Goal: Task Accomplishment & Management: Complete application form

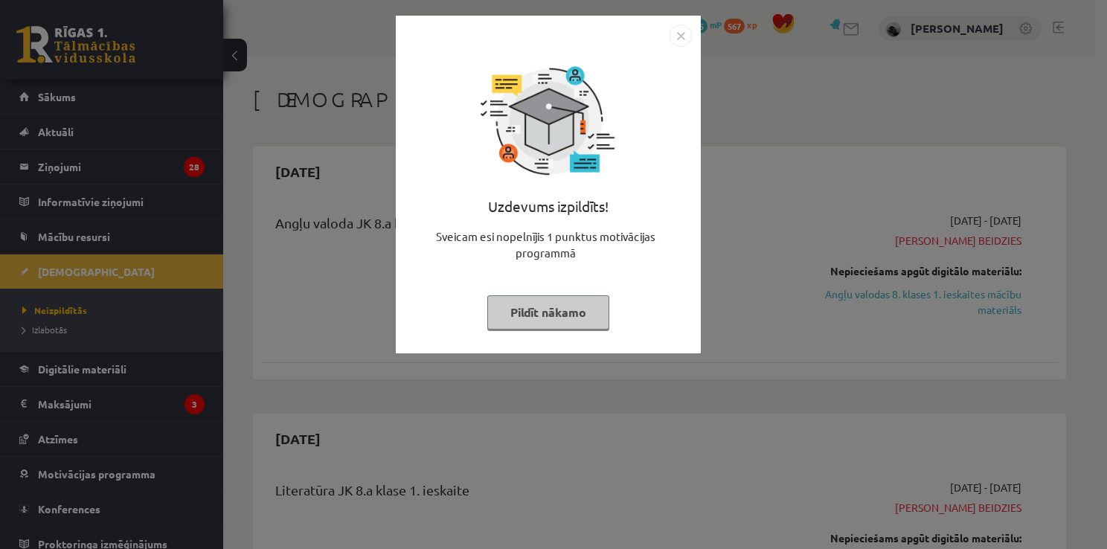
click at [556, 310] on button "Pildīt nākamo" at bounding box center [548, 312] width 122 height 34
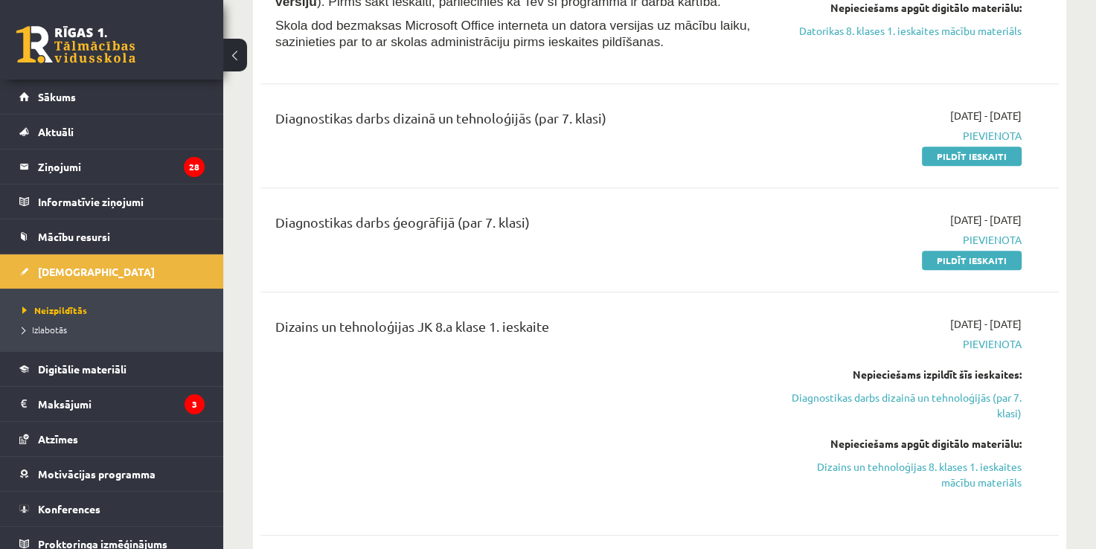
scroll to position [972, 0]
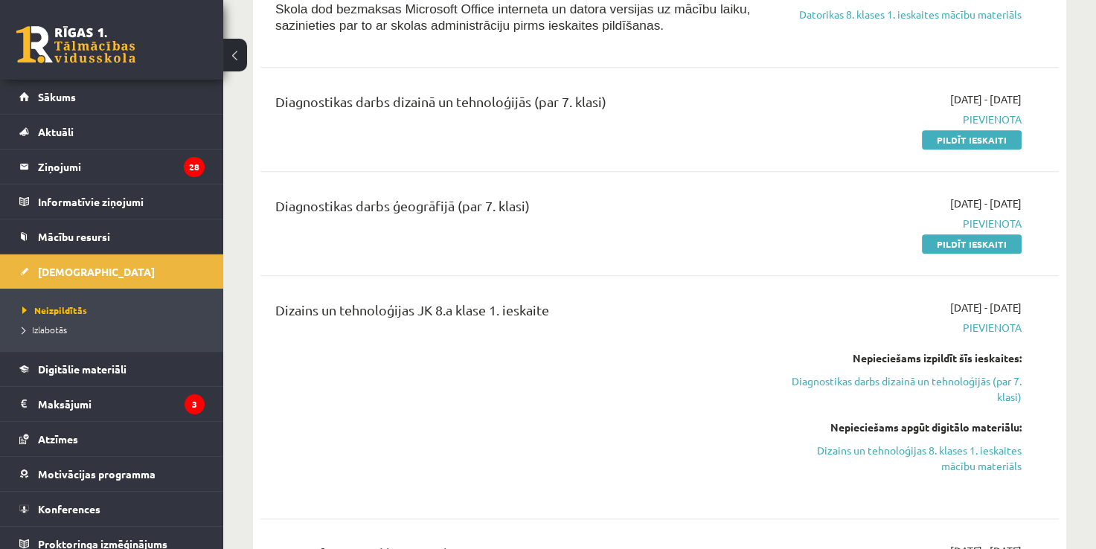
drag, startPoint x: 1086, startPoint y: 61, endPoint x: 1098, endPoint y: 63, distance: 12.1
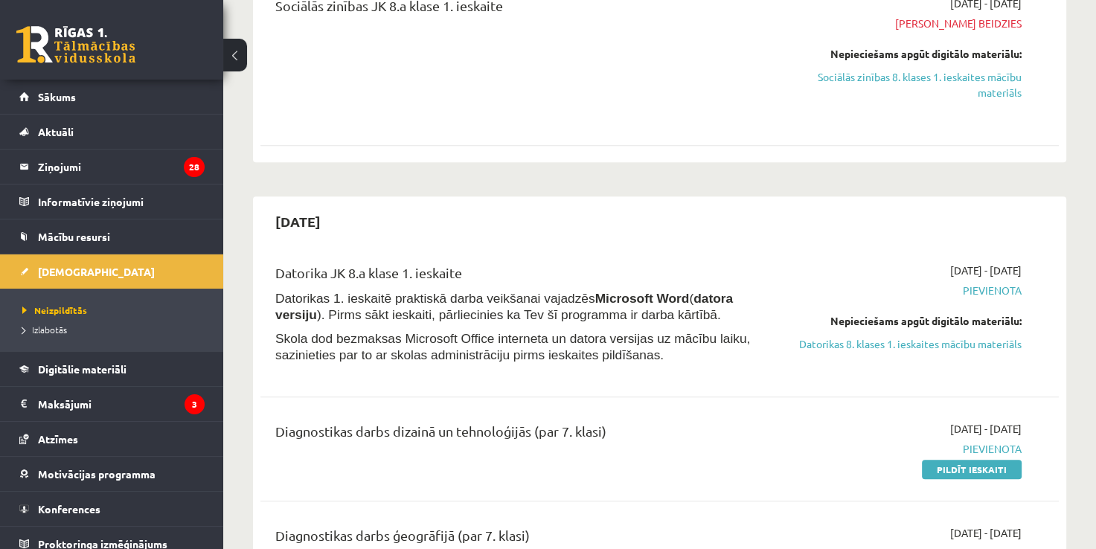
scroll to position [626, 0]
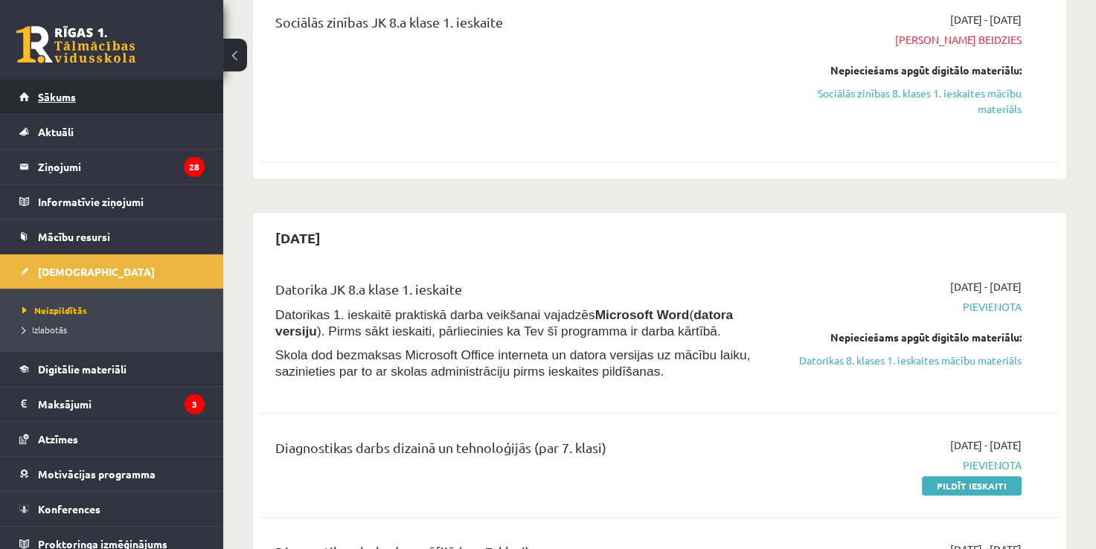
click at [152, 94] on link "Sākums" at bounding box center [111, 97] width 185 height 34
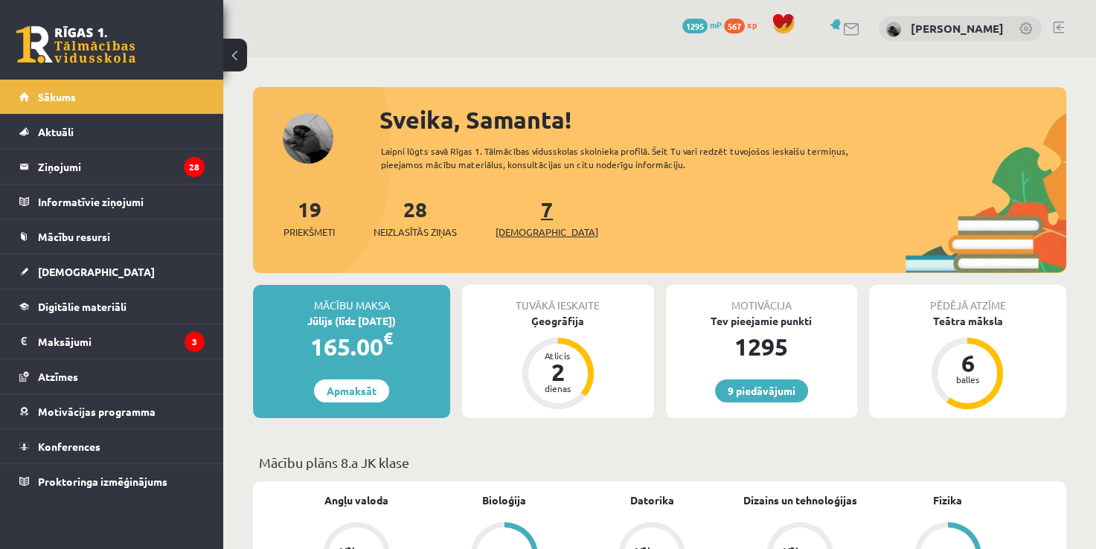
click at [522, 219] on link "7 Ieskaites" at bounding box center [546, 218] width 103 height 44
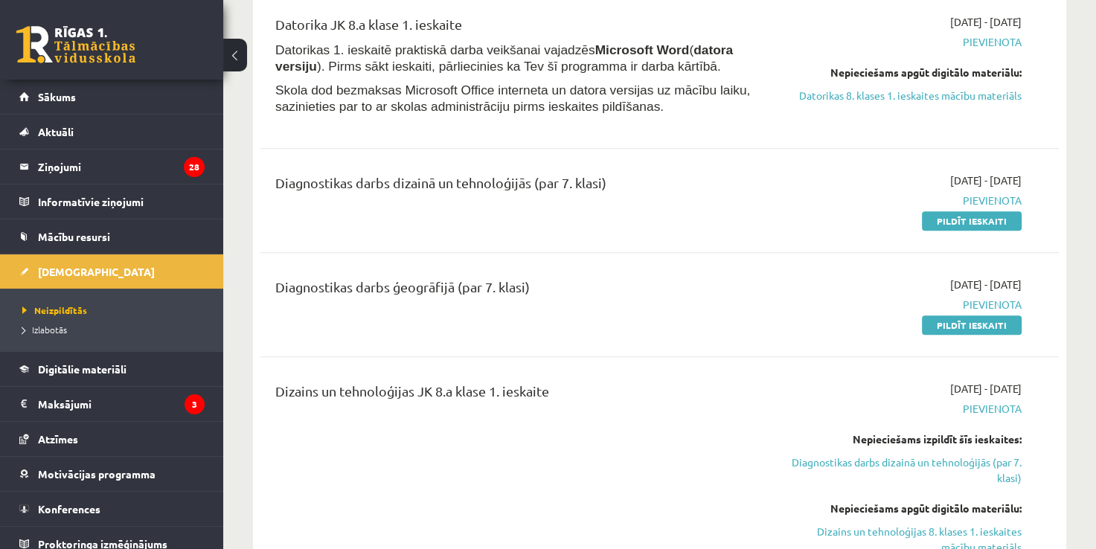
scroll to position [908, 0]
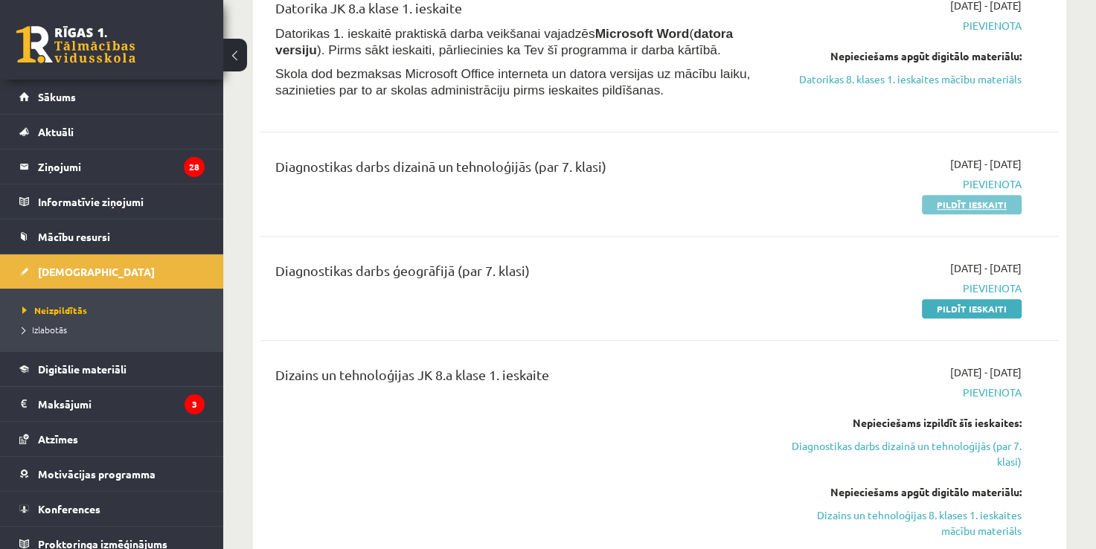
click at [952, 204] on link "Pildīt ieskaiti" at bounding box center [972, 204] width 100 height 19
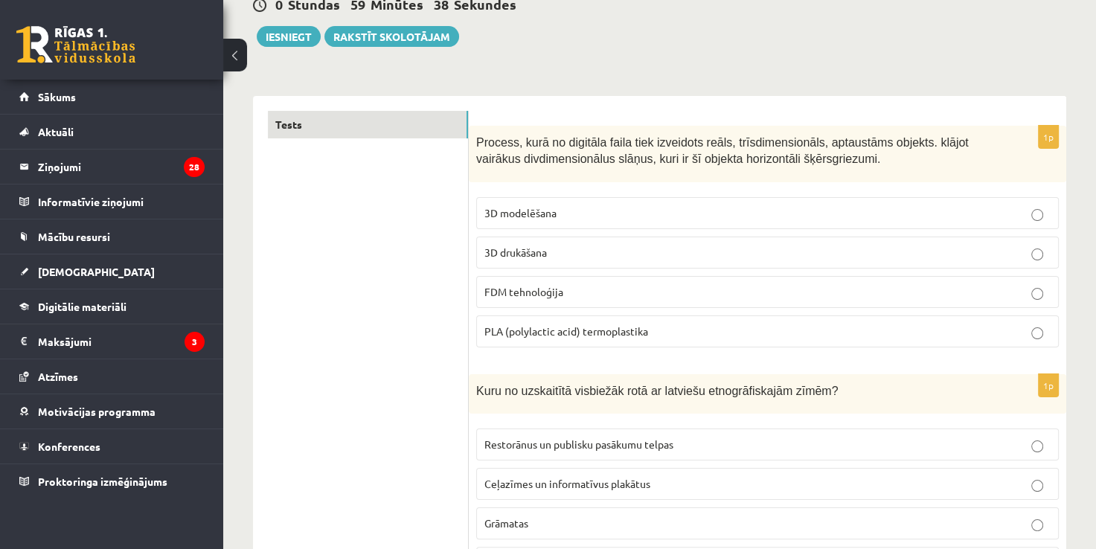
scroll to position [216, 0]
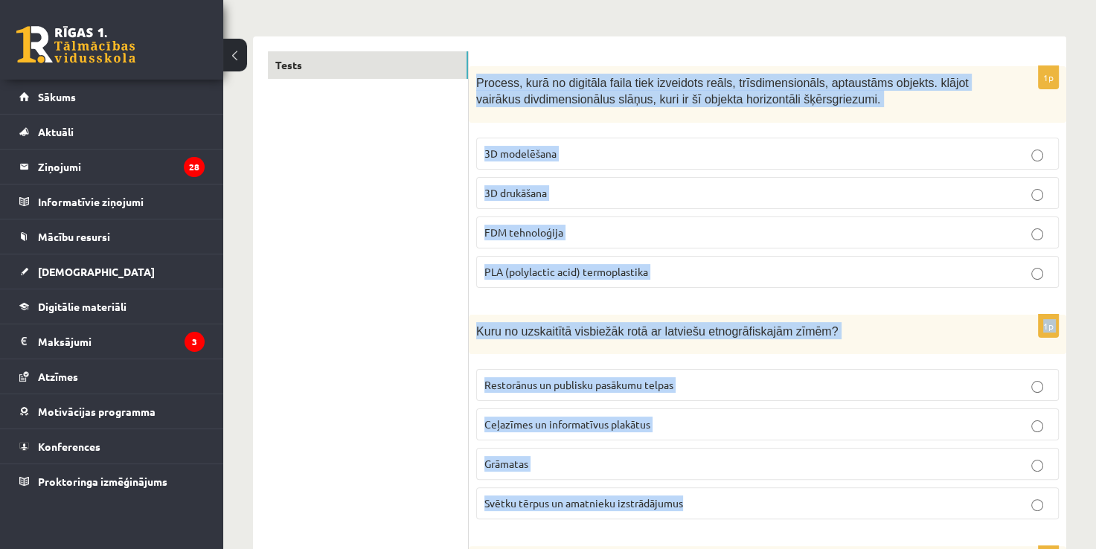
drag, startPoint x: 472, startPoint y: 82, endPoint x: 878, endPoint y: 487, distance: 573.4
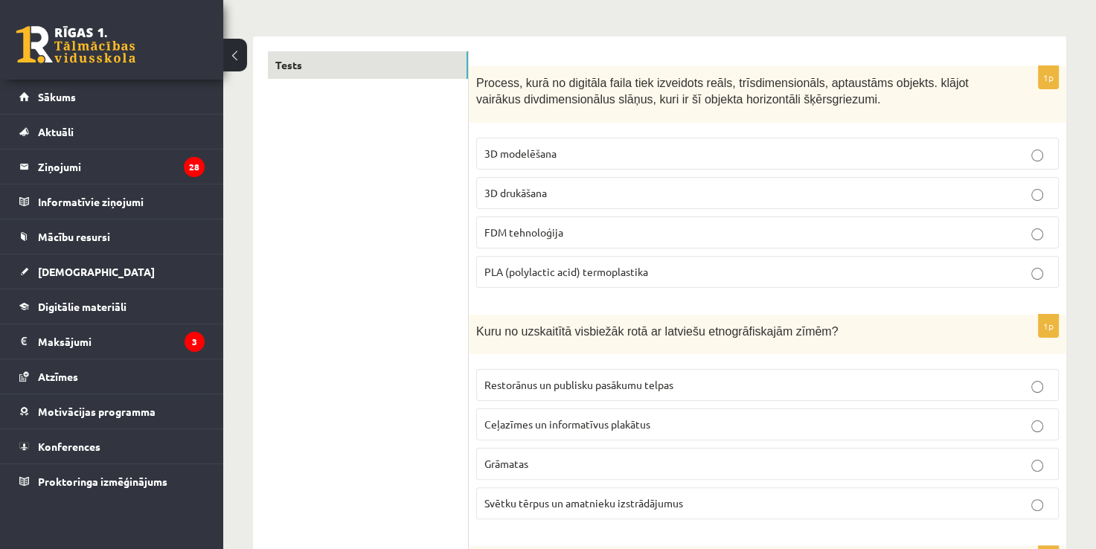
click at [563, 499] on span "Svētku tērpus un amatnieku izstrādājumus" at bounding box center [583, 502] width 199 height 13
click at [552, 192] on p "3D drukāšana" at bounding box center [767, 193] width 566 height 16
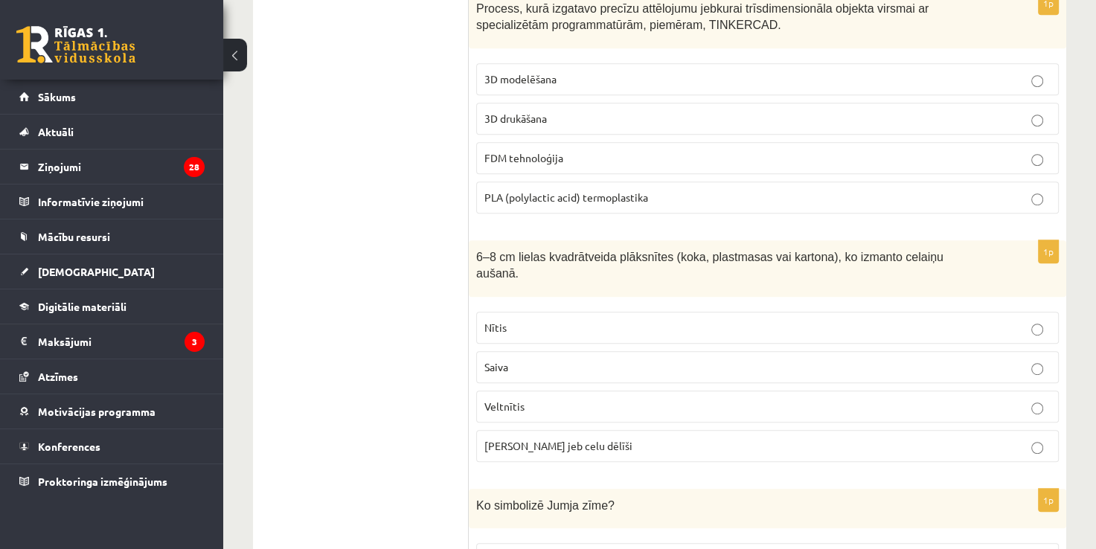
scroll to position [711, 0]
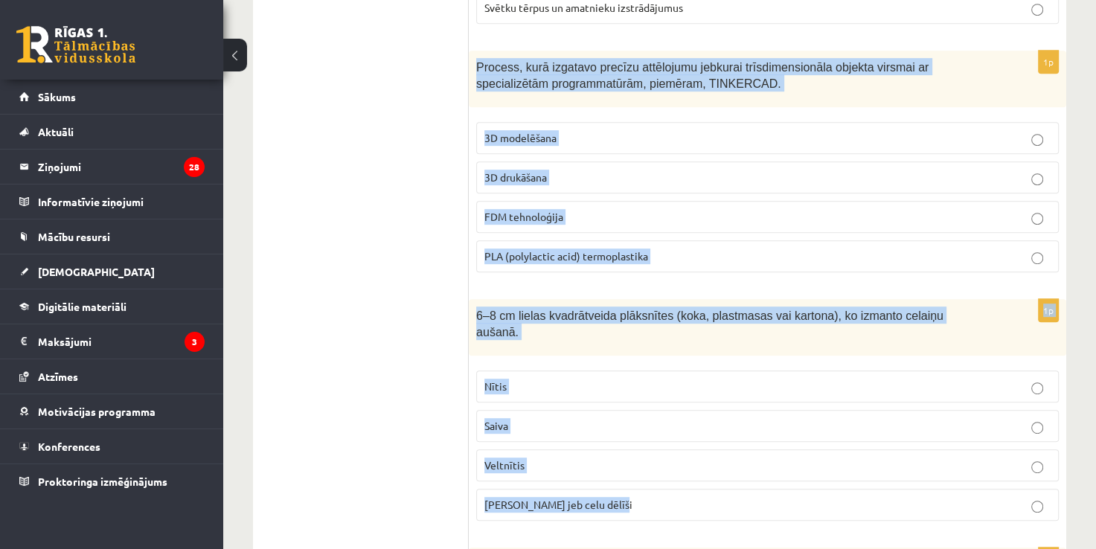
drag, startPoint x: 473, startPoint y: 62, endPoint x: 866, endPoint y: 472, distance: 567.2
copy form "Process, kurā izgatavo precīzu attēlojumu jebkurai trīsdimensionāla objekta vir…"
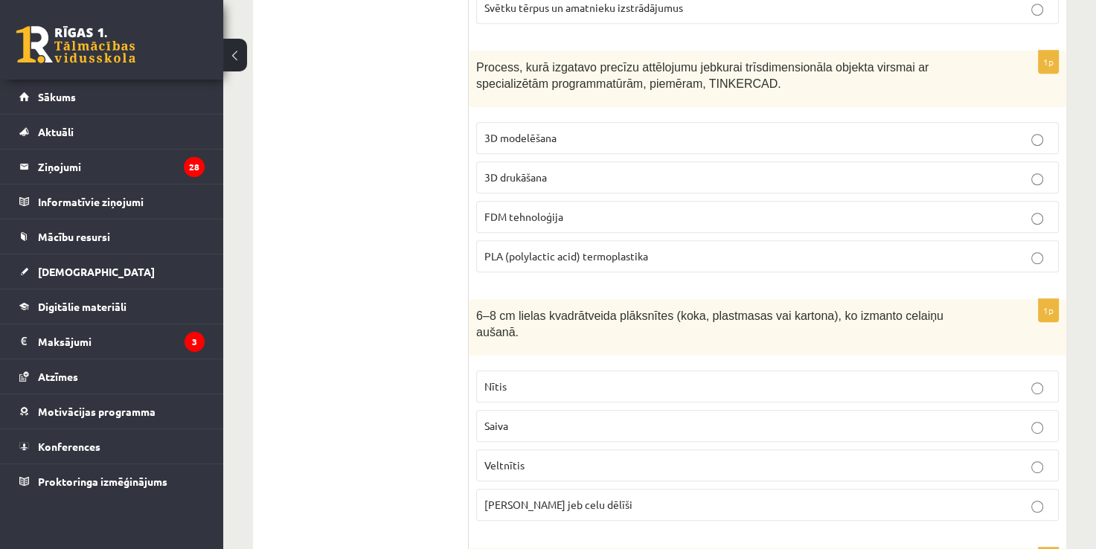
click at [545, 131] on span "3D modelēšana" at bounding box center [520, 137] width 72 height 13
click at [530, 490] on label "Celu galdiņi jeb celu dēlīši" at bounding box center [767, 505] width 583 height 32
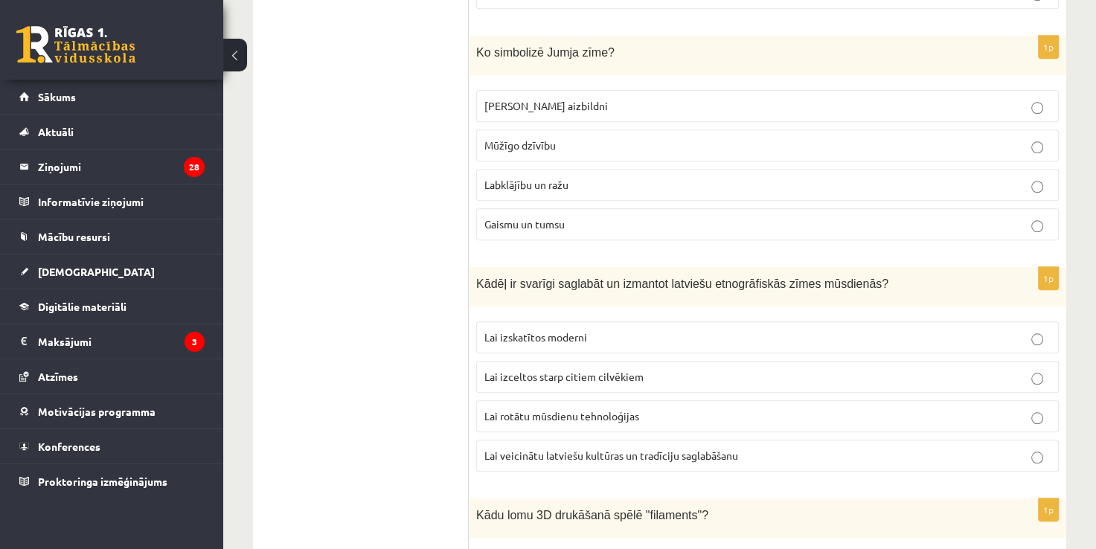
scroll to position [1248, 0]
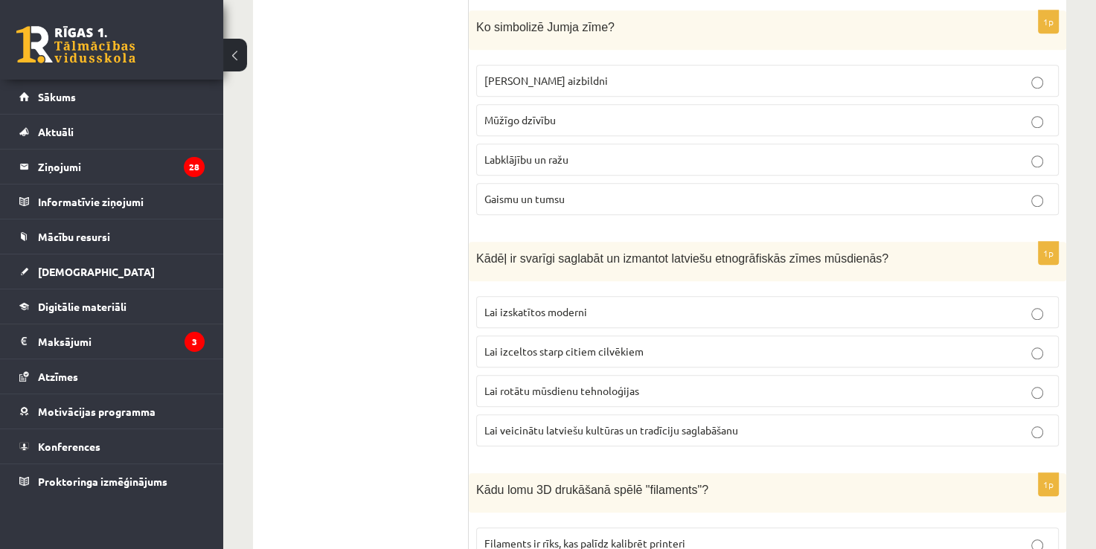
drag, startPoint x: 467, startPoint y: 10, endPoint x: 735, endPoint y: 397, distance: 471.1
drag, startPoint x: 735, startPoint y: 397, endPoint x: 739, endPoint y: 286, distance: 110.9
click at [739, 304] on p "Lai izskatītos moderni" at bounding box center [767, 312] width 566 height 16
copy div "1p Process, kurā no digitāla faila tiek izveidots reāls, trīsdimensionāls, apta…"
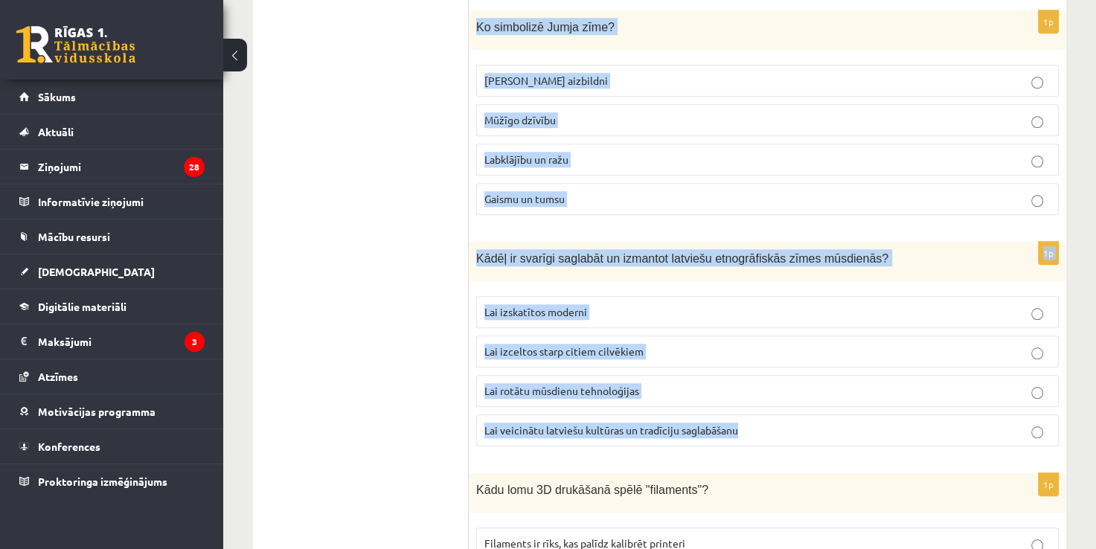
drag, startPoint x: 472, startPoint y: 12, endPoint x: 792, endPoint y: 399, distance: 501.5
copy form "Ko simbolizē Jumja zīme? Zirgu aizbildni Mūžīgo dzīvību Labklājību un ražu Gais…"
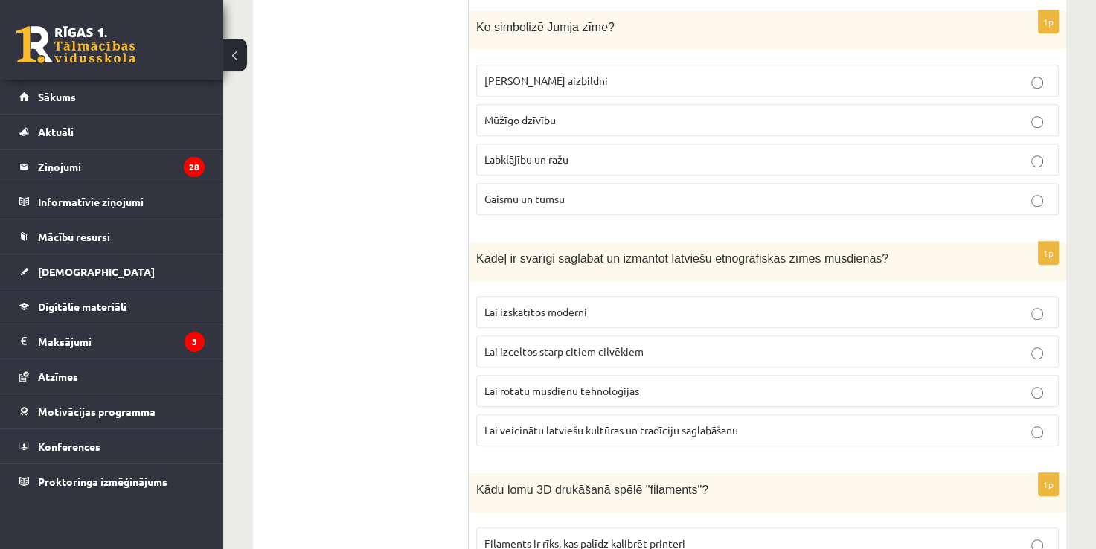
click at [533, 153] on span "Labklājību un ražu" at bounding box center [526, 159] width 84 height 13
click at [536, 423] on span "Lai veicinātu latviešu kultūras un tradīciju saglabāšanu" at bounding box center [611, 429] width 254 height 13
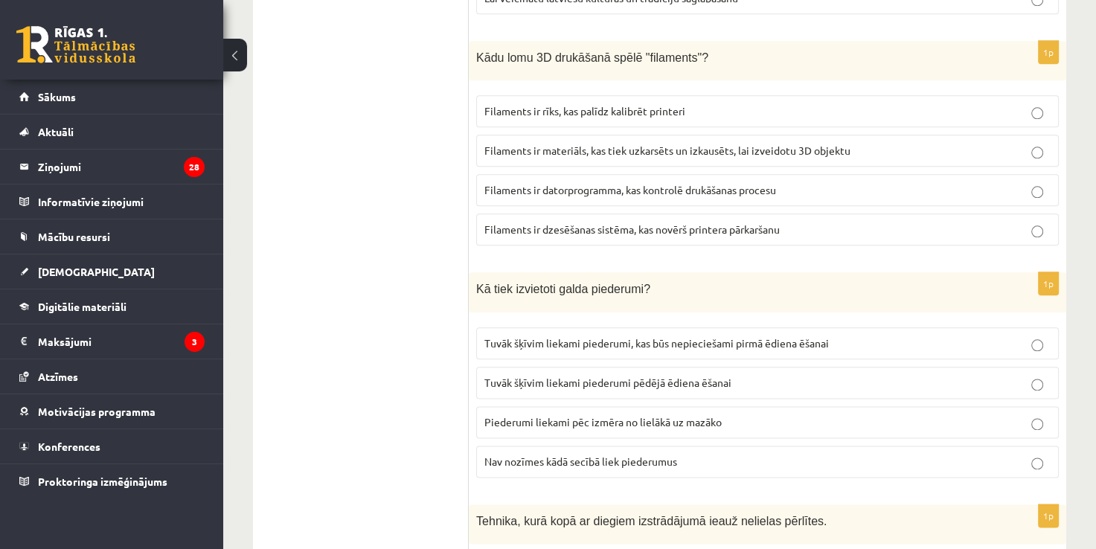
scroll to position [1672, 0]
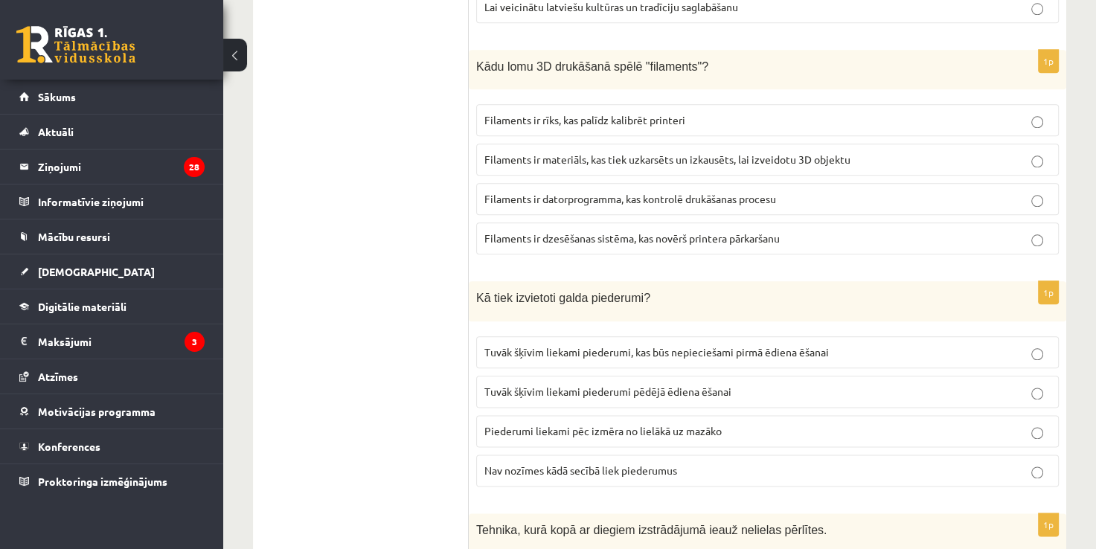
click at [470, 50] on div "Kādu lomu 3D drukāšanā spēlē "filaments"?" at bounding box center [767, 69] width 597 height 39
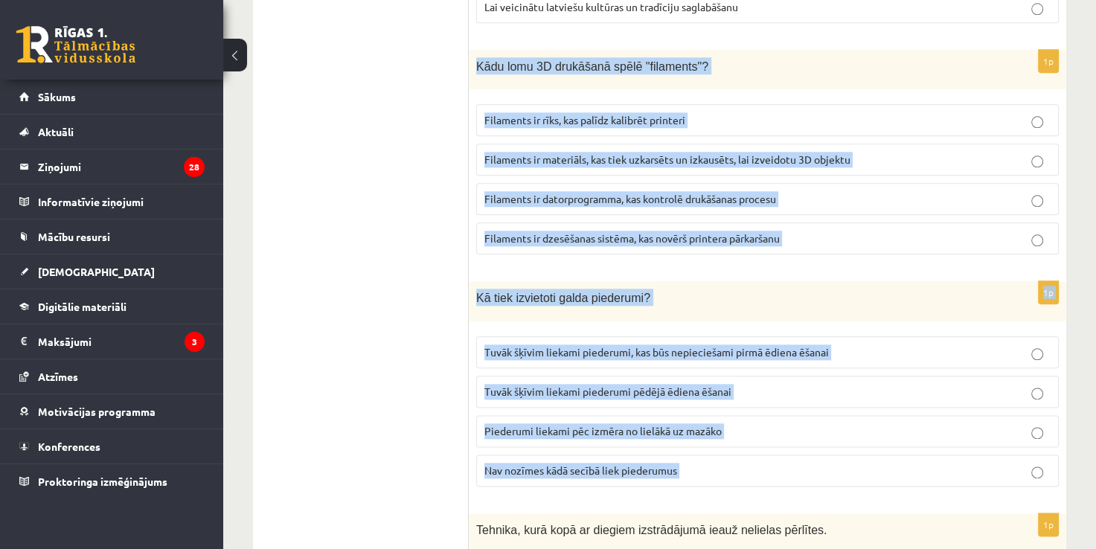
drag, startPoint x: 470, startPoint y: 48, endPoint x: 833, endPoint y: 449, distance: 540.4
copy form "Kādu lomu 3D drukāšanā spēlē "filaments"? Filaments ir rīks, kas palīdz kalibrē…"
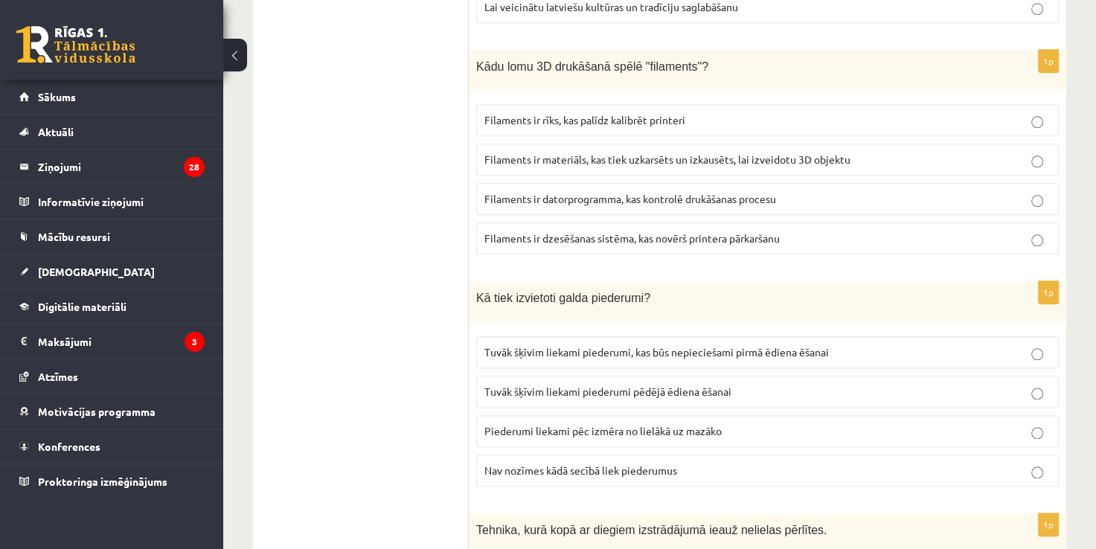
click at [548, 153] on span "Filaments ir materiāls, kas tiek uzkarsēts un izkausēts, lai izveidotu 3D objek…" at bounding box center [667, 159] width 366 height 13
click at [553, 345] on span "Tuvāk šķīvim liekami piederumi, kas būs nepieciešami pirmā ēdiena ēšanai" at bounding box center [656, 351] width 344 height 13
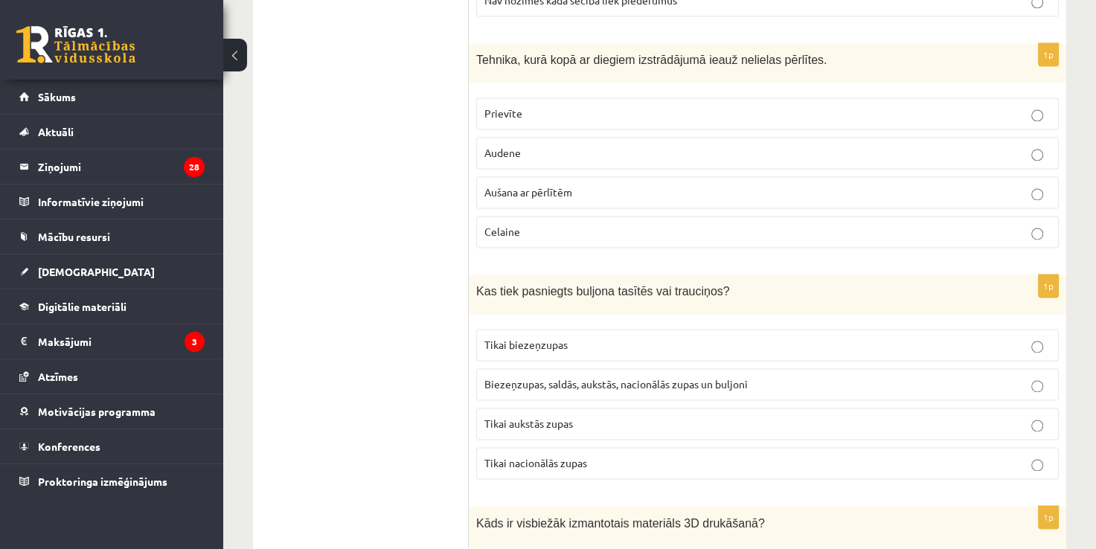
scroll to position [2150, 0]
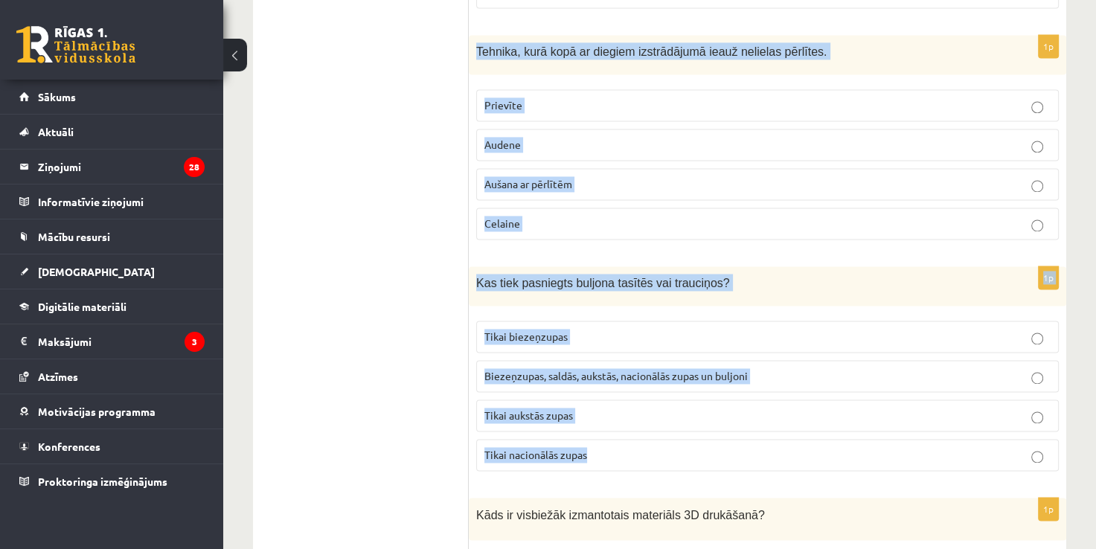
drag, startPoint x: 472, startPoint y: 31, endPoint x: 814, endPoint y: 422, distance: 519.3
copy form "Tehnika, kurā kopā ar diegiem izstrādājumā ieauž nelielas pērlītes. Prievīte Au…"
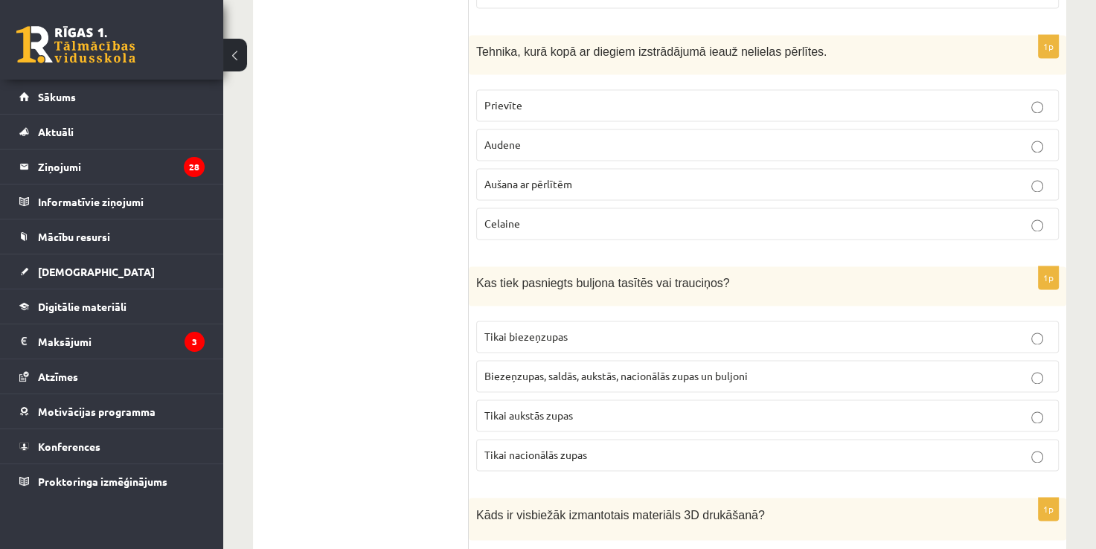
click at [527, 169] on label "Aušana ar pērlītēm" at bounding box center [767, 184] width 583 height 32
click at [557, 360] on label "Biezeņzupas, saldās, aukstās, nacionālās zupas un buljoni" at bounding box center [767, 376] width 583 height 32
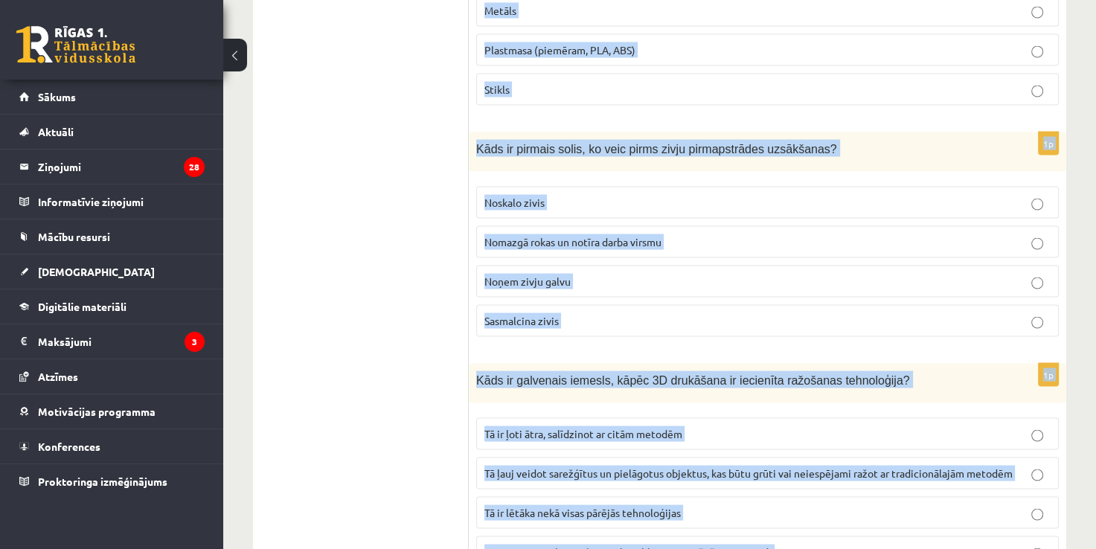
scroll to position [2772, 0]
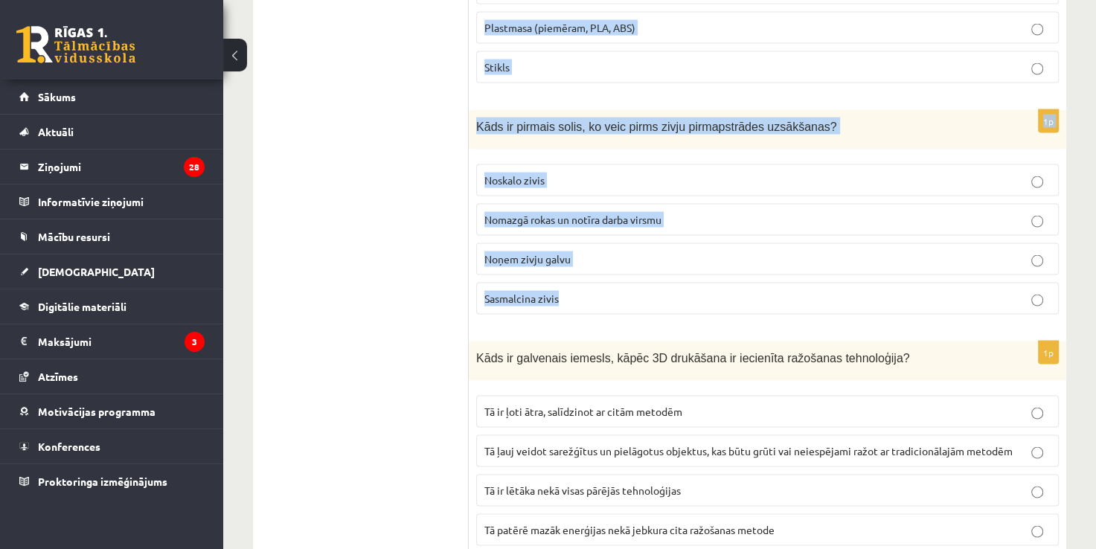
drag, startPoint x: 476, startPoint y: 138, endPoint x: 782, endPoint y: 289, distance: 341.0
copy form "Kāds ir visbiežāk izmantotais materiāls 3D drukāšanā? Kartons Metāls Plastmasa …"
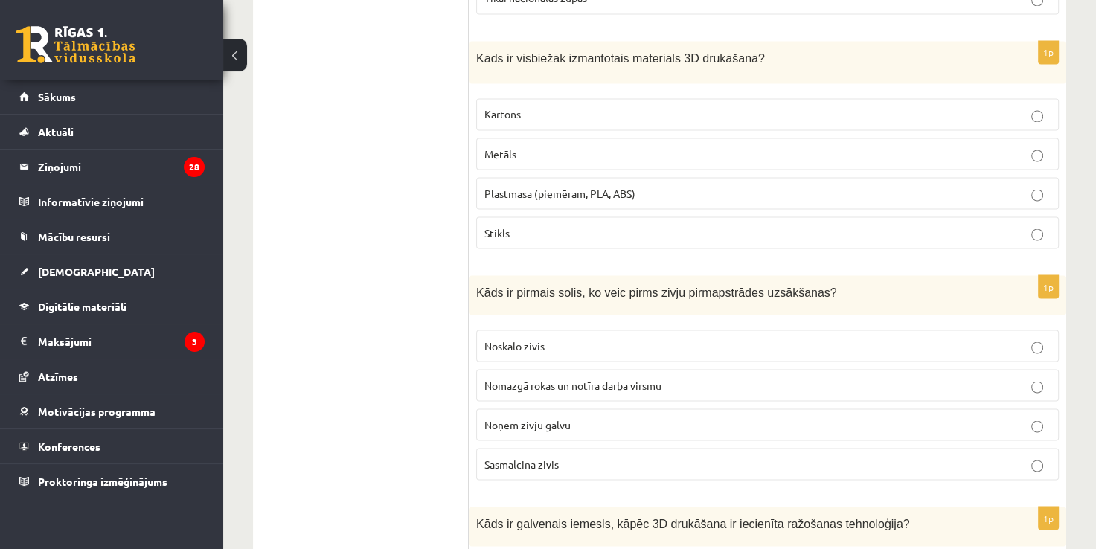
scroll to position [2556, 0]
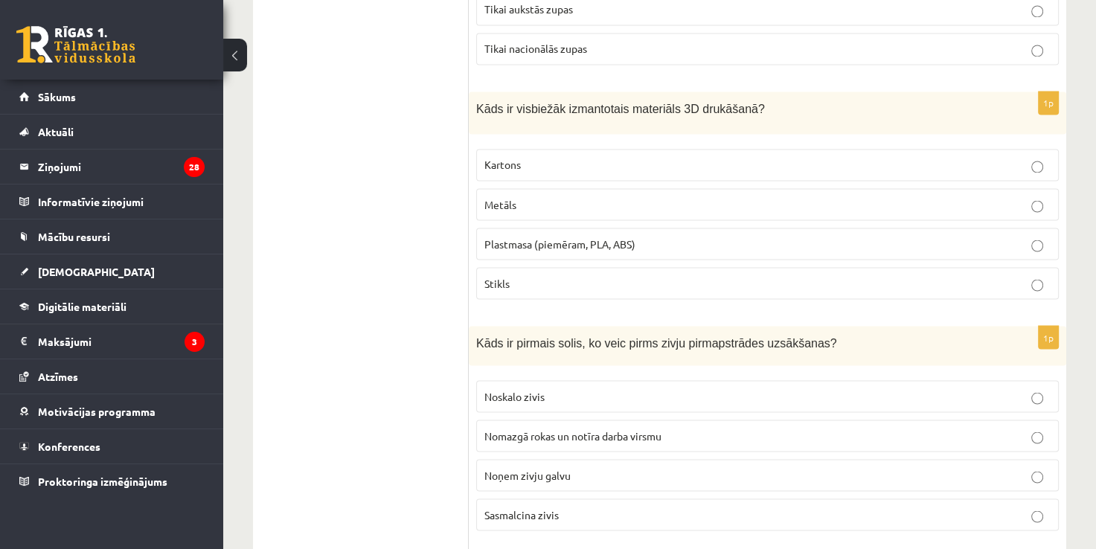
click at [627, 236] on p "Plastmasa (piemēram, PLA, ABS)" at bounding box center [767, 244] width 566 height 16
click at [529, 429] on span "Nomazgā rokas un notīra darba virsmu" at bounding box center [572, 435] width 177 height 13
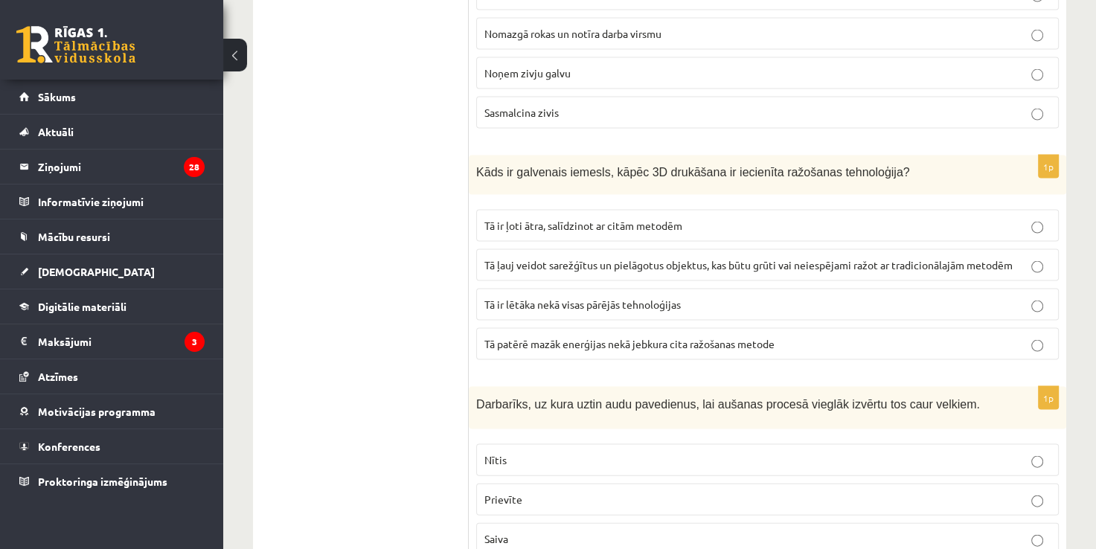
scroll to position [3077, 0]
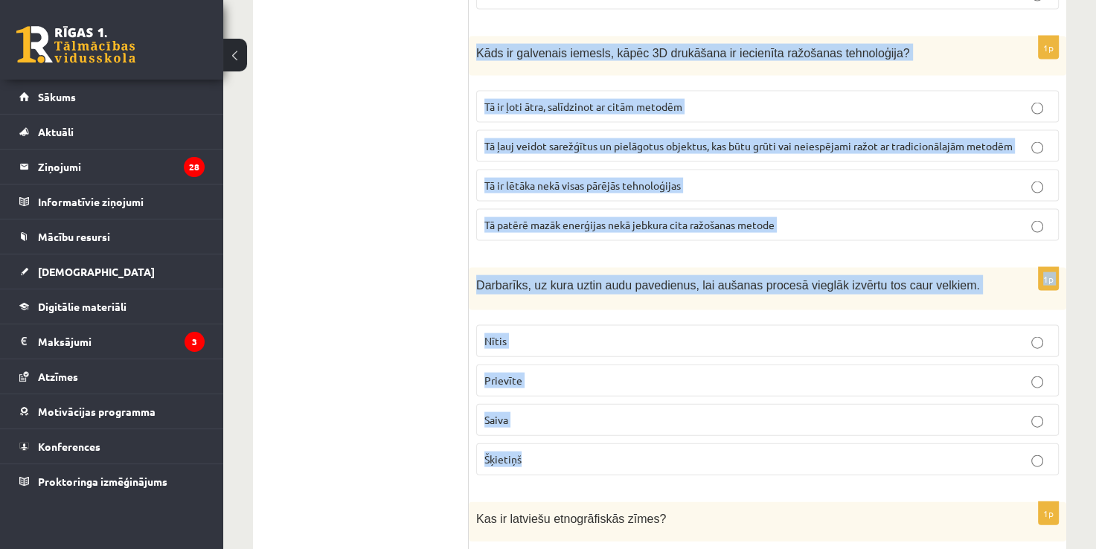
drag, startPoint x: 473, startPoint y: 22, endPoint x: 796, endPoint y: 416, distance: 509.0
copy form "Kāds ir galvenais iemesls, kāpēc 3D drukāšana ir iecienīta ražošanas tehnoloģij…"
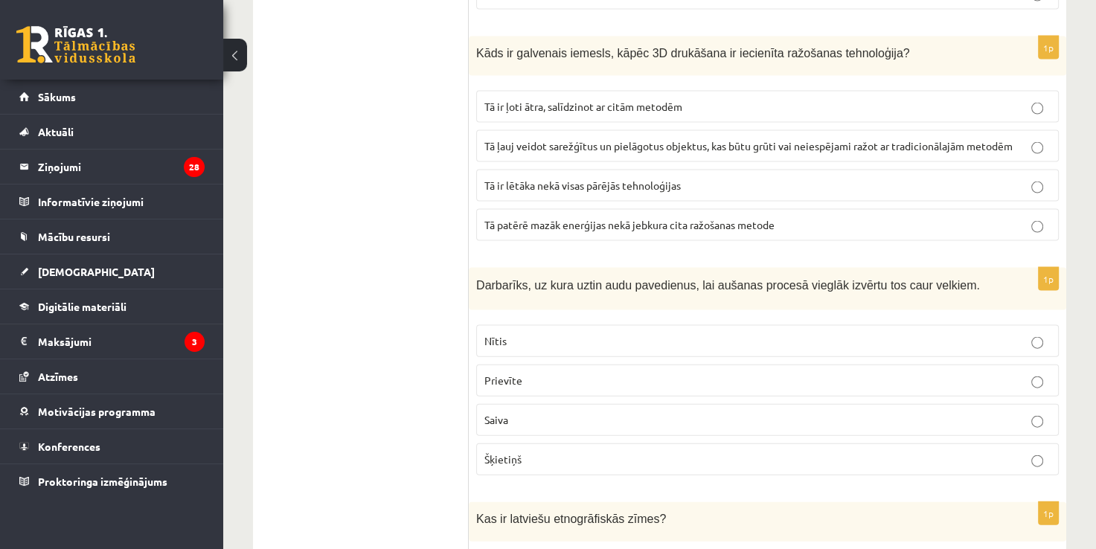
click at [564, 130] on label "Tā ļauj veidot sarežģītus un pielāgotus objektus, kas būtu grūti vai neiespējam…" at bounding box center [767, 146] width 583 height 32
click at [556, 452] on p "Šķietiņš" at bounding box center [767, 460] width 566 height 16
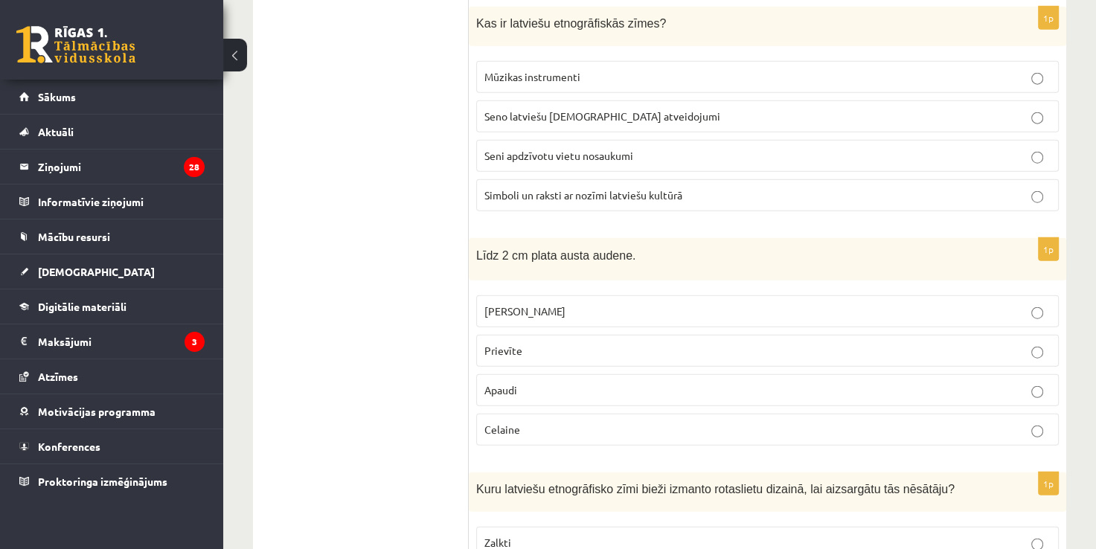
scroll to position [3564, 0]
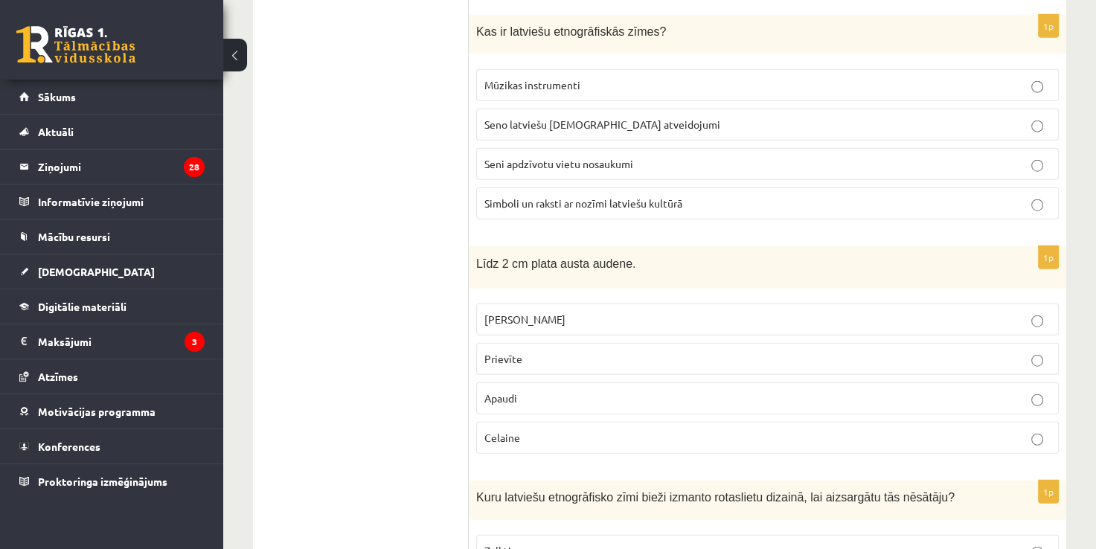
drag, startPoint x: 1095, startPoint y: 277, endPoint x: 1102, endPoint y: 274, distance: 7.7
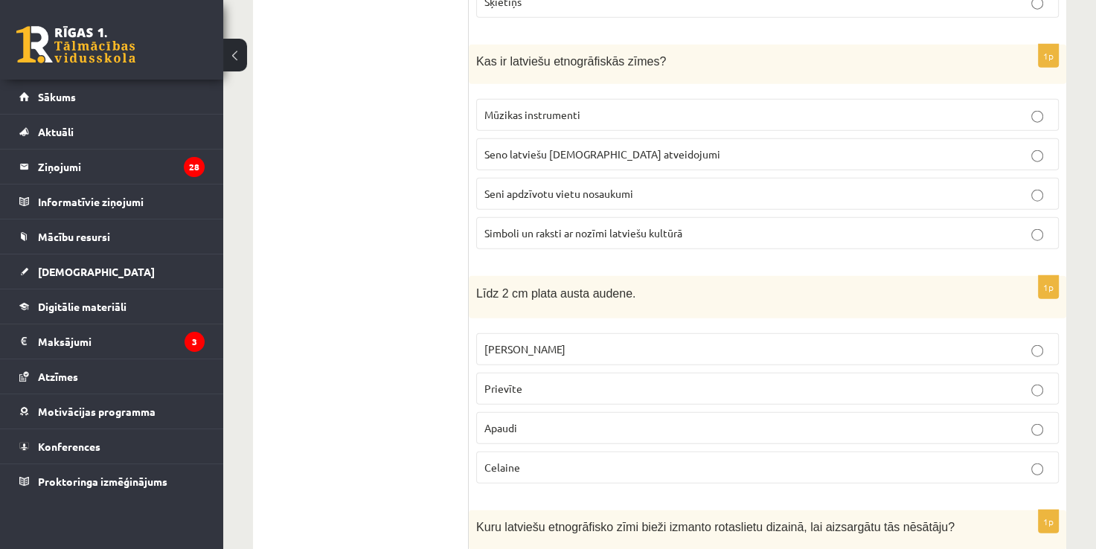
scroll to position [3500, 0]
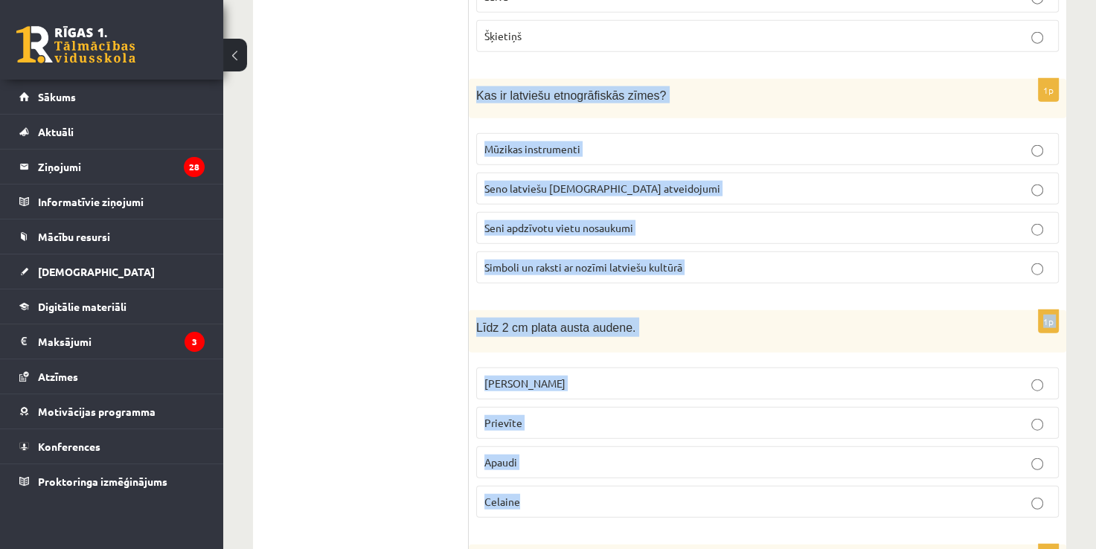
drag, startPoint x: 476, startPoint y: 63, endPoint x: 609, endPoint y: 478, distance: 435.2
click at [609, 478] on form "1p Process, kurā no digitāla faila tiek izveidots reāls, trīsdimensionāls, apta…" at bounding box center [768, 319] width 568 height 7105
copy form "Kas ir latviešu etnogrāfiskās zīmes? Mūzikas instrumenti Seno latviešu dievu at…"
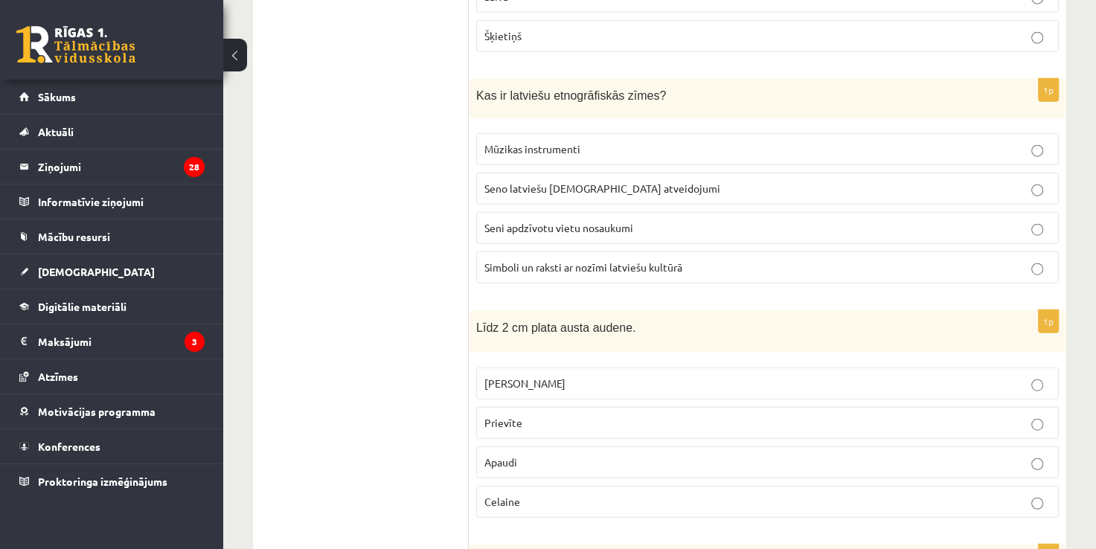
click at [423, 143] on ul "Tests" at bounding box center [368, 319] width 201 height 7105
click at [541, 260] on span "Simboli un raksti ar nozīmi latviešu kultūrā" at bounding box center [583, 266] width 198 height 13
click at [530, 415] on p "Prievīte" at bounding box center [767, 423] width 566 height 16
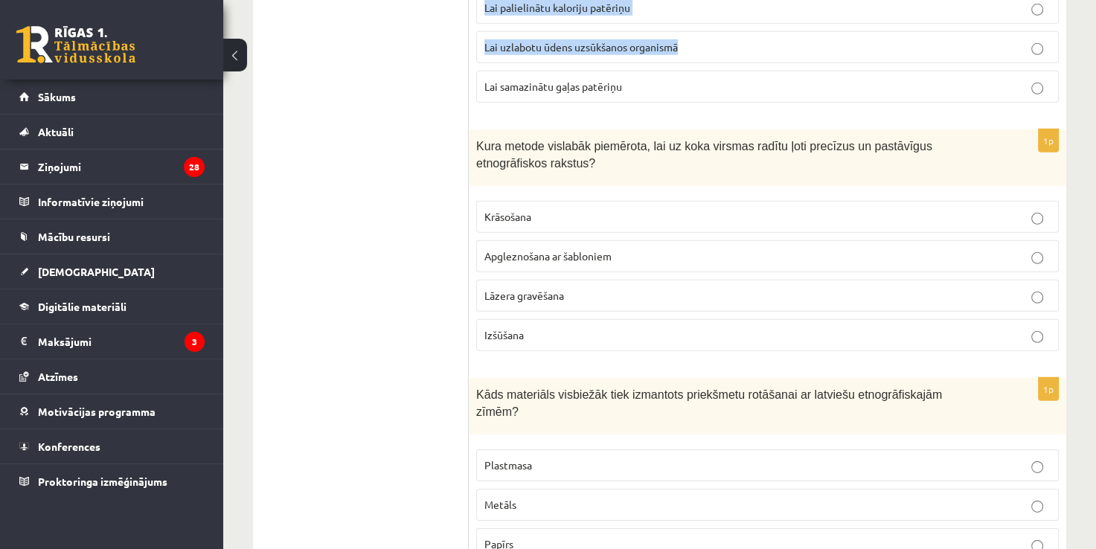
scroll to position [4316, 0]
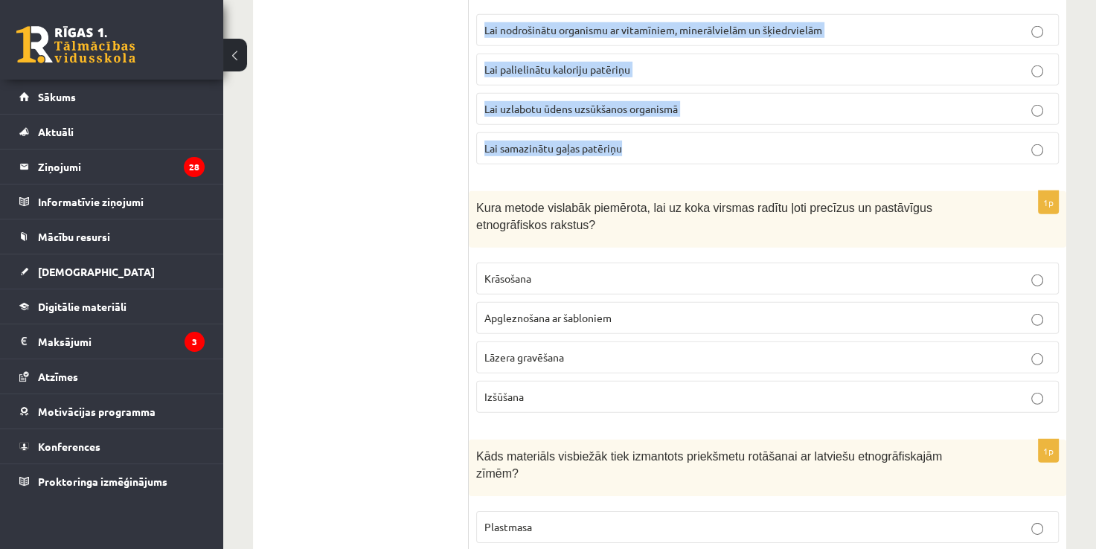
drag, startPoint x: 473, startPoint y: 126, endPoint x: 872, endPoint y: 103, distance: 399.4
copy form "Kuru latviešu etnogrāfisko zīmi bieži izmanto rotaslietu dizainā, lai aizsargāt…"
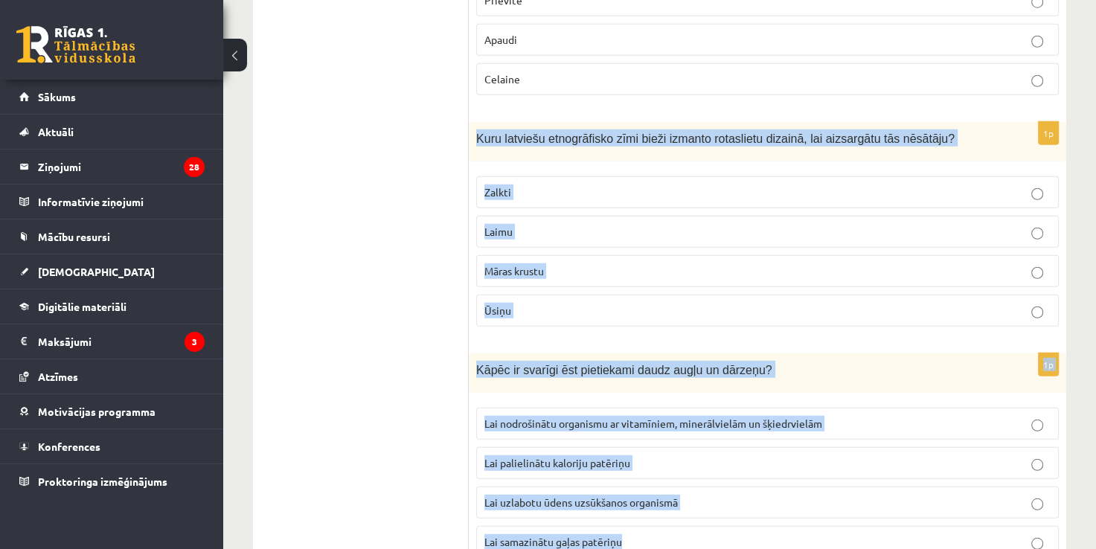
scroll to position [3906, 0]
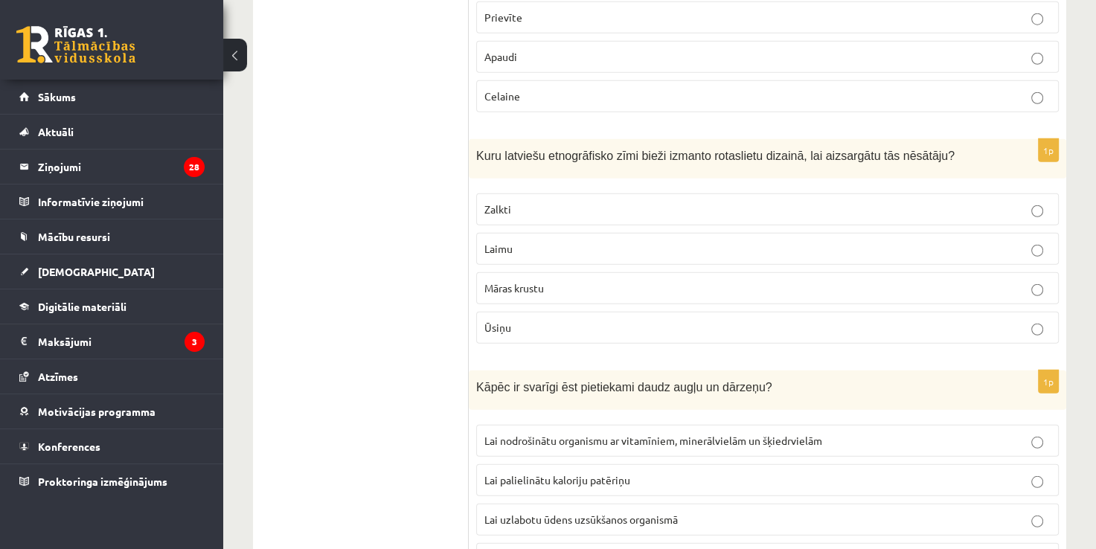
click at [557, 434] on span "Lai nodrošinātu organismu ar vitamīniem, minerālvielām un šķiedrvielām" at bounding box center [653, 440] width 338 height 13
click at [542, 281] on span "Māras krustu" at bounding box center [514, 287] width 60 height 13
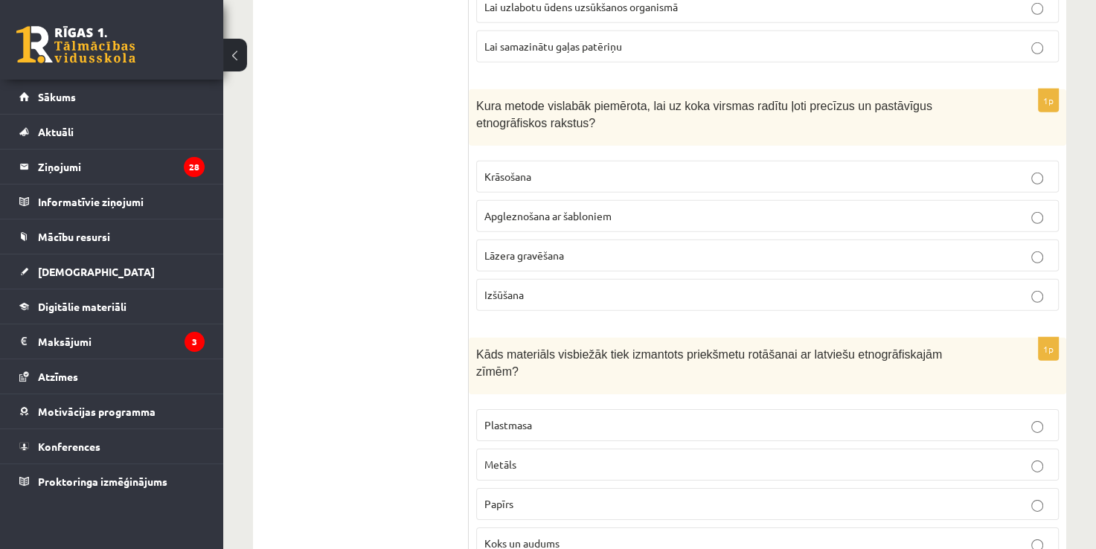
scroll to position [4444, 0]
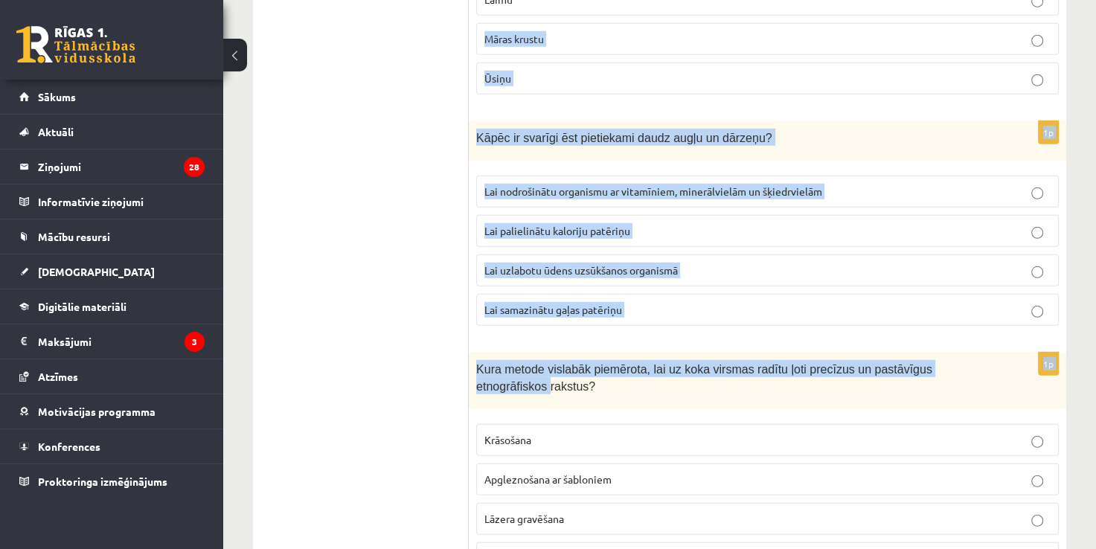
drag, startPoint x: 468, startPoint y: 43, endPoint x: 472, endPoint y: -19, distance: 62.7
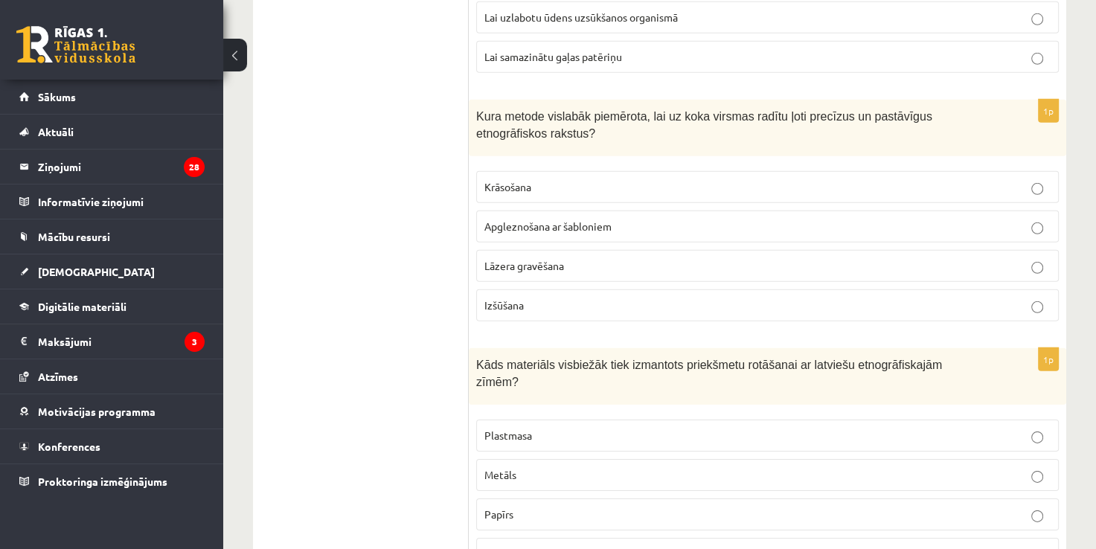
scroll to position [4416, 0]
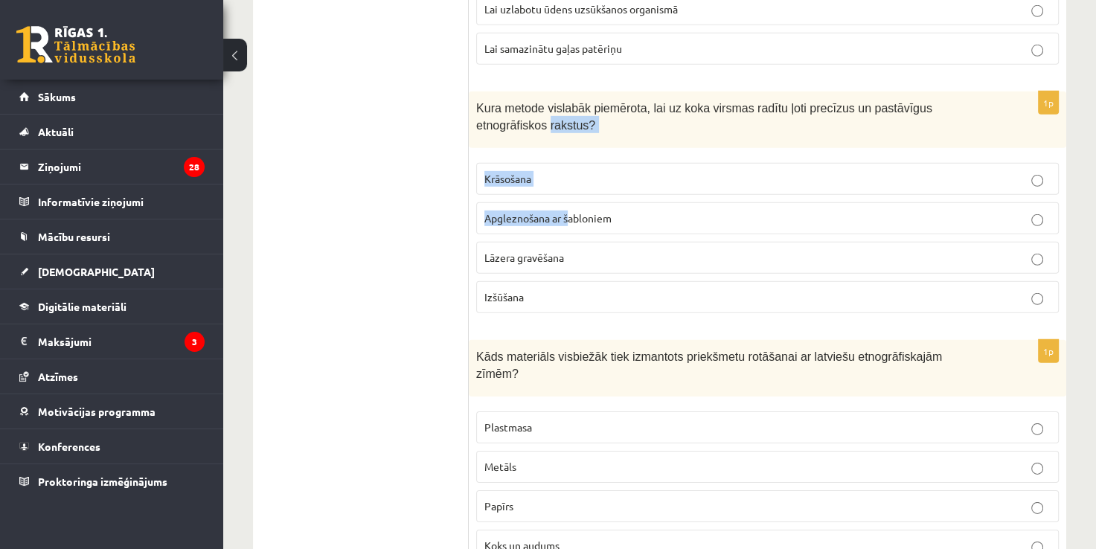
drag, startPoint x: 474, startPoint y: 71, endPoint x: 570, endPoint y: 153, distance: 125.6
click at [570, 153] on div "1p Kura metode vislabāk piemērota, lai uz koka virsmas radītu ļoti precīzus un …" at bounding box center [767, 209] width 597 height 234
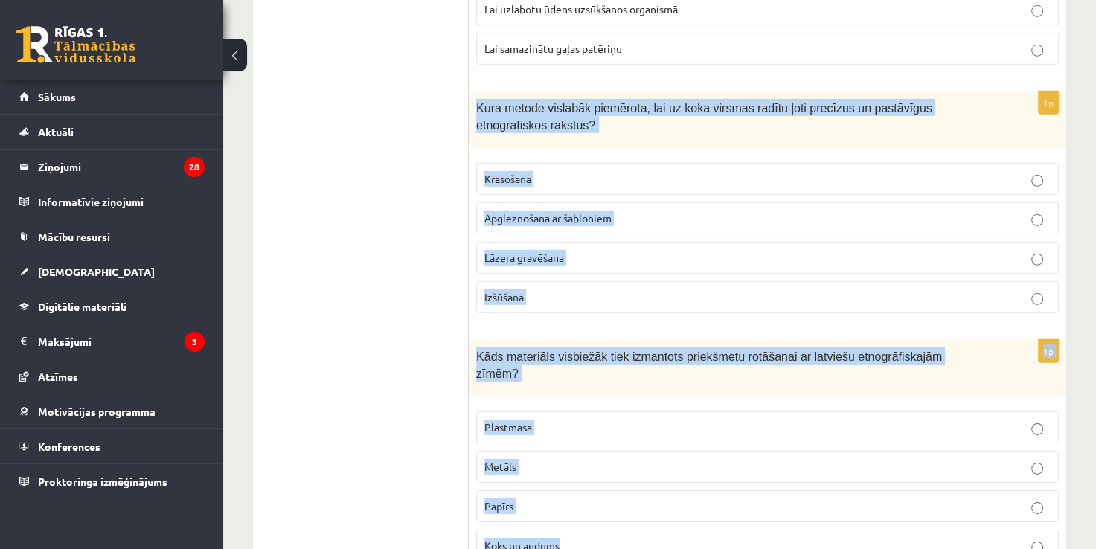
drag, startPoint x: 472, startPoint y: 55, endPoint x: 642, endPoint y: 469, distance: 448.0
copy form "Kura metode vislabāk piemērota, lai uz koka virsmas radītu ļoti precīzus un pas…"
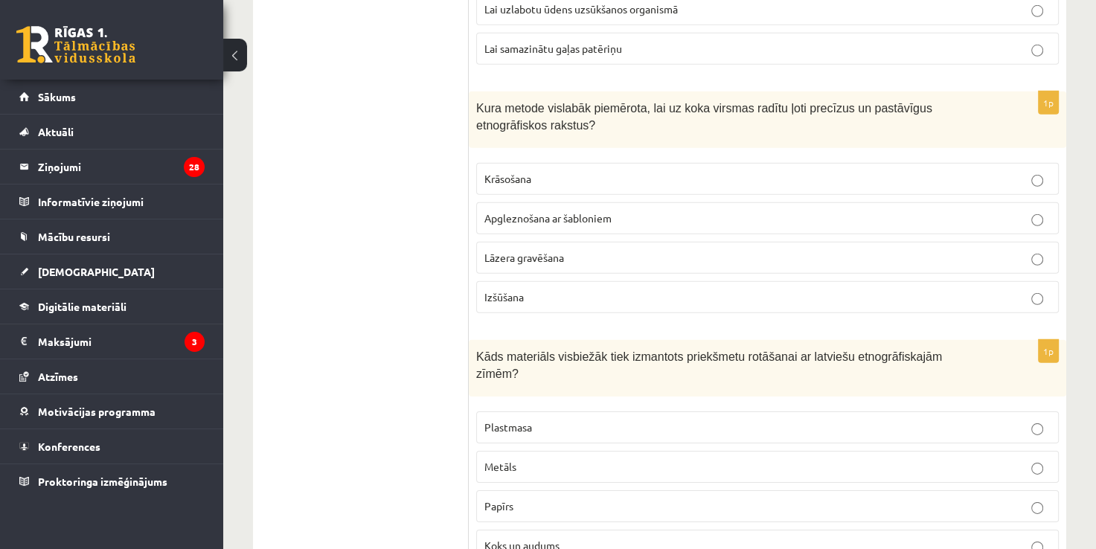
click at [546, 250] on p "Lāzera gravēšana" at bounding box center [767, 258] width 566 height 16
click at [540, 539] on span "Koks un audums" at bounding box center [521, 545] width 75 height 13
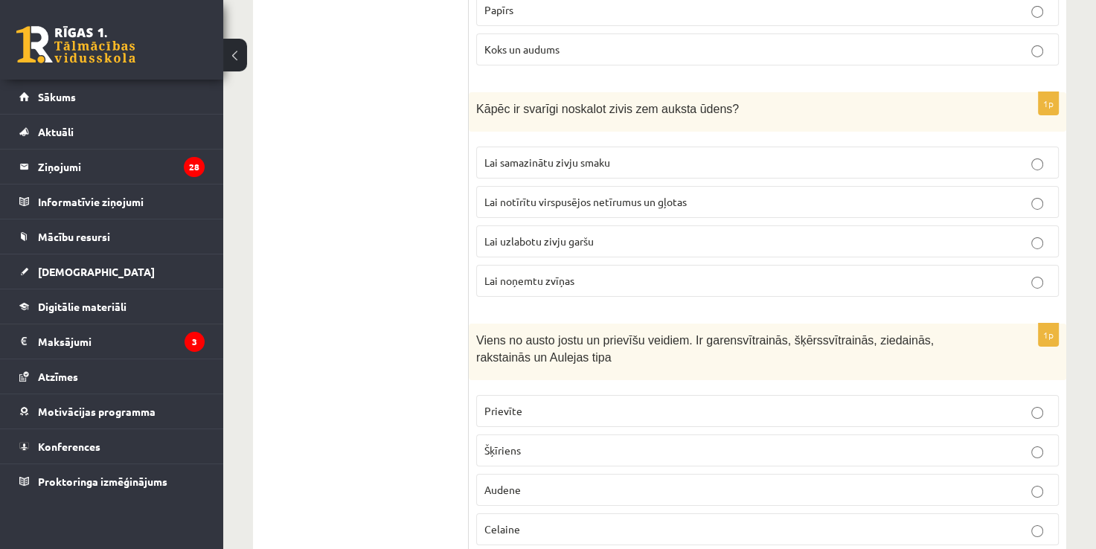
scroll to position [4903, 0]
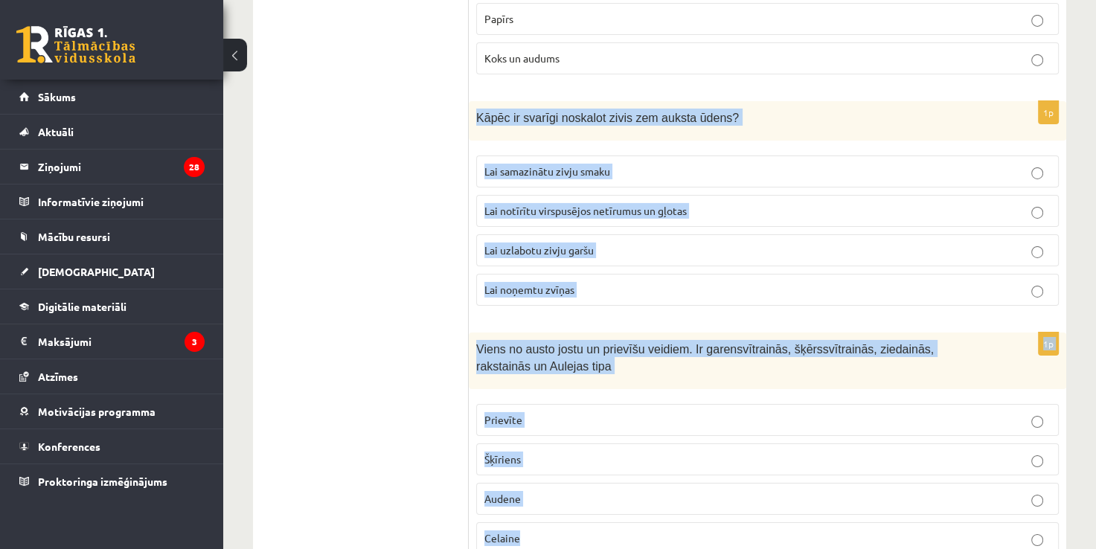
drag, startPoint x: 470, startPoint y: 58, endPoint x: 658, endPoint y: 498, distance: 478.0
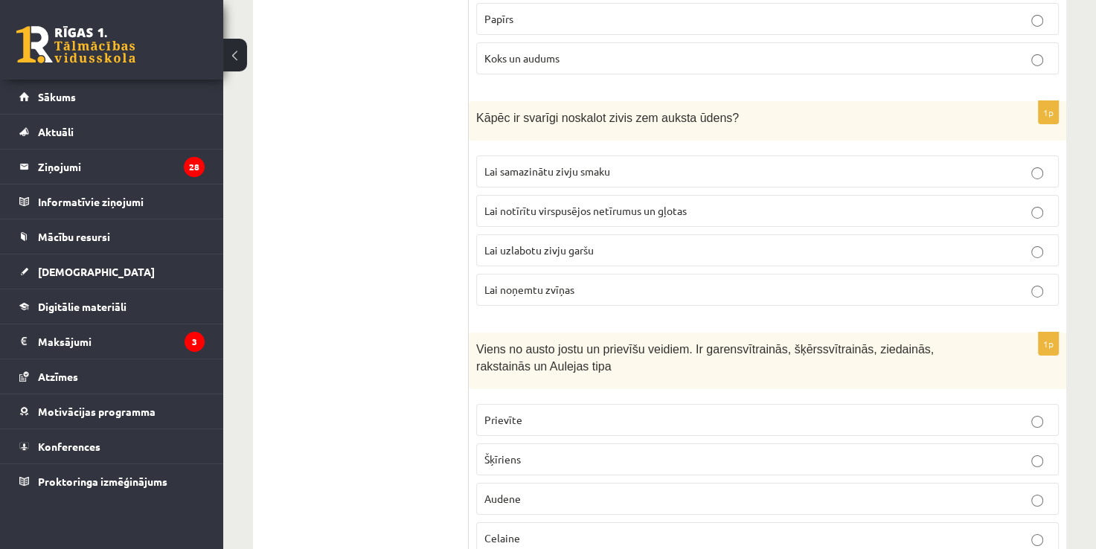
click at [523, 204] on span "Lai notīrītu virspusējos netīrumus un gļotas" at bounding box center [585, 210] width 202 height 13
click at [498, 413] on span "Prievīte" at bounding box center [503, 419] width 38 height 13
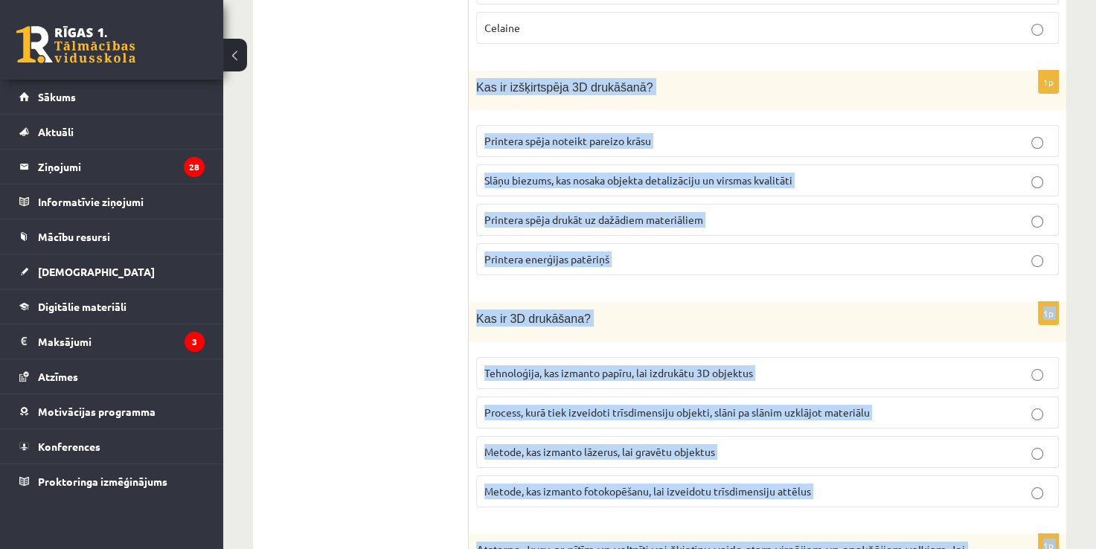
scroll to position [5457, 0]
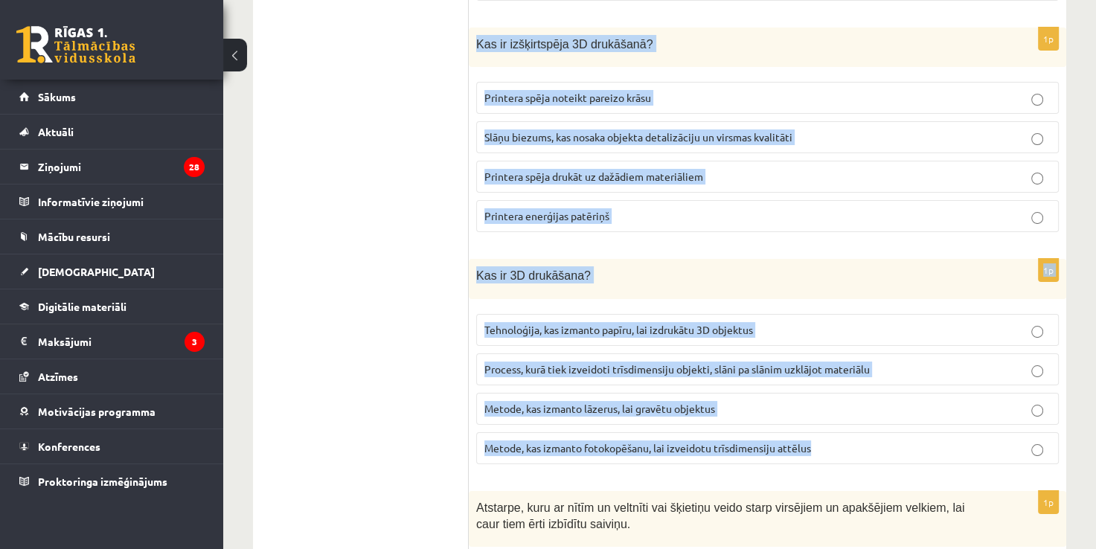
drag, startPoint x: 478, startPoint y: 118, endPoint x: 841, endPoint y: 362, distance: 438.0
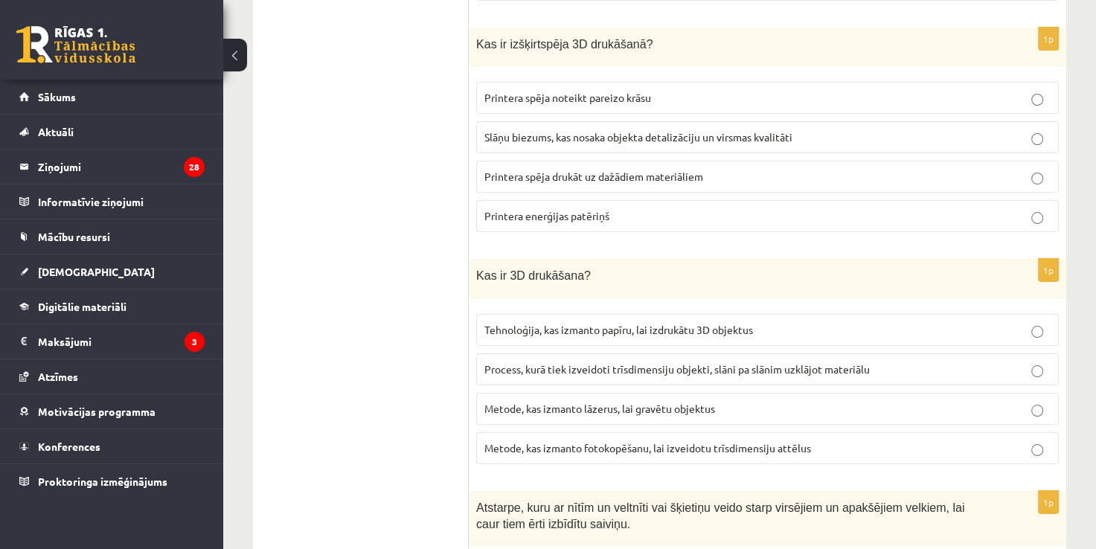
click at [522, 121] on label "Slāņu biezums, kas nosaka objekta detalizāciju un virsmas kvalitāti" at bounding box center [767, 137] width 583 height 32
click at [518, 362] on span "Process, kurā tiek izveidoti trīsdimensiju objekti, slāni pa slānim uzklājot ma…" at bounding box center [676, 368] width 385 height 13
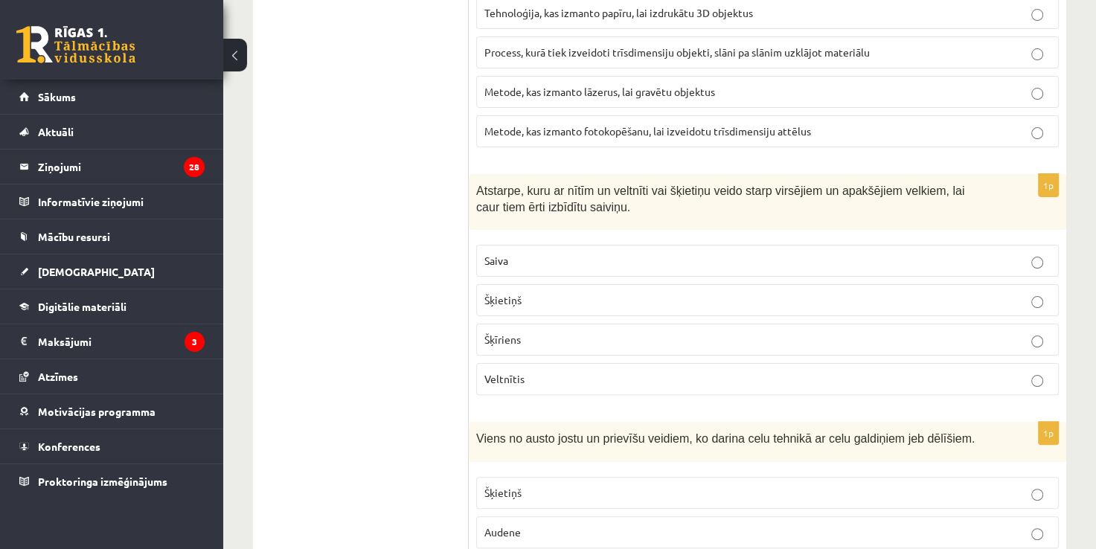
scroll to position [5841, 0]
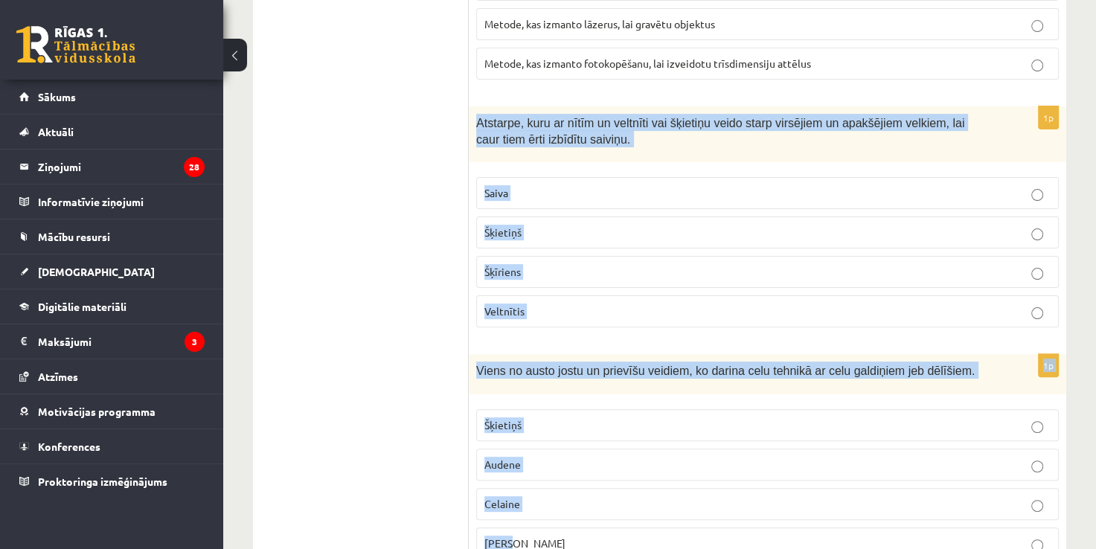
drag, startPoint x: 471, startPoint y: 52, endPoint x: 667, endPoint y: 467, distance: 459.2
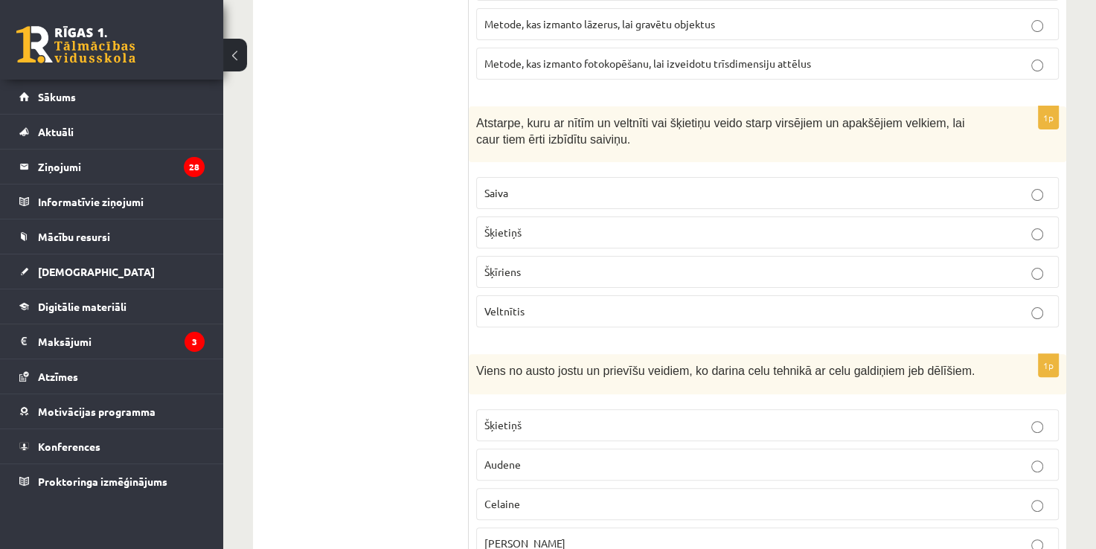
click at [519, 265] on span "Šķīriens" at bounding box center [502, 271] width 36 height 13
click at [515, 256] on label "Šķīriens" at bounding box center [767, 272] width 583 height 32
click at [539, 496] on p "Celaine" at bounding box center [767, 504] width 566 height 16
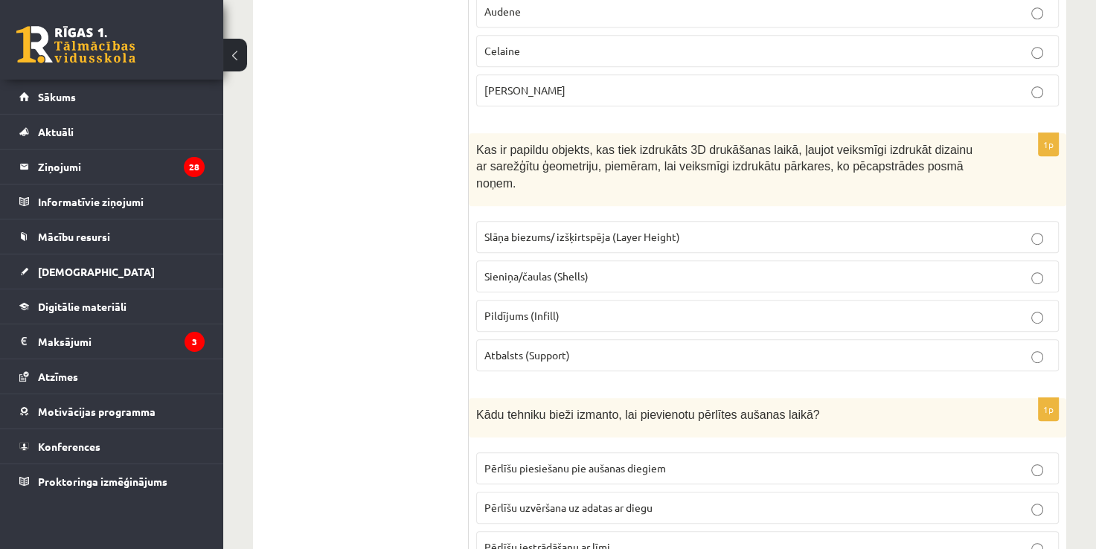
scroll to position [6312, 0]
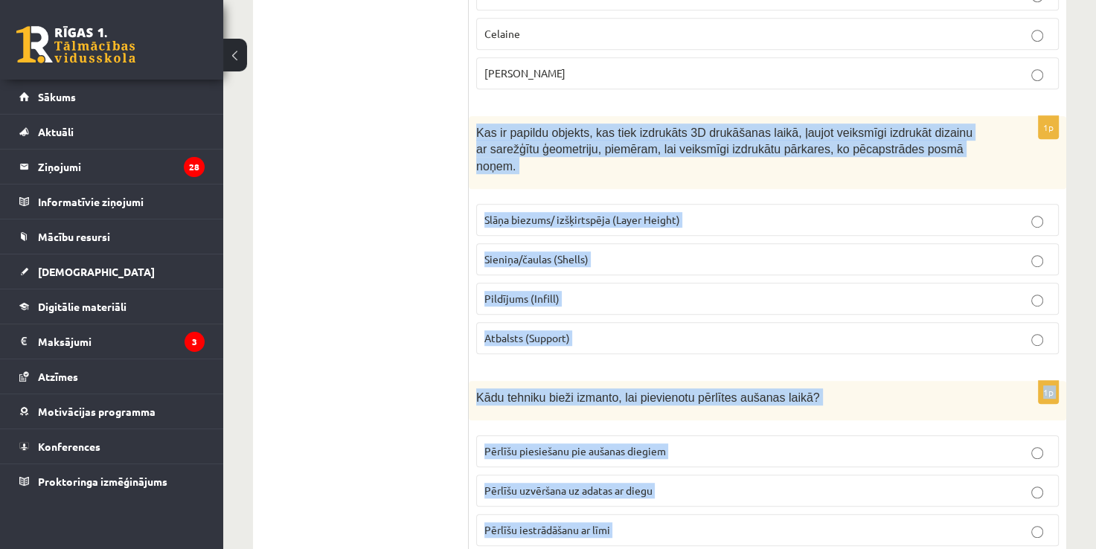
drag, startPoint x: 479, startPoint y: 62, endPoint x: 705, endPoint y: 516, distance: 507.7
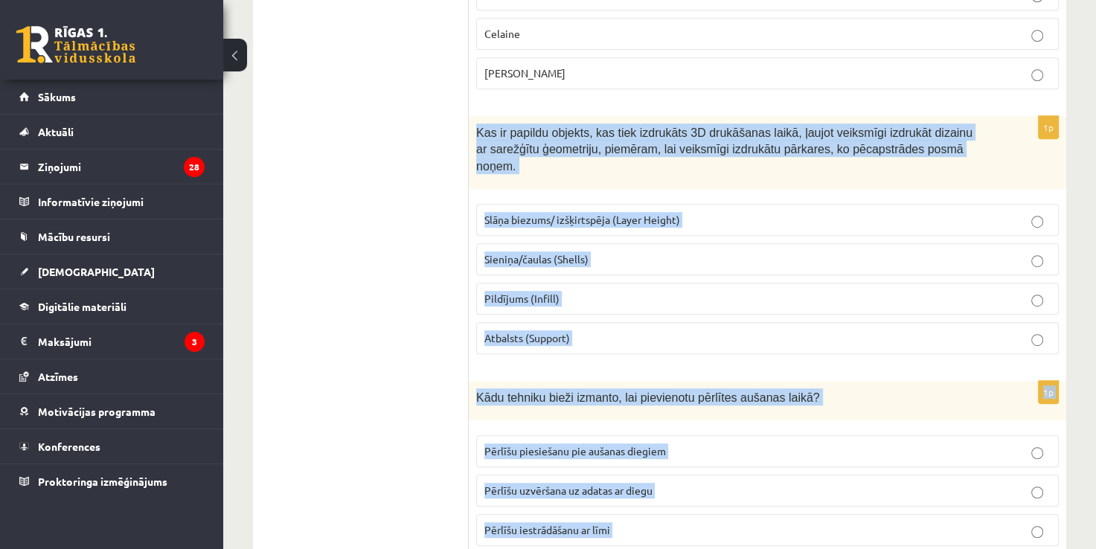
drag, startPoint x: 473, startPoint y: 60, endPoint x: 716, endPoint y: 464, distance: 471.2
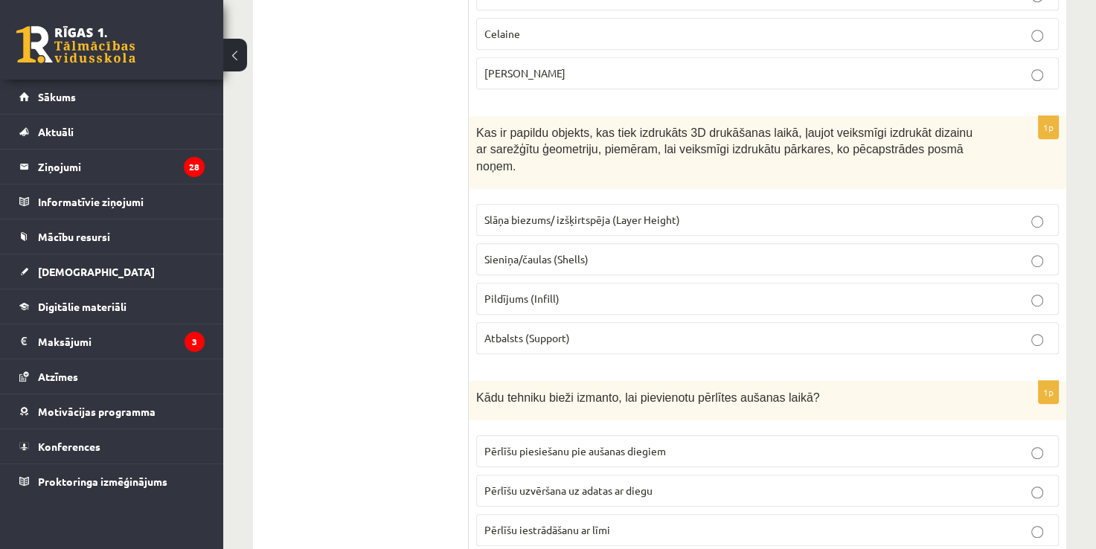
click at [529, 331] on span "Atbalsts (Support)" at bounding box center [527, 337] width 86 height 13
click at [588, 435] on label "Pērlīšu piesiešanu pie aušanas diegiem" at bounding box center [767, 451] width 583 height 32
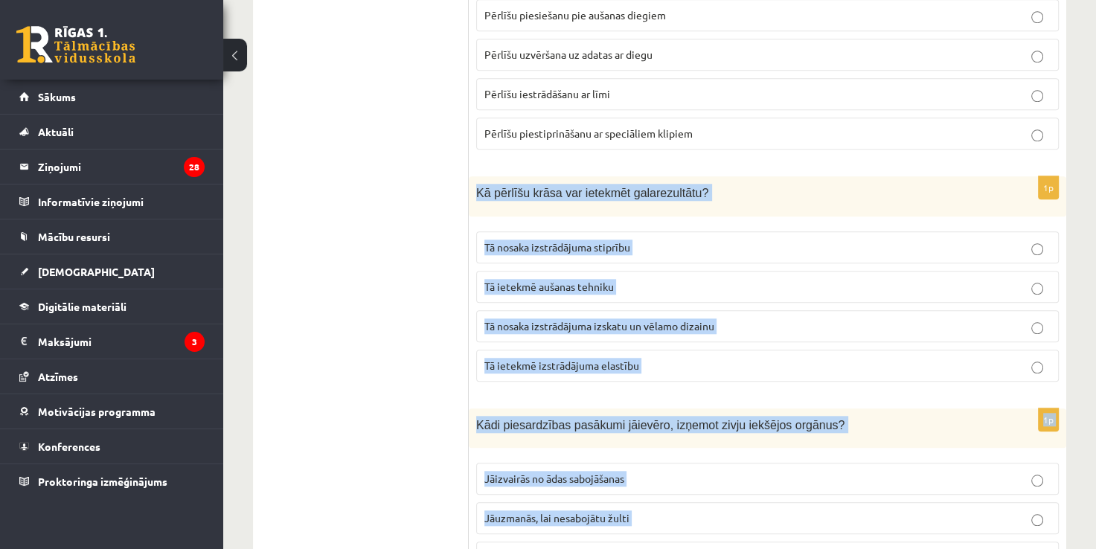
scroll to position [6773, 0]
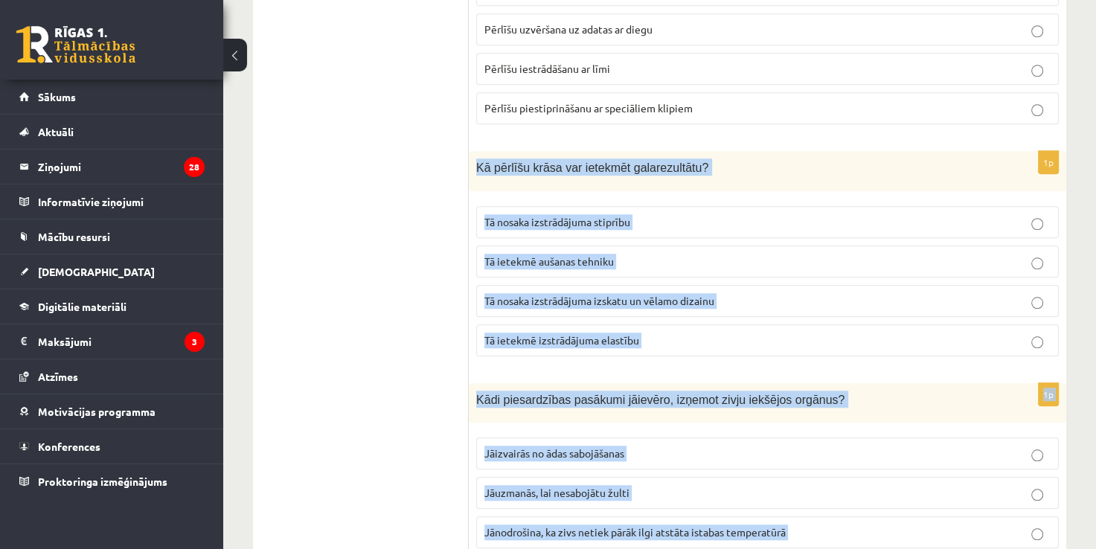
drag, startPoint x: 472, startPoint y: 102, endPoint x: 725, endPoint y: 482, distance: 456.6
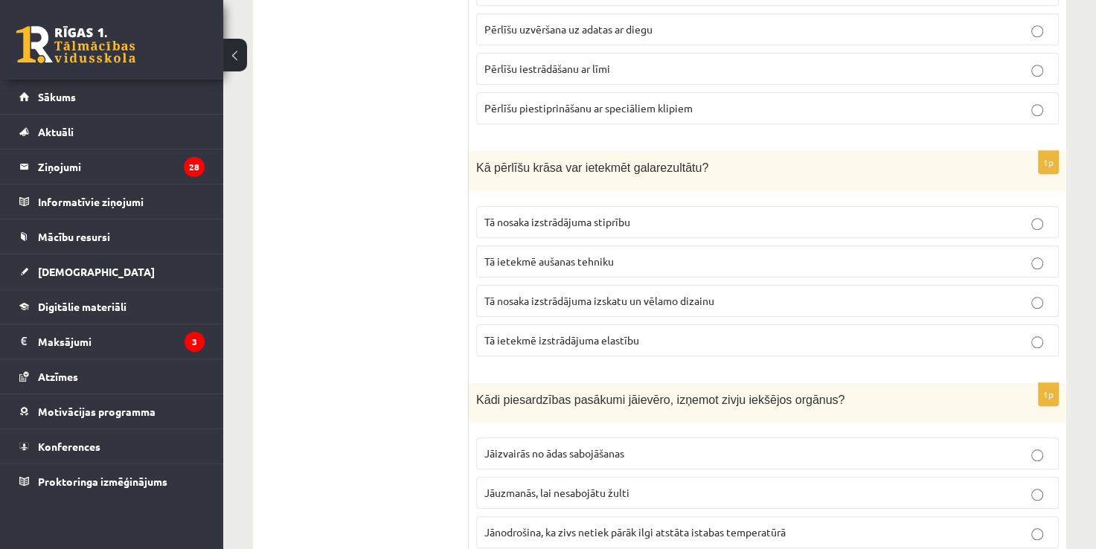
click at [514, 294] on span "Tā nosaka izstrādājuma izskatu un vēlamo dizainu" at bounding box center [599, 300] width 230 height 13
click at [530, 485] on p "Jāuzmanās, lai nesabojātu žulti" at bounding box center [767, 493] width 566 height 16
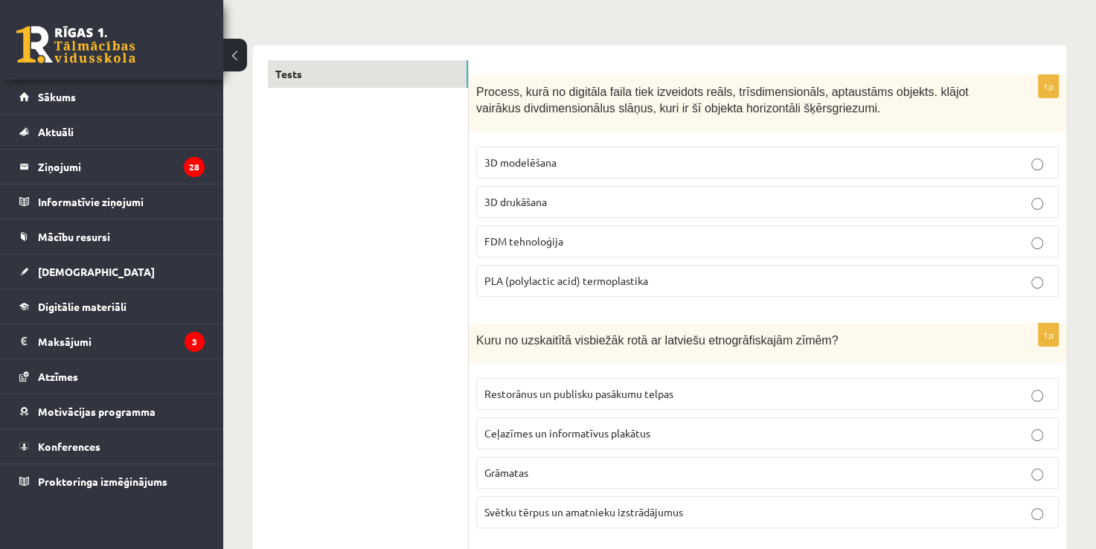
scroll to position [0, 0]
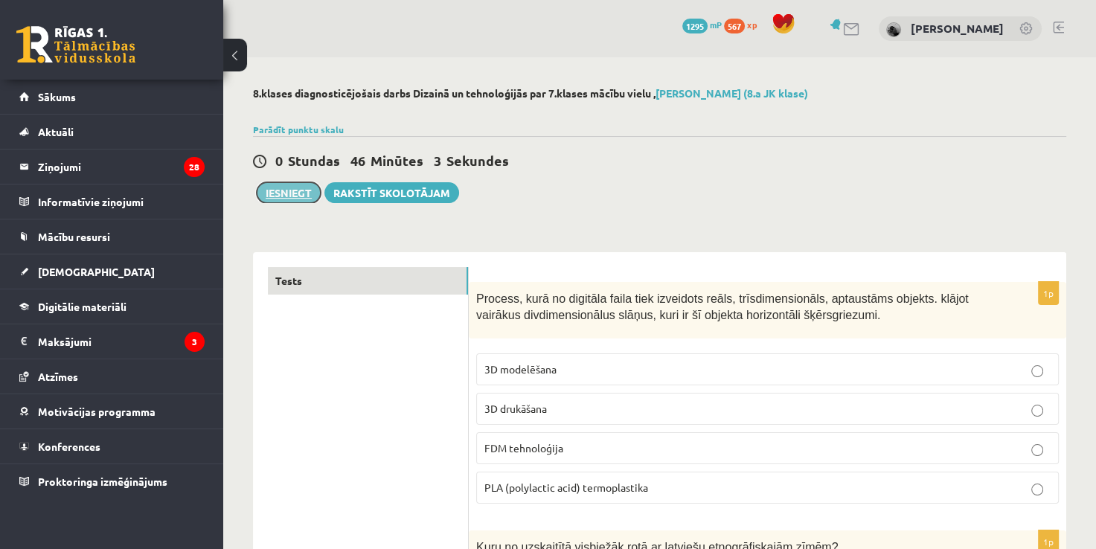
click at [286, 187] on button "Iesniegt" at bounding box center [289, 192] width 64 height 21
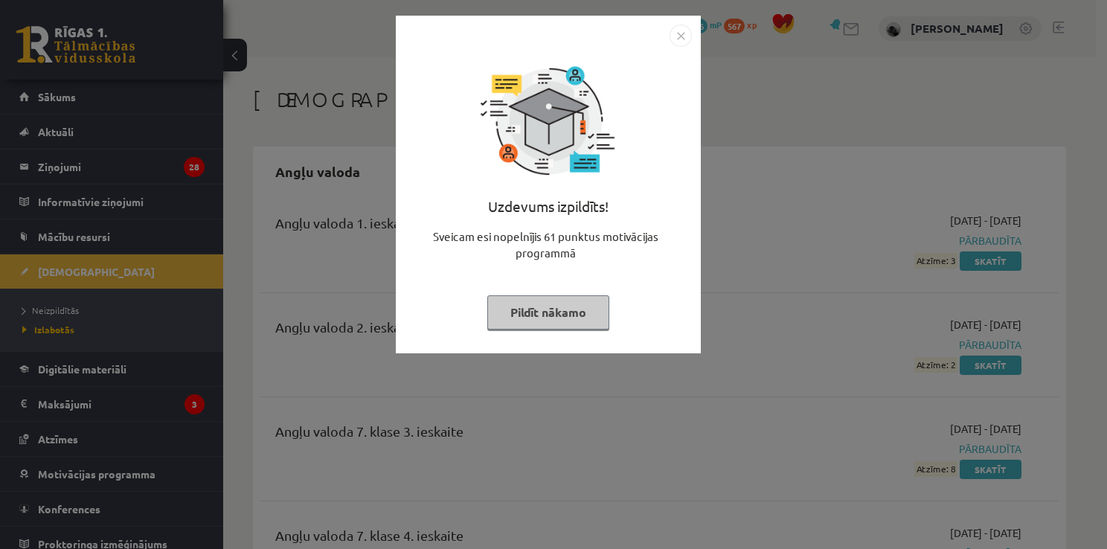
click at [522, 301] on button "Pildīt nākamo" at bounding box center [548, 312] width 122 height 34
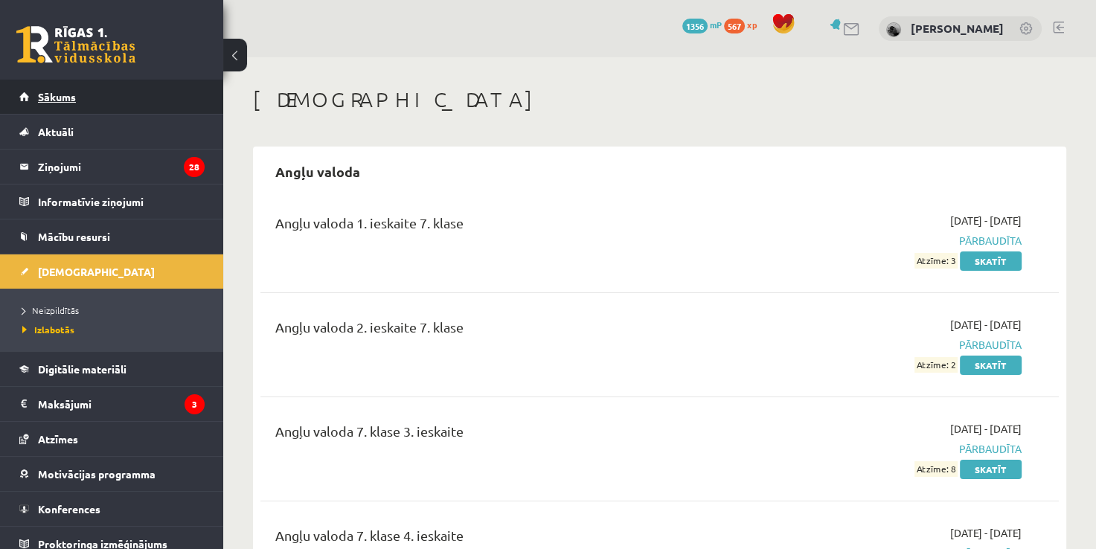
click at [113, 97] on link "Sākums" at bounding box center [111, 97] width 185 height 34
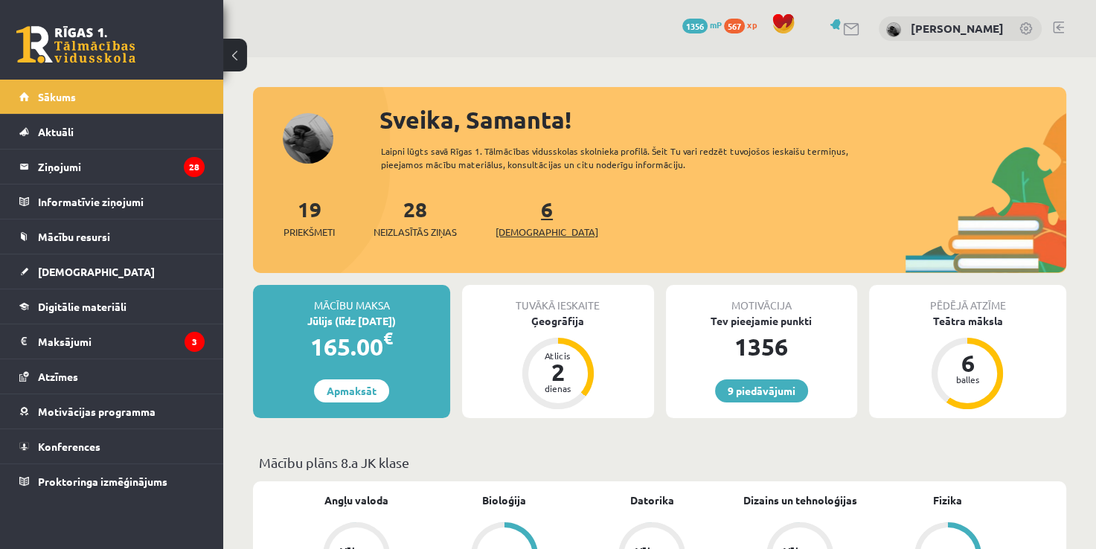
click at [528, 208] on link "6 Ieskaites" at bounding box center [546, 218] width 103 height 44
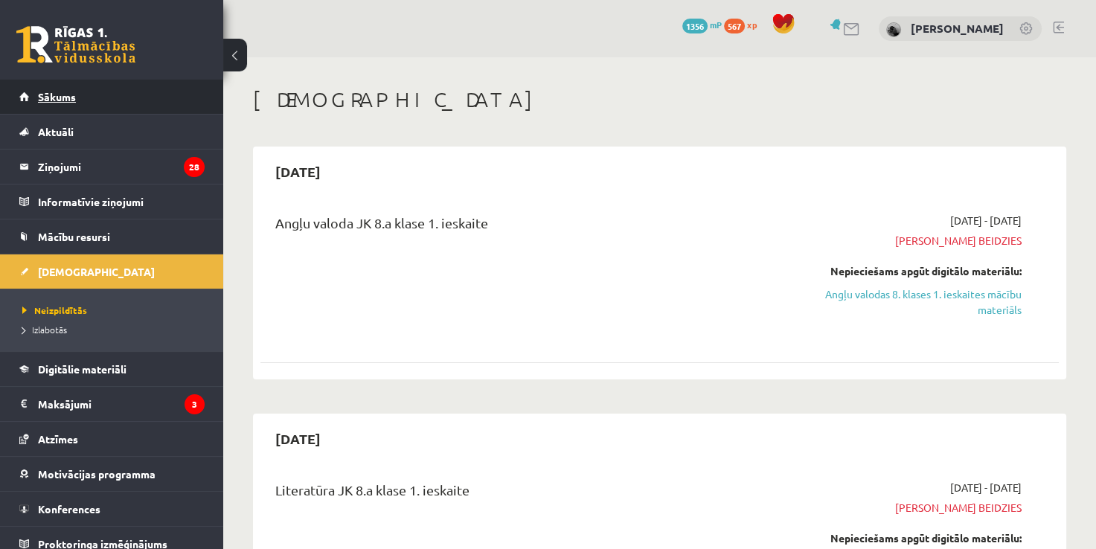
click at [135, 86] on link "Sākums" at bounding box center [111, 97] width 185 height 34
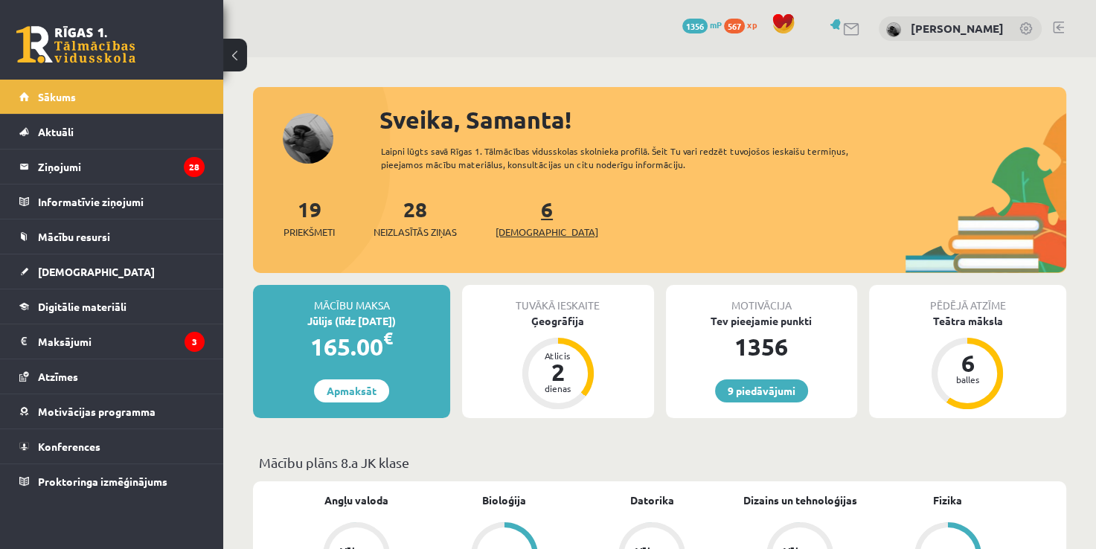
click at [522, 213] on link "6 Ieskaites" at bounding box center [546, 218] width 103 height 44
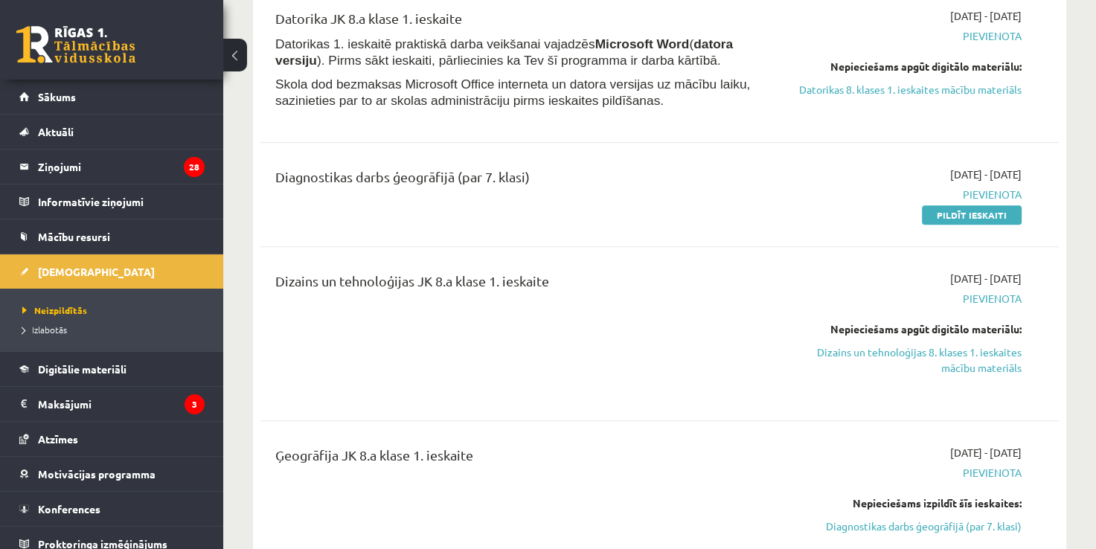
scroll to position [865, 0]
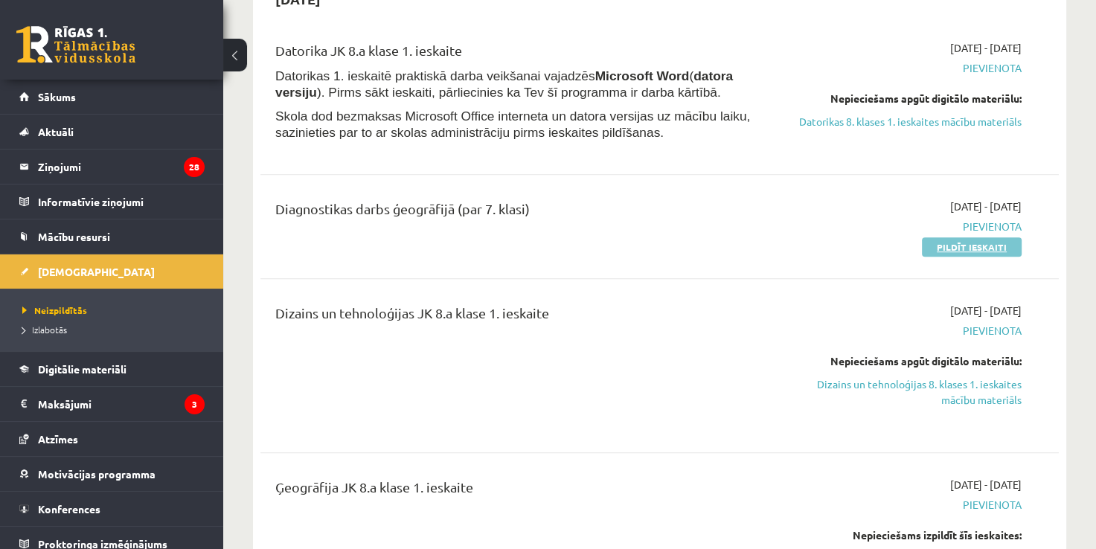
click at [945, 246] on link "Pildīt ieskaiti" at bounding box center [972, 246] width 100 height 19
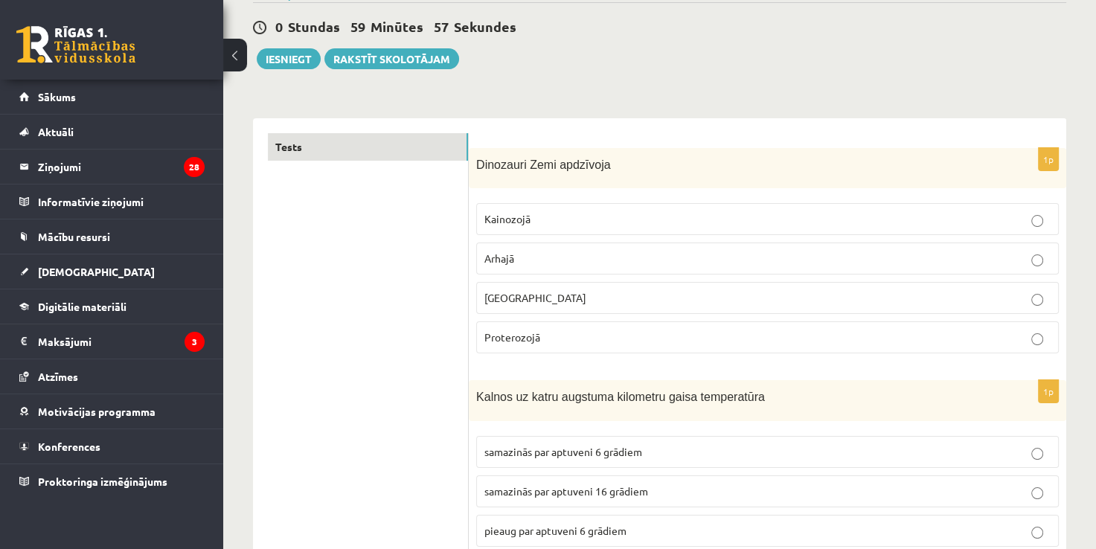
scroll to position [177, 0]
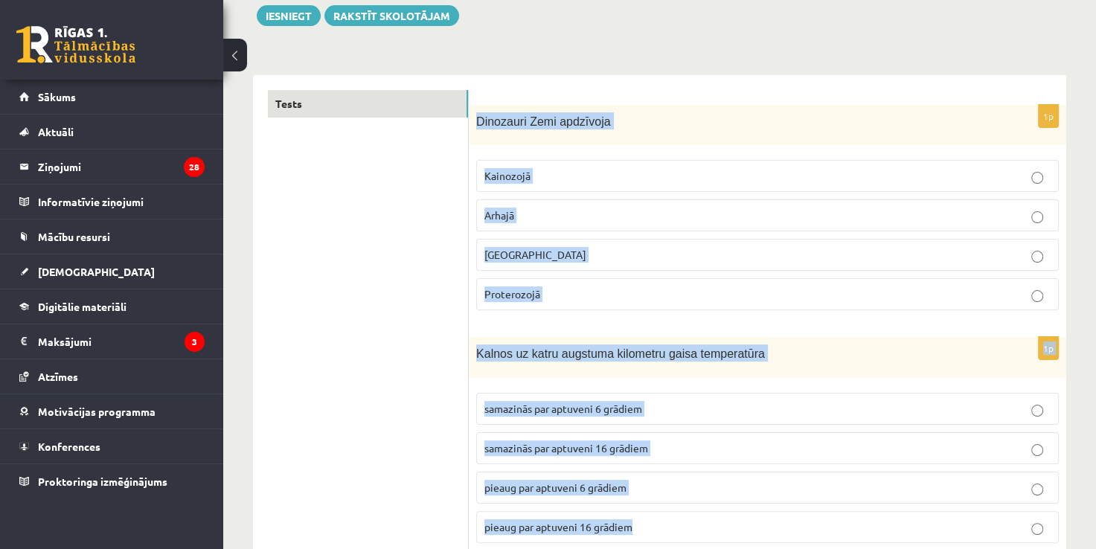
drag, startPoint x: 471, startPoint y: 129, endPoint x: 771, endPoint y: 510, distance: 485.8
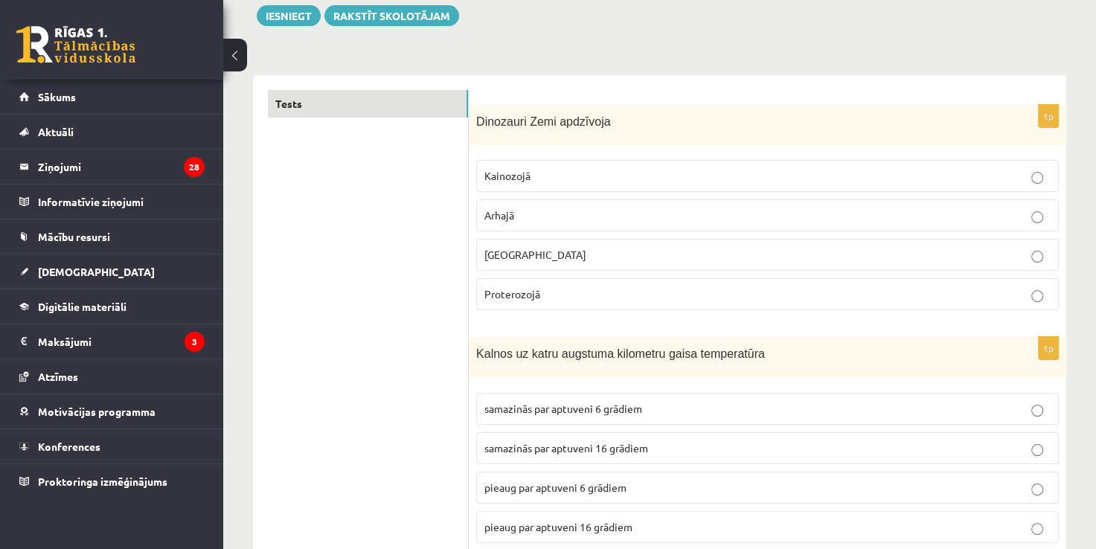
click at [542, 408] on span "samazinās par aptuveni 6 grādiem" at bounding box center [563, 408] width 158 height 13
click at [542, 256] on p "Mezozojā" at bounding box center [767, 255] width 566 height 16
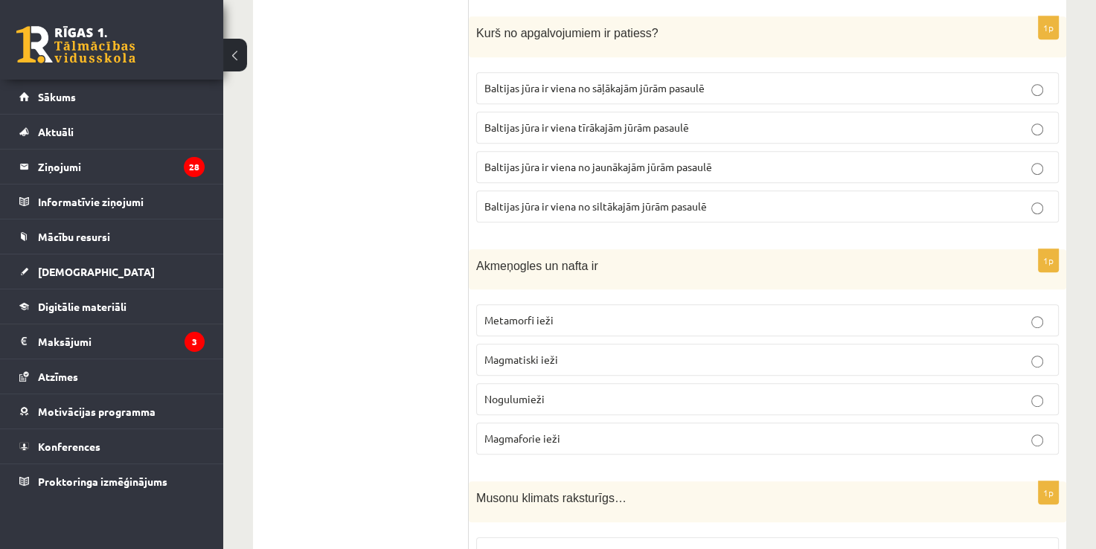
scroll to position [722, 0]
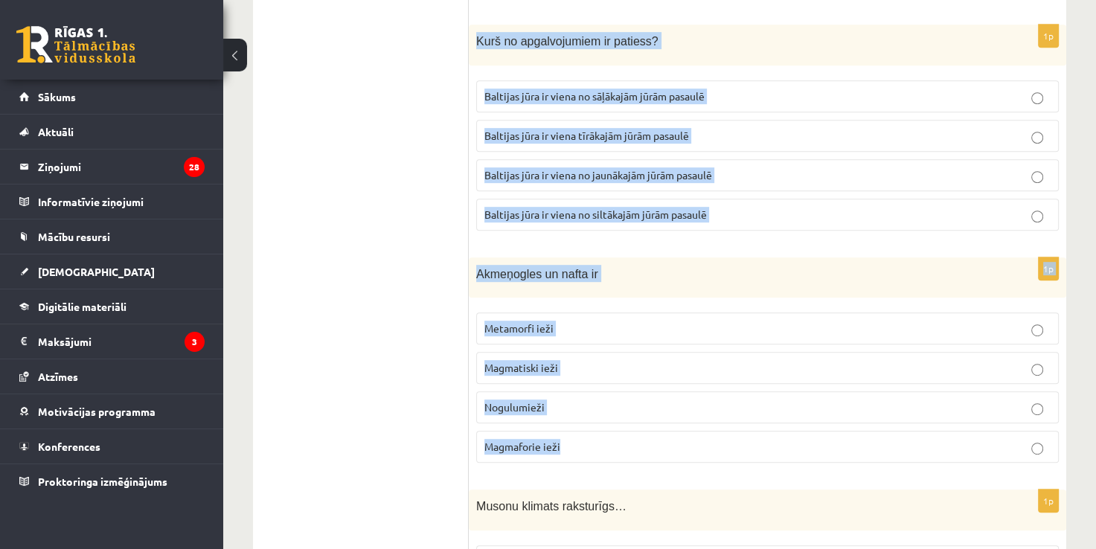
drag, startPoint x: 473, startPoint y: 40, endPoint x: 766, endPoint y: 449, distance: 502.7
copy form "Kurš no apgalvojumiem ir patiess? Baltijas jūra ir viena no sāļākajām jūrām pas…"
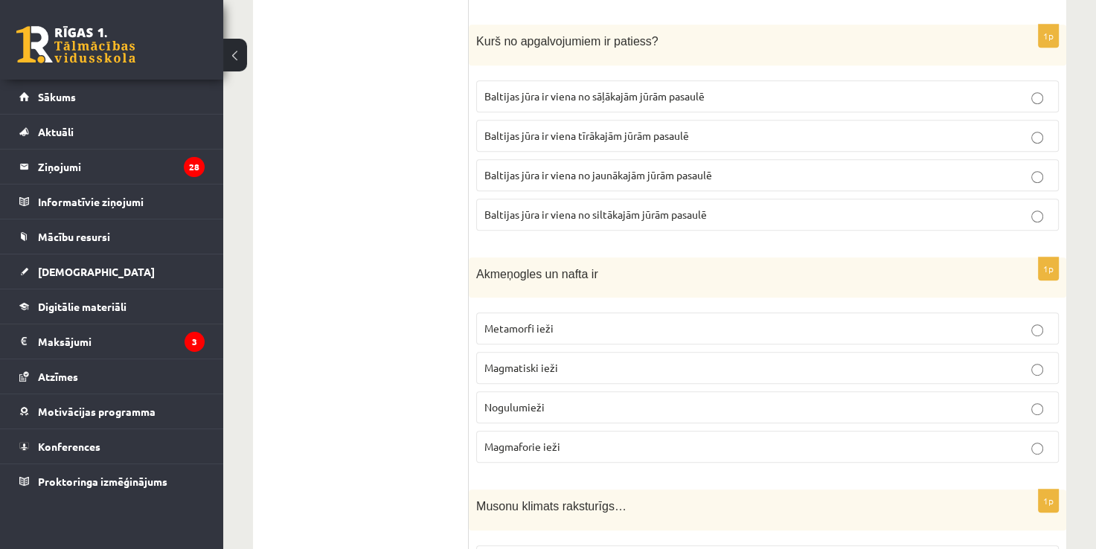
click at [573, 161] on label "Baltijas jūra ir viena no jaunākajām jūrām pasaulē" at bounding box center [767, 175] width 583 height 32
click at [509, 400] on span "Nogulumieži" at bounding box center [514, 406] width 60 height 13
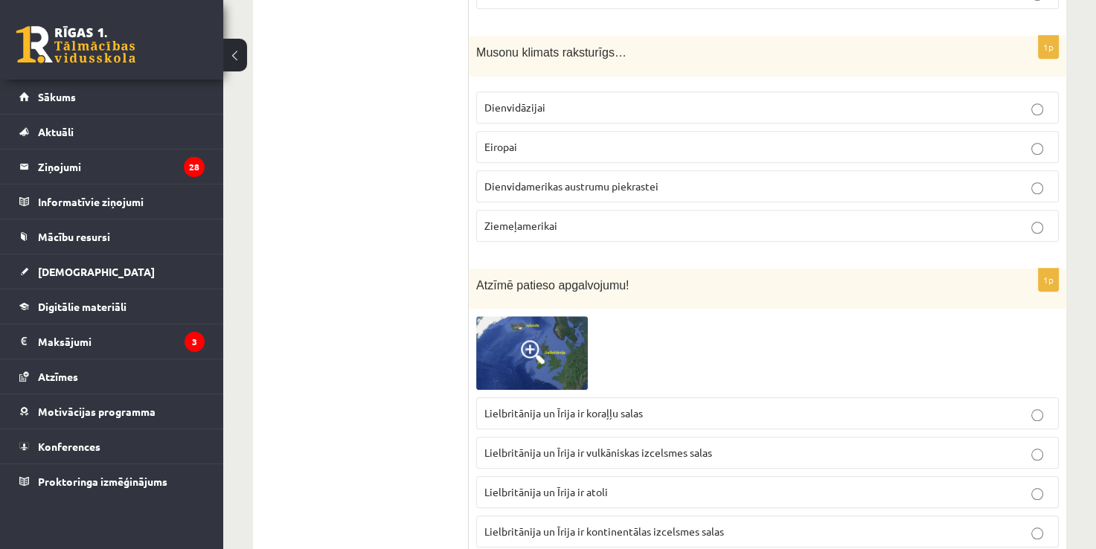
scroll to position [1202, 0]
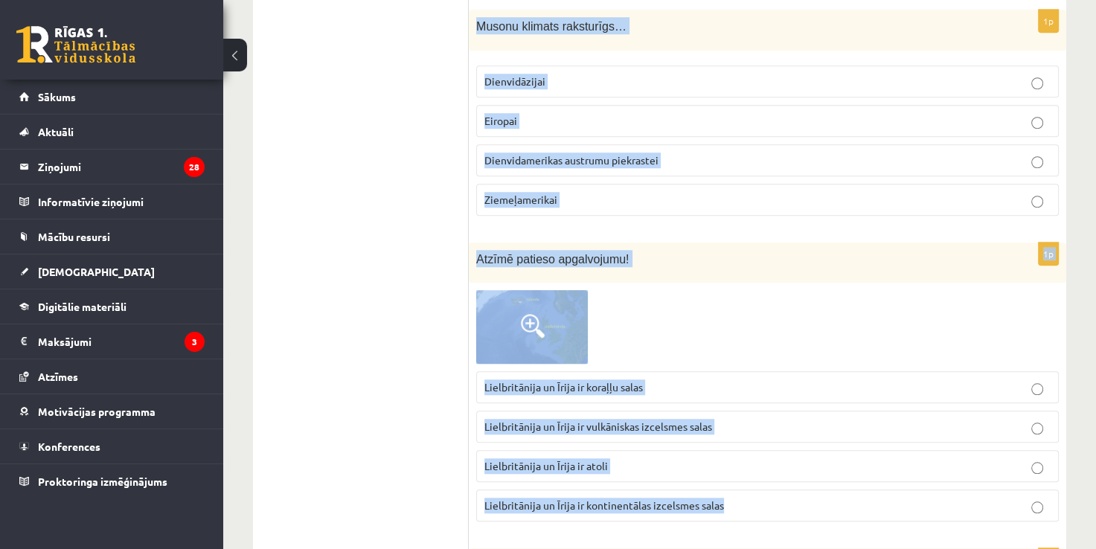
drag, startPoint x: 473, startPoint y: 15, endPoint x: 756, endPoint y: 486, distance: 549.3
copy form "Musonu klimats raksturīgs… Dienvidāzijai Eiropai Dienvidamerikas austrumu piekr…"
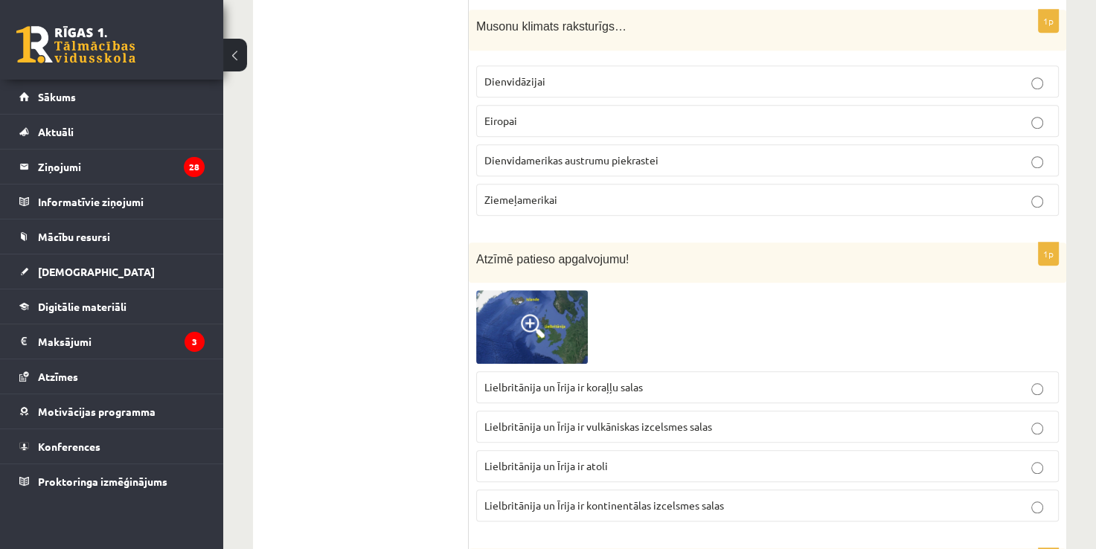
click at [515, 74] on span "Dienvidāzijai" at bounding box center [514, 80] width 61 height 13
click at [566, 498] on span "Lielbritānija un Īrija ir kontinentālas izcelsmes salas" at bounding box center [604, 504] width 240 height 13
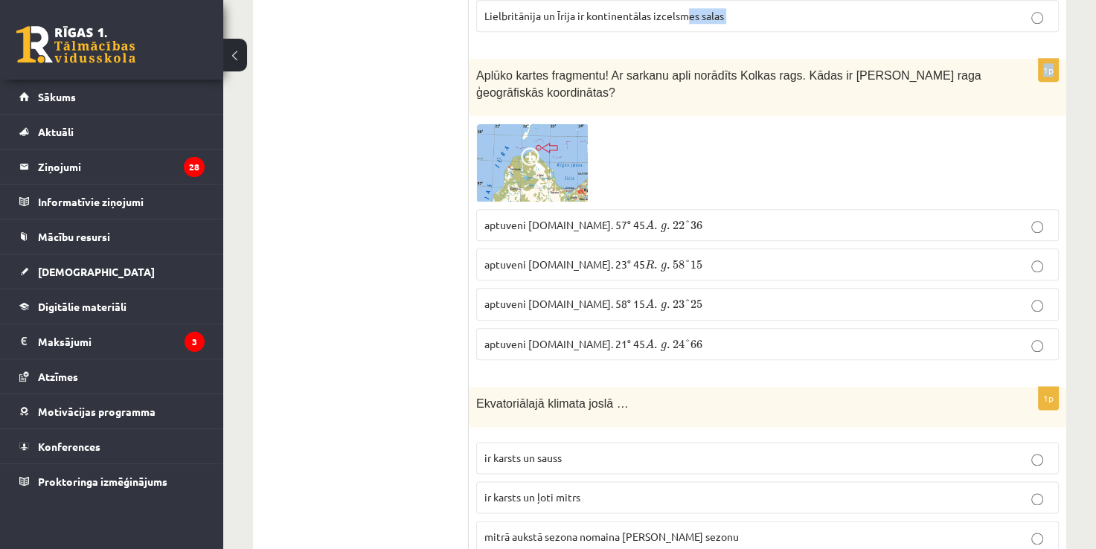
scroll to position [1682, 0]
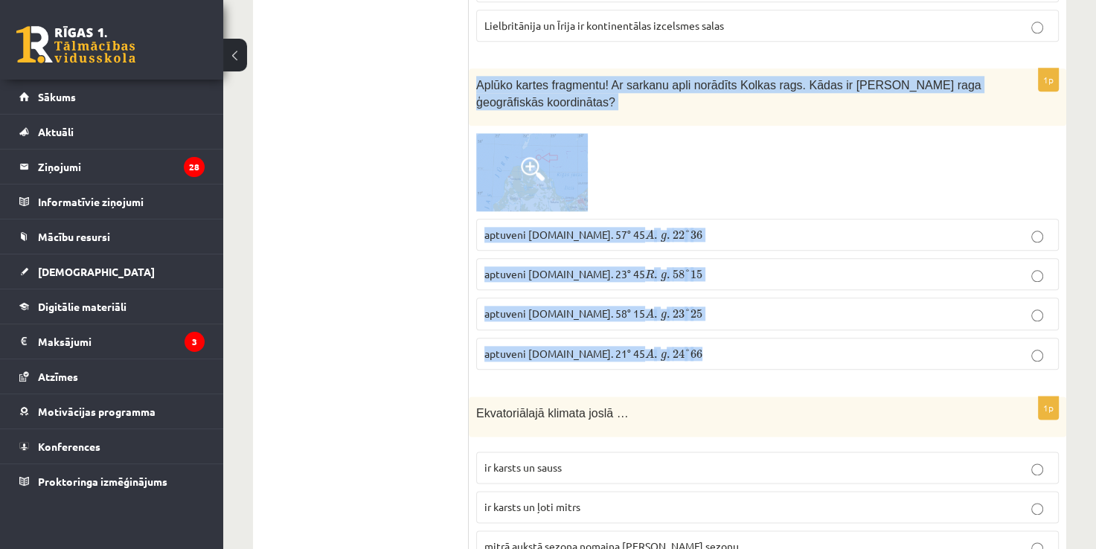
drag, startPoint x: 473, startPoint y: 13, endPoint x: 814, endPoint y: 370, distance: 493.0
click at [814, 370] on div "1p Aplūko kartes fragmentu! Ar sarkanu apli norādīts Kolkas rags. Kādas ir Kolk…" at bounding box center [767, 224] width 597 height 312
copy div "Aplūko kartes fragmentu! Ar sarkanu apli norādīts Kolkas rags. Kādas ir Kolkas …"
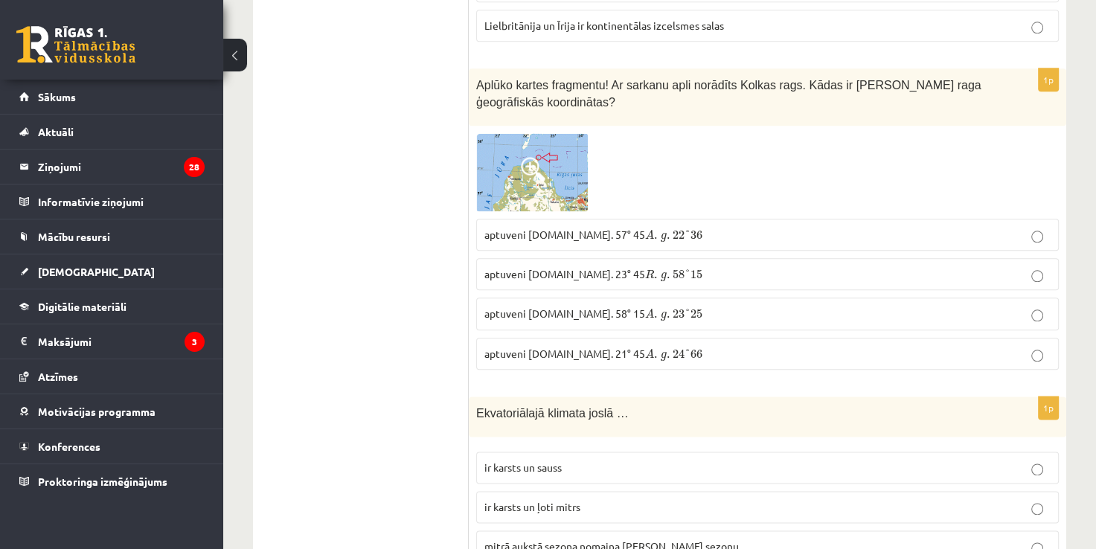
click at [548, 228] on span "aptuveni Z.pl. 57° 45 A . g . 22 ° 36 A . g . 22 ° 36" at bounding box center [593, 234] width 218 height 13
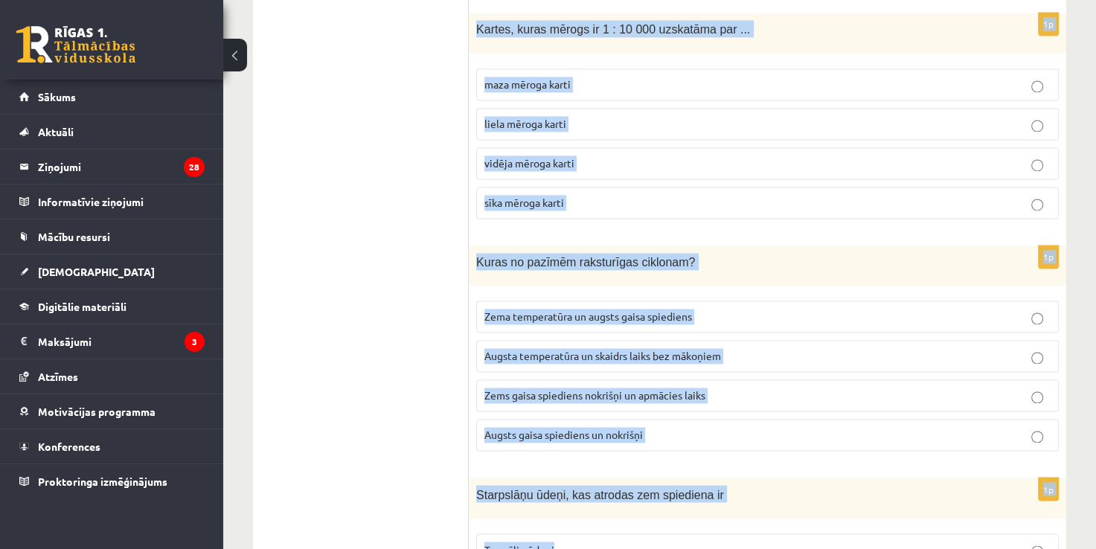
scroll to position [2274, 0]
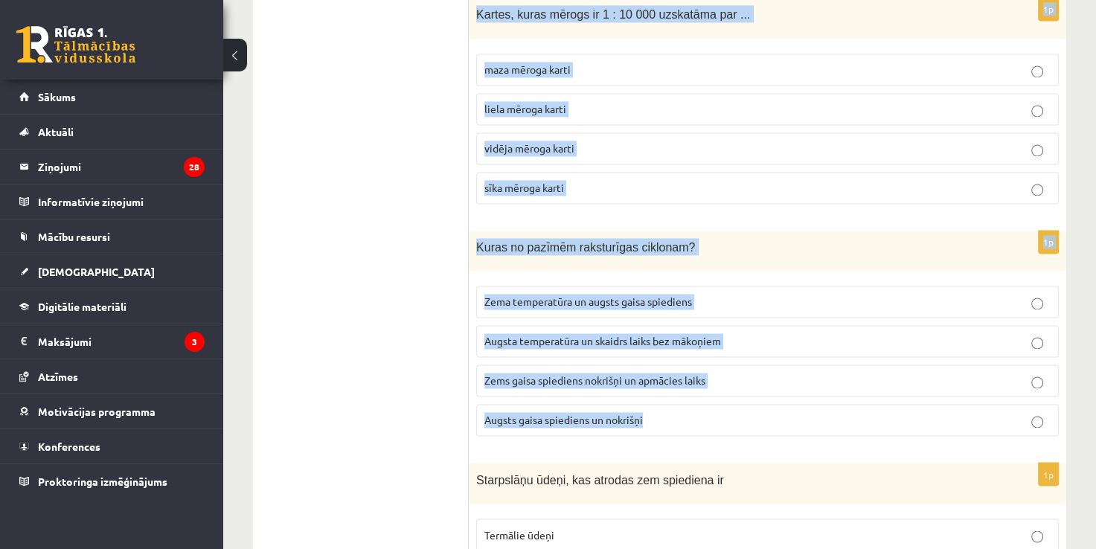
drag, startPoint x: 476, startPoint y: 34, endPoint x: 792, endPoint y: 407, distance: 488.3
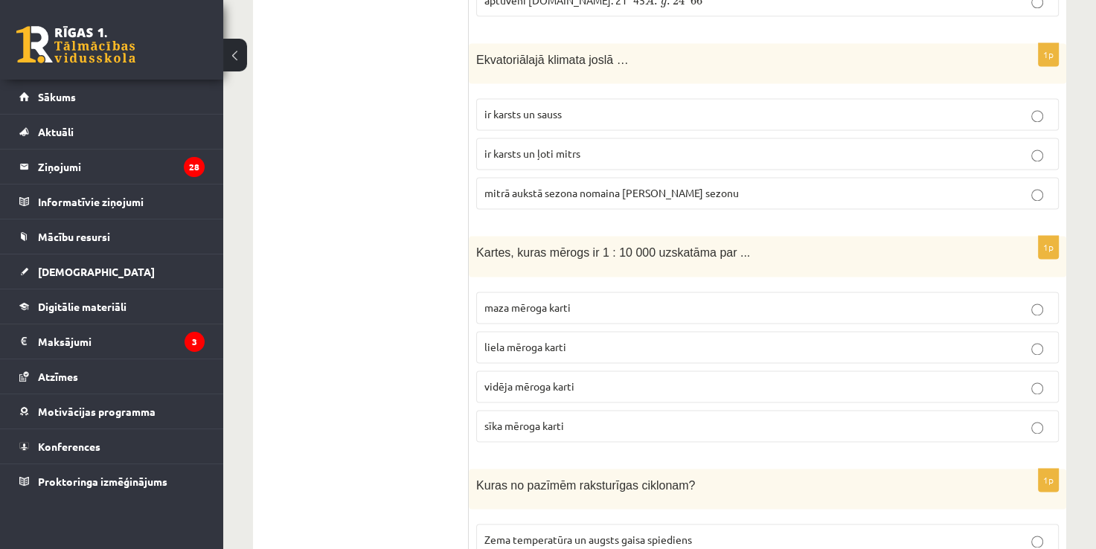
scroll to position [1976, 0]
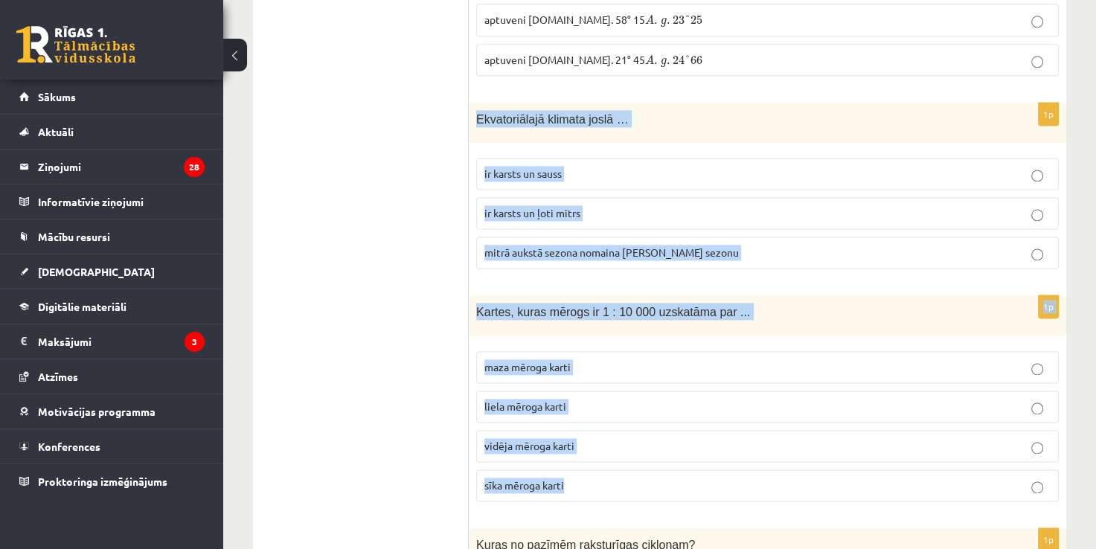
drag, startPoint x: 476, startPoint y: 118, endPoint x: 693, endPoint y: 475, distance: 418.0
copy form "Ekvatoriālajā klimata joslā … ir karsts un sauss ir karsts un ļoti mitrs mitrā …"
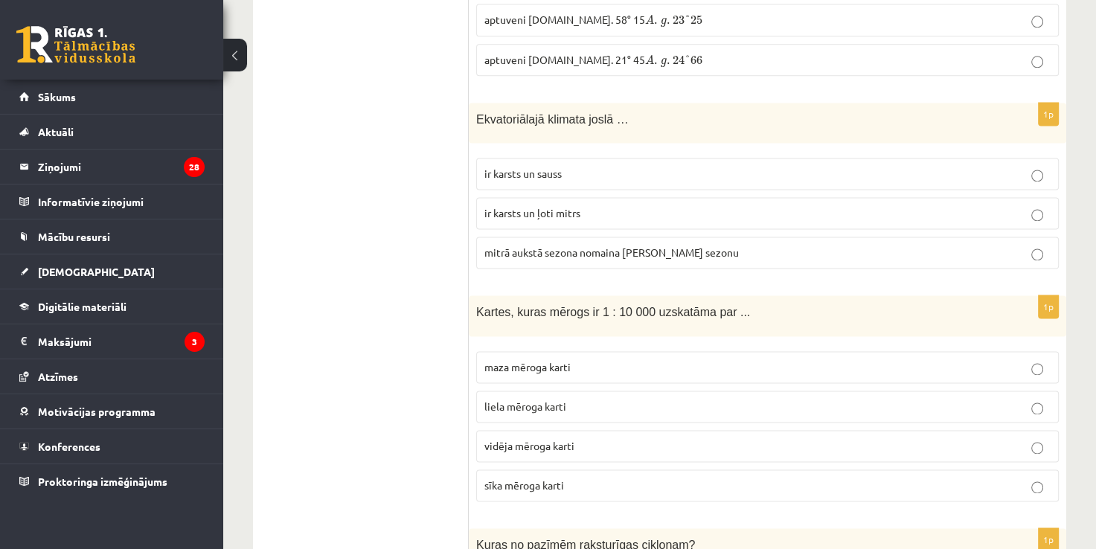
click at [570, 399] on p "liela mēroga karti" at bounding box center [767, 407] width 566 height 16
click at [539, 206] on span "ir karsts un ļoti mitrs" at bounding box center [532, 212] width 96 height 13
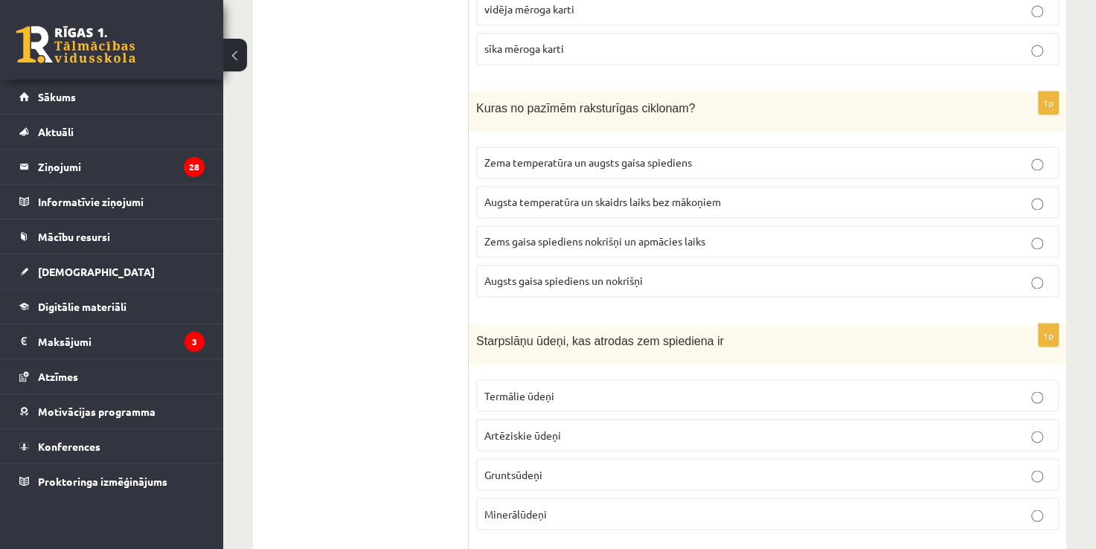
scroll to position [2430, 0]
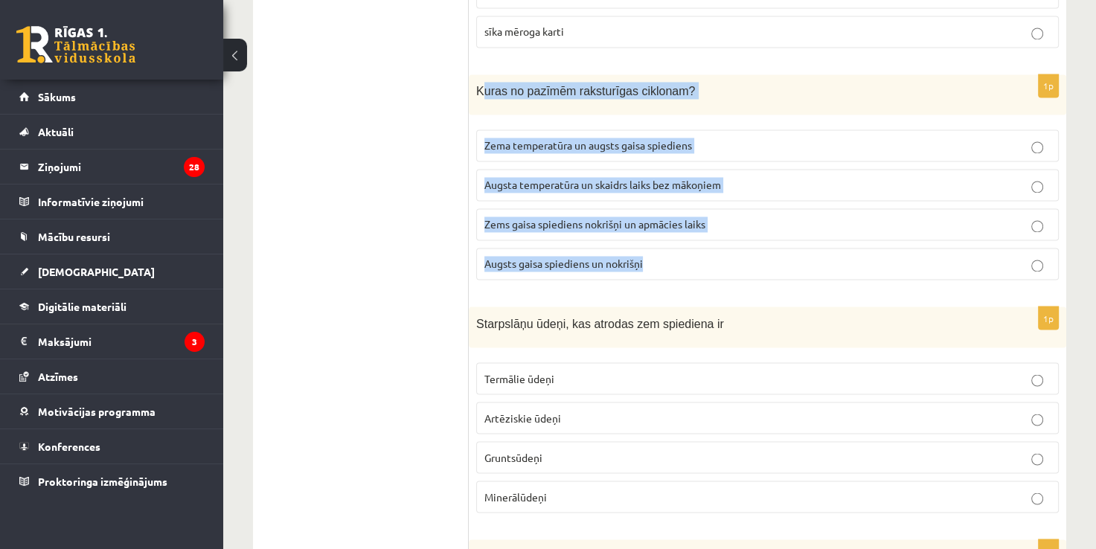
drag, startPoint x: 479, startPoint y: 89, endPoint x: 709, endPoint y: 248, distance: 279.6
click at [709, 248] on div "1p Kuras no pazīmēm raksturīgas ciklonam? Zema temperatūra un augsts gaisa spie…" at bounding box center [767, 183] width 597 height 218
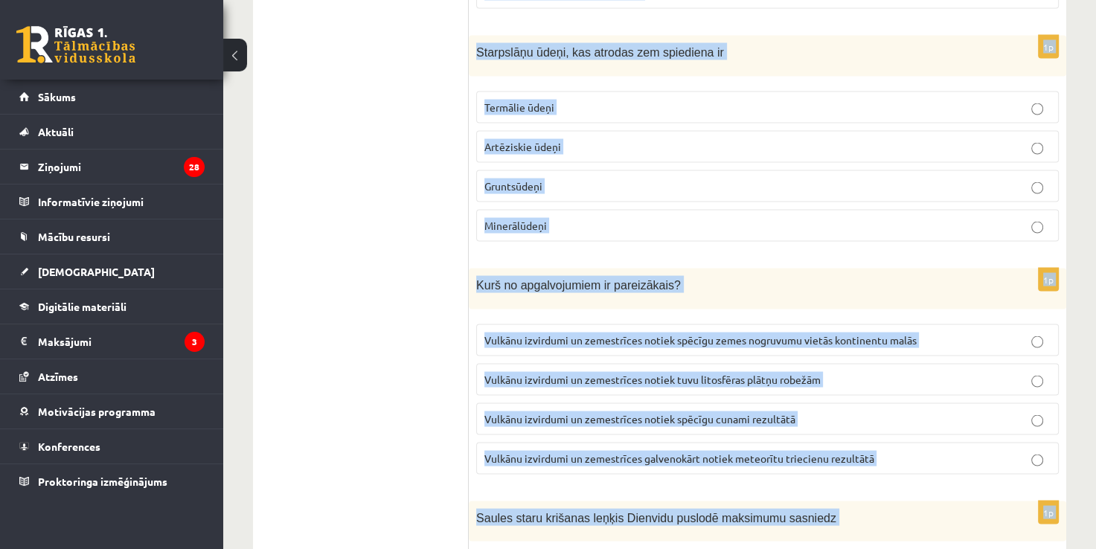
scroll to position [2728, 0]
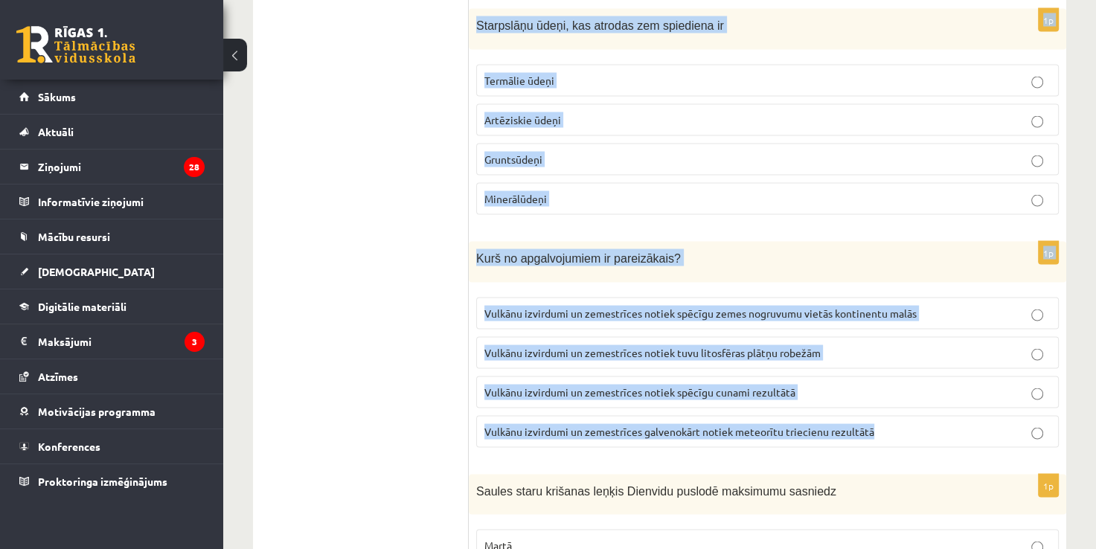
drag, startPoint x: 468, startPoint y: 79, endPoint x: 884, endPoint y: 411, distance: 532.0
copy form "Kuras no pazīmēm raksturīgas ciklonam? Zema temperatūra un augsts gaisa spiedie…"
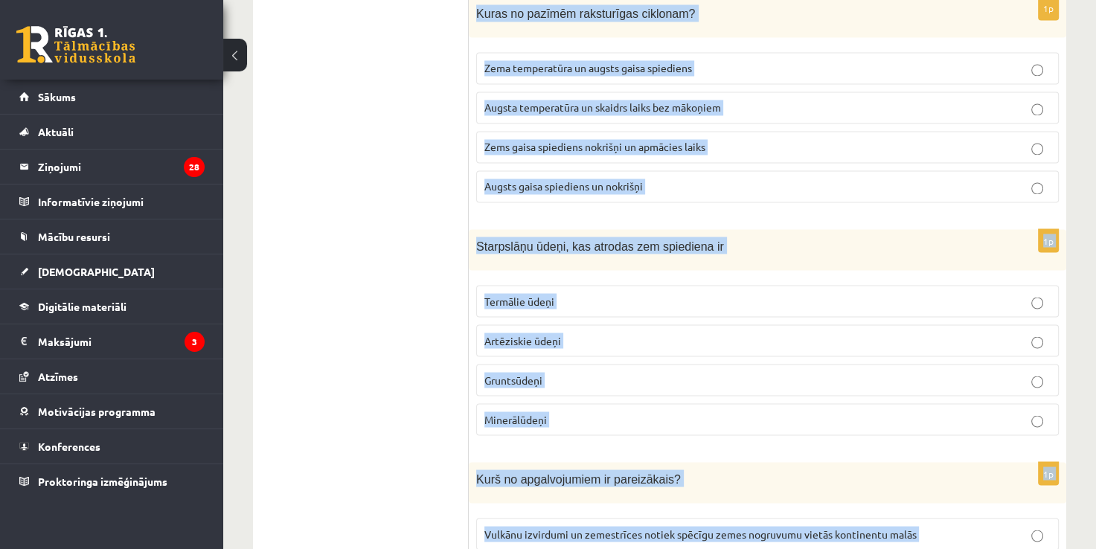
scroll to position [2464, 0]
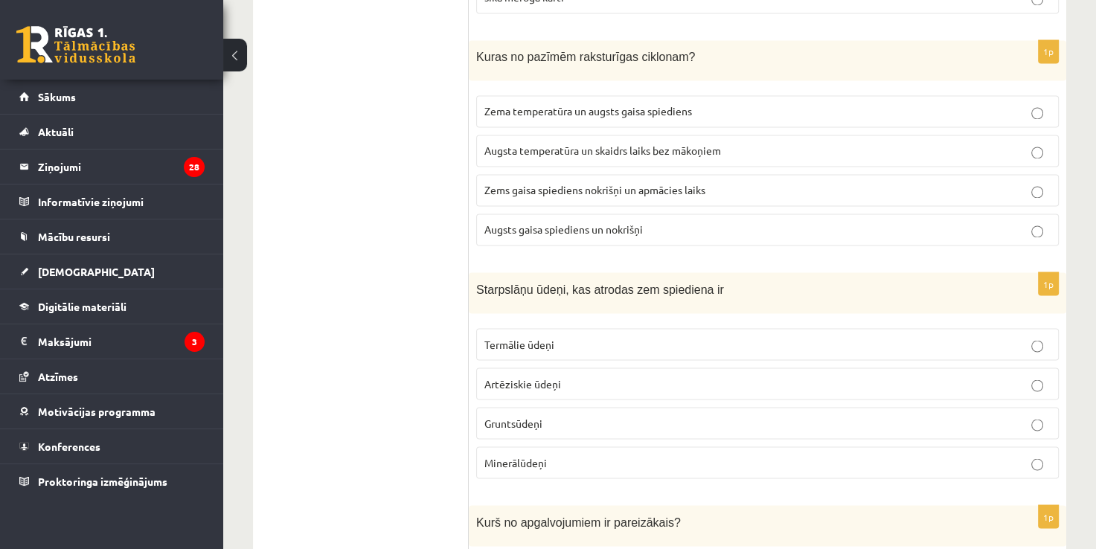
click at [583, 183] on p "Zems gaisa spiediens nokrišņi un apmācies laiks" at bounding box center [767, 190] width 566 height 16
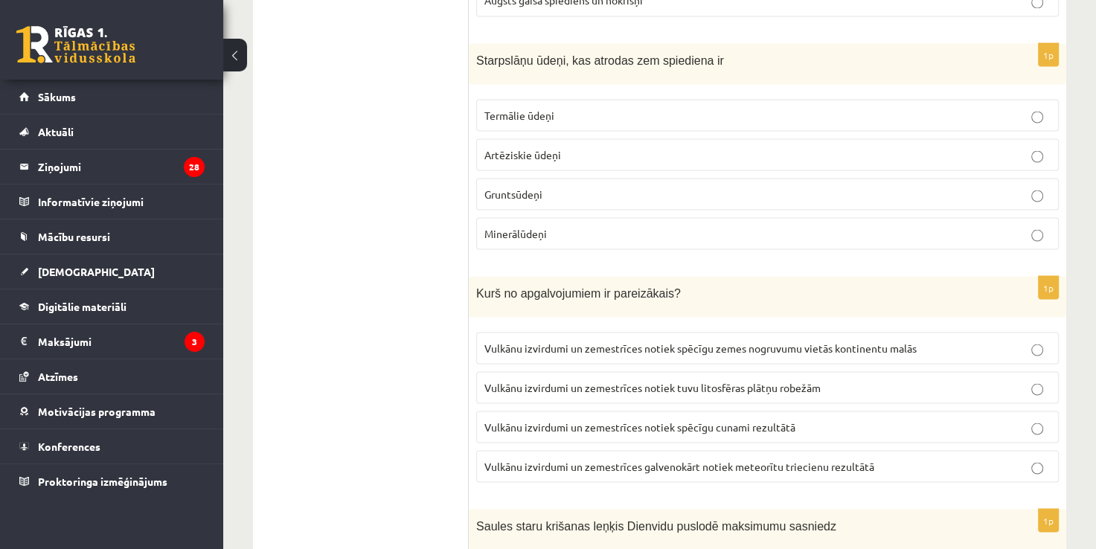
scroll to position [2728, 0]
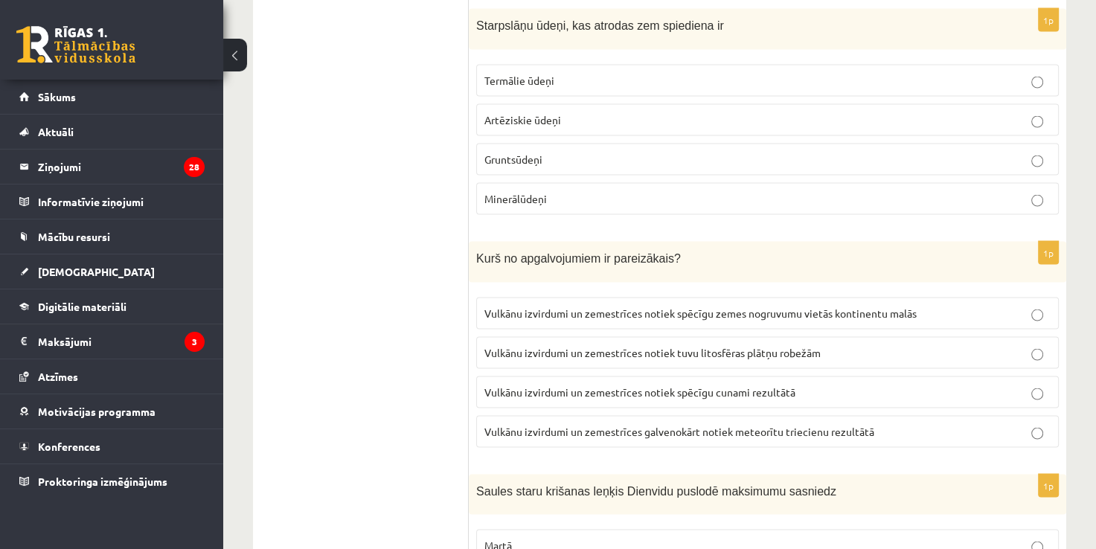
click at [533, 112] on span "Artēziskie ūdeņi" at bounding box center [522, 118] width 77 height 13
click at [580, 306] on span "Vulkānu izvirdumi un zemestrīces notiek spēcīgu zemes nogruvumu vietās kontinen…" at bounding box center [700, 312] width 432 height 13
click at [611, 345] on span "Vulkānu izvirdumi un zemestrīces notiek tuvu litosfēras plātņu robežām" at bounding box center [652, 351] width 336 height 13
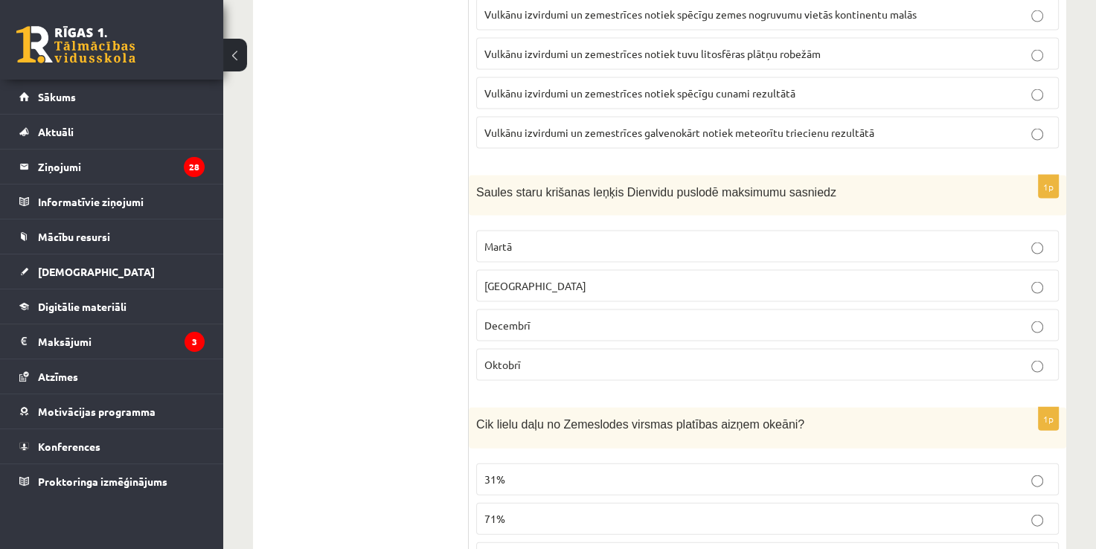
scroll to position [3131, 0]
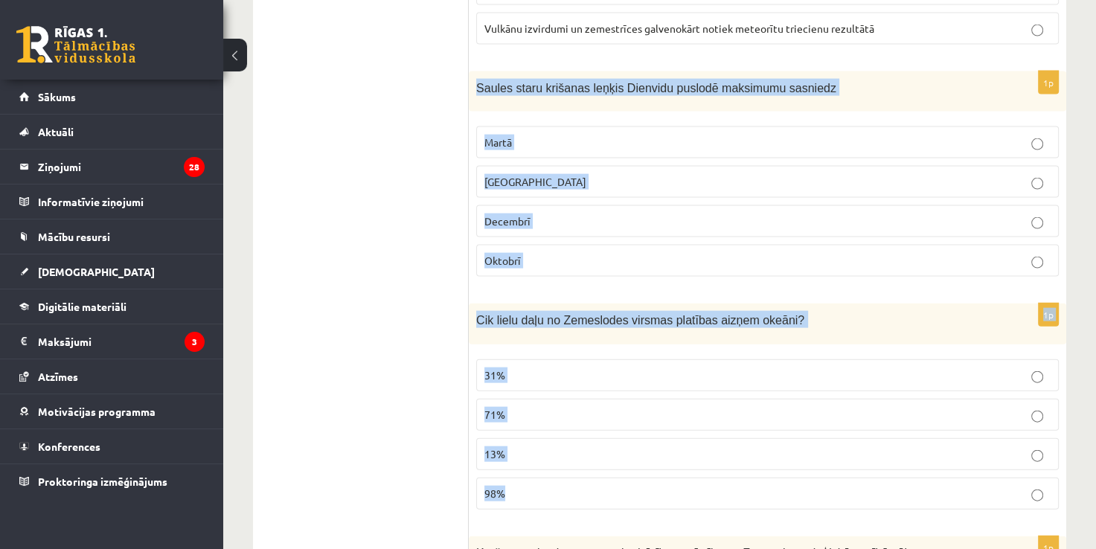
drag, startPoint x: 469, startPoint y: 79, endPoint x: 837, endPoint y: 466, distance: 534.6
copy form "Saules staru krišanas leņķis Dienvidu puslodē maksimumu sasniedz Martā Jūnijā D…"
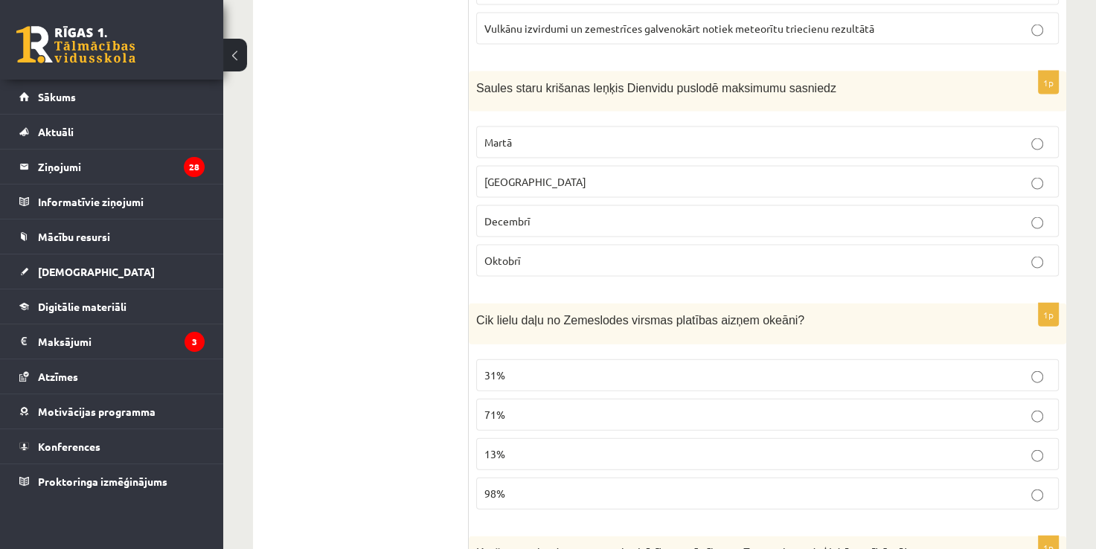
click at [534, 214] on p "Decembrī" at bounding box center [767, 222] width 566 height 16
click at [527, 407] on p "71%" at bounding box center [767, 415] width 566 height 16
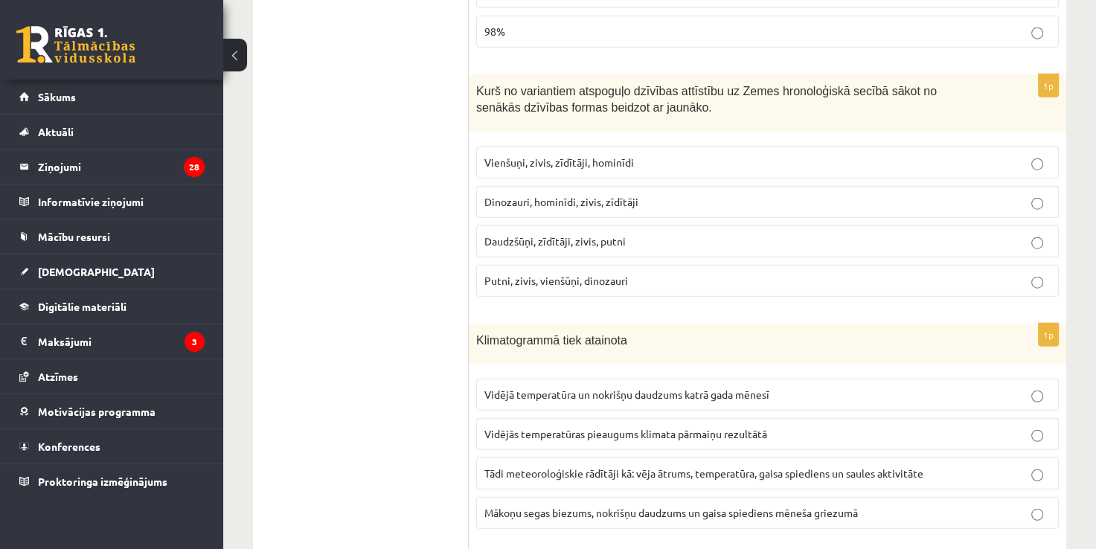
scroll to position [3601, 0]
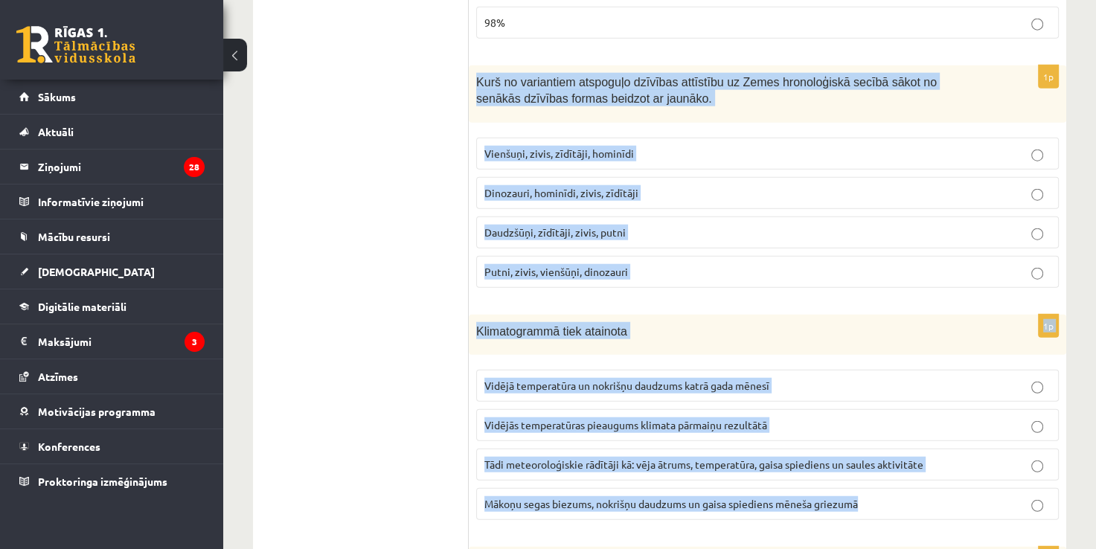
drag, startPoint x: 470, startPoint y: 65, endPoint x: 876, endPoint y: 479, distance: 580.3
click at [876, 479] on form "1p Dinozauri Zemi apdzīvoja Kainozojā Arhajā Mezozojā Proterozojā 1p Kalnos uz …" at bounding box center [768, 269] width 568 height 7207
copy form "Kurš no variantiem atspoguļo dzīvības attīstību uz Zemes hronoloģiskā secībā sā…"
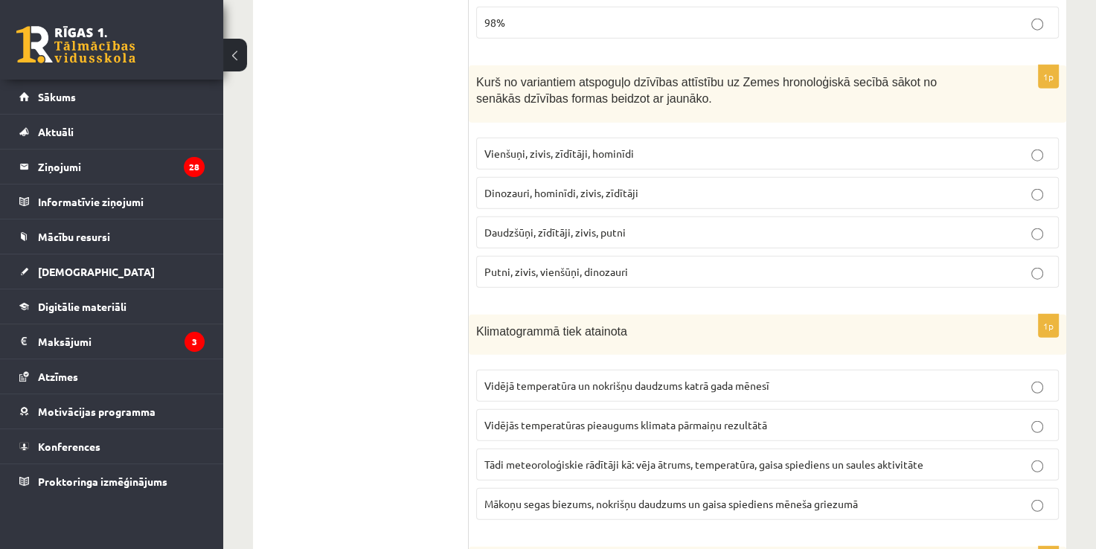
click at [422, 203] on ul "Tests" at bounding box center [368, 269] width 201 height 7207
click at [546, 379] on span "Vidējā temperatūra un nokrišņu daudzums katrā gada mēnesī" at bounding box center [626, 385] width 285 height 13
click at [529, 147] on span "Vienšuņi, zivis, zīdītāji, hominīdi" at bounding box center [559, 153] width 150 height 13
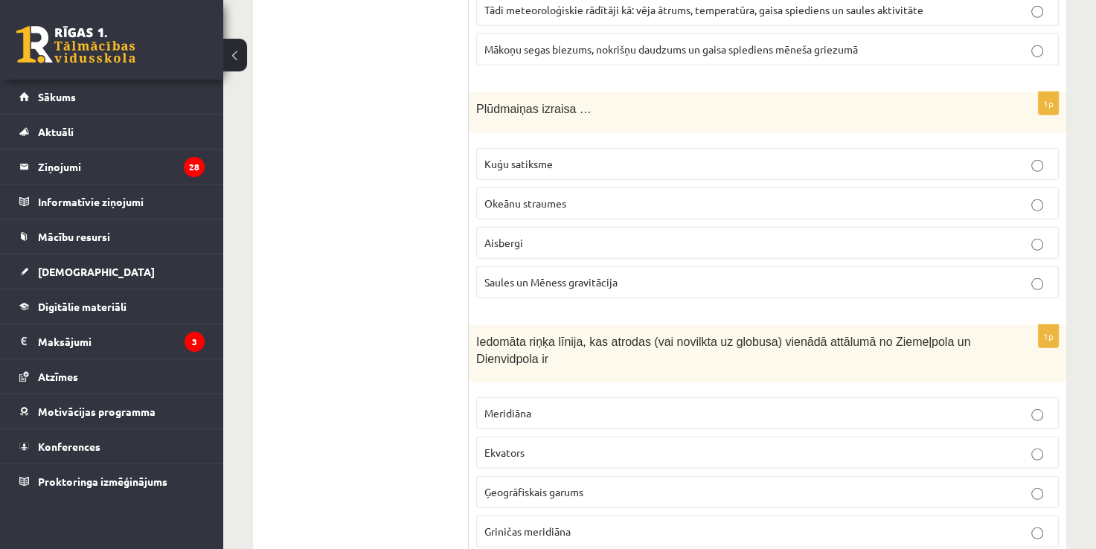
scroll to position [4073, 0]
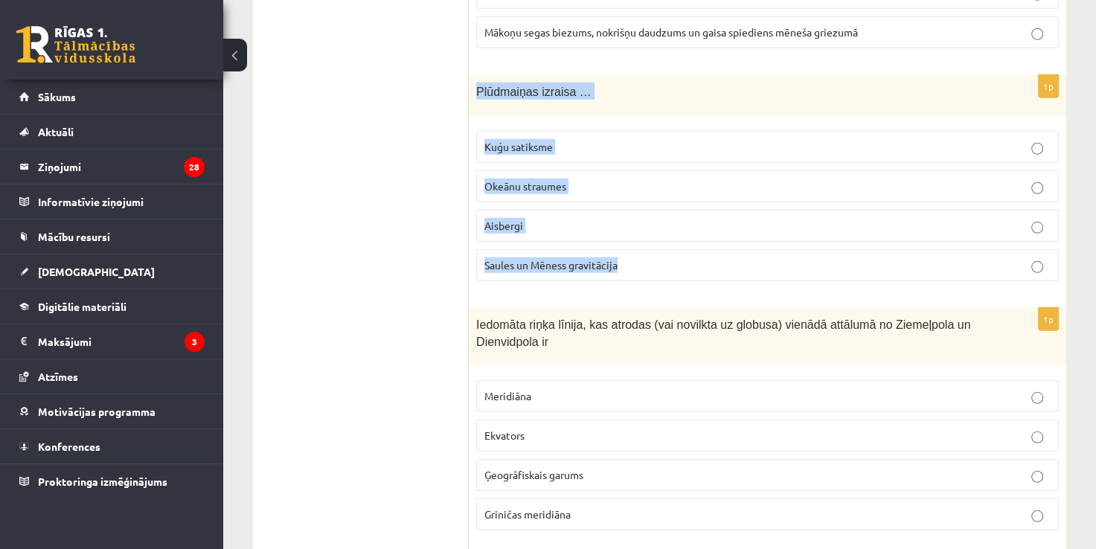
drag, startPoint x: 476, startPoint y: 74, endPoint x: 667, endPoint y: 254, distance: 262.1
click at [667, 254] on div "1p Plūdmaiņas izraisa … Kuģu satiksme Okeānu straumes Aisbergi Saules un Mēness…" at bounding box center [767, 184] width 597 height 218
copy div "Plūdmaiņas izraisa … Kuģu satiksme Okeānu straumes Aisbergi Saules un Mēness gr…"
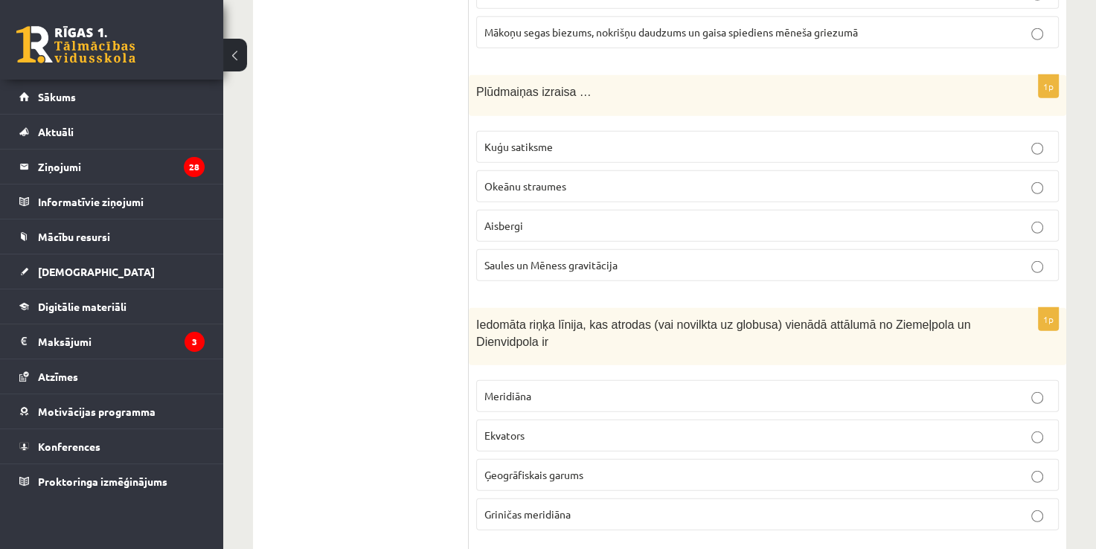
click at [570, 257] on p "Saules un Mēness gravitācija" at bounding box center [767, 265] width 566 height 16
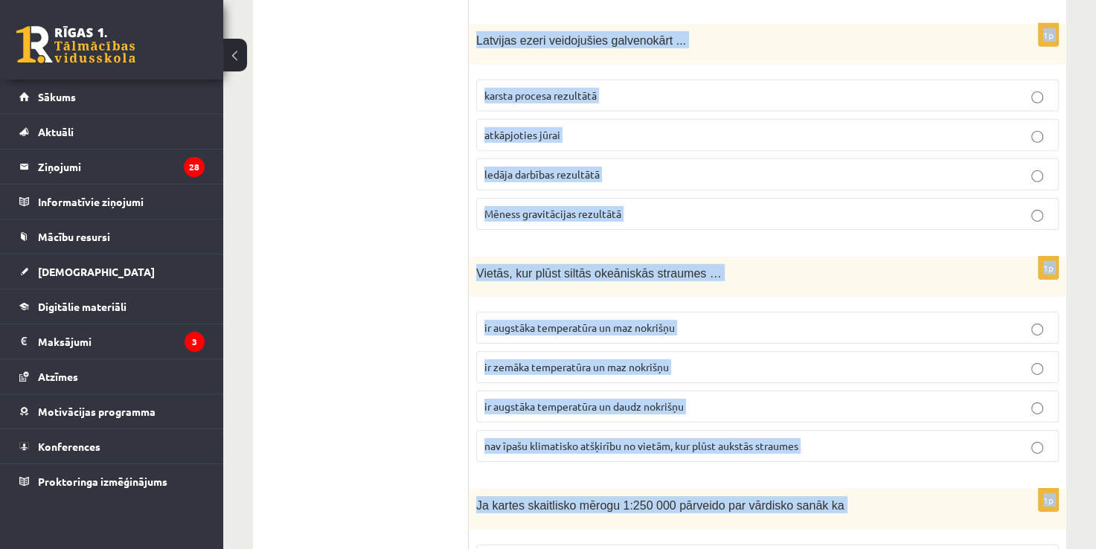
scroll to position [4716, 0]
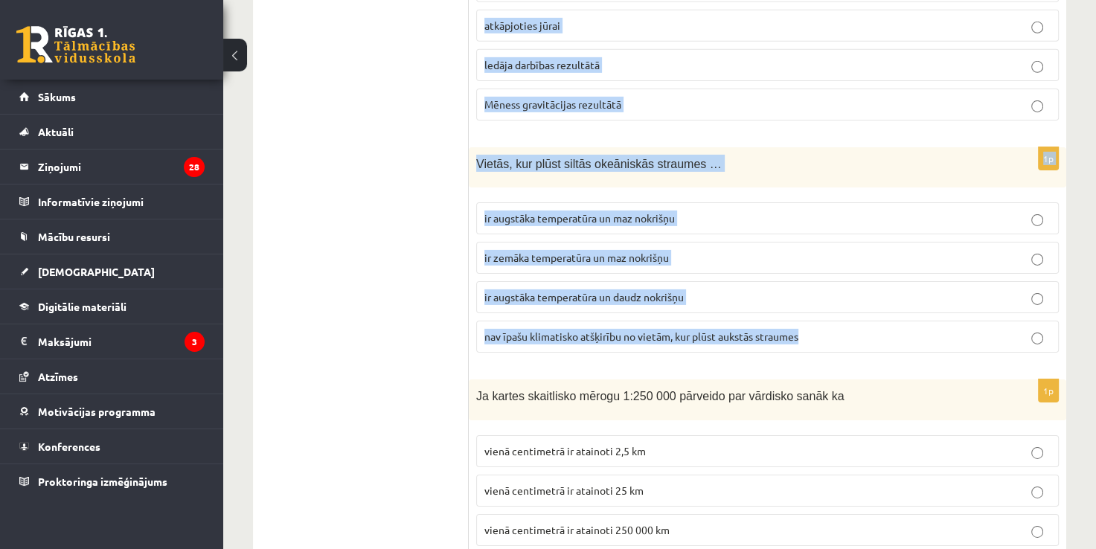
drag, startPoint x: 473, startPoint y: 88, endPoint x: 854, endPoint y: 293, distance: 432.7
copy form "Iedomāta riņķa līnija, kas atrodas (vai novilkta uz globusa) vienādā attālumā n…"
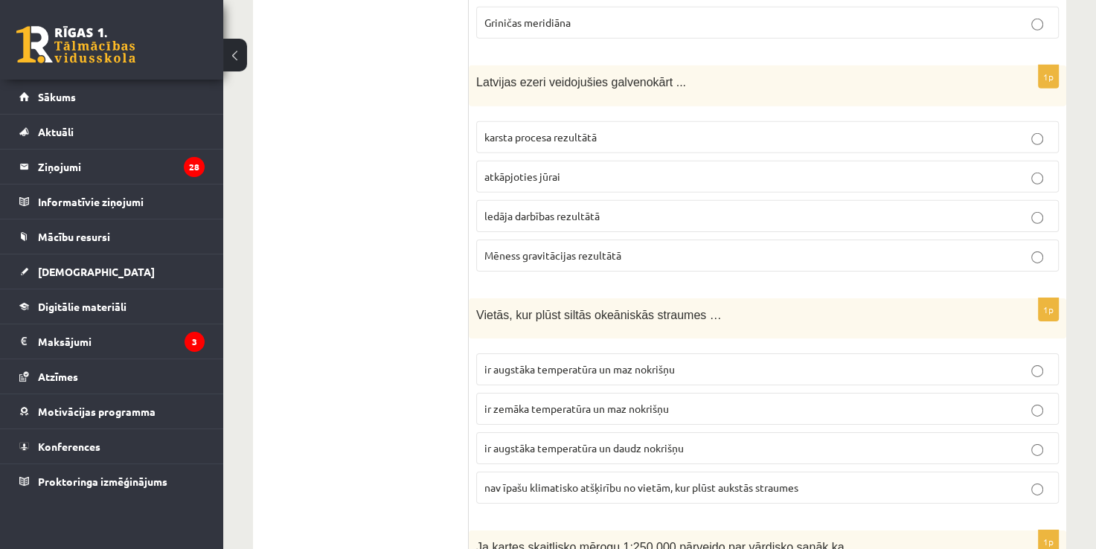
scroll to position [4556, 0]
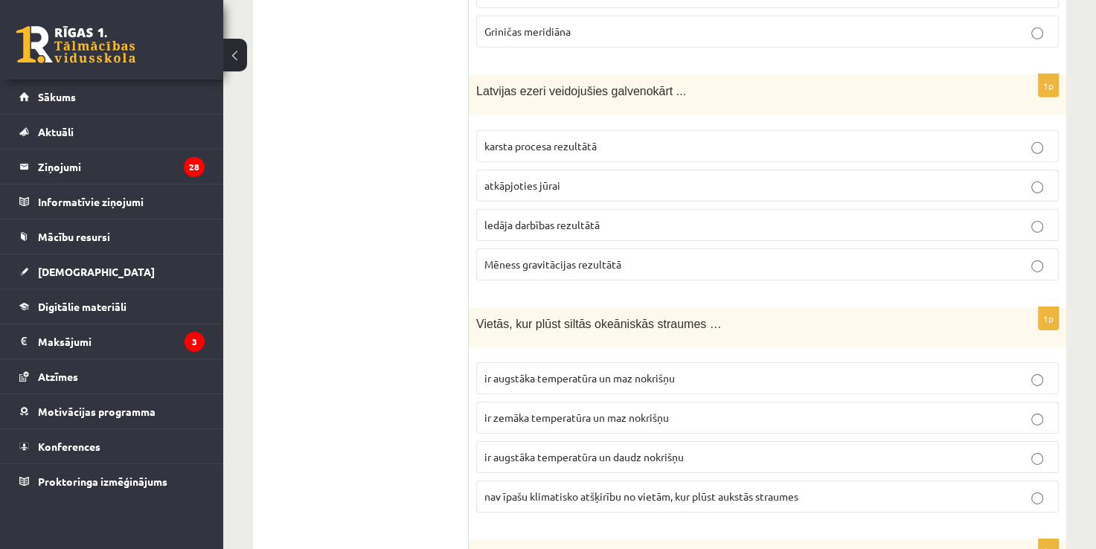
click at [542, 218] on span "ledāja darbības rezultātā" at bounding box center [541, 224] width 115 height 13
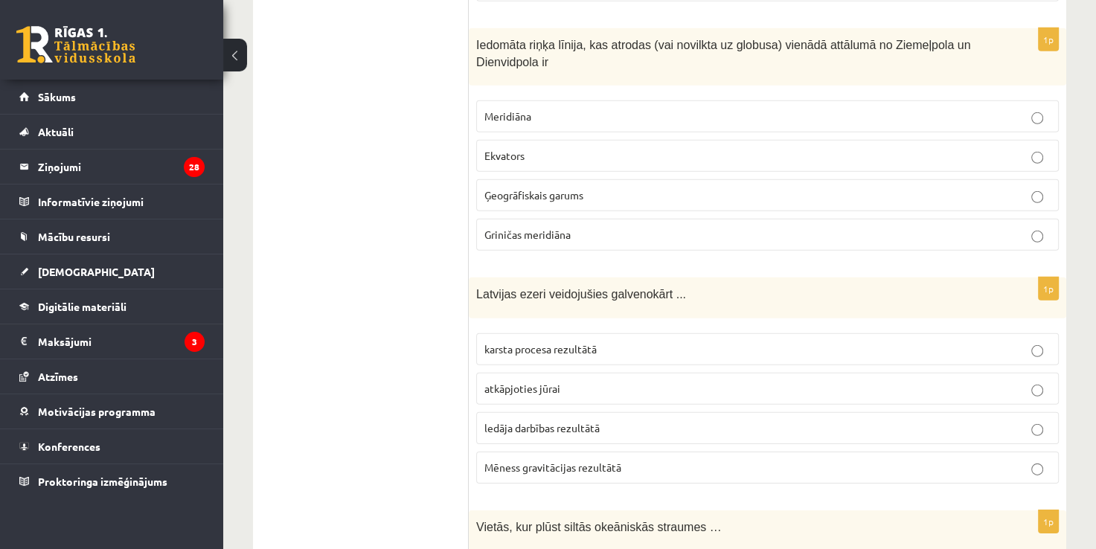
scroll to position [4336, 0]
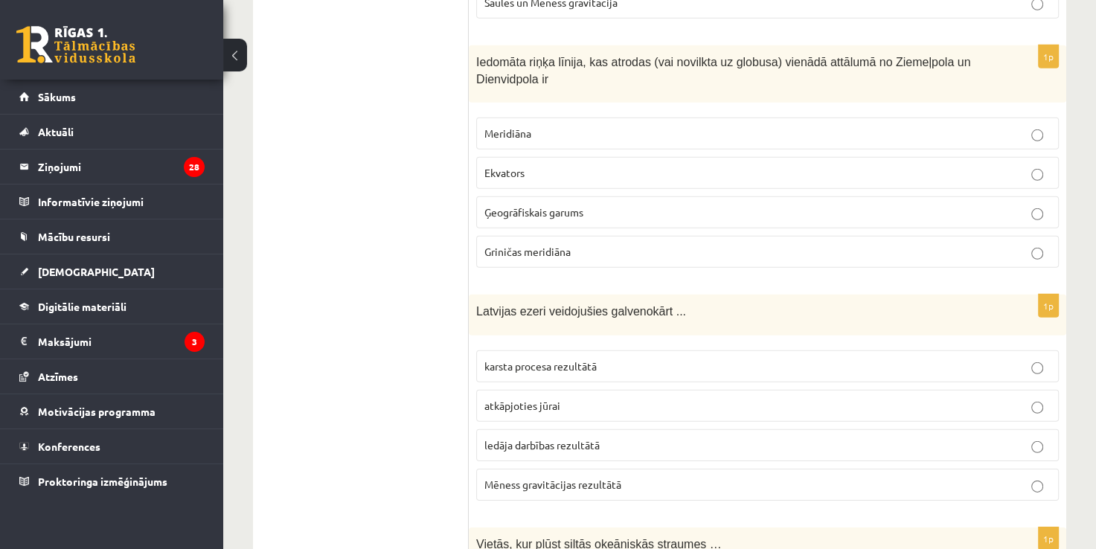
click at [708, 165] on p "Ekvators" at bounding box center [767, 173] width 566 height 16
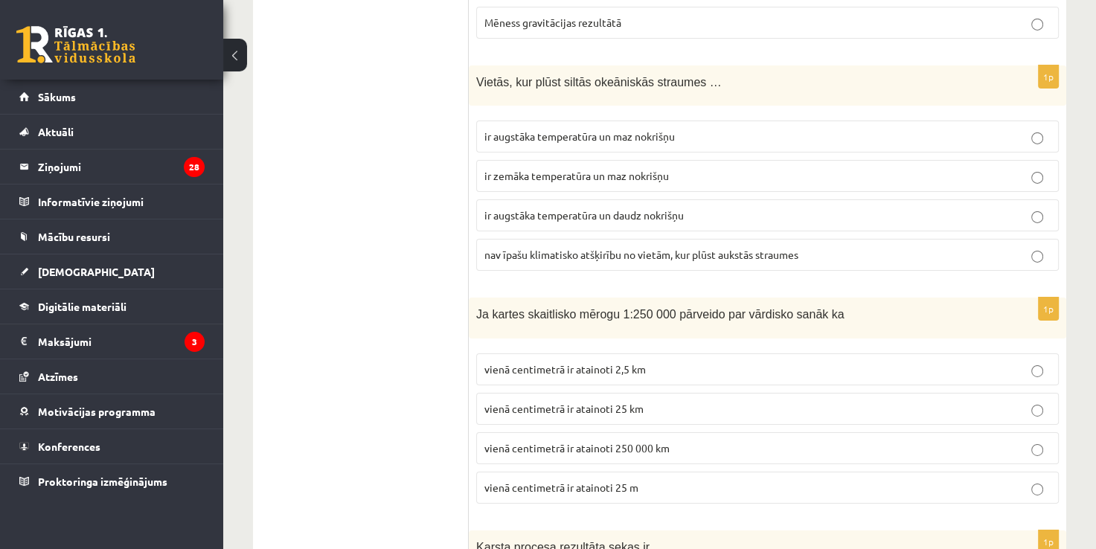
scroll to position [4807, 0]
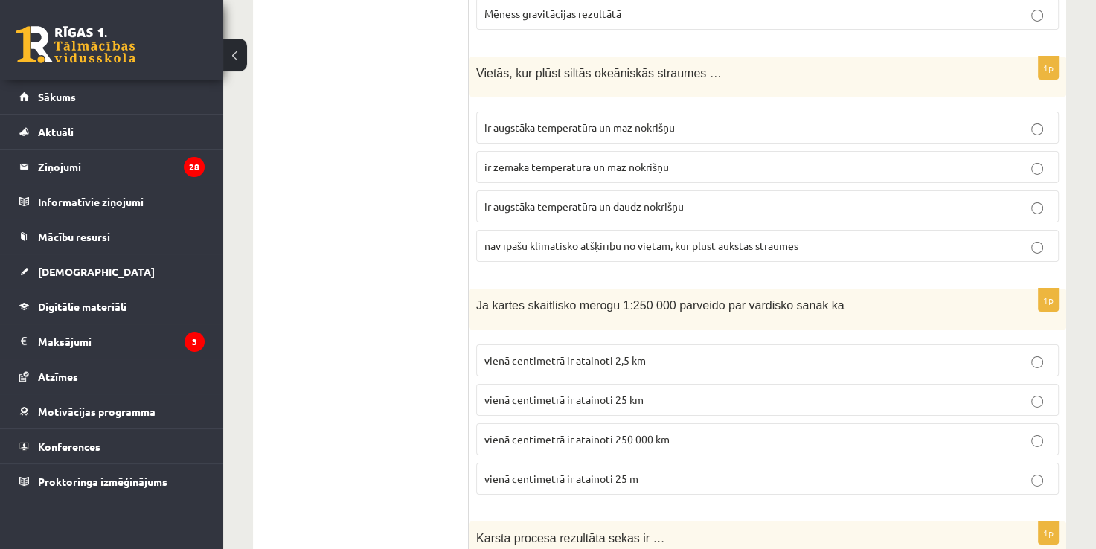
click at [528, 199] on span "ir augstāka temperatūra un daudz nokrišņu" at bounding box center [583, 205] width 199 height 13
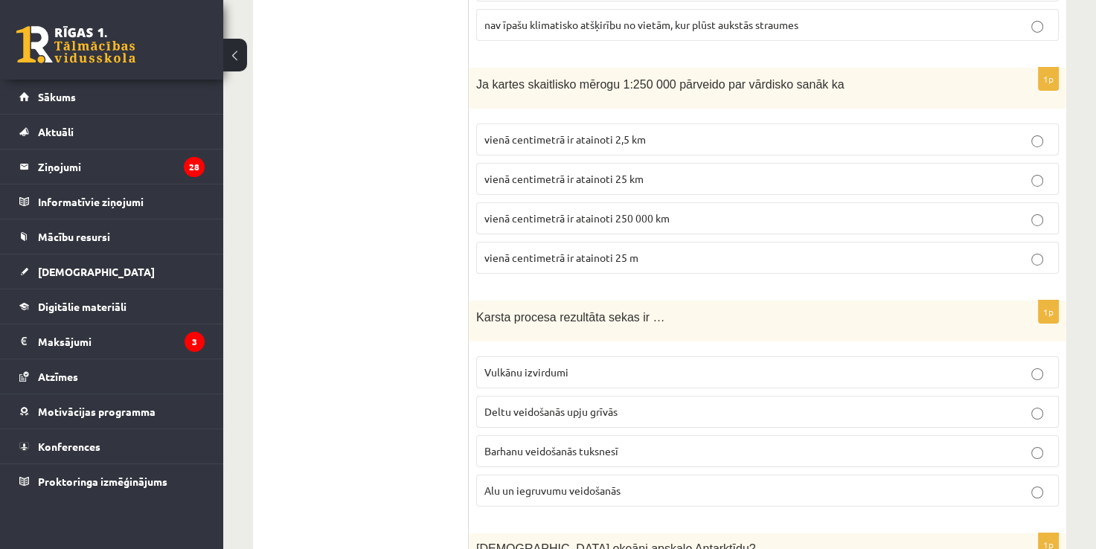
scroll to position [5071, 0]
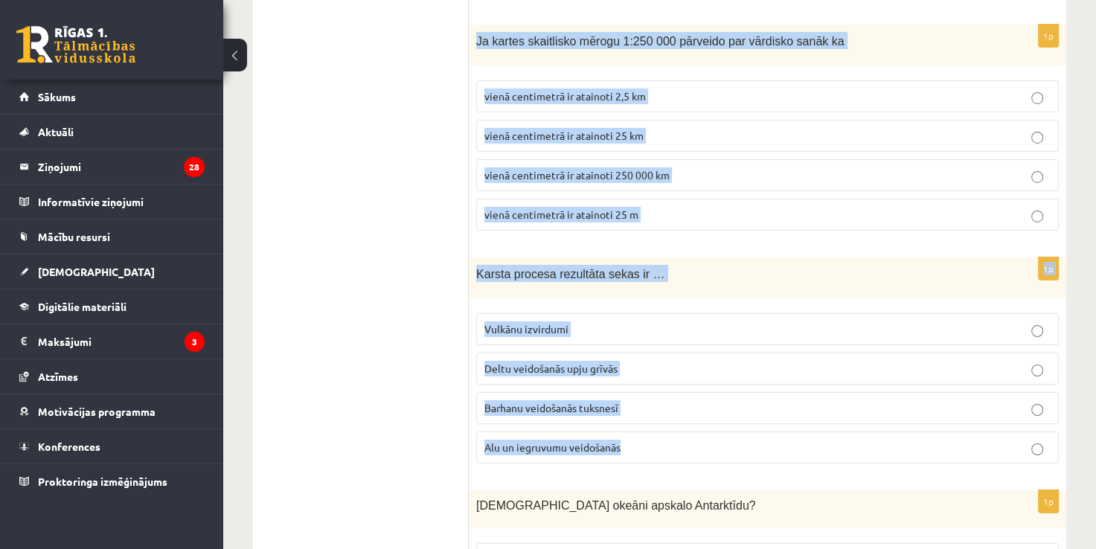
drag, startPoint x: 473, startPoint y: 21, endPoint x: 774, endPoint y: 406, distance: 488.7
copy form "Ja kartes skaitlisko mērogu 1:250 000 pārveido par vārdisko sanāk ka vienā cent…"
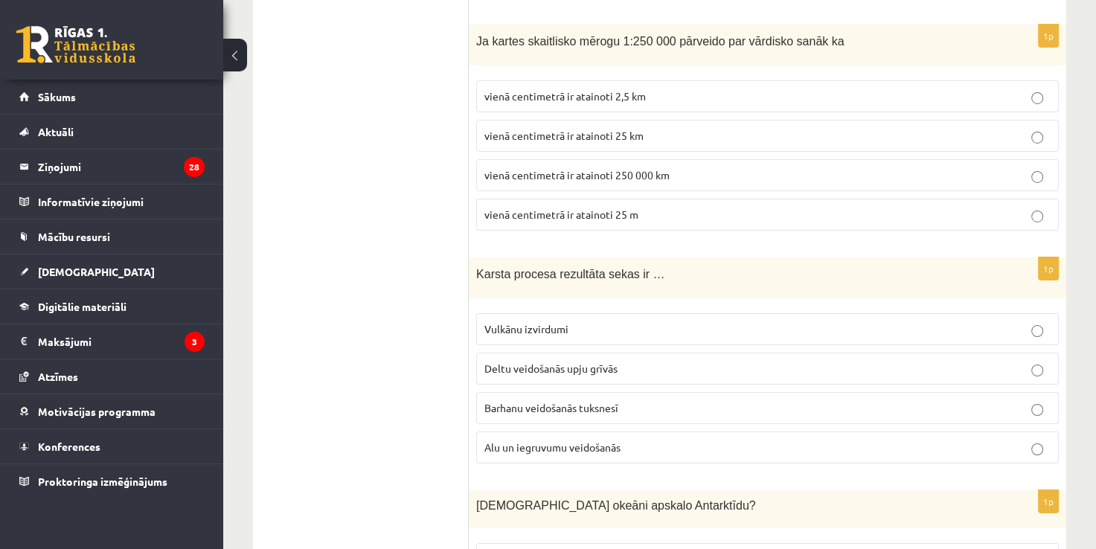
click at [512, 89] on span "vienā centimetrā ir atainoti 2,5 km" at bounding box center [564, 95] width 161 height 13
click at [532, 431] on label "Alu un iegruvumu veidošanās" at bounding box center [767, 447] width 583 height 32
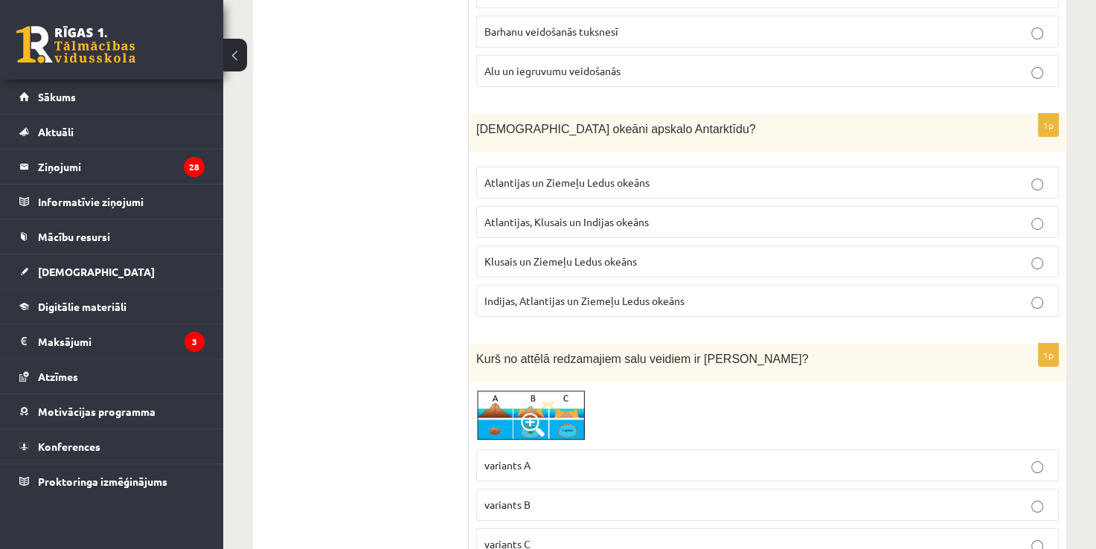
scroll to position [5507, 0]
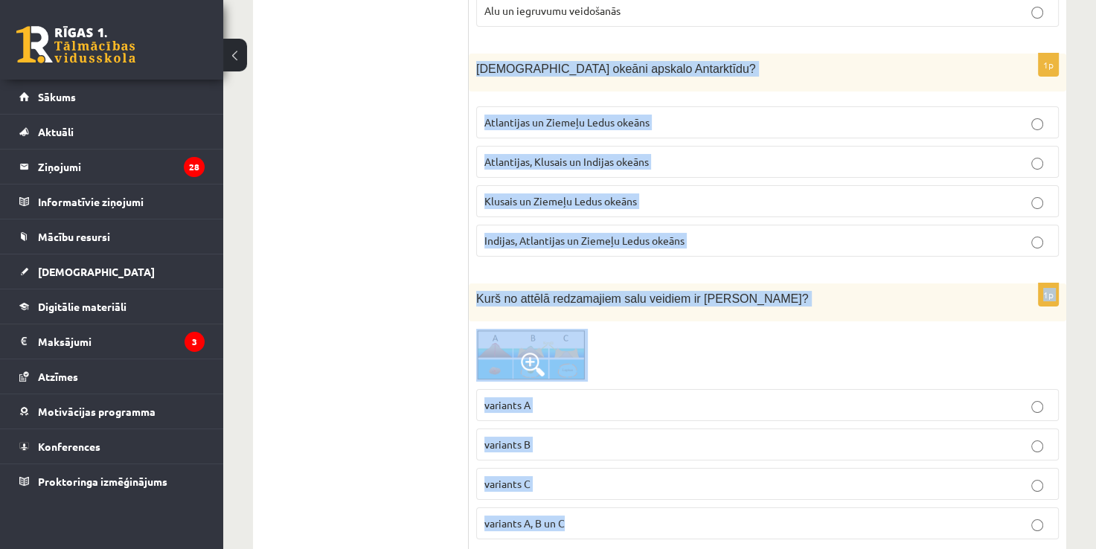
drag, startPoint x: 471, startPoint y: 42, endPoint x: 782, endPoint y: 482, distance: 538.5
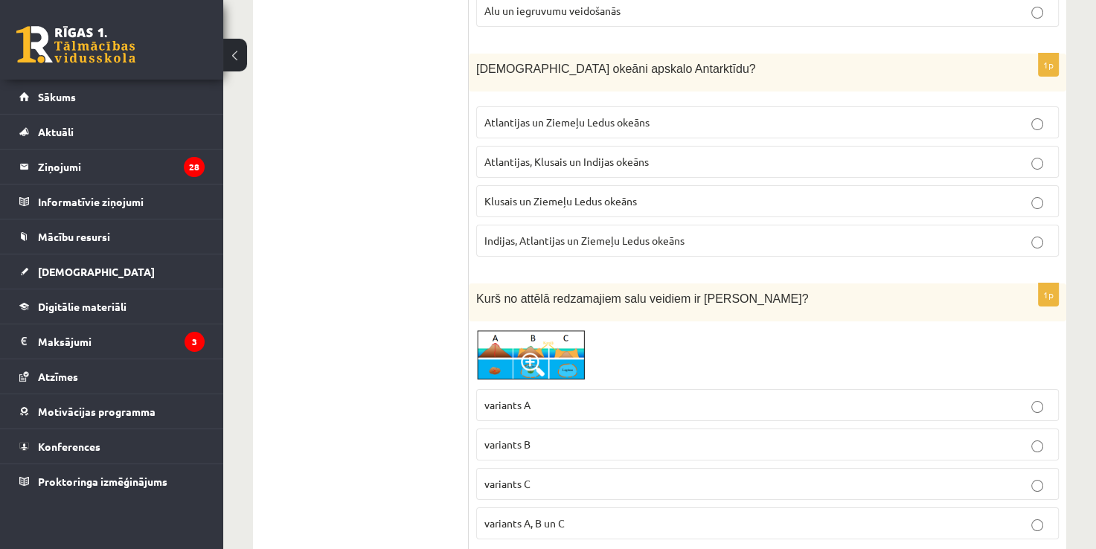
click at [536, 146] on label "Atlantijas, Klusais un Indijas okeāns" at bounding box center [767, 162] width 583 height 32
click at [548, 437] on p "variants B" at bounding box center [767, 445] width 566 height 16
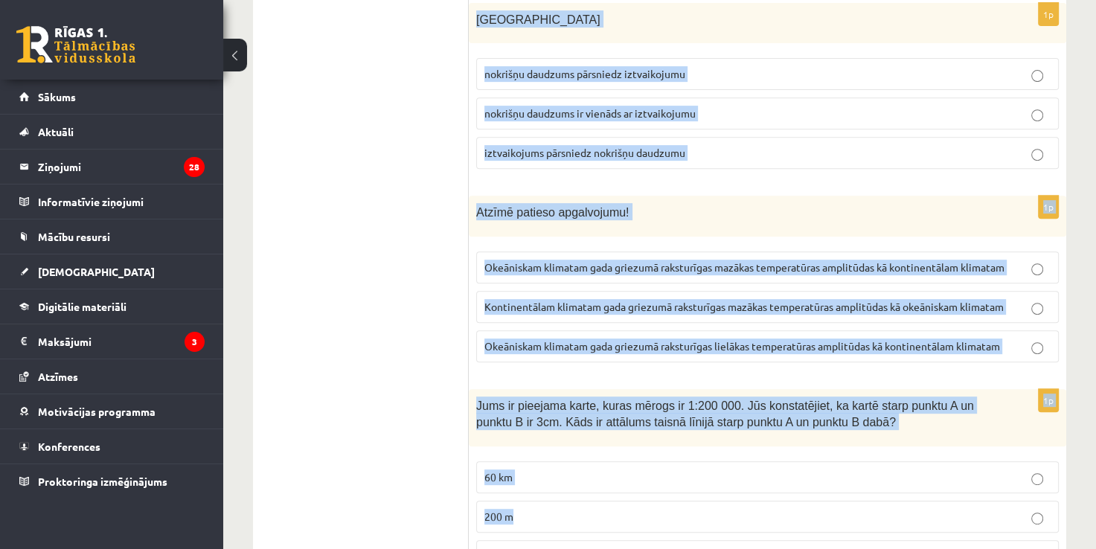
scroll to position [6087, 0]
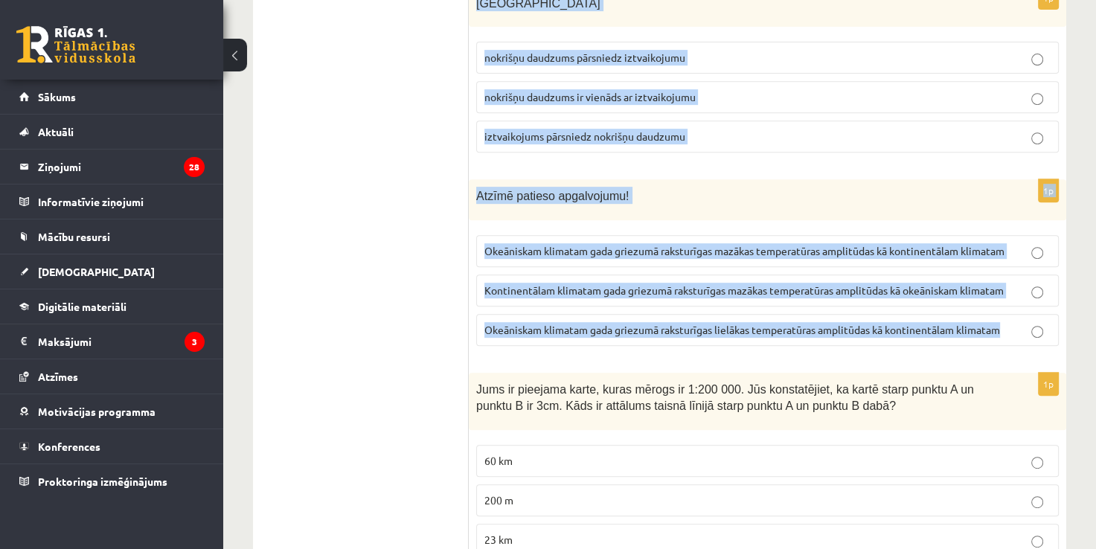
drag, startPoint x: 472, startPoint y: 200, endPoint x: 1020, endPoint y: 319, distance: 560.3
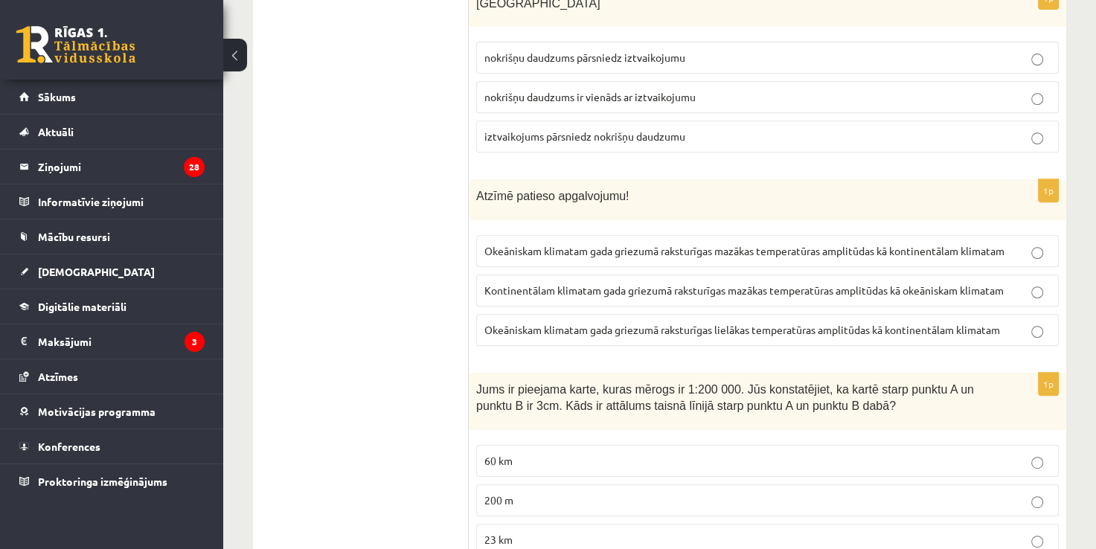
click at [548, 50] on p "nokrišņu daudzums pārsniedz iztvaikojumu" at bounding box center [767, 58] width 566 height 16
click at [663, 243] on p "Okeāniskam klimatam gada griezumā raksturīgas mazākas temperatūras amplitūdas k…" at bounding box center [767, 251] width 566 height 16
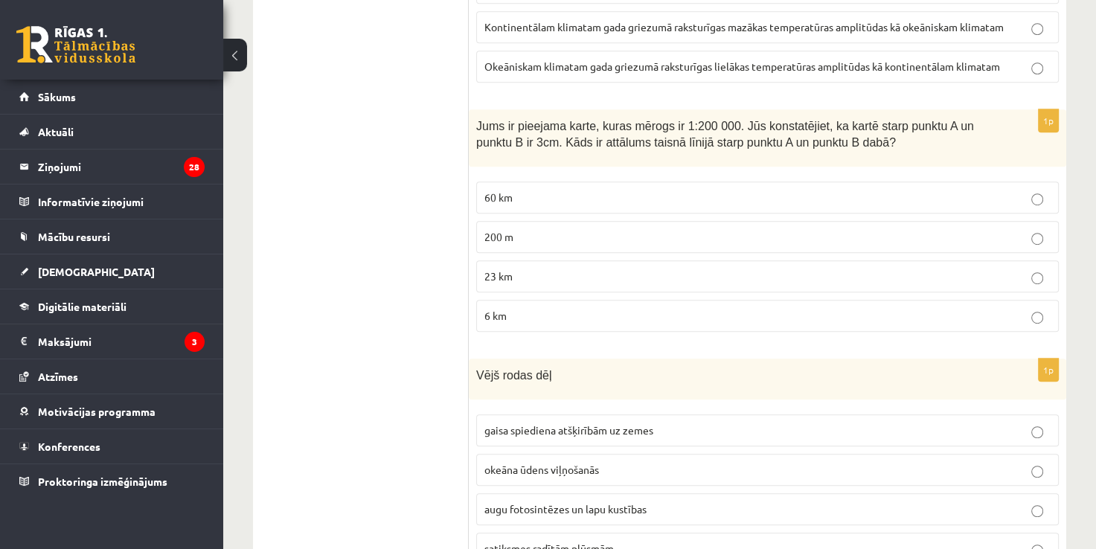
scroll to position [6342, 0]
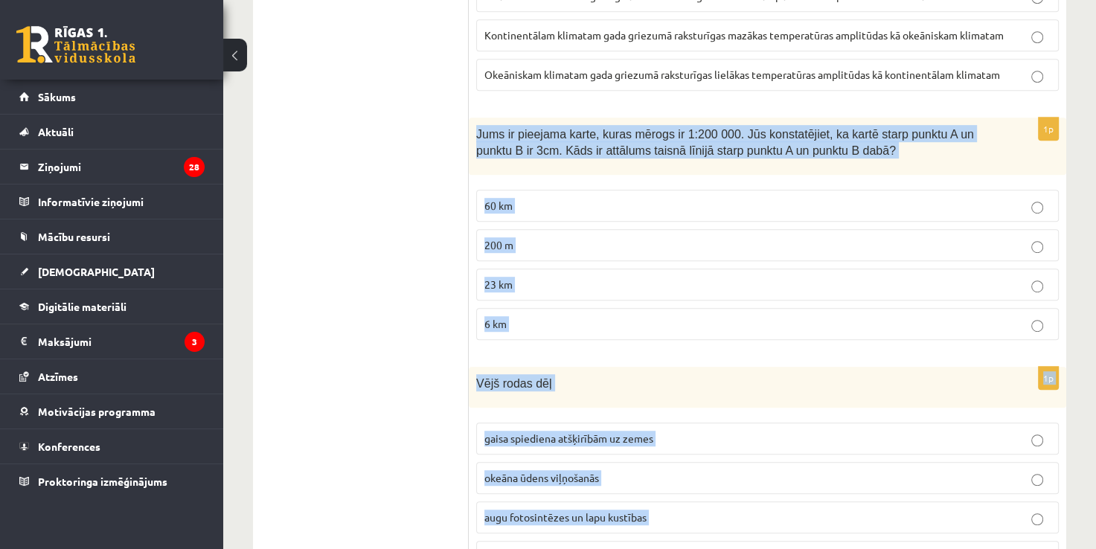
drag, startPoint x: 469, startPoint y: 105, endPoint x: 764, endPoint y: 527, distance: 515.5
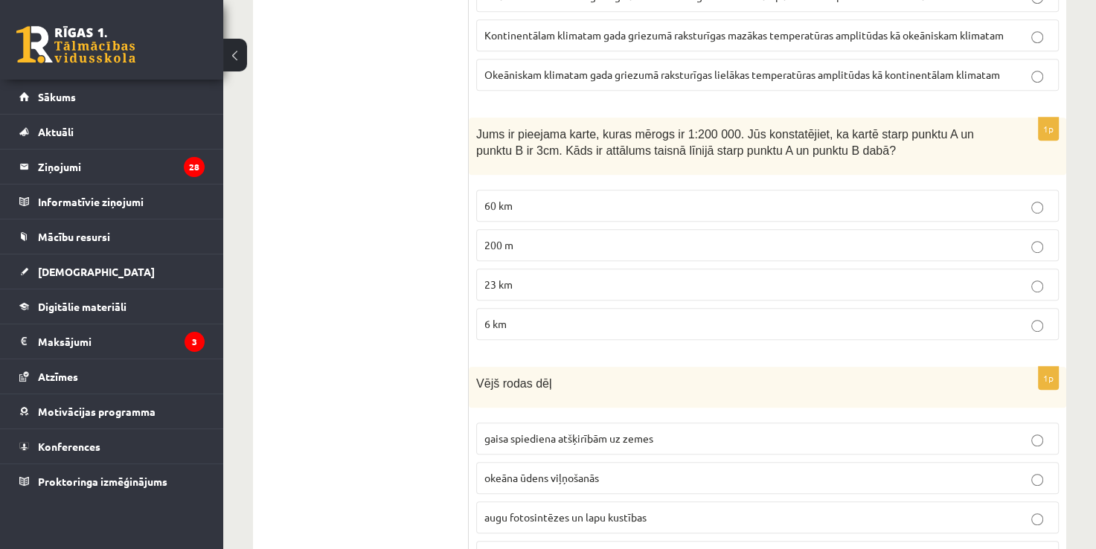
click at [517, 316] on p "6 km" at bounding box center [767, 324] width 566 height 16
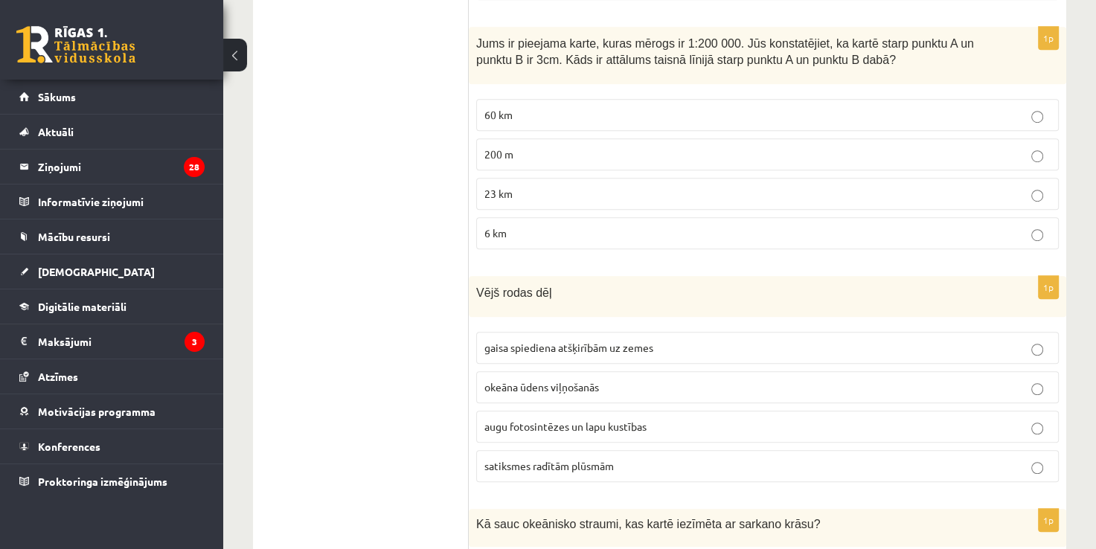
scroll to position [6442, 0]
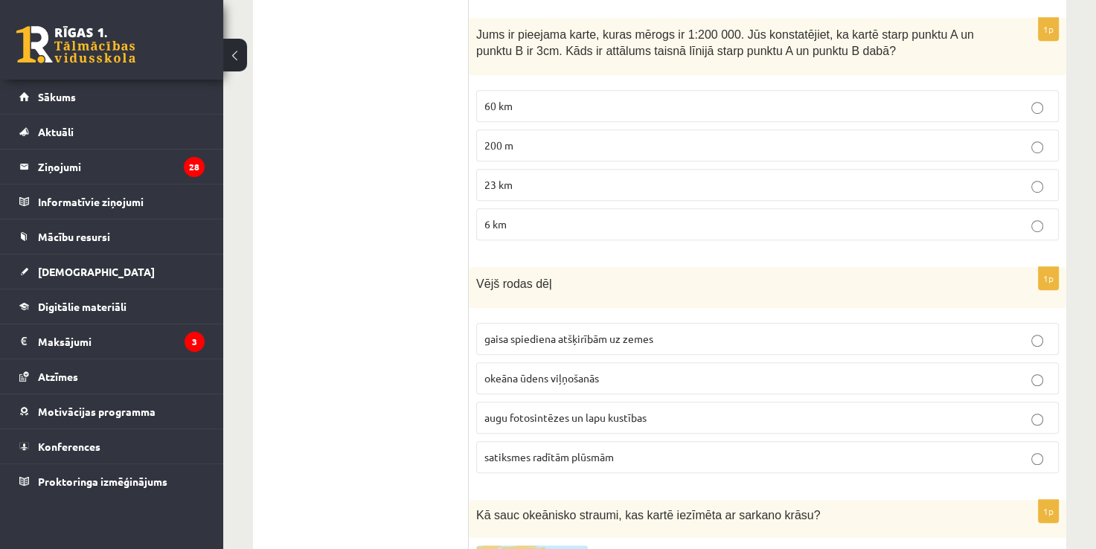
click at [539, 332] on span "gaisa spiediena atšķirībām uz zemes" at bounding box center [568, 338] width 169 height 13
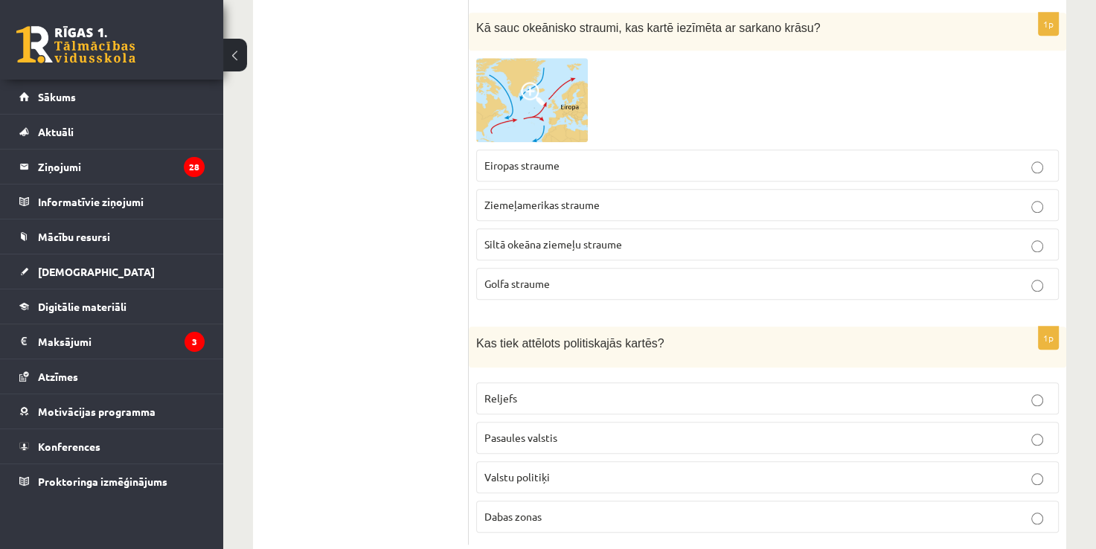
scroll to position [6731, 0]
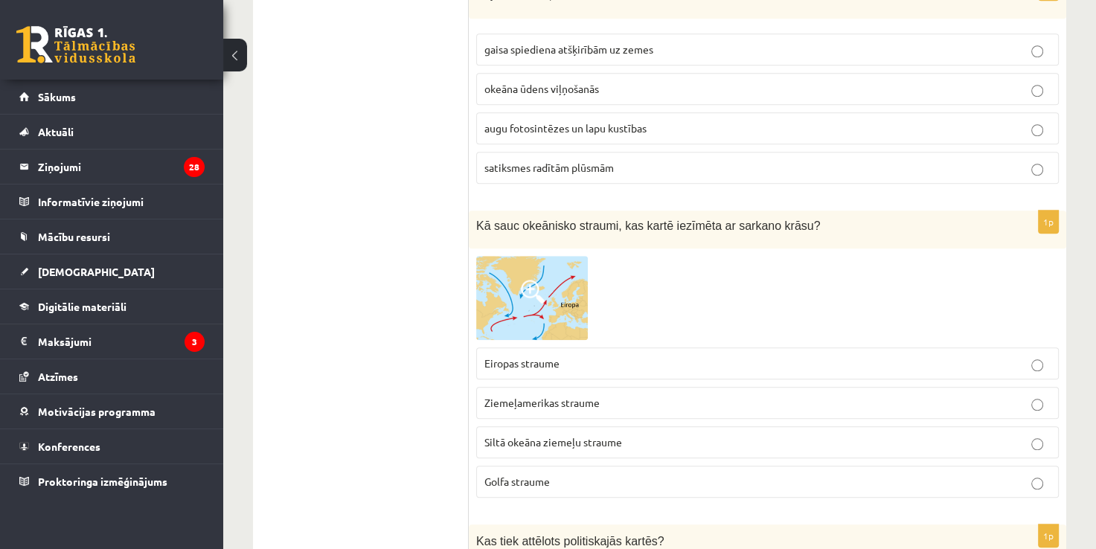
drag, startPoint x: 467, startPoint y: 196, endPoint x: 768, endPoint y: 361, distance: 342.6
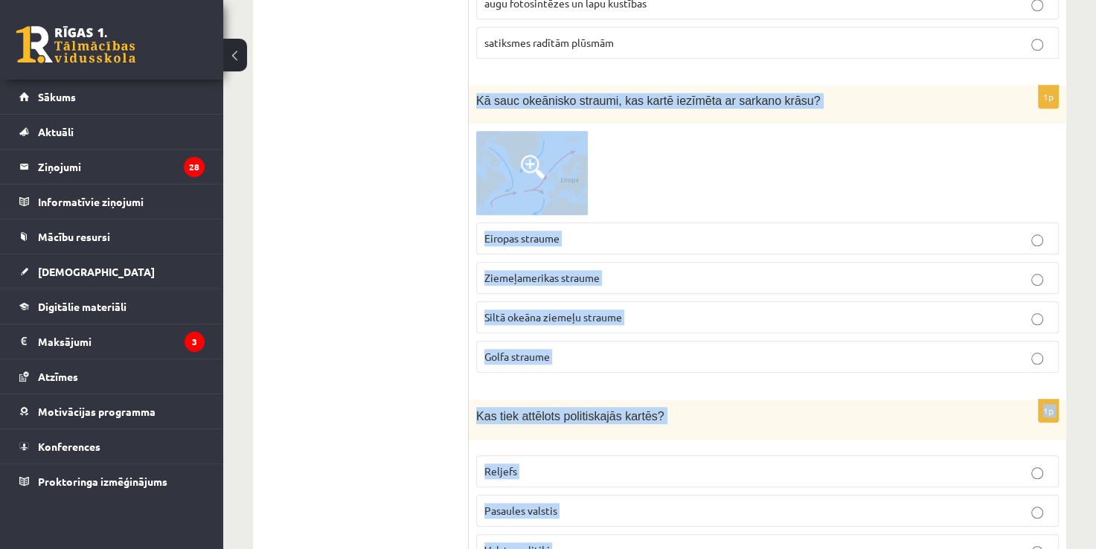
scroll to position [6929, 0]
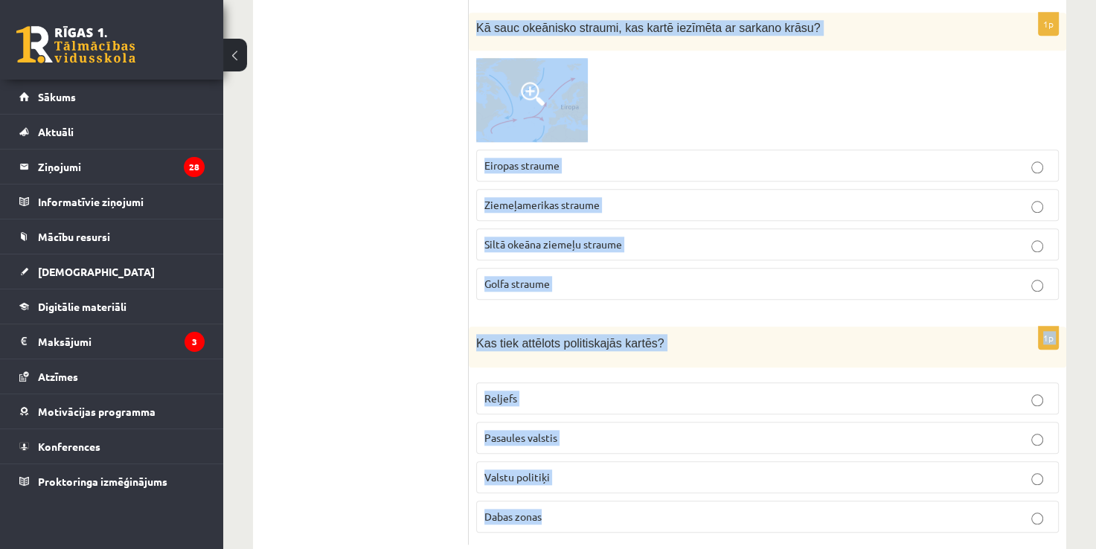
drag, startPoint x: 473, startPoint y: 193, endPoint x: 631, endPoint y: 580, distance: 418.5
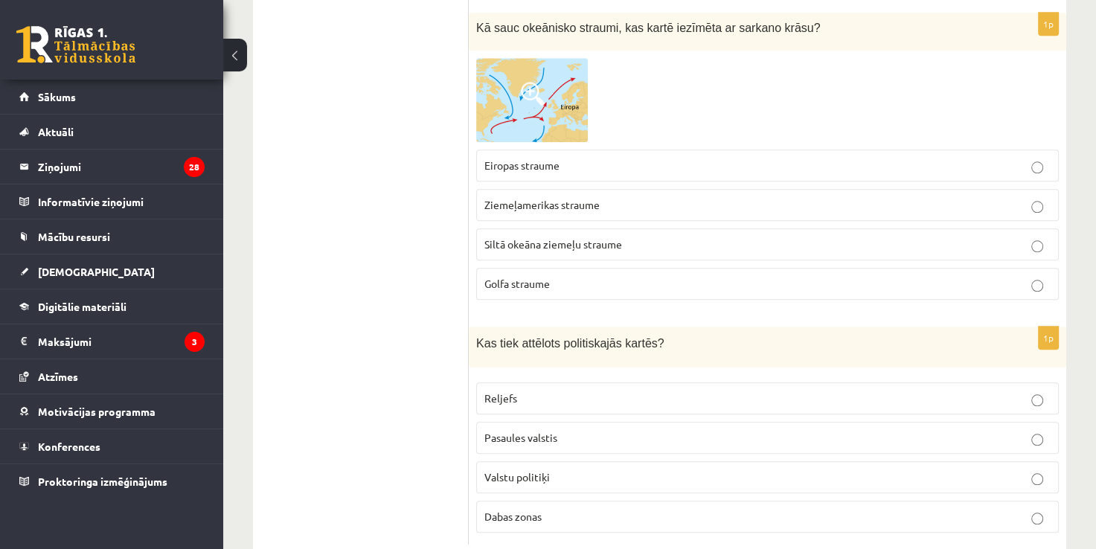
click at [579, 430] on p "Pasaules valstis" at bounding box center [767, 438] width 566 height 16
click at [494, 277] on span "Golfa straume" at bounding box center [516, 283] width 65 height 13
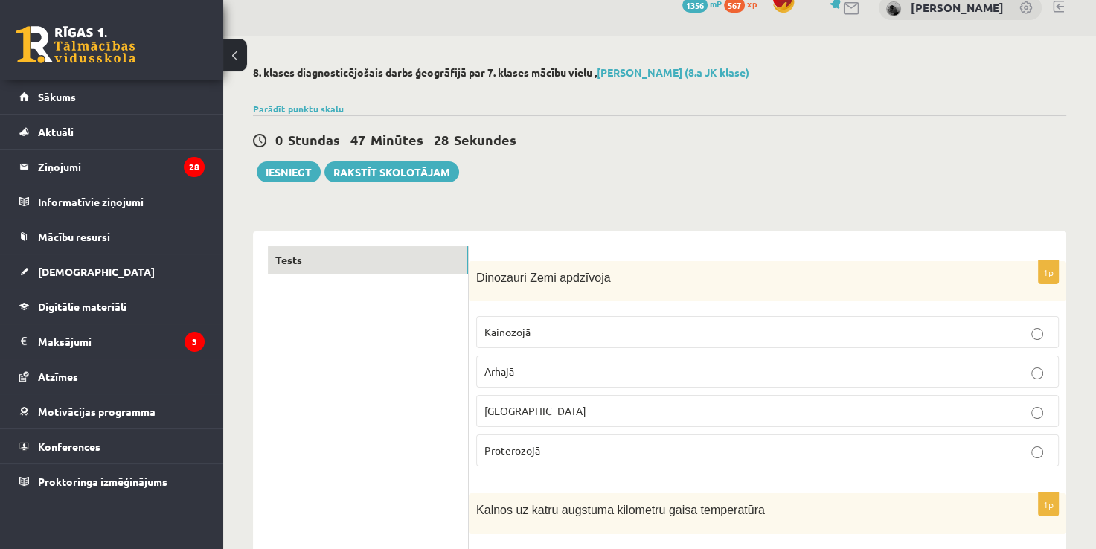
scroll to position [0, 0]
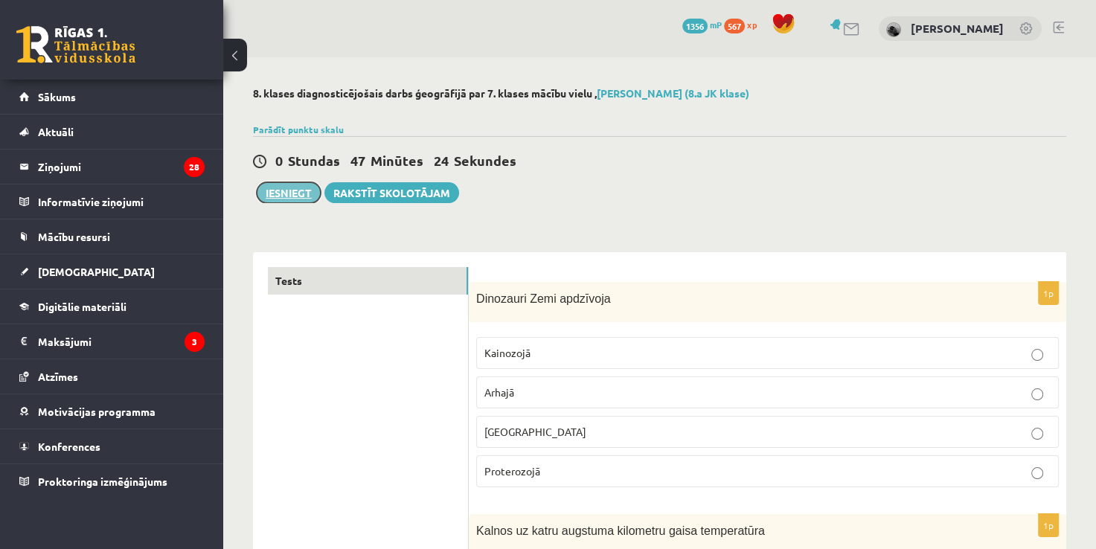
click at [298, 187] on button "Iesniegt" at bounding box center [289, 192] width 64 height 21
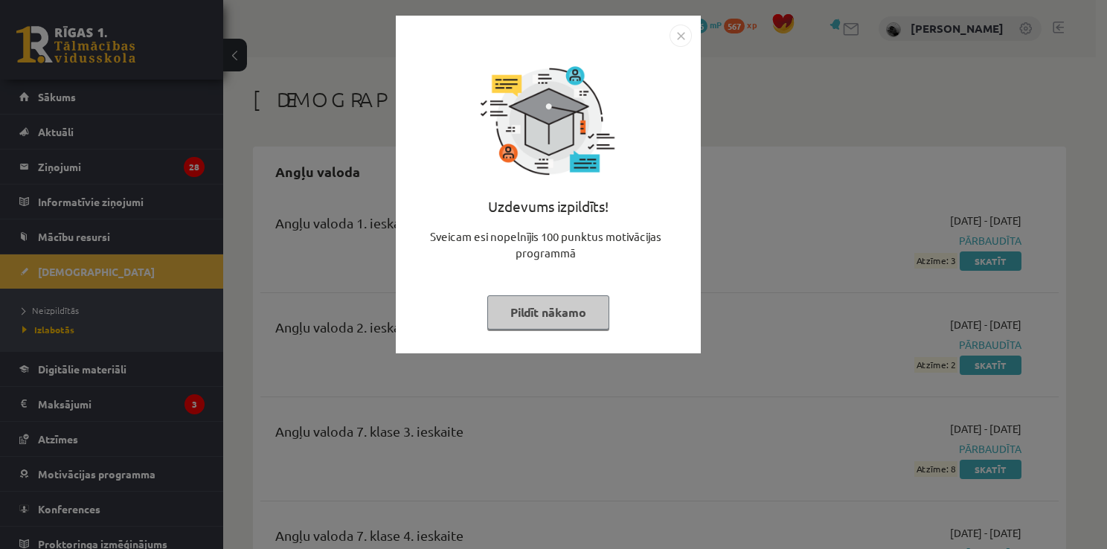
click at [545, 320] on button "Pildīt nākamo" at bounding box center [548, 312] width 122 height 34
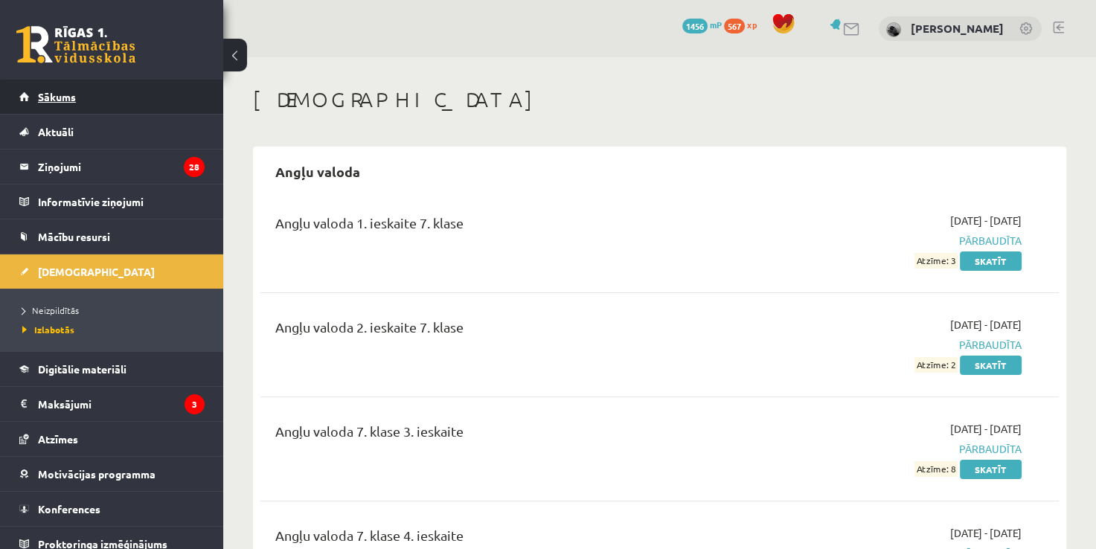
click at [112, 86] on link "Sākums" at bounding box center [111, 97] width 185 height 34
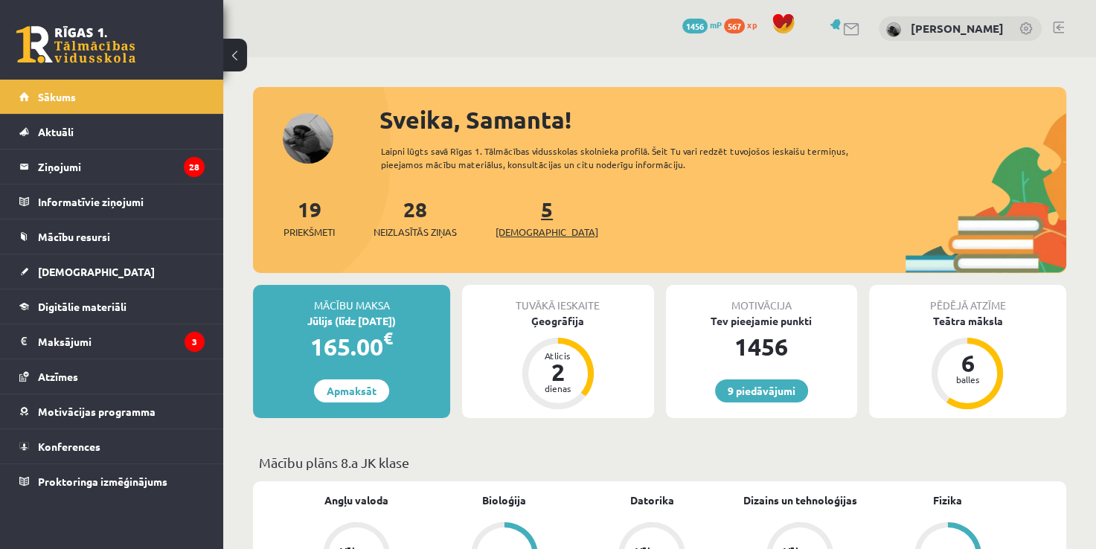
click at [521, 211] on link "5 [DEMOGRAPHIC_DATA]" at bounding box center [546, 218] width 103 height 44
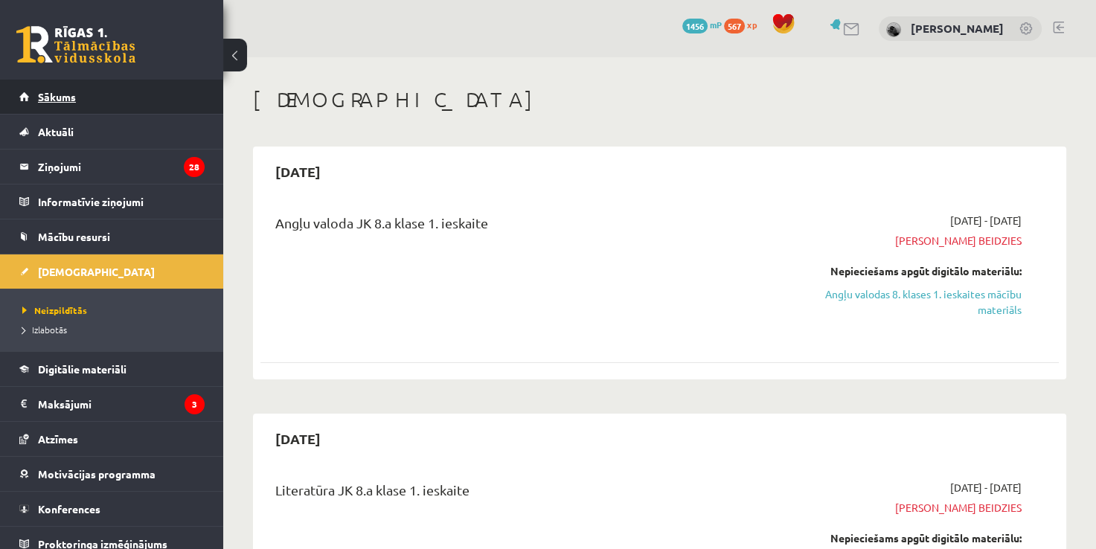
click at [135, 92] on link "Sākums" at bounding box center [111, 97] width 185 height 34
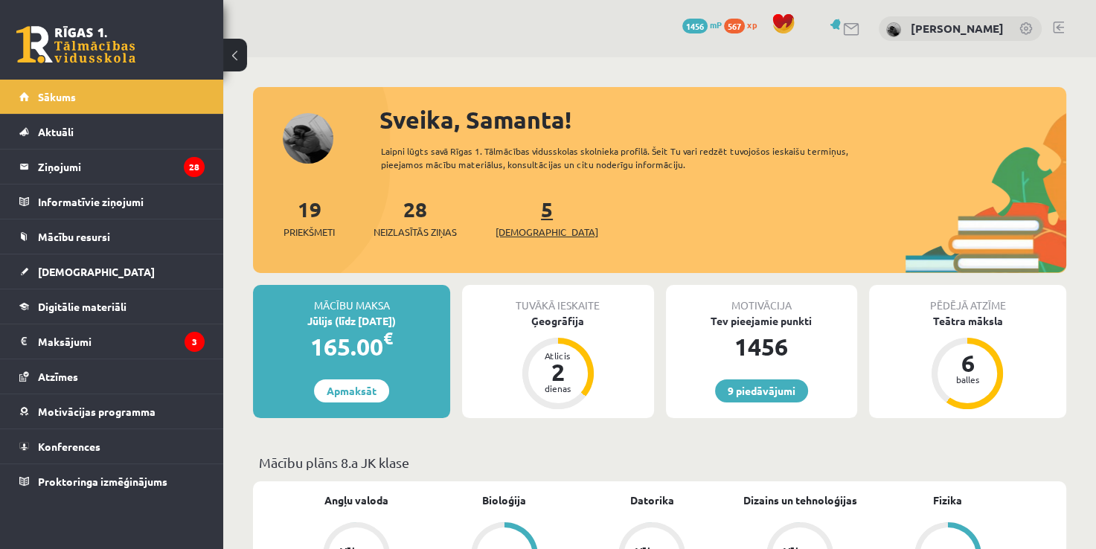
click at [521, 217] on link "5 Ieskaites" at bounding box center [546, 218] width 103 height 44
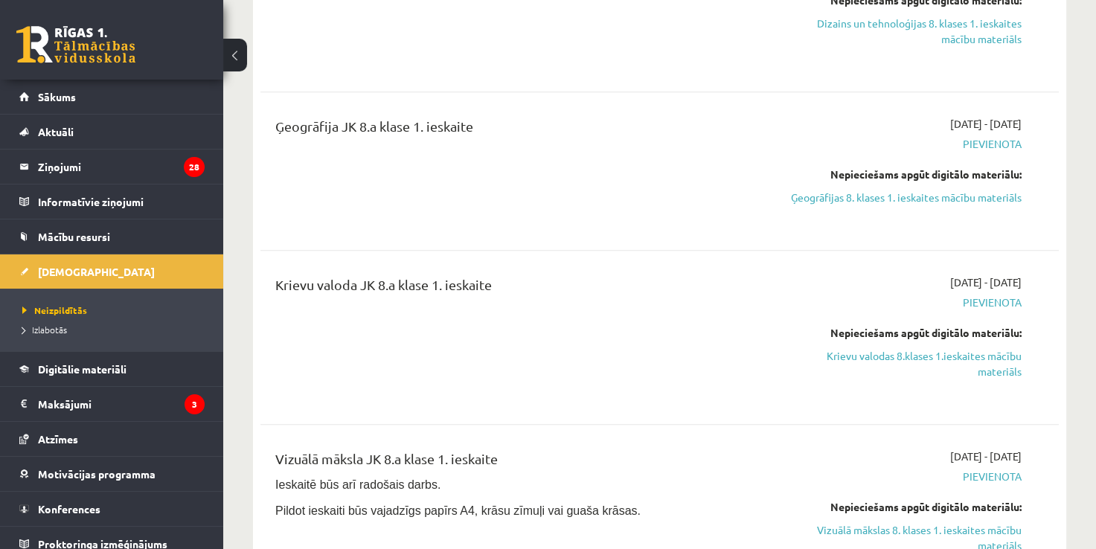
scroll to position [1137, 0]
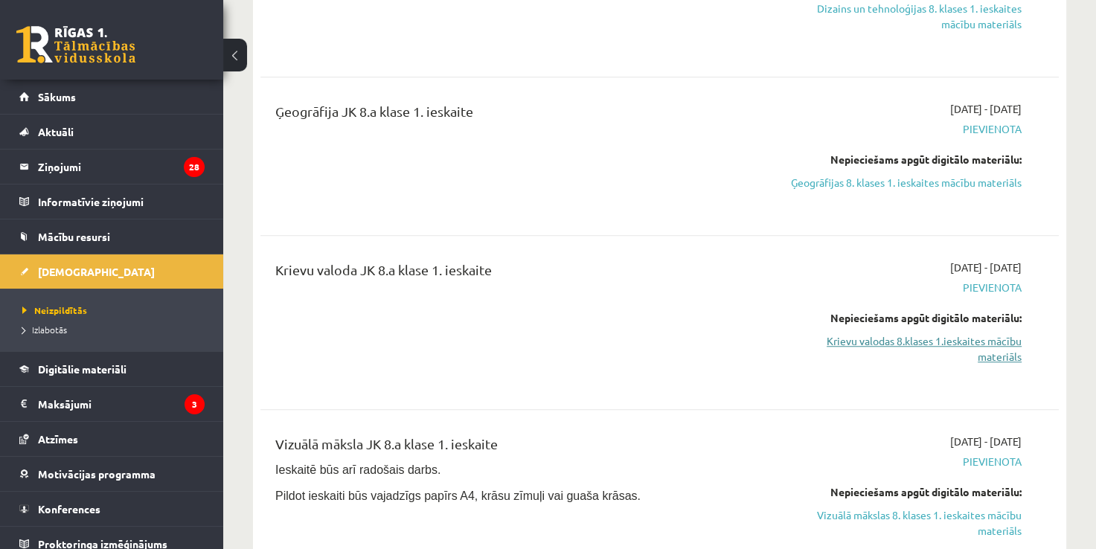
click at [859, 341] on link "Krievu valodas 8.klases 1.ieskaites mācību materiāls" at bounding box center [905, 348] width 234 height 31
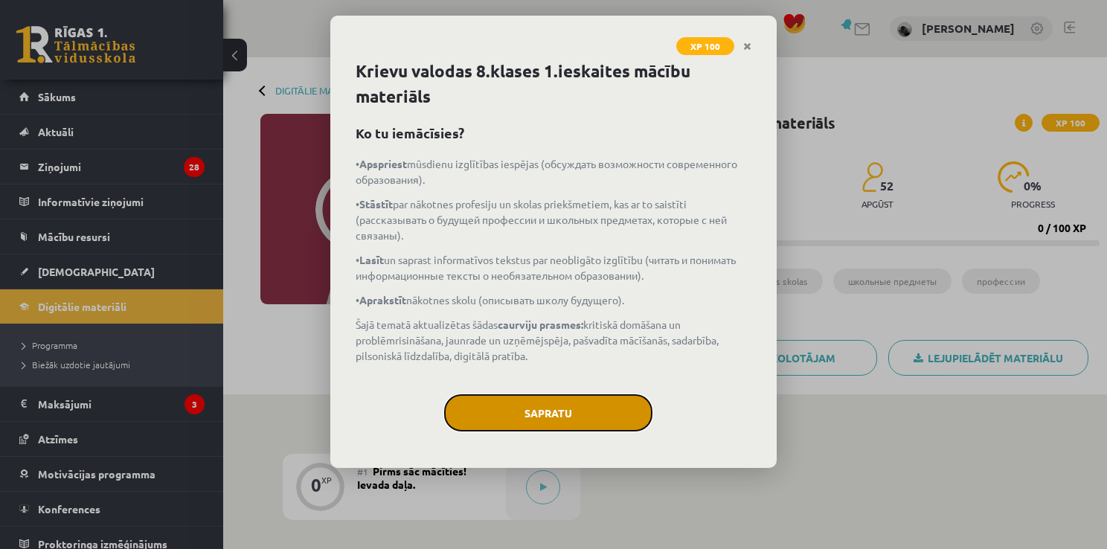
click at [578, 418] on button "Sapratu" at bounding box center [548, 412] width 208 height 37
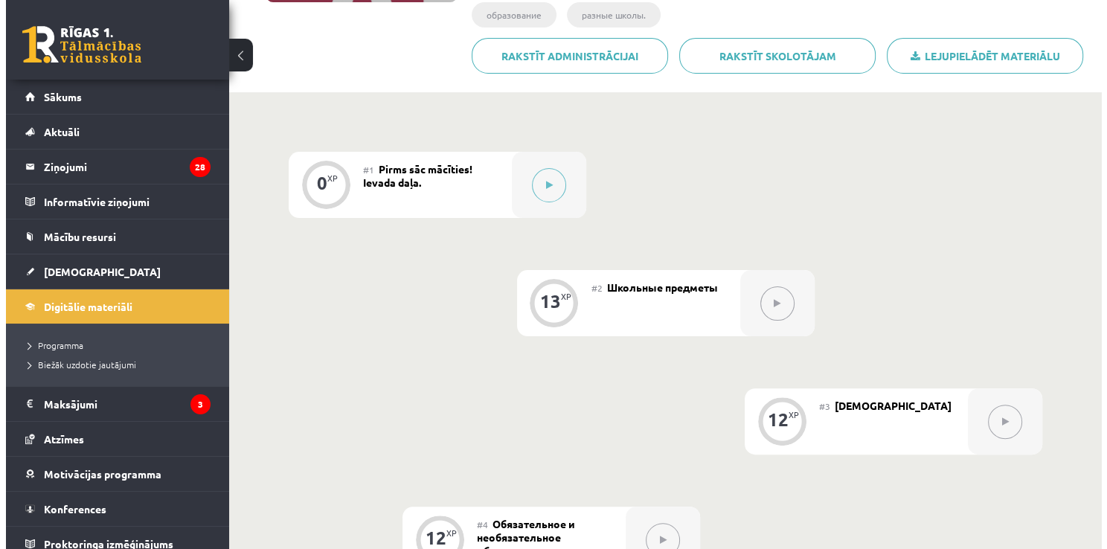
scroll to position [289, 0]
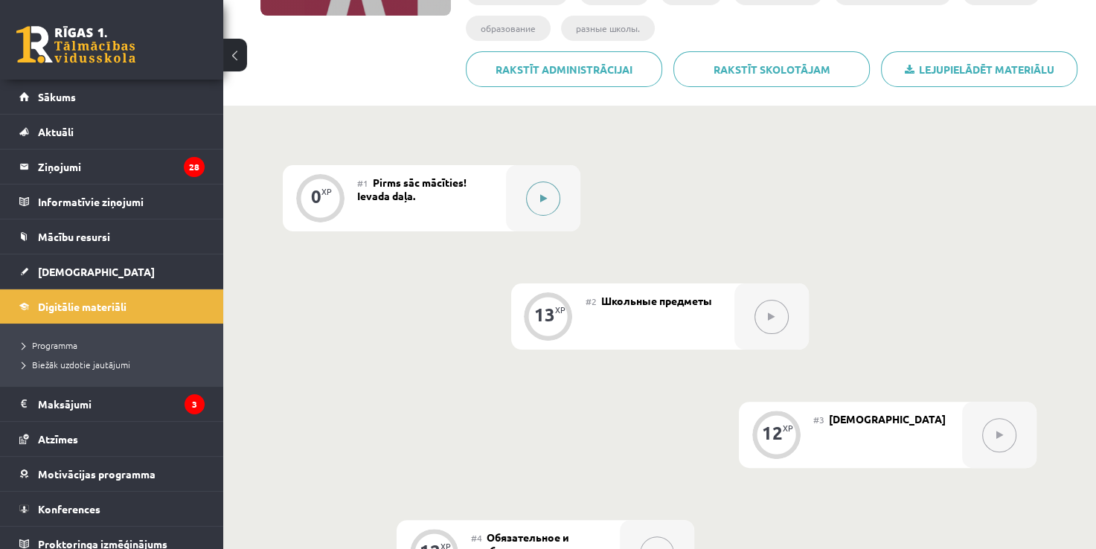
click at [548, 190] on button at bounding box center [543, 199] width 34 height 34
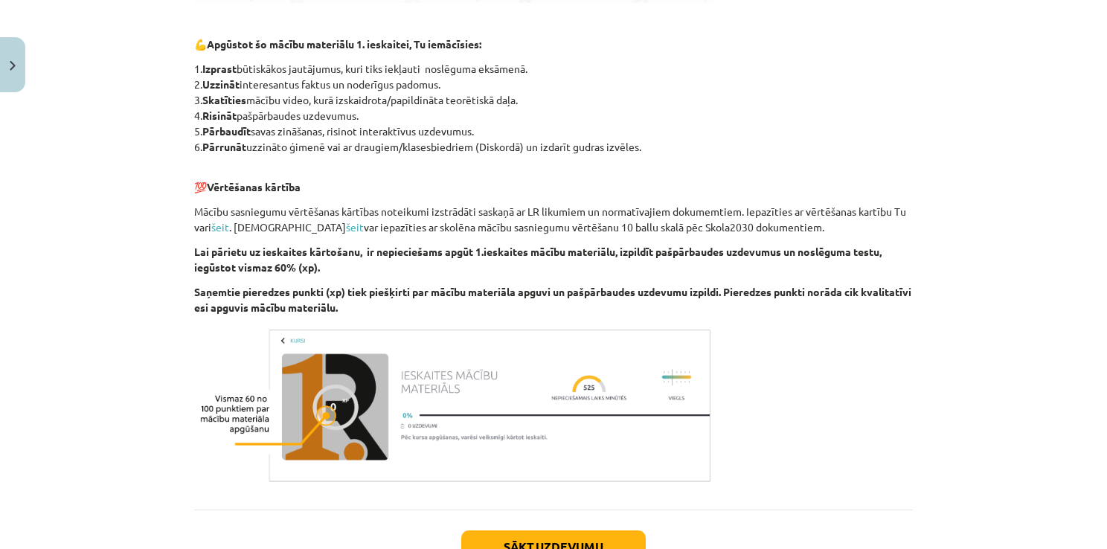
scroll to position [839, 0]
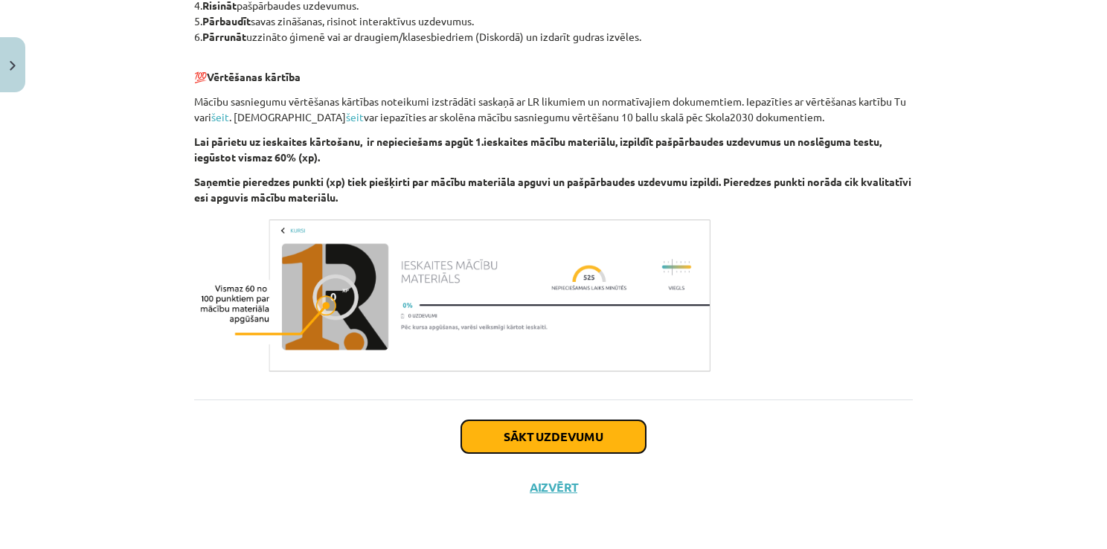
click at [542, 425] on button "Sākt uzdevumu" at bounding box center [553, 436] width 184 height 33
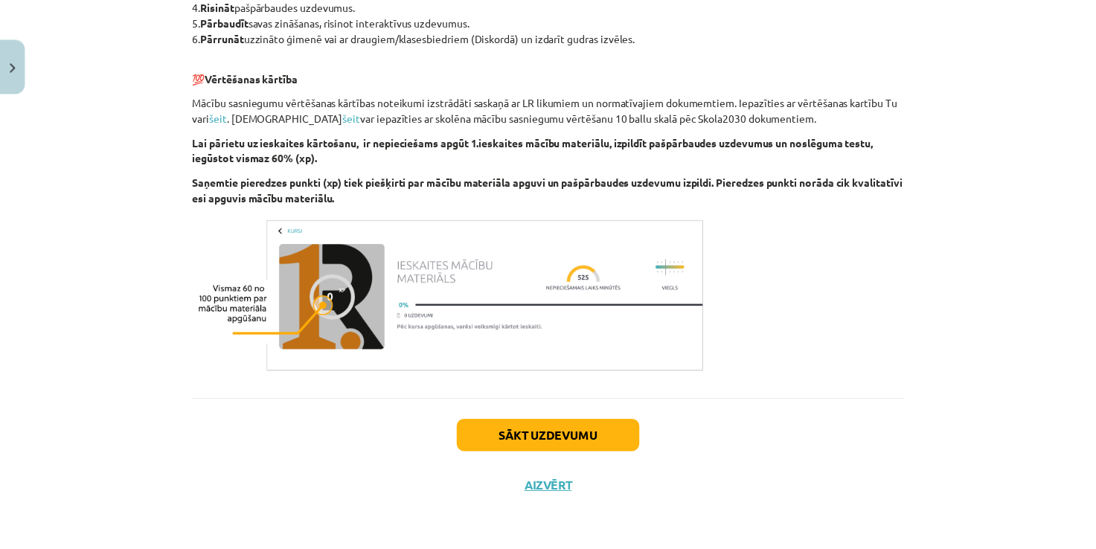
scroll to position [15, 0]
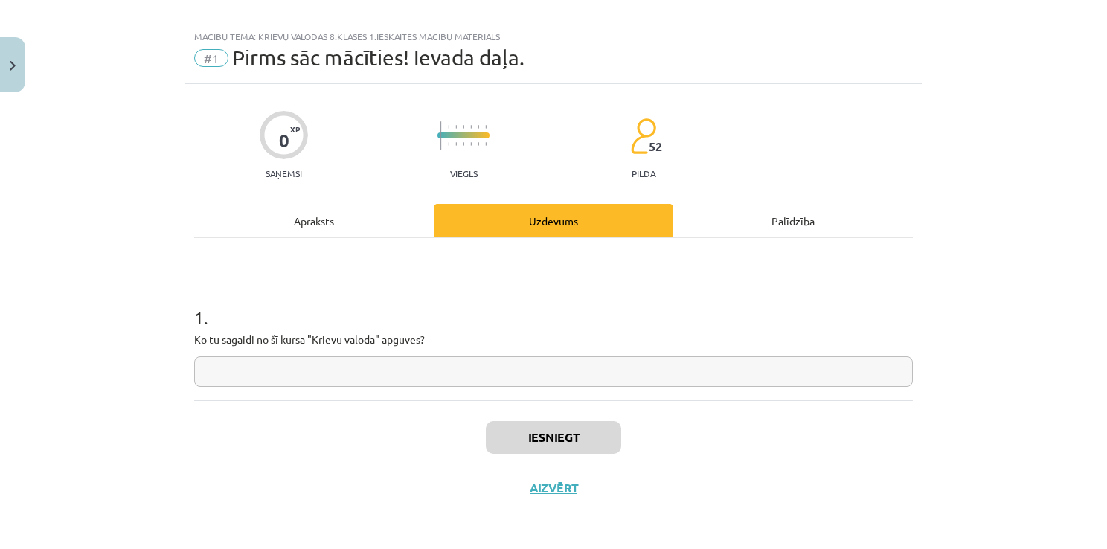
click at [484, 362] on input "text" at bounding box center [553, 371] width 719 height 31
type input "******"
click at [534, 432] on button "Iesniegt" at bounding box center [553, 437] width 135 height 33
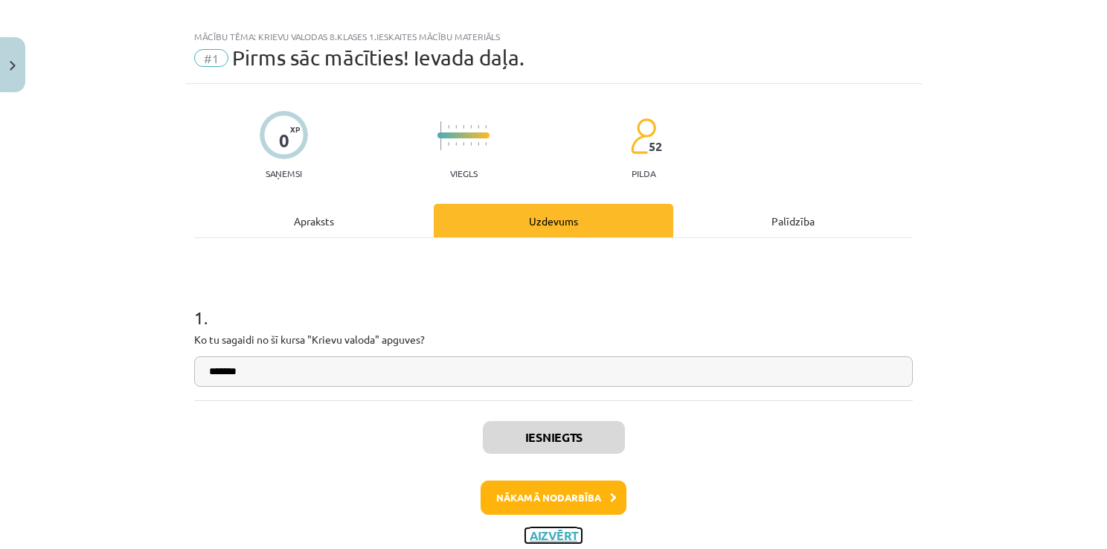
click at [542, 539] on button "Aizvērt" at bounding box center [553, 535] width 57 height 15
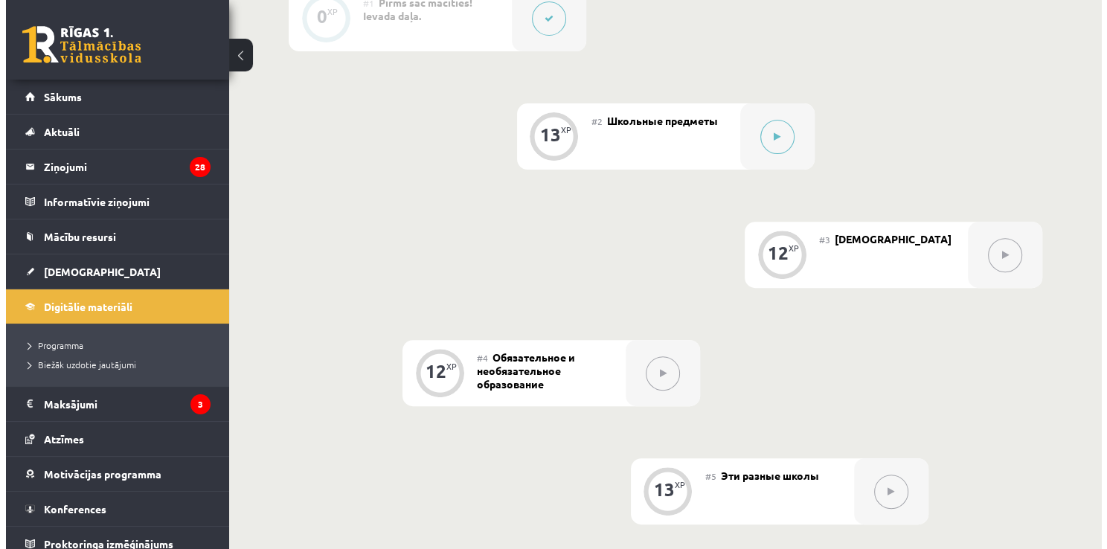
scroll to position [508, 0]
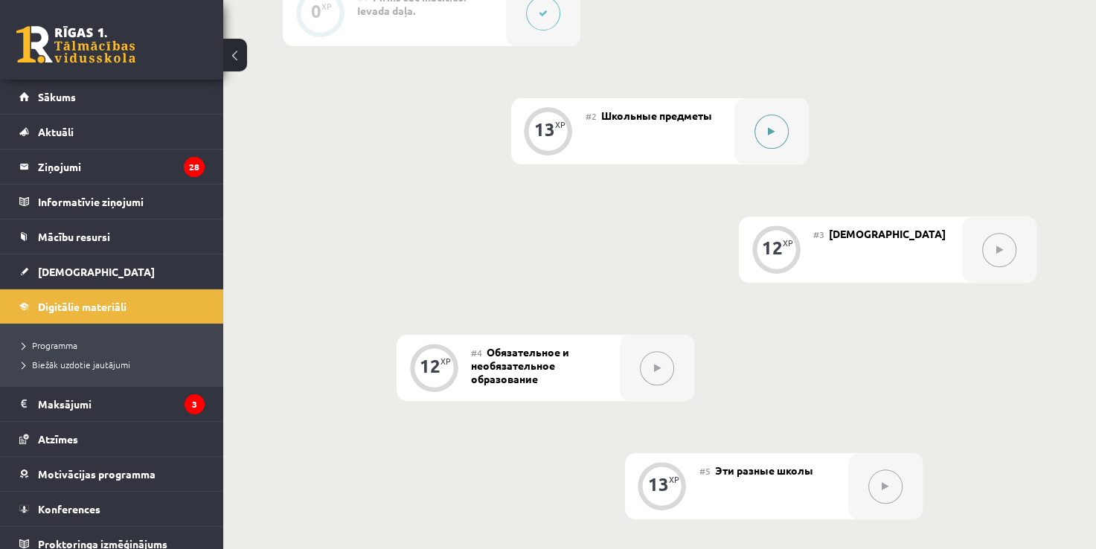
click at [768, 138] on button at bounding box center [771, 132] width 34 height 34
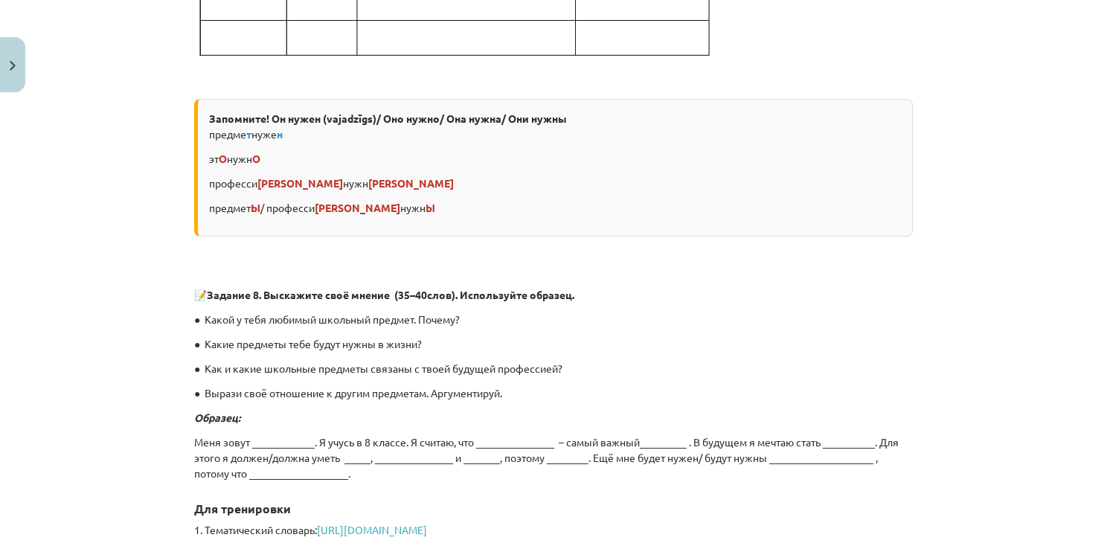
scroll to position [4302, 0]
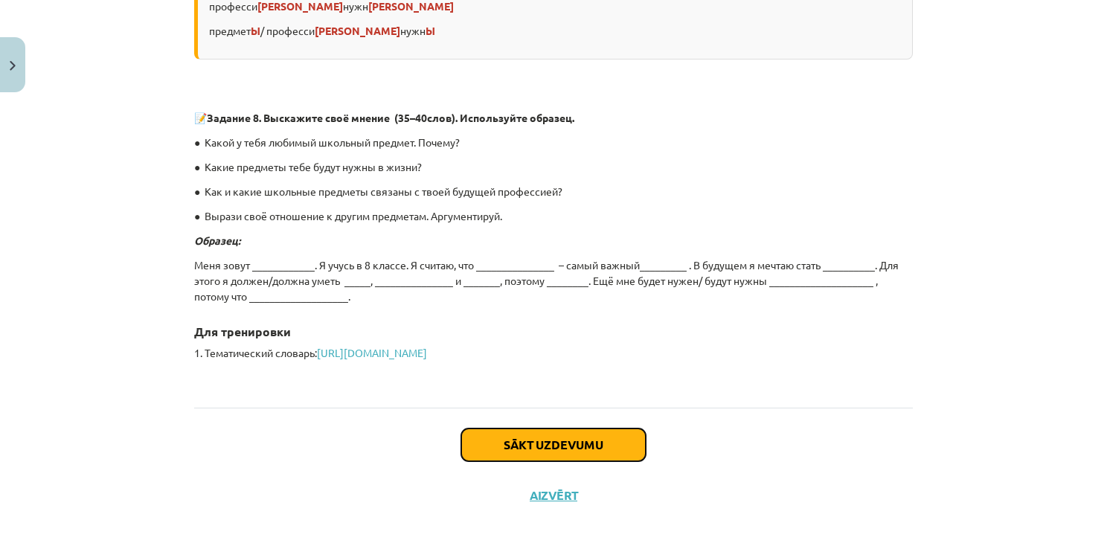
click at [577, 435] on button "Sākt uzdevumu" at bounding box center [553, 445] width 184 height 33
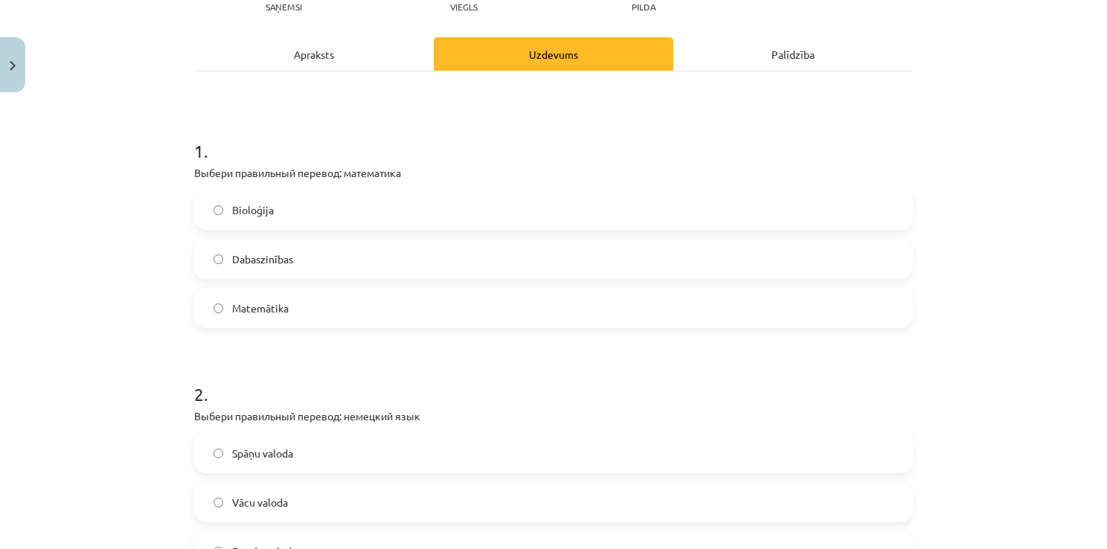
scroll to position [190, 0]
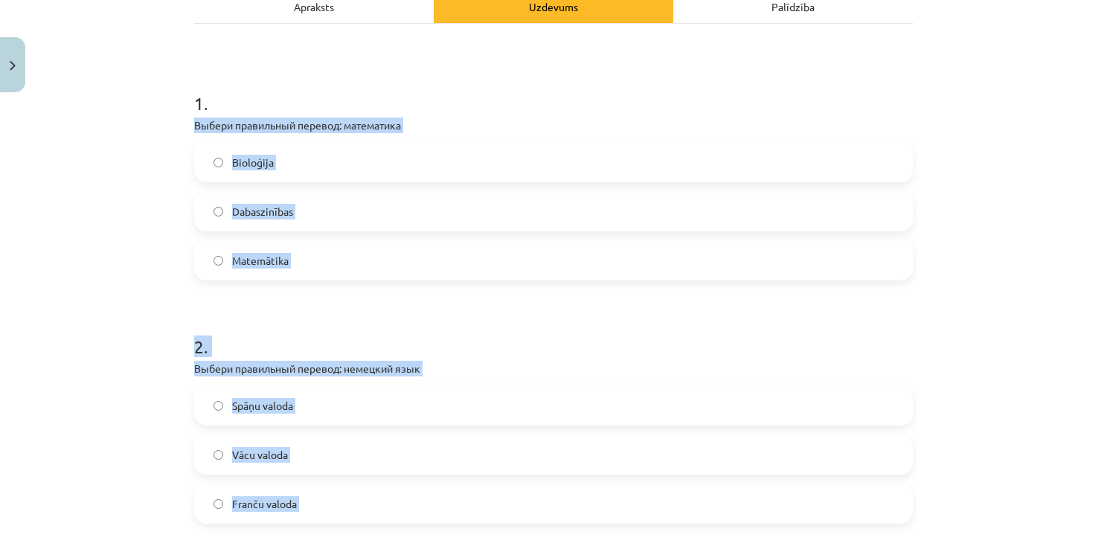
drag, startPoint x: 168, startPoint y: 163, endPoint x: 539, endPoint y: 547, distance: 533.5
click at [539, 547] on div "Mācību tēma: Krievu valodas 8.klases 1.ieskaites mācību materiāls #2 Школьные п…" at bounding box center [553, 274] width 1107 height 549
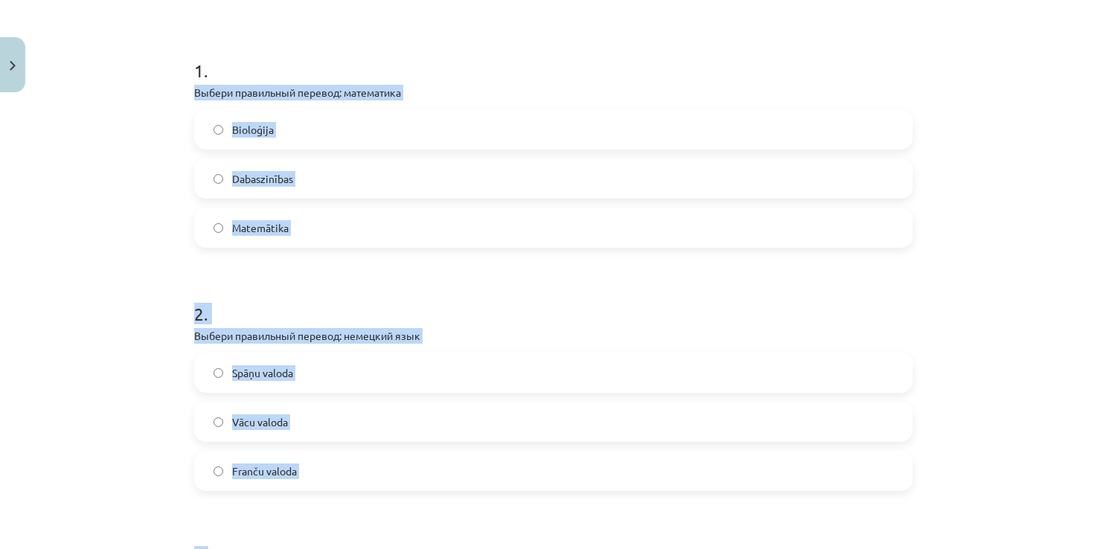
copy form "Выбери правильный перевод: математика Bioloģija Dabaszinības Matemātika 2 . Выб…"
click at [39, 164] on div "Mācību tēma: Krievu valodas 8.klases 1.ieskaites mācību materiāls #2 Школьные п…" at bounding box center [553, 274] width 1107 height 549
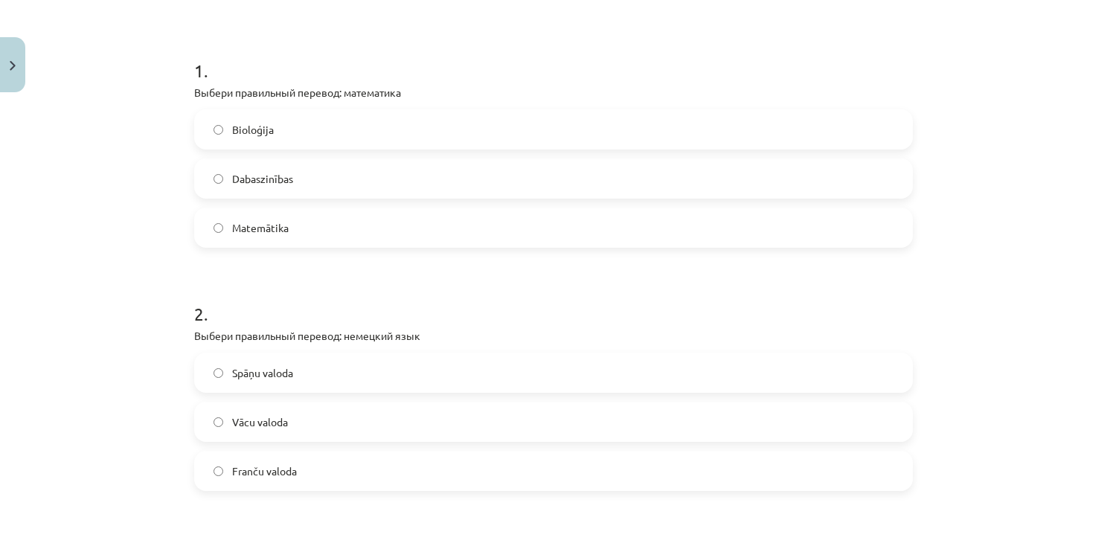
click at [372, 219] on label "Matemātika" at bounding box center [554, 227] width 716 height 37
click at [379, 420] on label "Vācu valoda" at bounding box center [554, 421] width 716 height 37
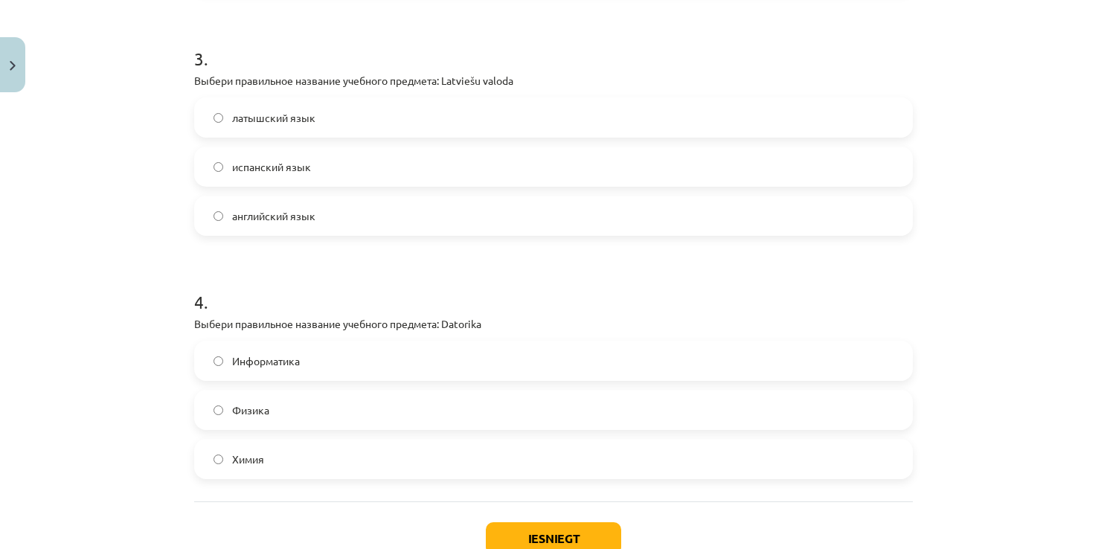
scroll to position [771, 0]
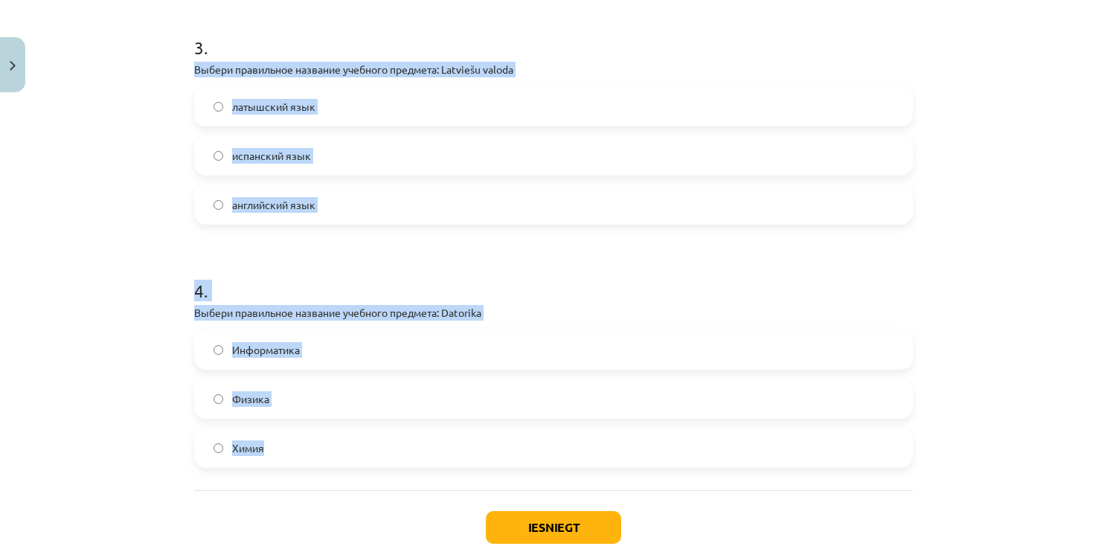
drag, startPoint x: 164, startPoint y: 71, endPoint x: 458, endPoint y: 435, distance: 468.7
click at [458, 435] on div "Mācību tēma: Krievu valodas 8.klases 1.ieskaites mācību materiāls #2 Школьные п…" at bounding box center [553, 274] width 1107 height 549
copy form "Выбери правильное название учебного предмета: Latviešu valoda латышский язык ис…"
click at [467, 266] on h1 "4 ." at bounding box center [553, 277] width 719 height 46
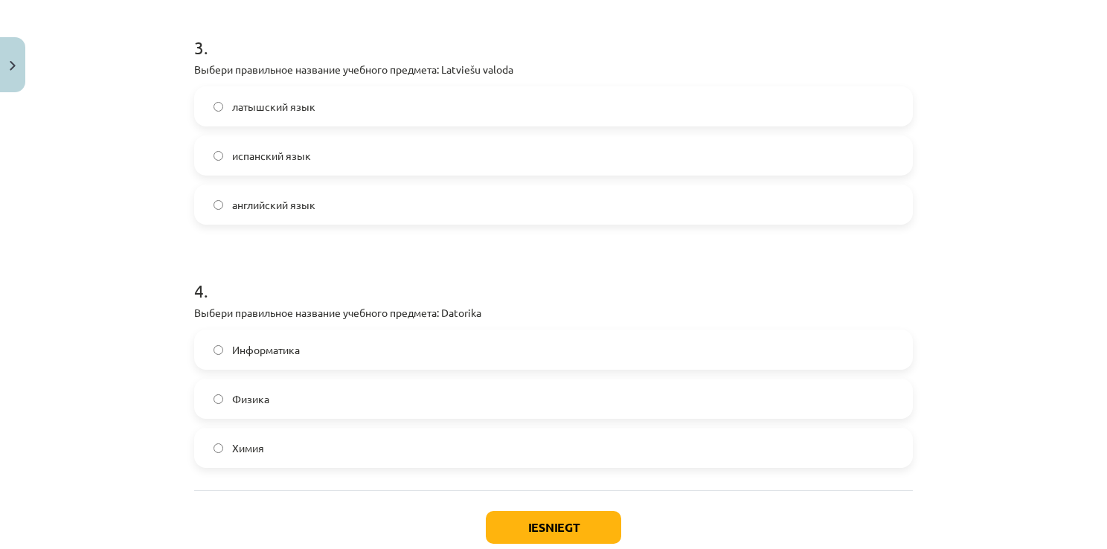
click at [254, 365] on label "Информатика" at bounding box center [554, 349] width 716 height 37
click at [258, 114] on label "латышский язык" at bounding box center [554, 106] width 716 height 37
click at [516, 526] on button "Iesniegt" at bounding box center [553, 527] width 135 height 33
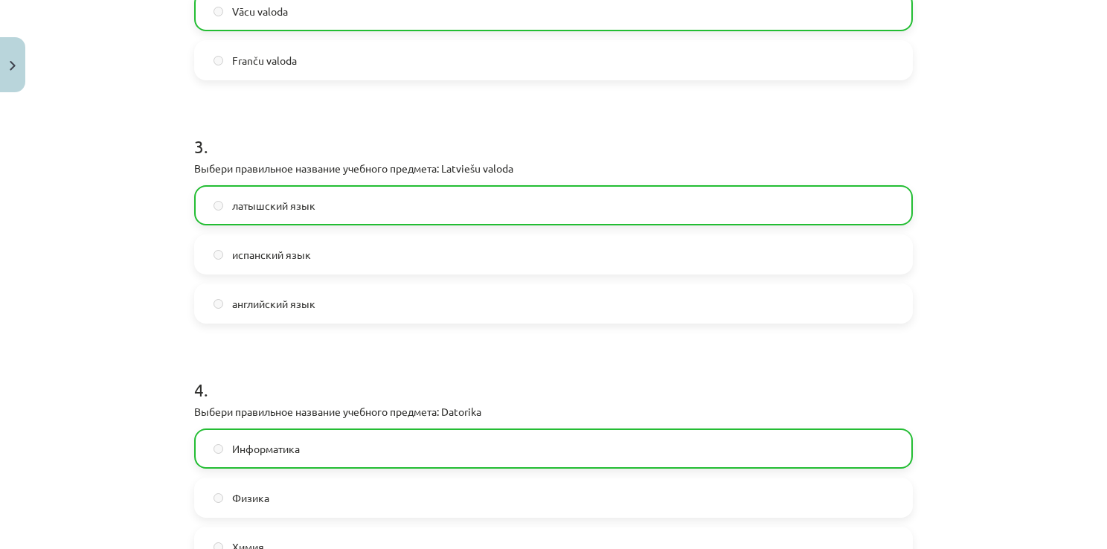
scroll to position [909, 0]
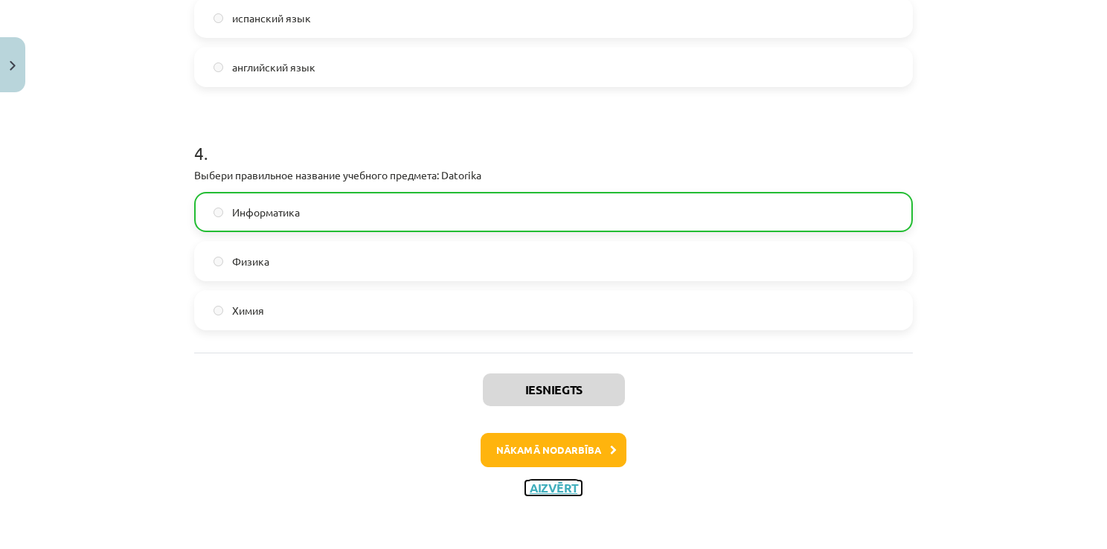
click at [551, 487] on button "Aizvērt" at bounding box center [553, 488] width 57 height 15
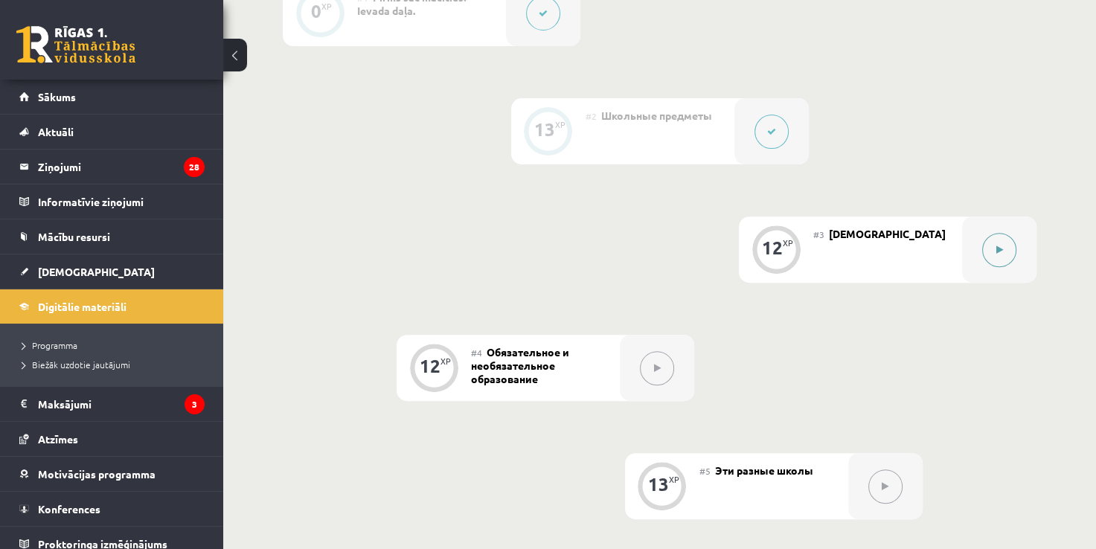
click at [1001, 256] on button at bounding box center [999, 250] width 34 height 34
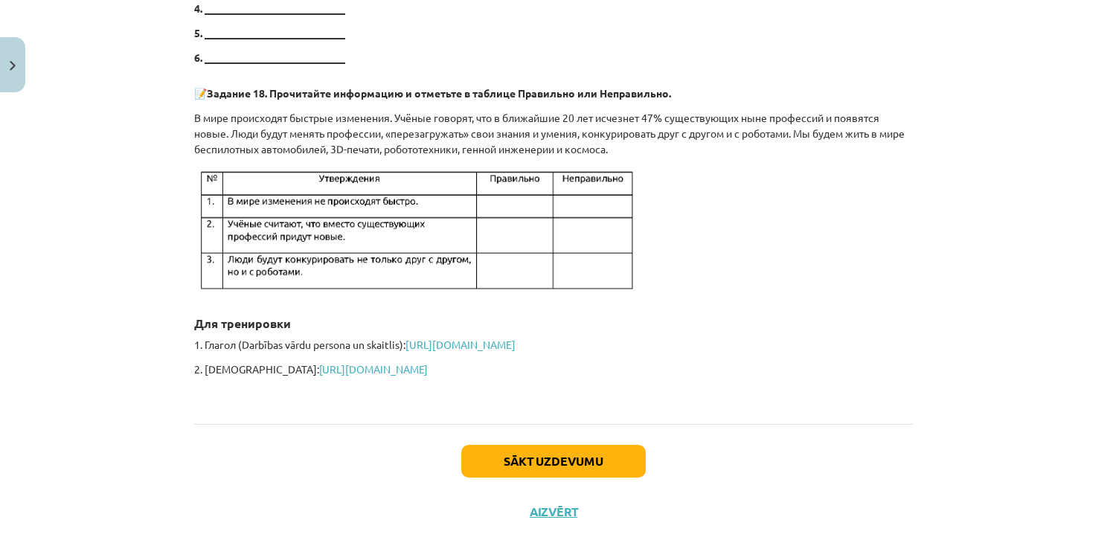
scroll to position [4785, 0]
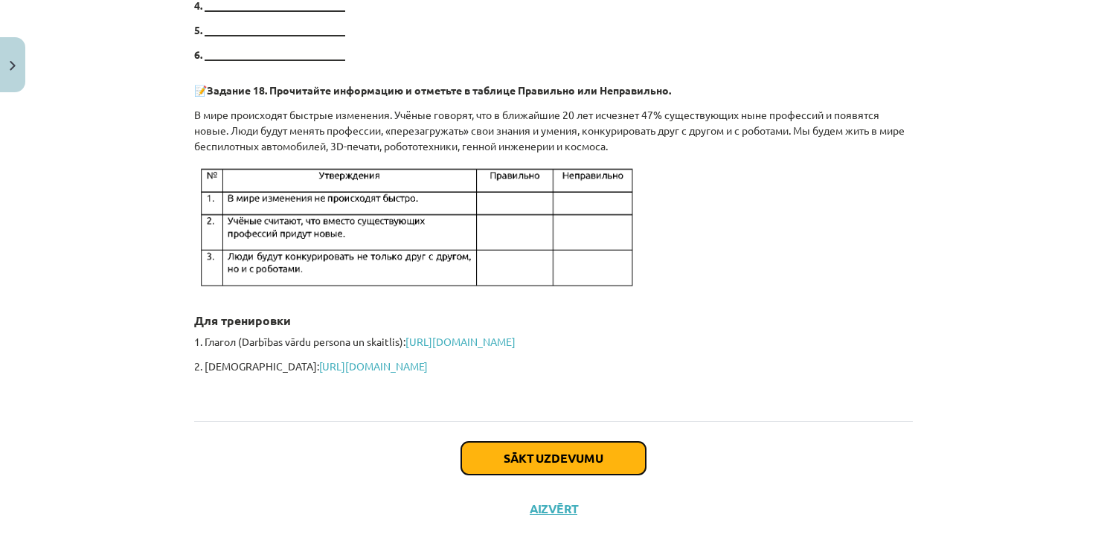
click at [567, 442] on button "Sākt uzdevumu" at bounding box center [553, 458] width 184 height 33
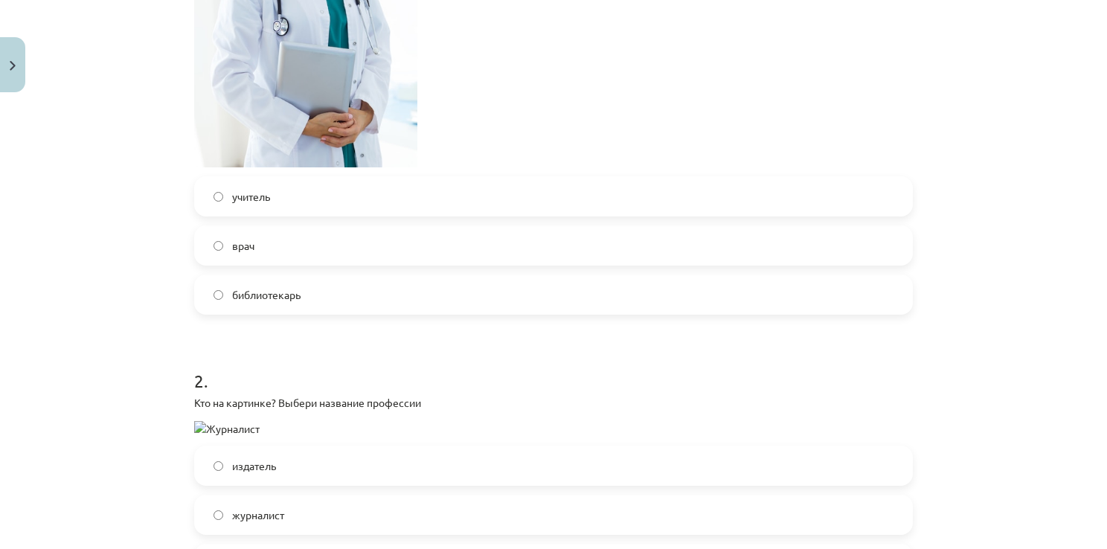
scroll to position [708, 0]
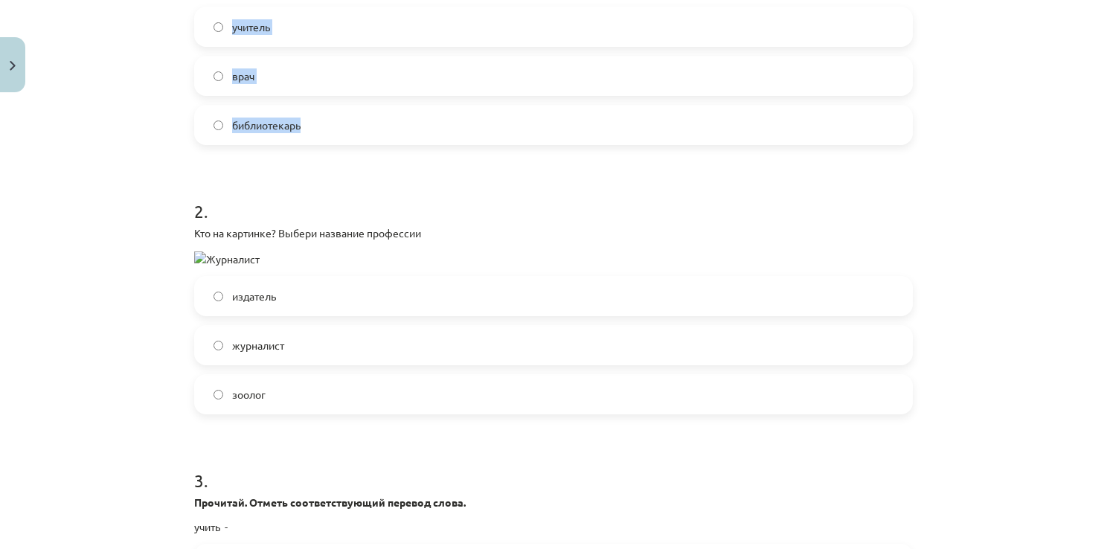
drag, startPoint x: 173, startPoint y: 4, endPoint x: 458, endPoint y: 78, distance: 294.3
click at [458, 78] on div "Mācību tēma: Krievu valodas 8.klases 1.ieskaites mācību materiāls #3 Профессии …" at bounding box center [553, 274] width 1107 height 549
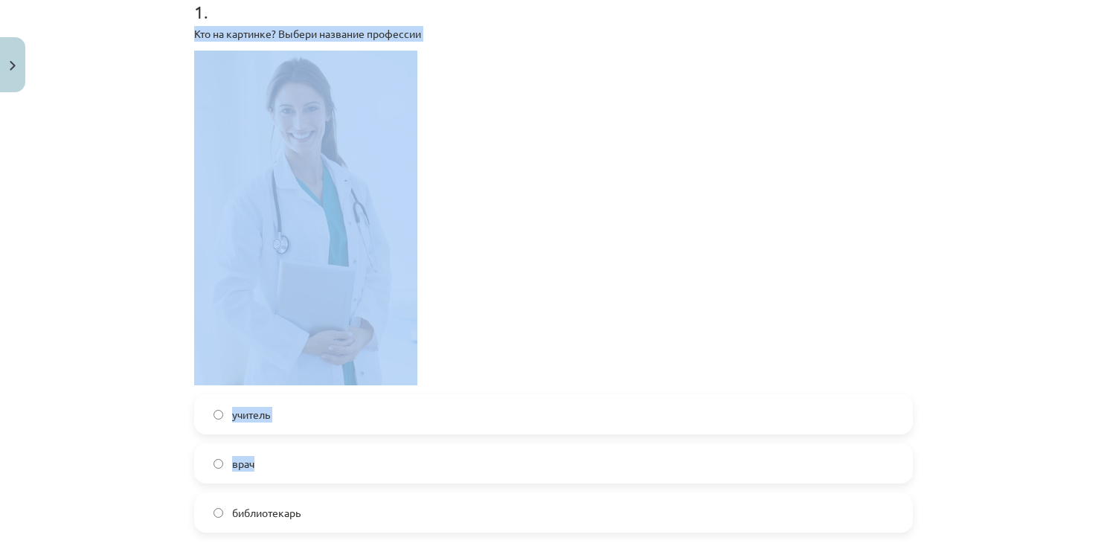
scroll to position [304, 0]
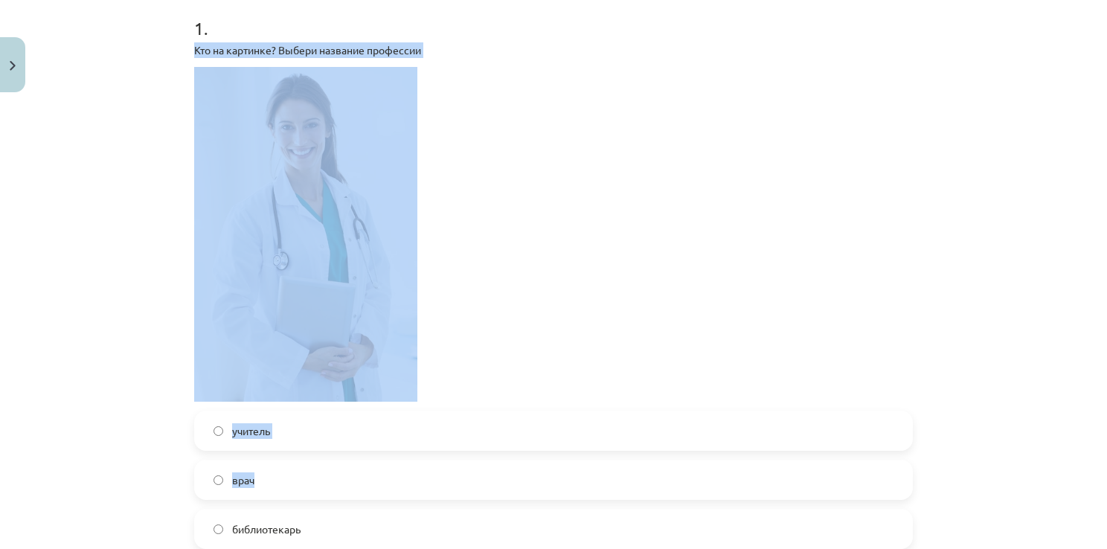
click at [153, 72] on div "Mācību tēma: Krievu valodas 8.klases 1.ieskaites mācību materiāls #3 Профессии …" at bounding box center [553, 274] width 1107 height 549
drag, startPoint x: 172, startPoint y: 16, endPoint x: 485, endPoint y: 506, distance: 581.1
click at [485, 506] on div "Mācību tēma: Krievu valodas 8.klases 1.ieskaites mācību materiāls #3 Профессии …" at bounding box center [553, 274] width 1107 height 549
copy div "1 . Кто на картинке? Выбери название профессии учитель врач библиотекарь"
click at [527, 287] on p at bounding box center [553, 234] width 719 height 335
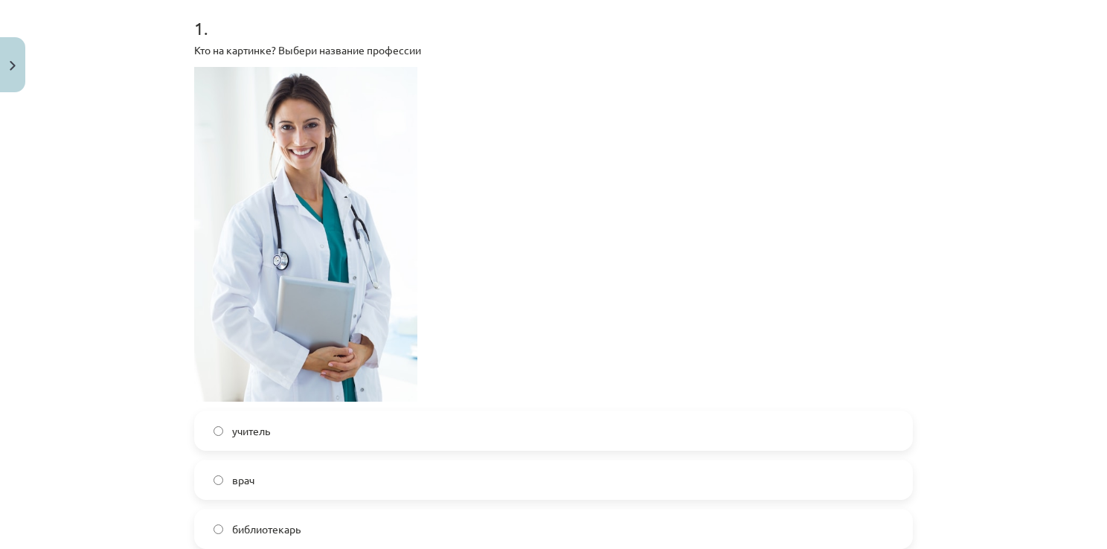
click at [315, 475] on label "врач" at bounding box center [554, 479] width 716 height 37
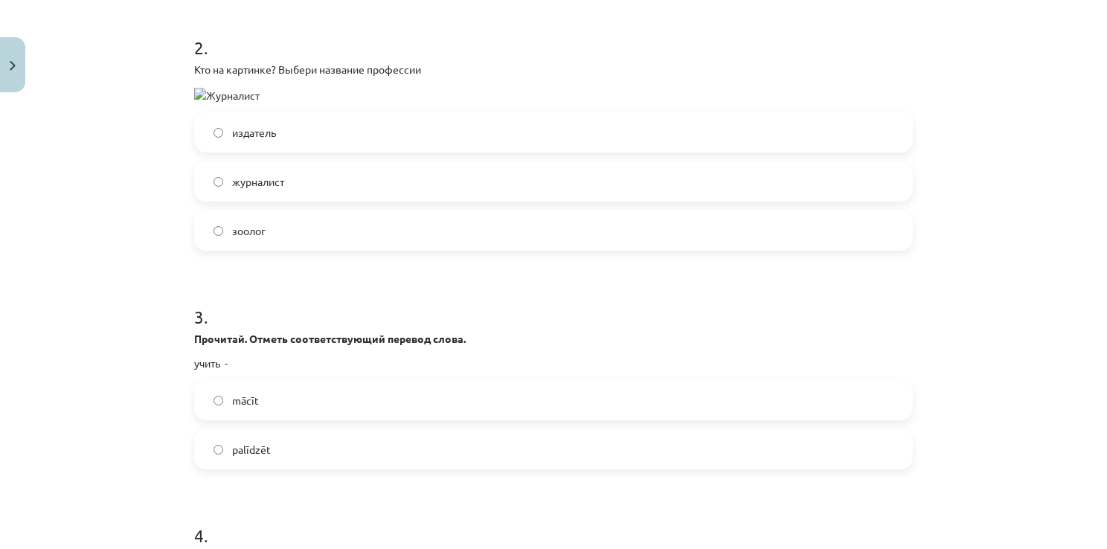
scroll to position [876, 0]
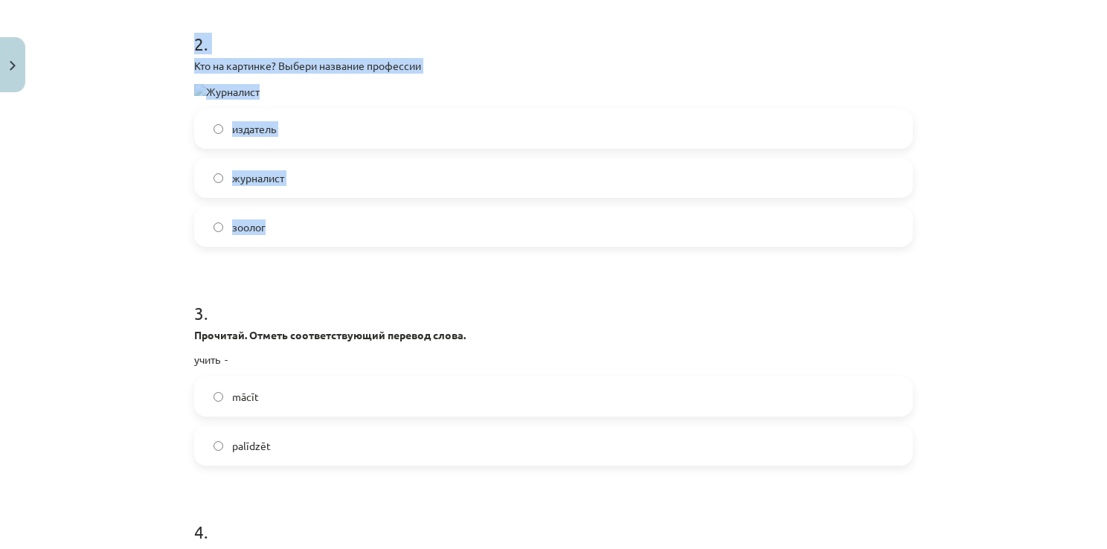
drag, startPoint x: 180, startPoint y: 42, endPoint x: 333, endPoint y: 218, distance: 233.6
click at [333, 218] on div "12 XP Saņemsi Viegls 52 pilda Apraksts Uzdevums Palīdzība 1 . Кто на картинке? …" at bounding box center [553, 21] width 737 height 1597
copy div "2 . Кто на картинке? Выбери название профессии издатель журналист зоолог"
click at [102, 129] on div "Mācību tēma: Krievu valodas 8.klases 1.ieskaites mācību materiāls #3 Профессии …" at bounding box center [553, 274] width 1107 height 549
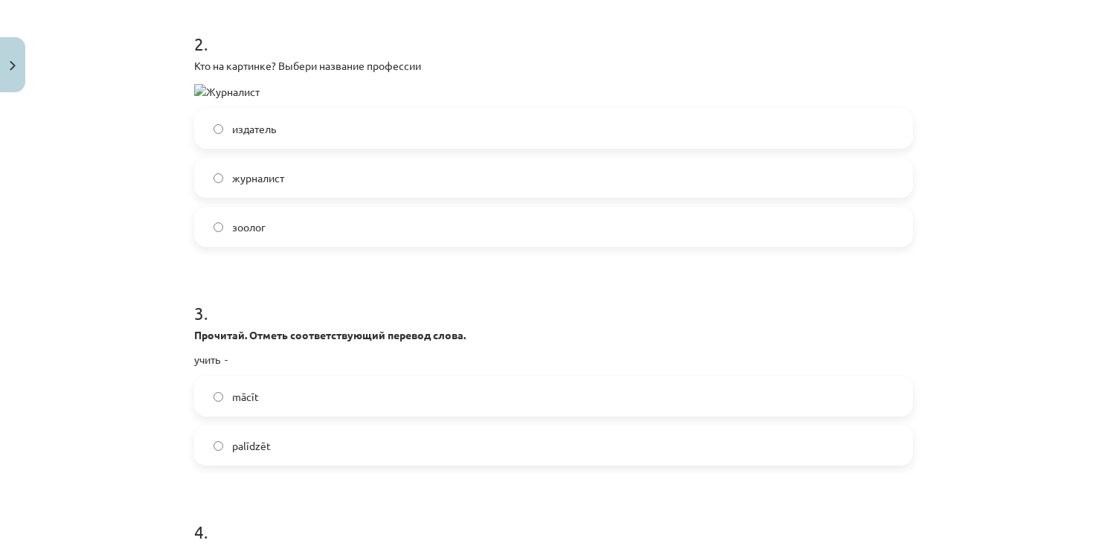
click at [258, 183] on span "журналист" at bounding box center [258, 178] width 52 height 16
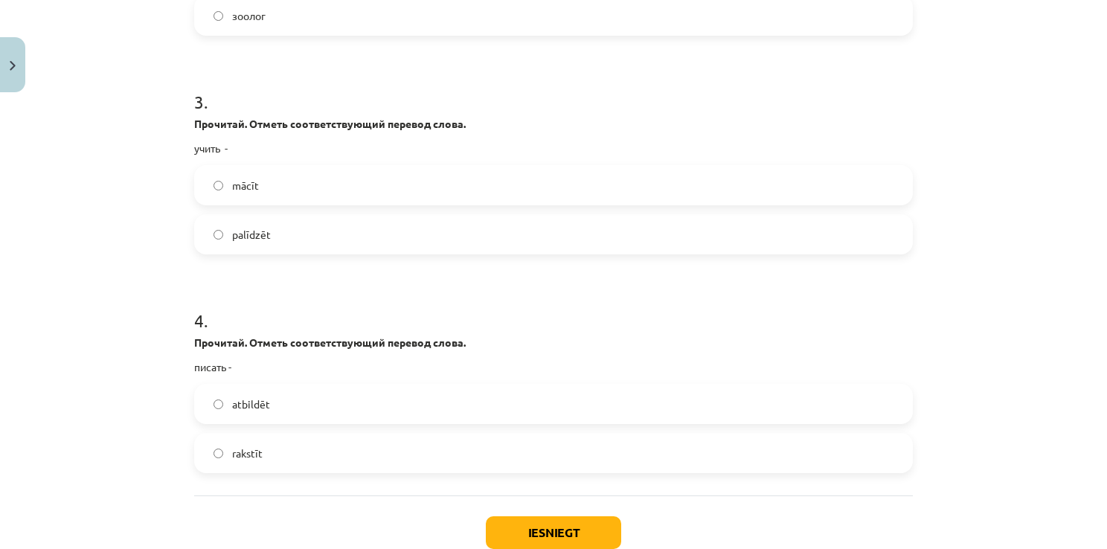
scroll to position [1127, 0]
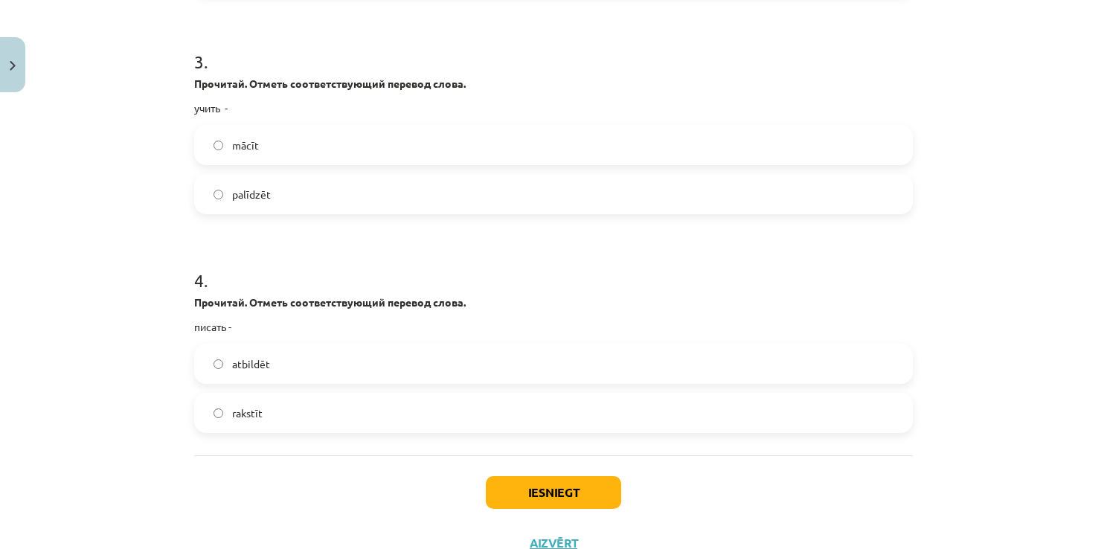
drag, startPoint x: 163, startPoint y: 82, endPoint x: 451, endPoint y: 408, distance: 434.8
click at [451, 408] on div "Mācību tēma: Krievu valodas 8.klases 1.ieskaites mācību materiāls #3 Профессии …" at bounding box center [553, 274] width 1107 height 549
copy form "Прочитай. Отметь соответствующий перевод слова. учить - mācīt palīdzēt 4 . Проч…"
click at [280, 144] on label "mācīt" at bounding box center [554, 144] width 716 height 37
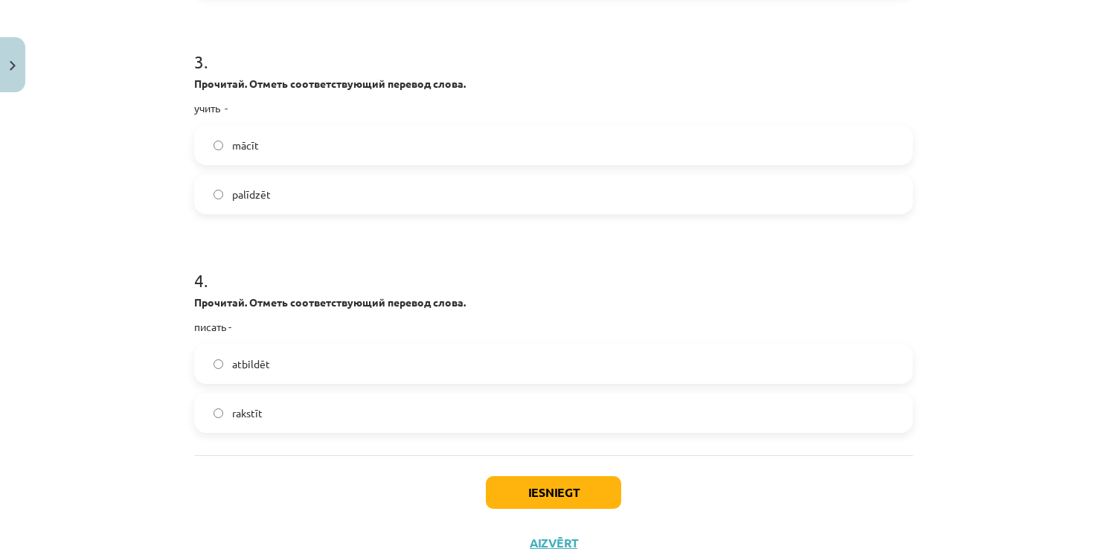
click at [271, 424] on label "rakstīt" at bounding box center [554, 412] width 716 height 37
click at [519, 481] on button "Iesniegt" at bounding box center [553, 492] width 135 height 33
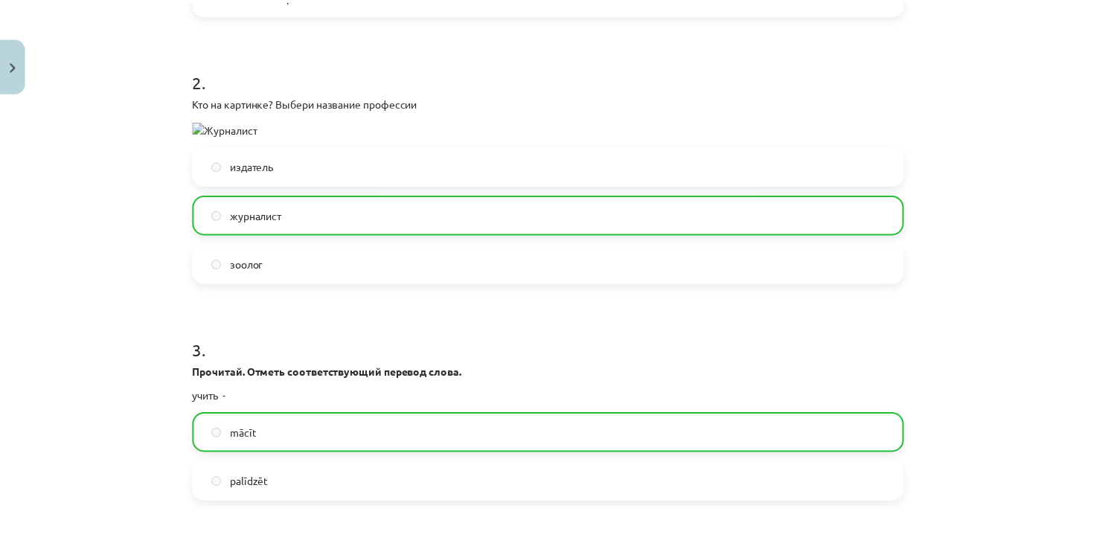
scroll to position [1229, 0]
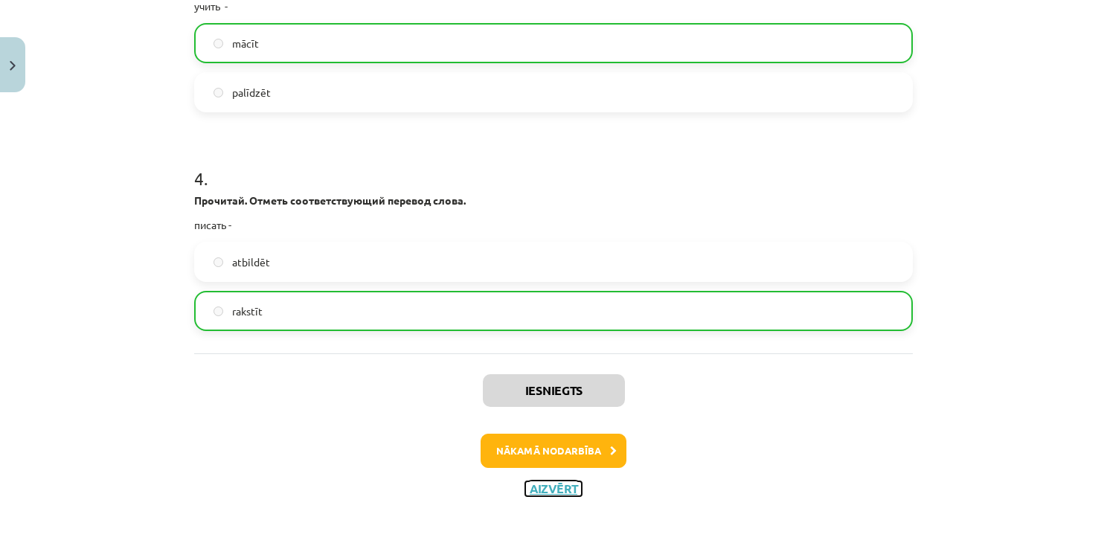
click at [550, 481] on button "Aizvērt" at bounding box center [553, 488] width 57 height 15
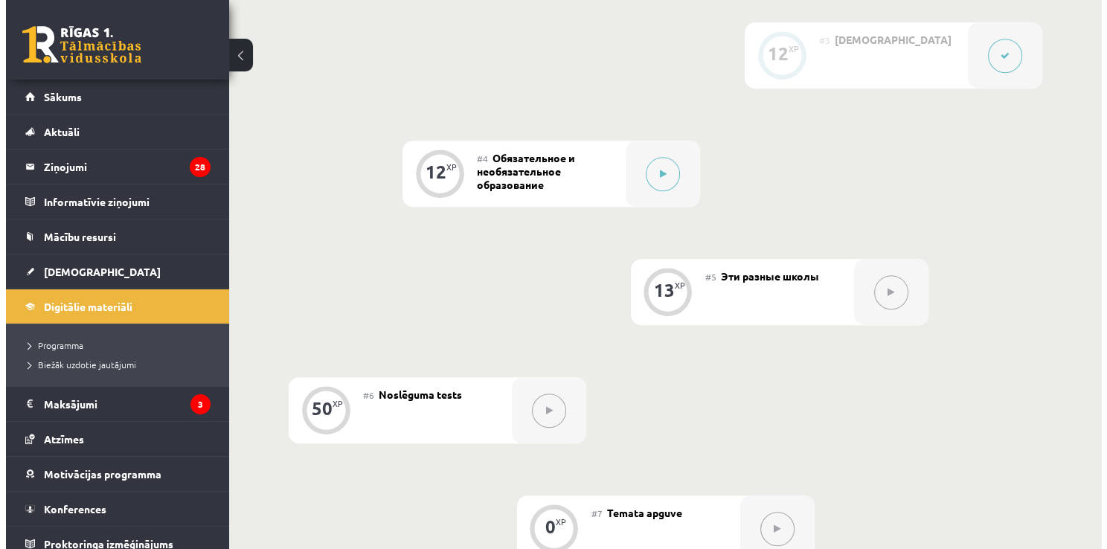
scroll to position [728, 0]
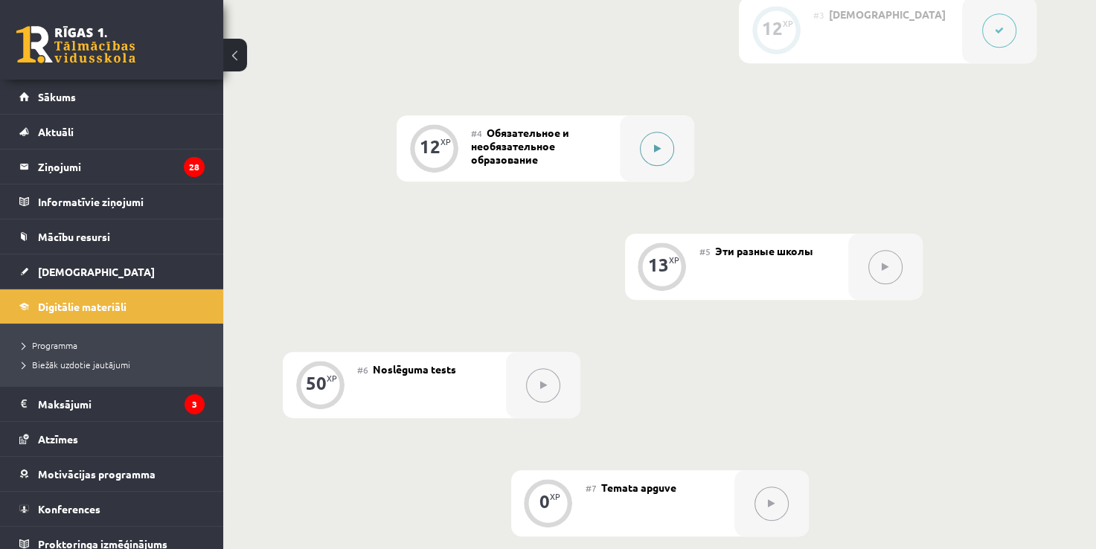
click at [661, 152] on button at bounding box center [657, 149] width 34 height 34
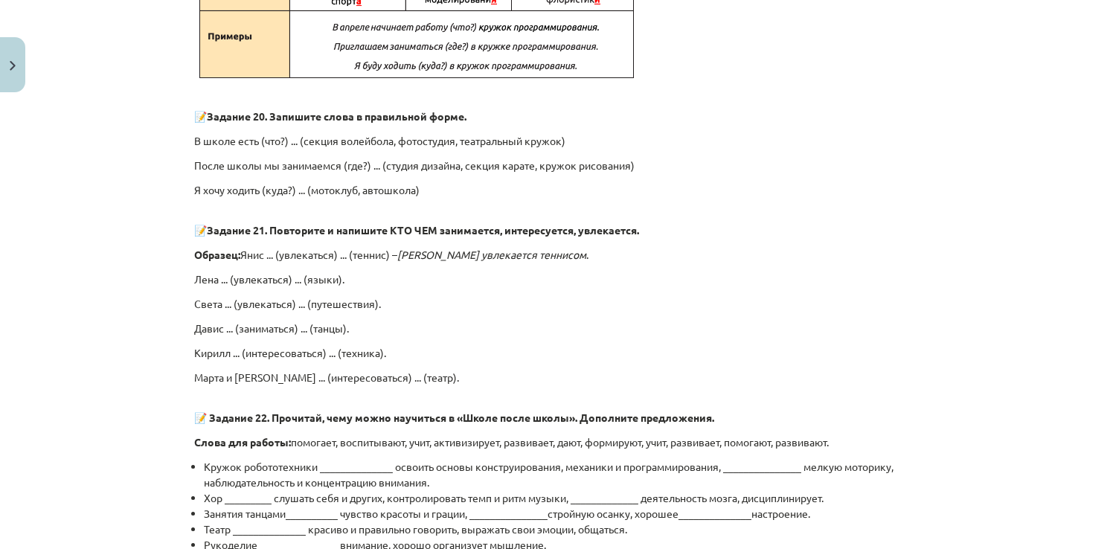
scroll to position [1130, 0]
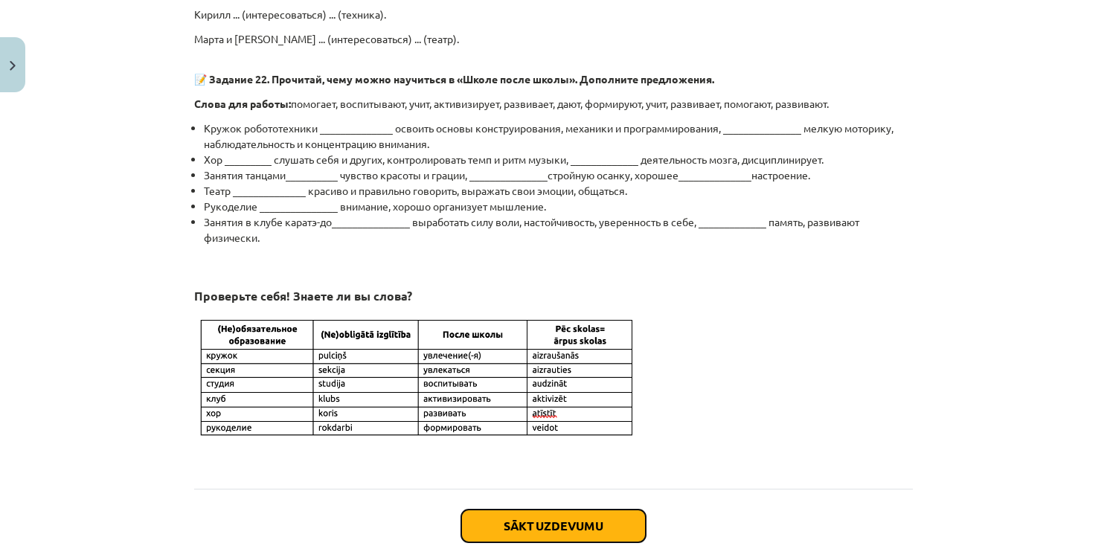
click at [511, 530] on button "Sākt uzdevumu" at bounding box center [553, 526] width 184 height 33
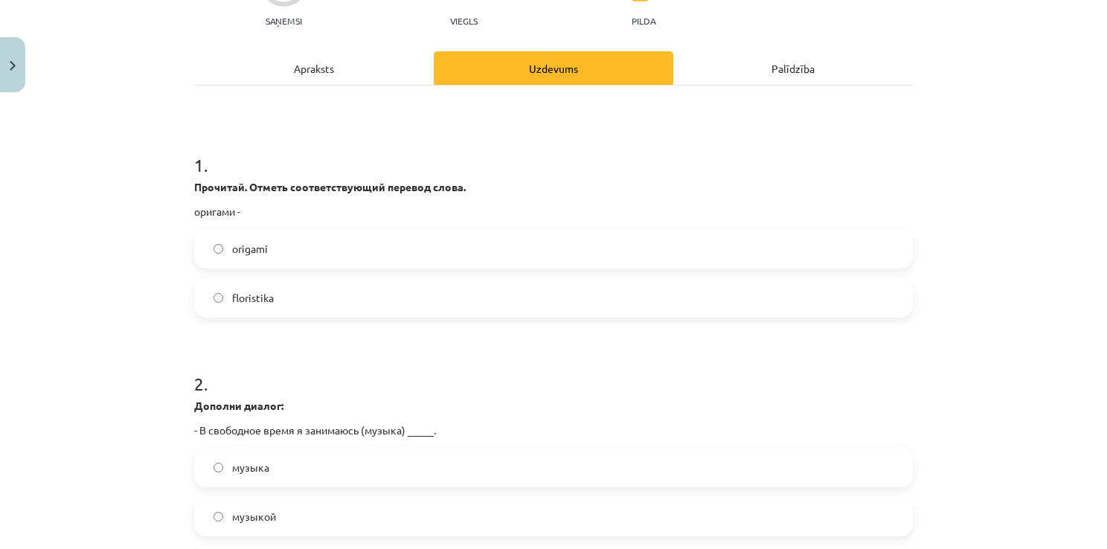
scroll to position [37, 0]
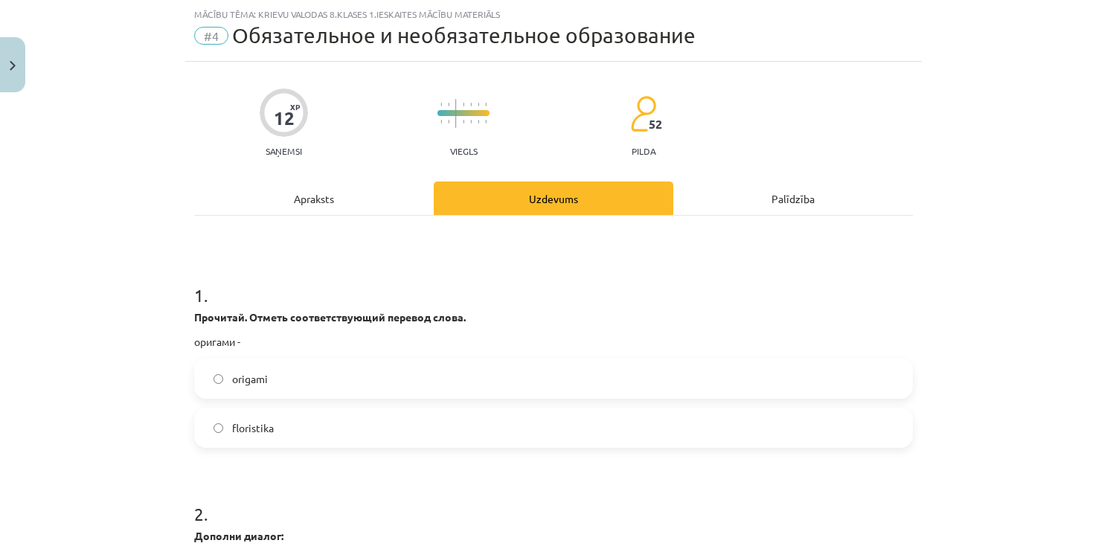
click at [254, 397] on label "origami" at bounding box center [554, 378] width 716 height 37
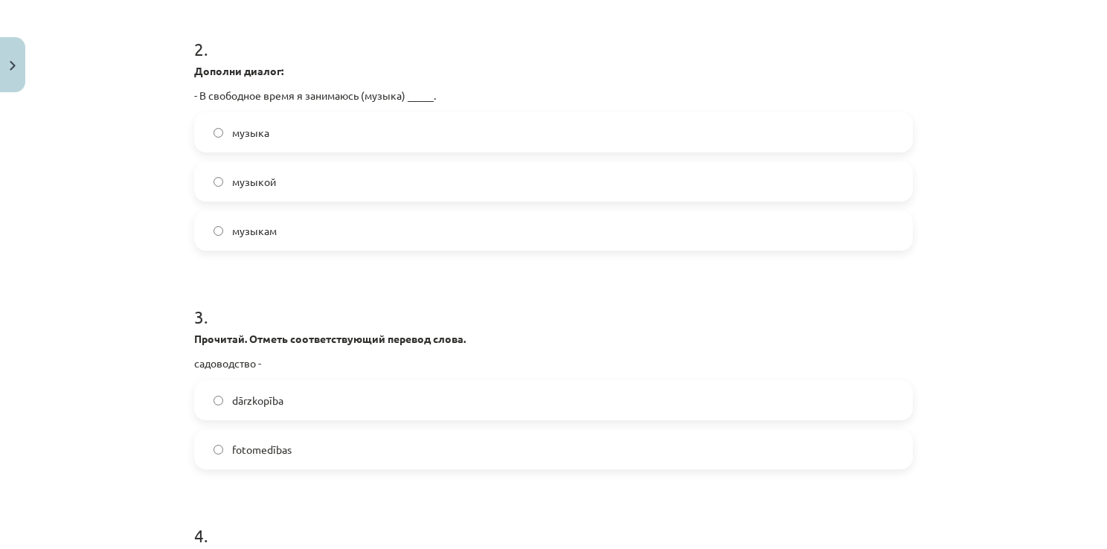
scroll to position [507, 0]
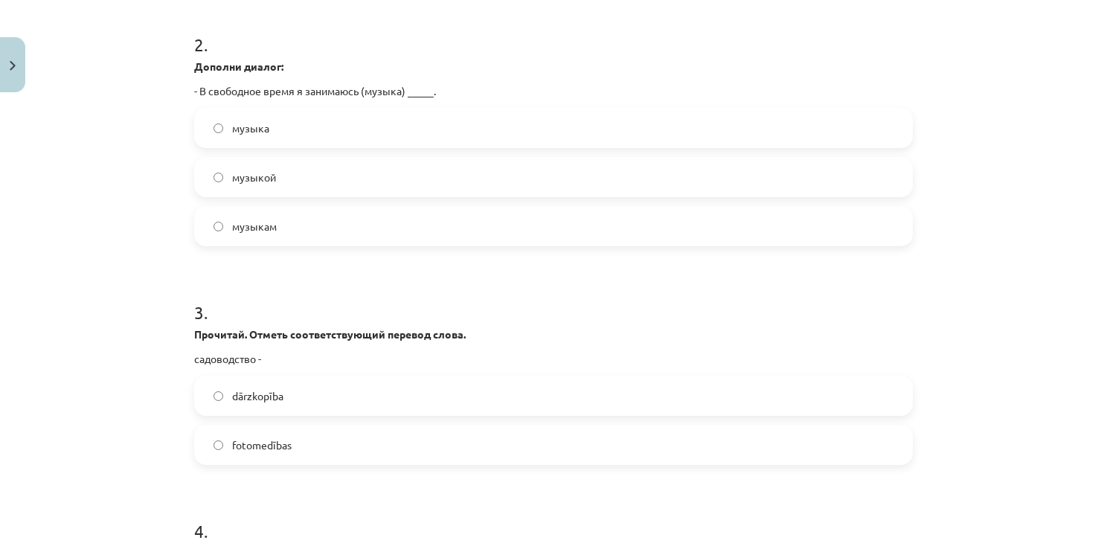
click at [344, 128] on label "музыка" at bounding box center [554, 127] width 716 height 37
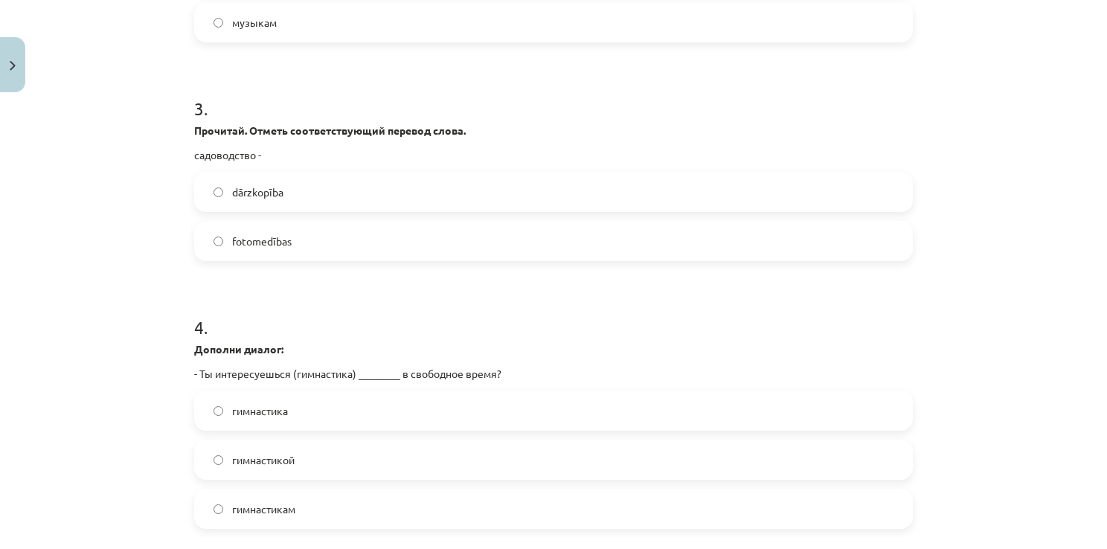
scroll to position [782, 0]
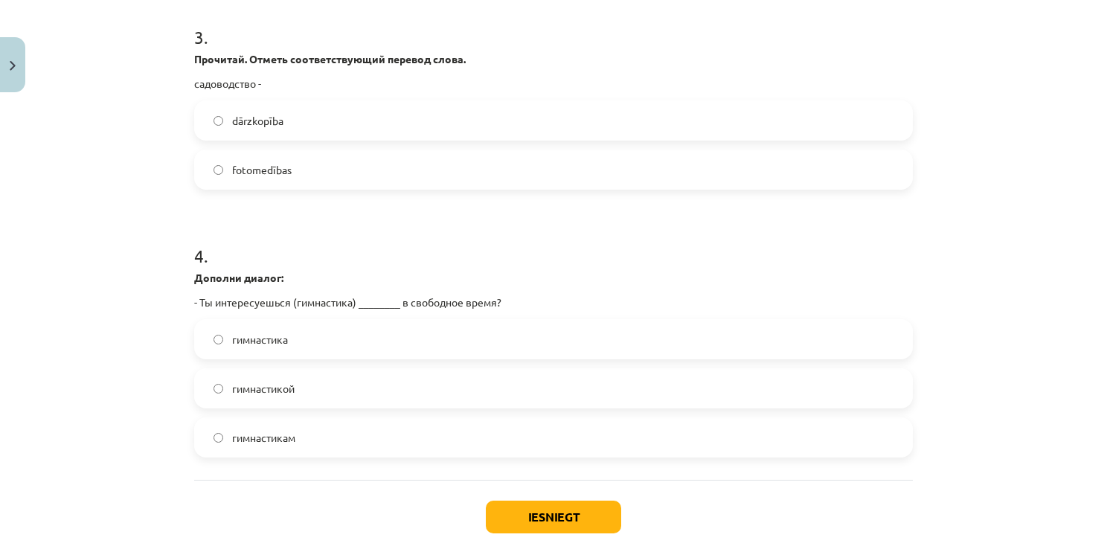
click at [247, 126] on span "dārzkopība" at bounding box center [257, 121] width 51 height 16
click at [260, 341] on span "гимнастика" at bounding box center [260, 340] width 56 height 16
click at [556, 520] on button "Iesniegt" at bounding box center [553, 517] width 135 height 33
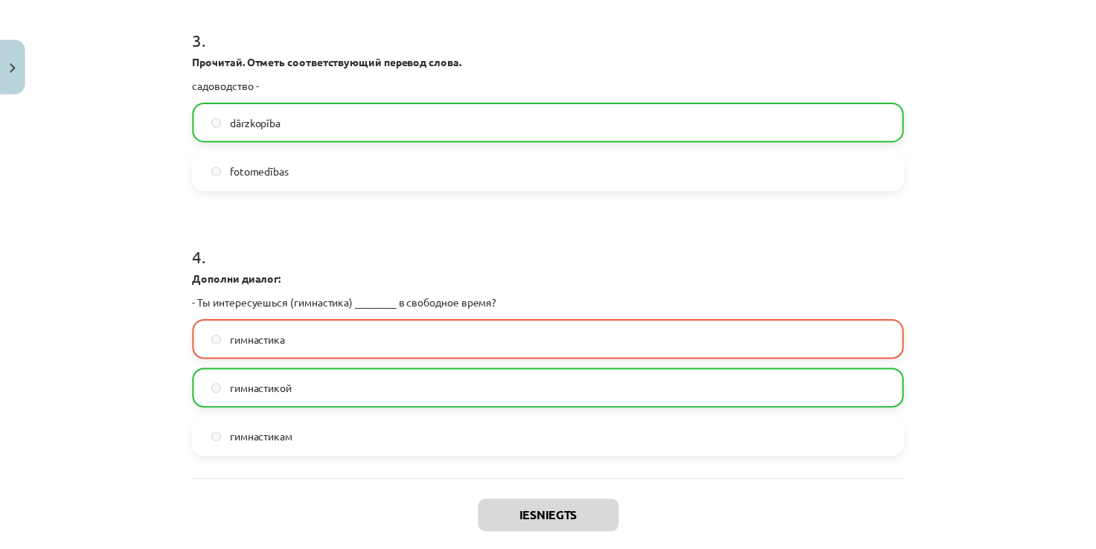
scroll to position [909, 0]
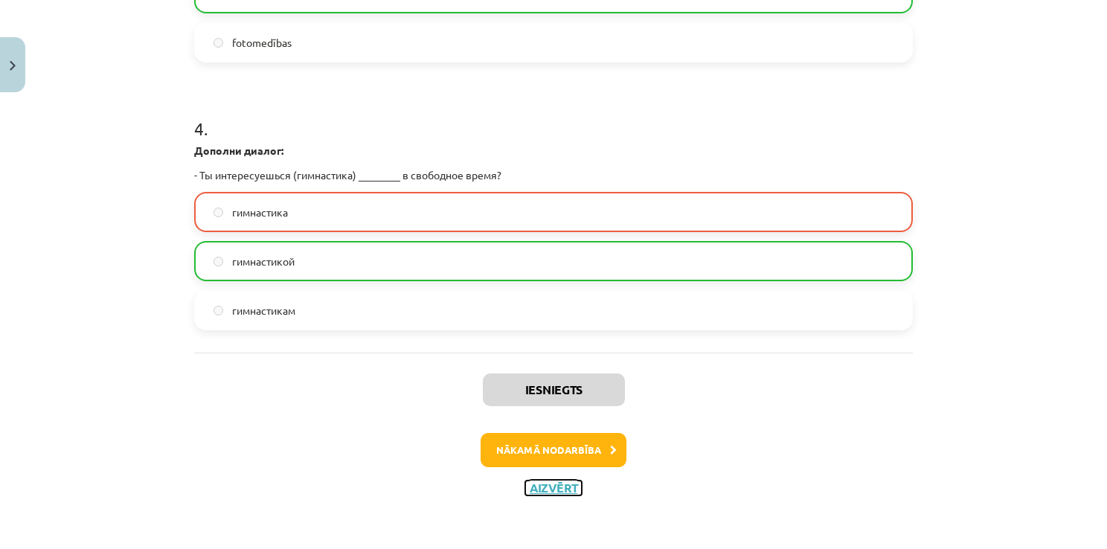
click at [559, 490] on button "Aizvērt" at bounding box center [553, 488] width 57 height 15
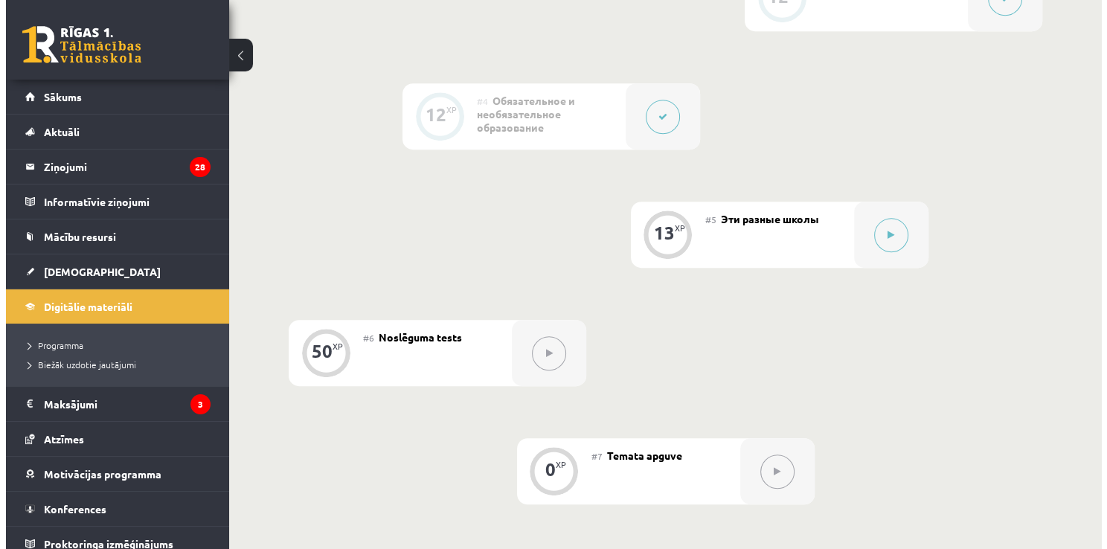
scroll to position [811, 0]
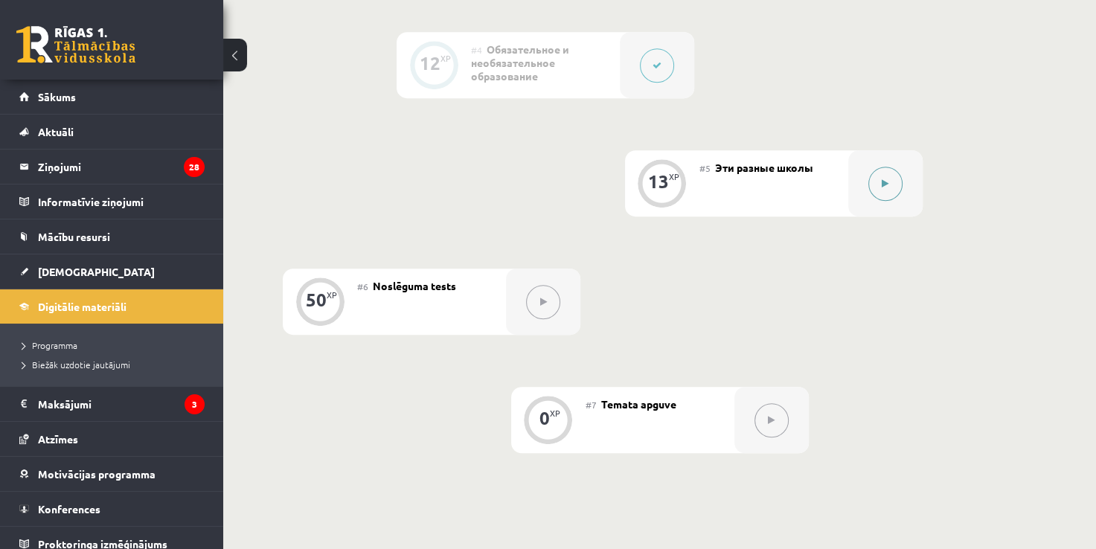
click at [885, 186] on icon at bounding box center [885, 183] width 7 height 9
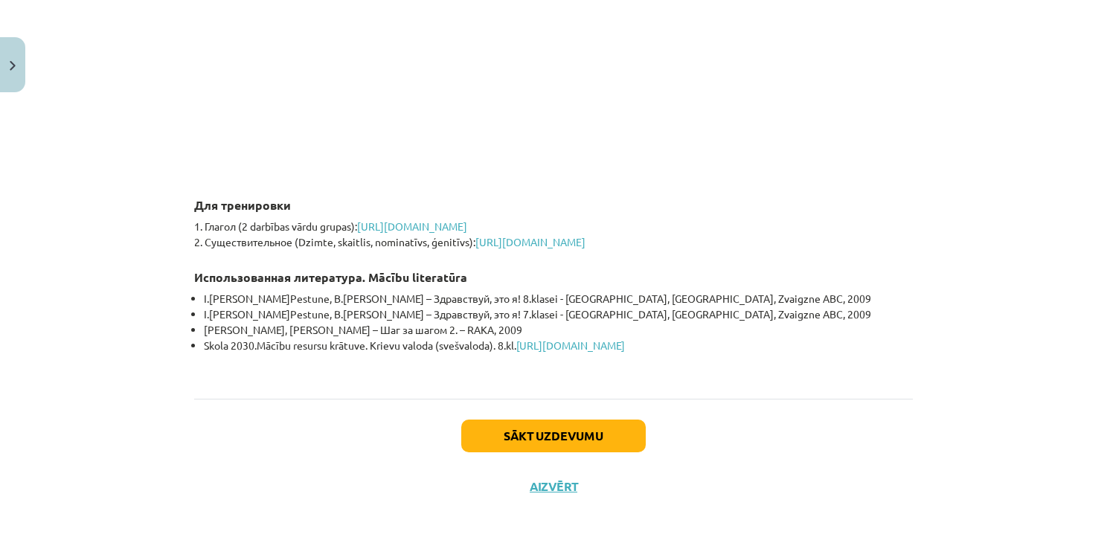
scroll to position [3395, 0]
click at [520, 440] on button "Sākt uzdevumu" at bounding box center [553, 436] width 184 height 33
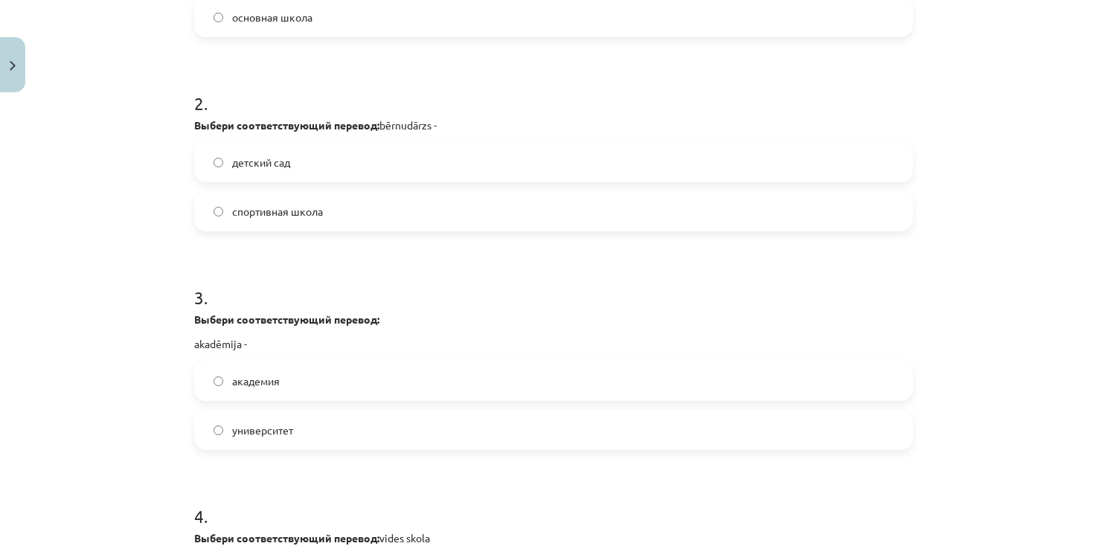
scroll to position [530, 0]
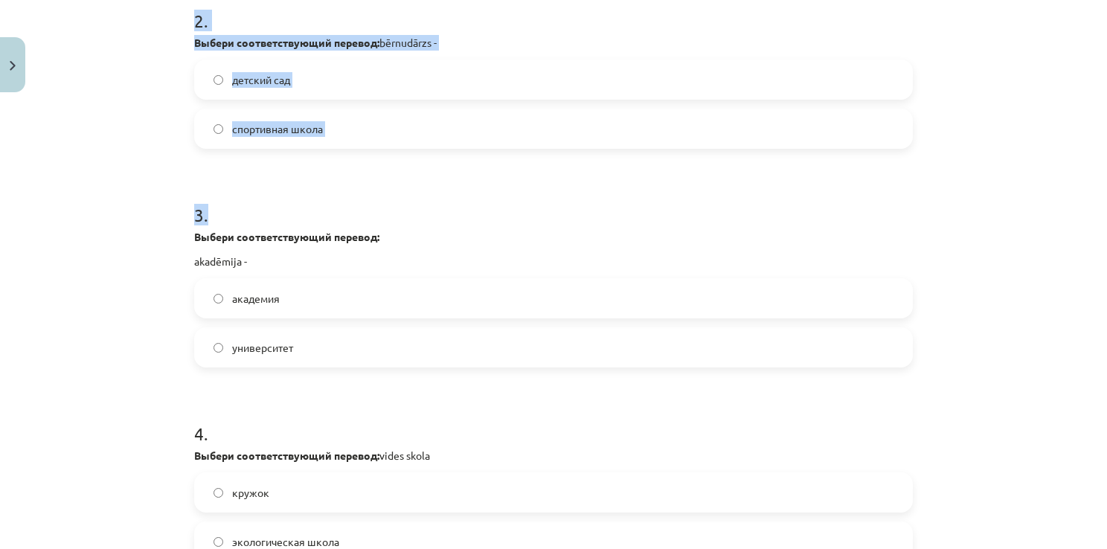
drag, startPoint x: 158, startPoint y: 314, endPoint x: 430, endPoint y: 149, distance: 317.8
click at [430, 149] on div "Mācību tēma: Krievu valodas 8.klases 1.ieskaites mācību materiāls #5 Эти разные…" at bounding box center [553, 274] width 1107 height 549
copy form "Выбери соответствующий перевод: sākumskola - начальная школа основная школа 2 .…"
click at [471, 172] on form "1 . Выбери соответствующий перевод: sākumskola - начальная школа основная школа…" at bounding box center [553, 164] width 719 height 796
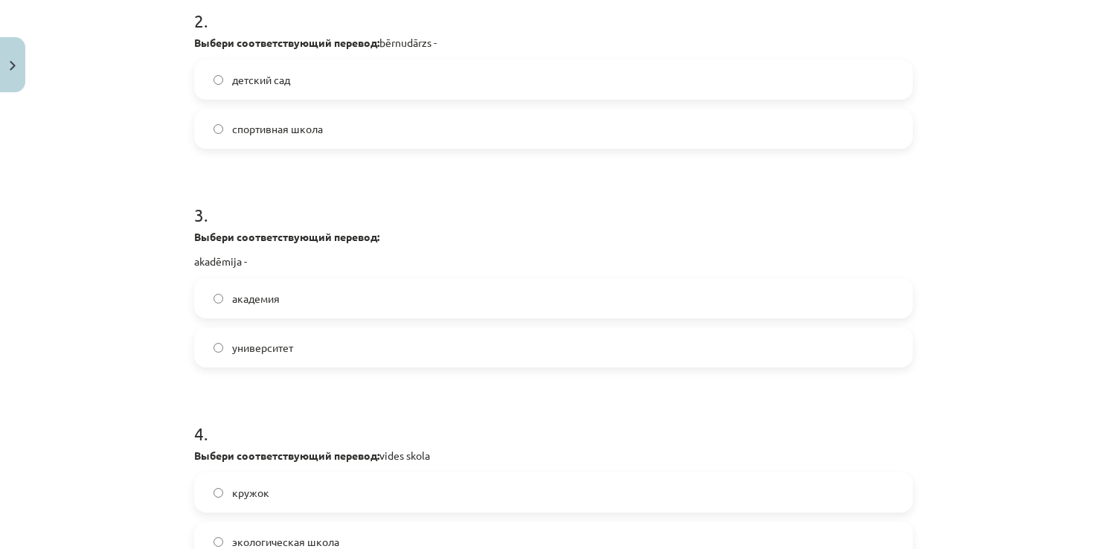
click at [295, 135] on span "спортивная школа" at bounding box center [277, 129] width 91 height 16
click at [291, 78] on label "детский сад" at bounding box center [554, 79] width 716 height 37
drag, startPoint x: 168, startPoint y: 232, endPoint x: 359, endPoint y: 362, distance: 230.3
click at [359, 362] on div "Mācību tēma: Krievu valodas 8.klases 1.ieskaites mācību materiāls #5 Эти разные…" at bounding box center [553, 274] width 1107 height 549
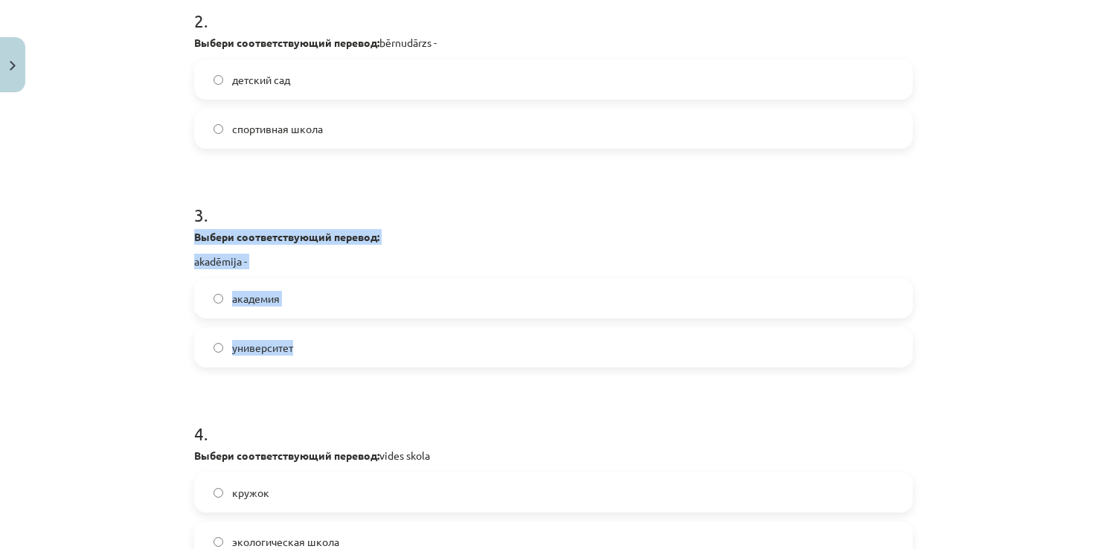
click at [160, 234] on div "Mācību tēma: Krievu valodas 8.klases 1.ieskaites mācību materiāls #5 Эти разные…" at bounding box center [553, 274] width 1107 height 549
drag, startPoint x: 179, startPoint y: 234, endPoint x: 340, endPoint y: 355, distance: 201.3
click at [340, 355] on div "13 XP Saņemsi Viegls 52 pilda Apraksts Uzdevums Palīdzība 1 . Выбери соответств…" at bounding box center [553, 133] width 737 height 1129
copy div "Выбери соответствующий перевод: akadēmija - академия университет"
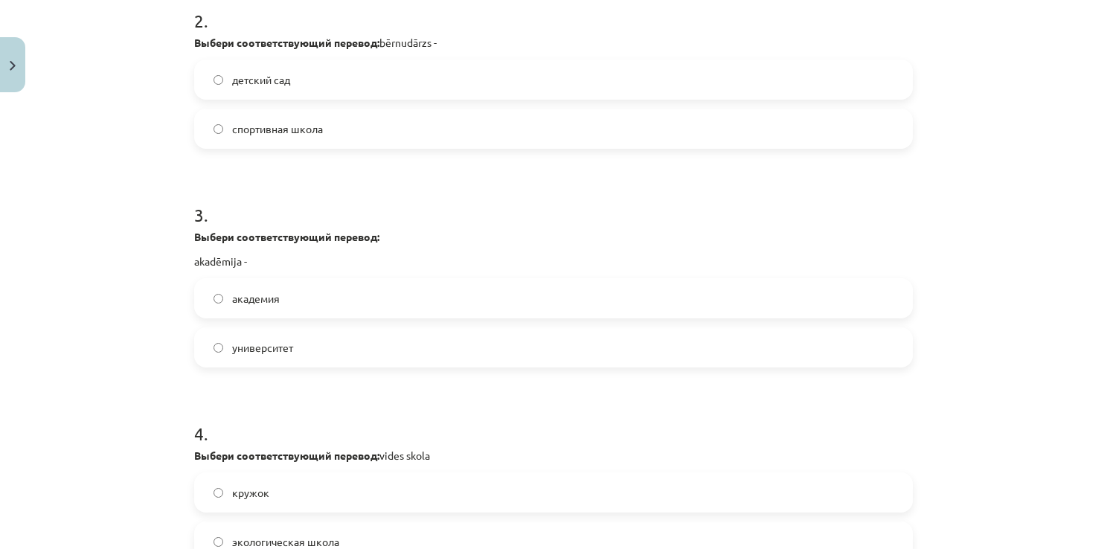
click at [356, 195] on h1 "3 ." at bounding box center [553, 202] width 719 height 46
click at [304, 304] on label "академия" at bounding box center [554, 298] width 716 height 37
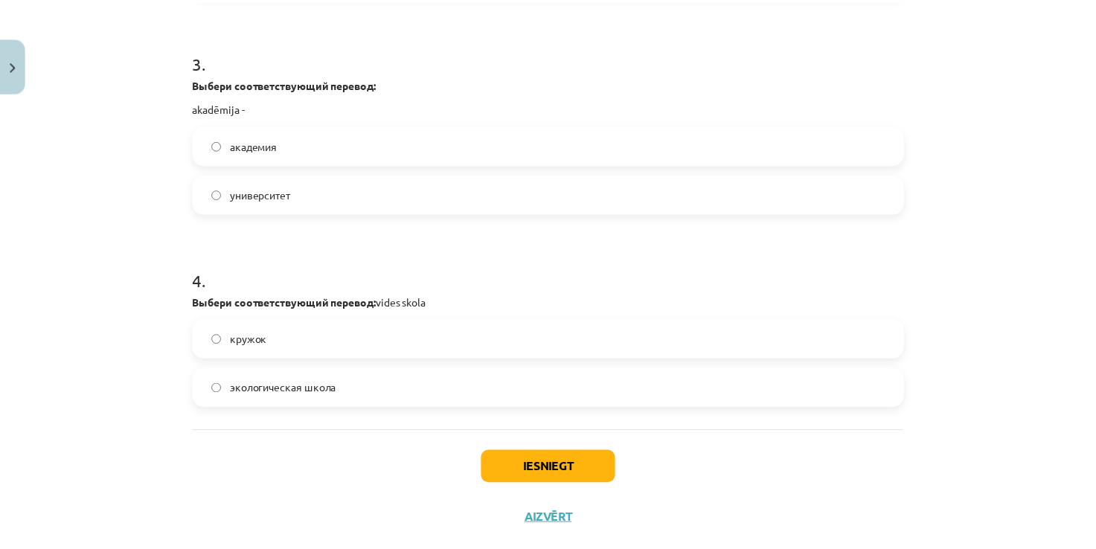
scroll to position [714, 0]
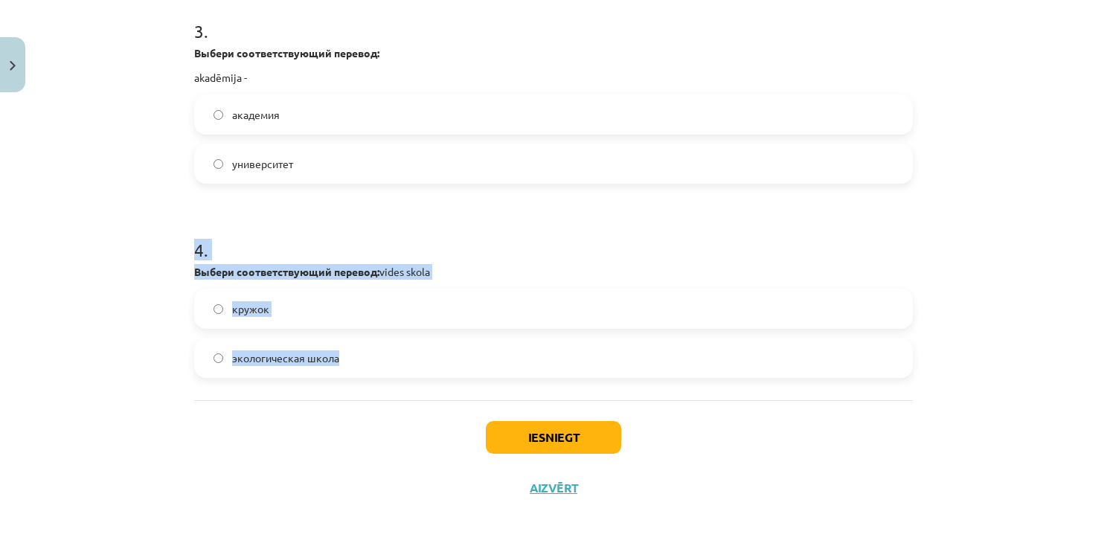
drag, startPoint x: 146, startPoint y: 250, endPoint x: 411, endPoint y: 376, distance: 293.5
click at [411, 376] on div "Mācību tēma: Krievu valodas 8.klases 1.ieskaites mācību materiāls #5 Эти разные…" at bounding box center [553, 274] width 1107 height 549
copy div "4 . Выбери соответствующий перевод: vides skola кружок экологическая школа"
click at [382, 255] on h1 "4 ." at bounding box center [553, 237] width 719 height 46
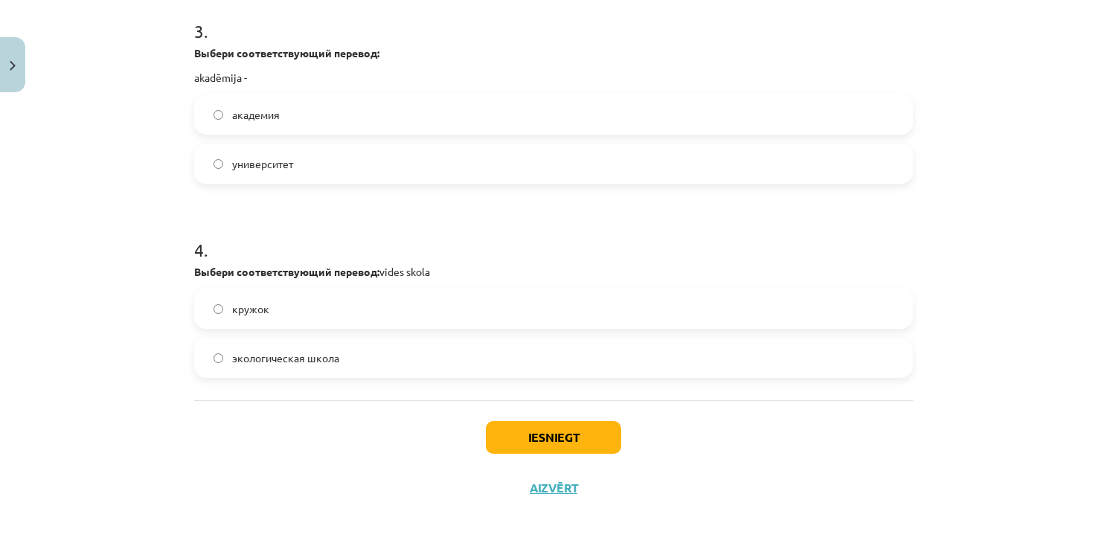
click at [272, 359] on span "экологическая школа" at bounding box center [285, 358] width 107 height 16
click at [546, 451] on button "Iesniegt" at bounding box center [553, 437] width 135 height 33
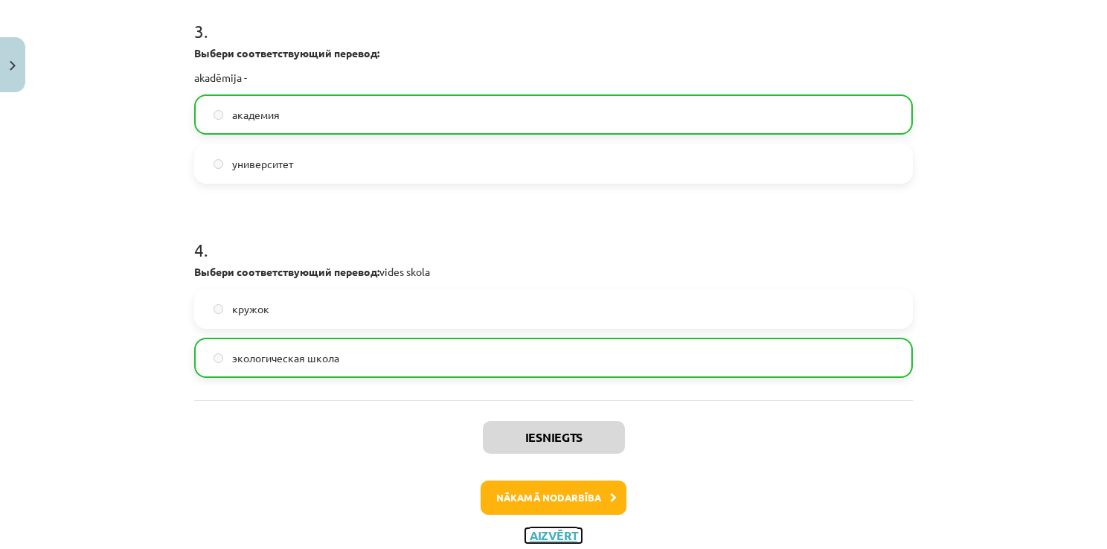
click at [553, 530] on button "Aizvērt" at bounding box center [553, 535] width 57 height 15
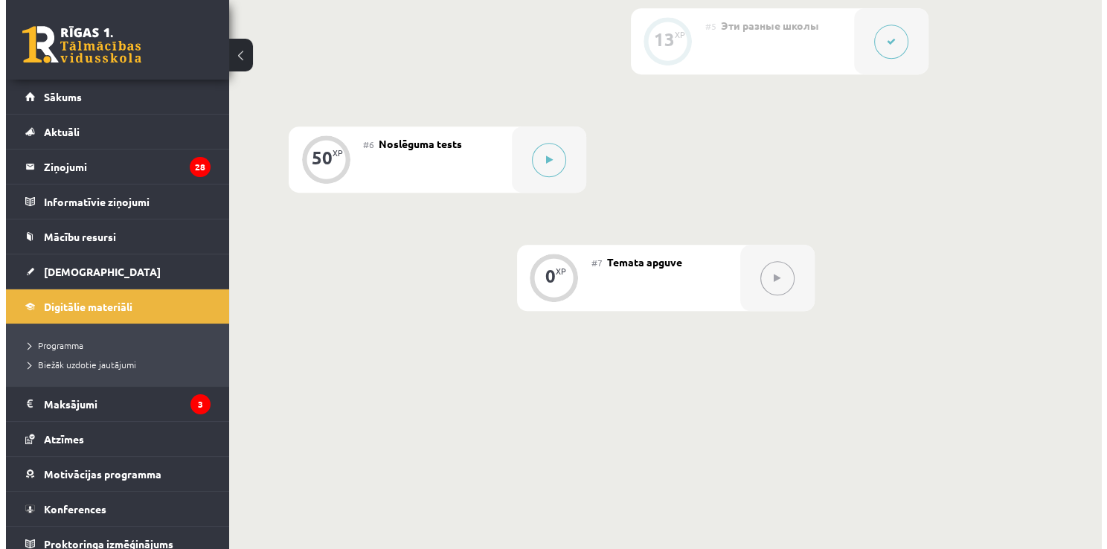
scroll to position [975, 0]
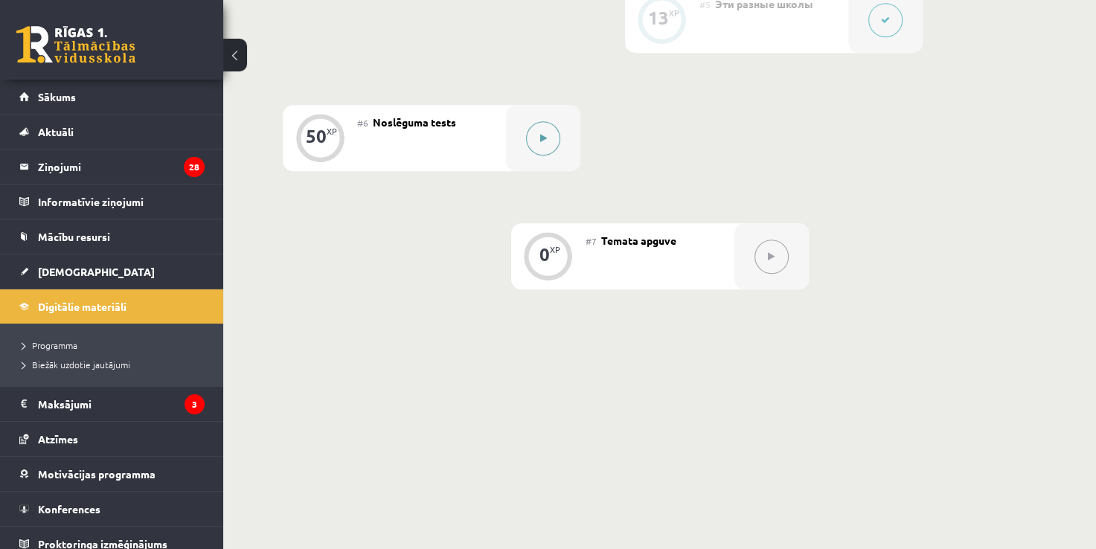
click at [552, 130] on button at bounding box center [543, 138] width 34 height 34
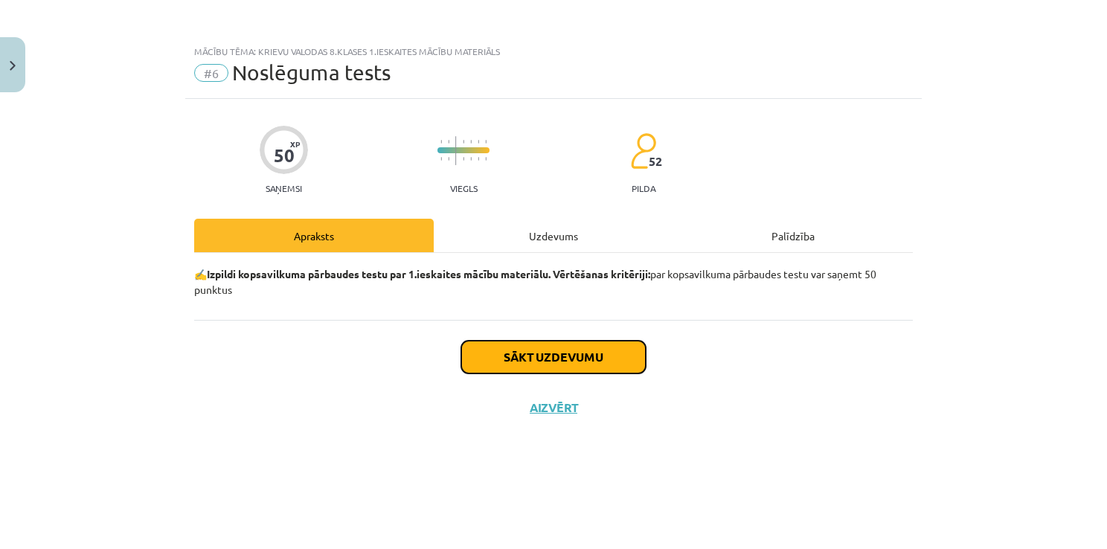
click at [520, 356] on button "Sākt uzdevumu" at bounding box center [553, 357] width 184 height 33
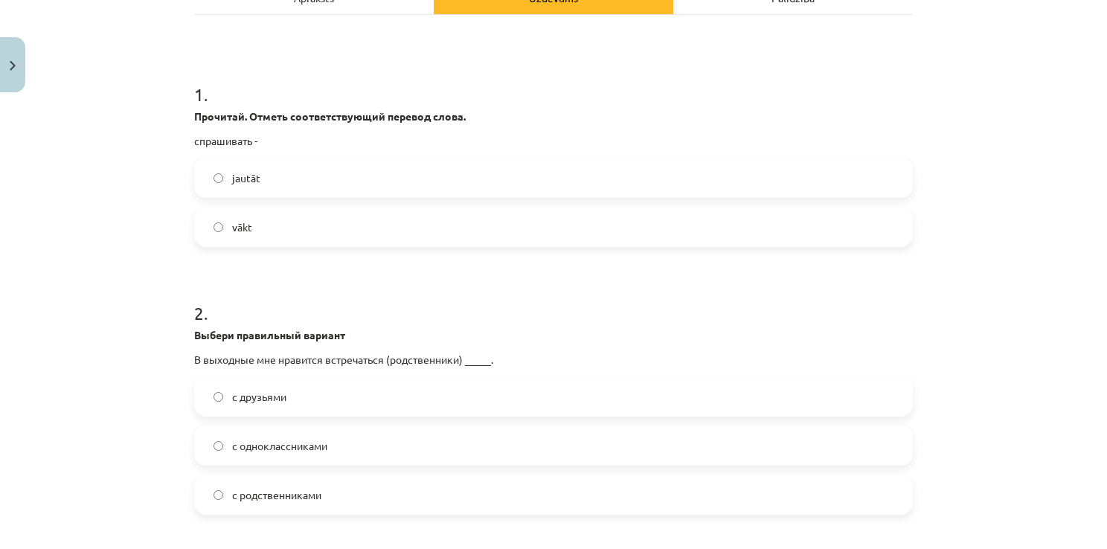
scroll to position [226, 0]
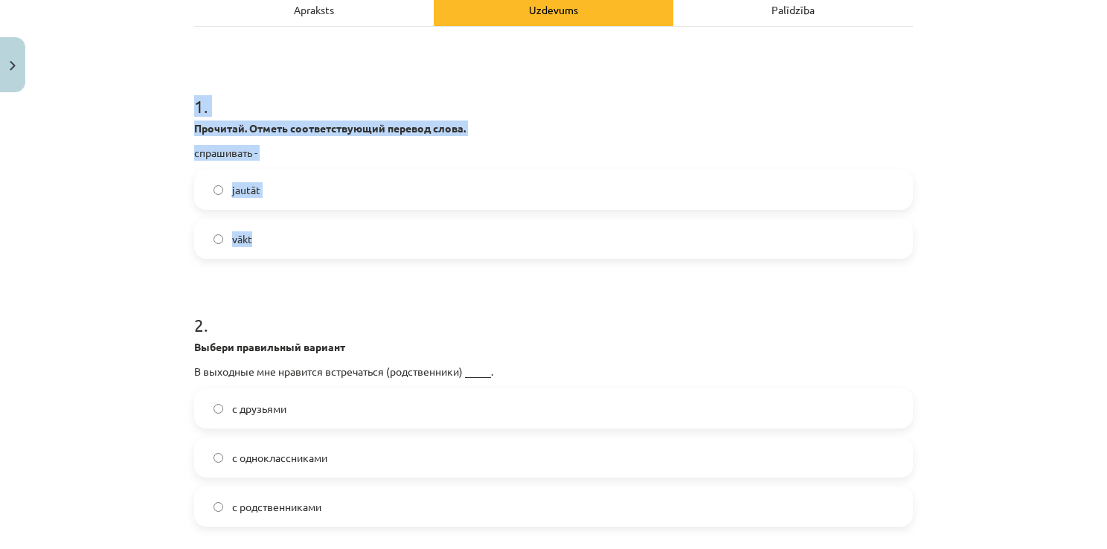
drag, startPoint x: 172, startPoint y: 101, endPoint x: 312, endPoint y: 222, distance: 184.6
click at [312, 222] on div "Mācību tēma: Krievu valodas 8.klases 1.ieskaites mācību materiāls #6 Noslēguma …" at bounding box center [553, 274] width 1107 height 549
copy div "1 . Прочитай. Отметь соответствующий перевод слова. спрашивать - jautāt vākt"
click at [119, 173] on div "Mācību tēma: Krievu valodas 8.klases 1.ieskaites mācību materiāls #6 Noslēguma …" at bounding box center [553, 274] width 1107 height 549
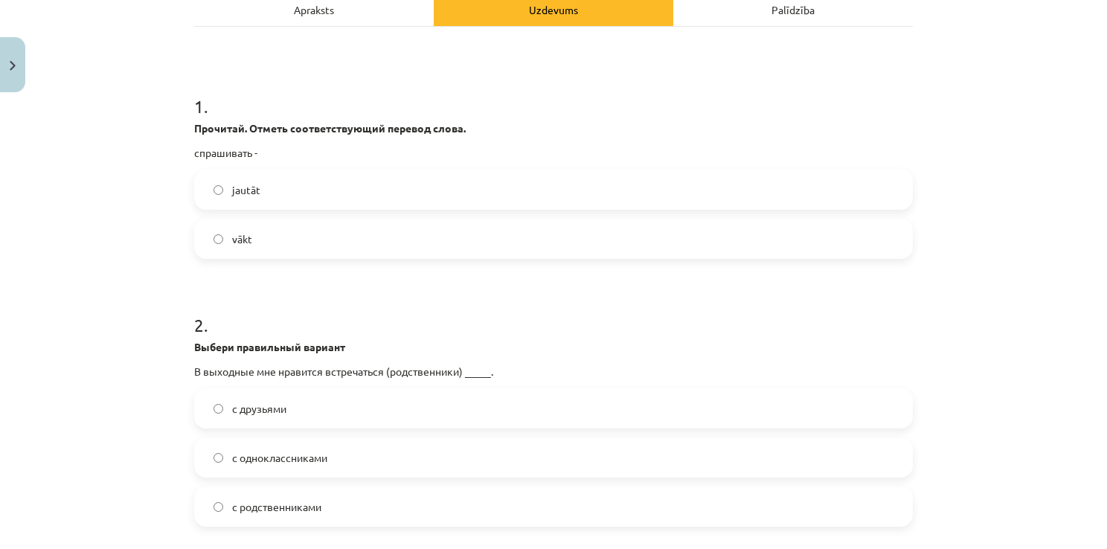
click at [263, 172] on label "jautāt" at bounding box center [554, 189] width 716 height 37
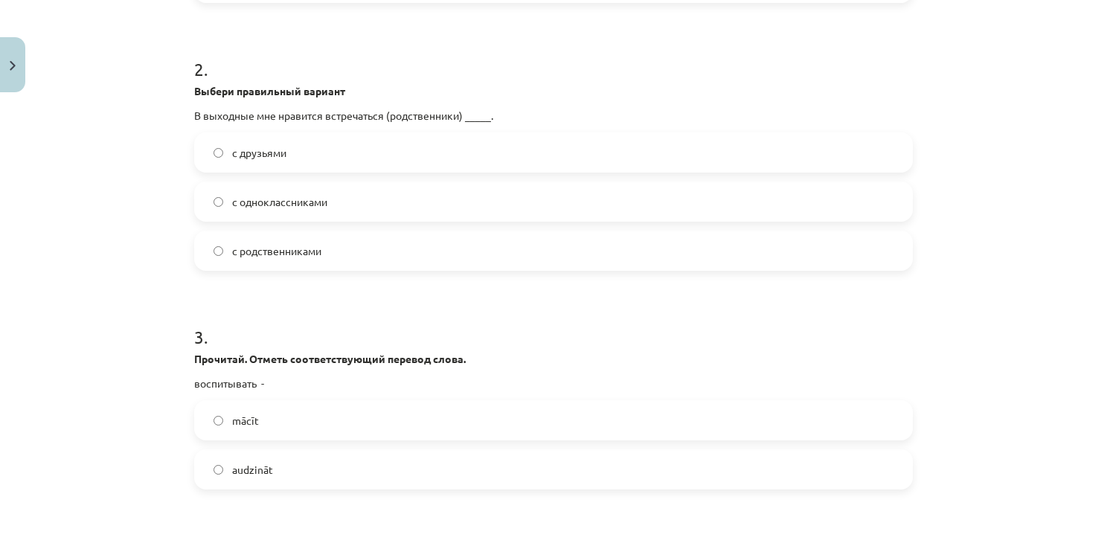
scroll to position [497, 0]
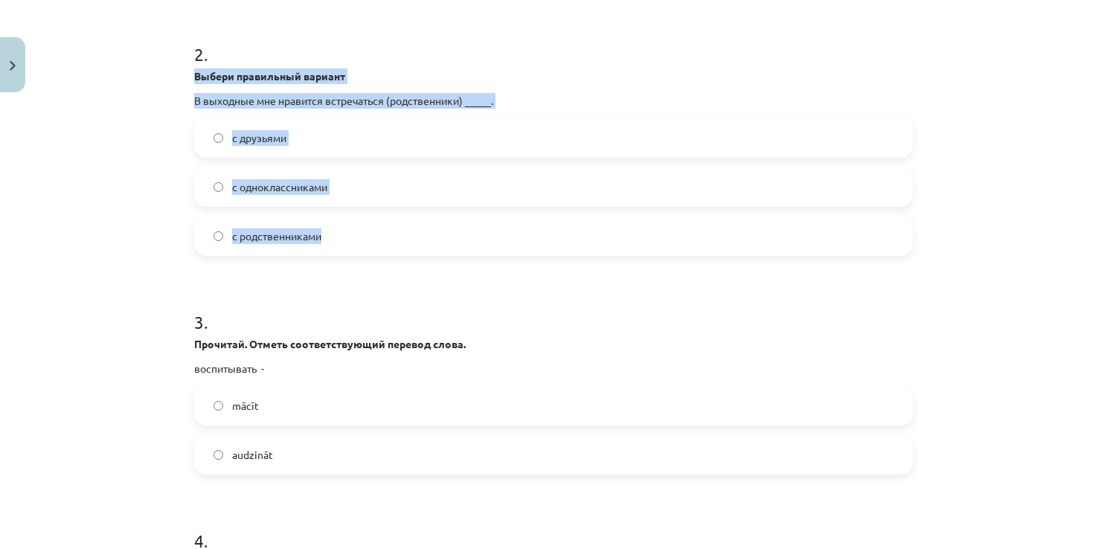
drag, startPoint x: 160, startPoint y: 70, endPoint x: 359, endPoint y: 232, distance: 257.0
click at [359, 232] on div "Mācību tēma: Krievu valodas 8.klases 1.ieskaites mācību materiāls #6 Noslēguma …" at bounding box center [553, 274] width 1107 height 549
copy div "Выбери правильный вариант В выходные мне нравится встречаться (родственники) __…"
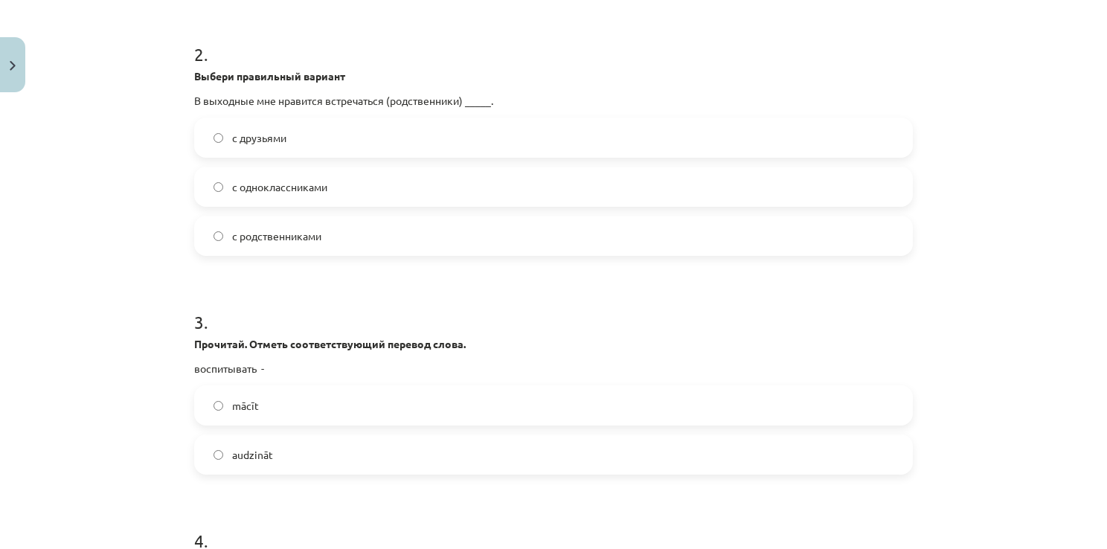
click at [54, 16] on div "Mācību tēma: Krievu valodas 8.klases 1.ieskaites mācību materiāls #6 Noslēguma …" at bounding box center [553, 274] width 1107 height 549
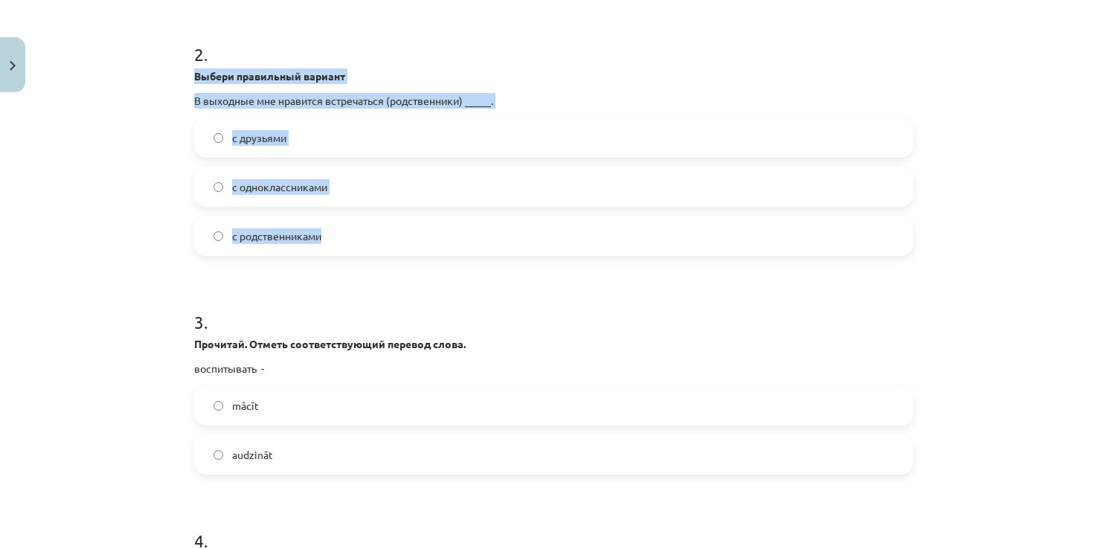
drag, startPoint x: 179, startPoint y: 72, endPoint x: 353, endPoint y: 248, distance: 247.2
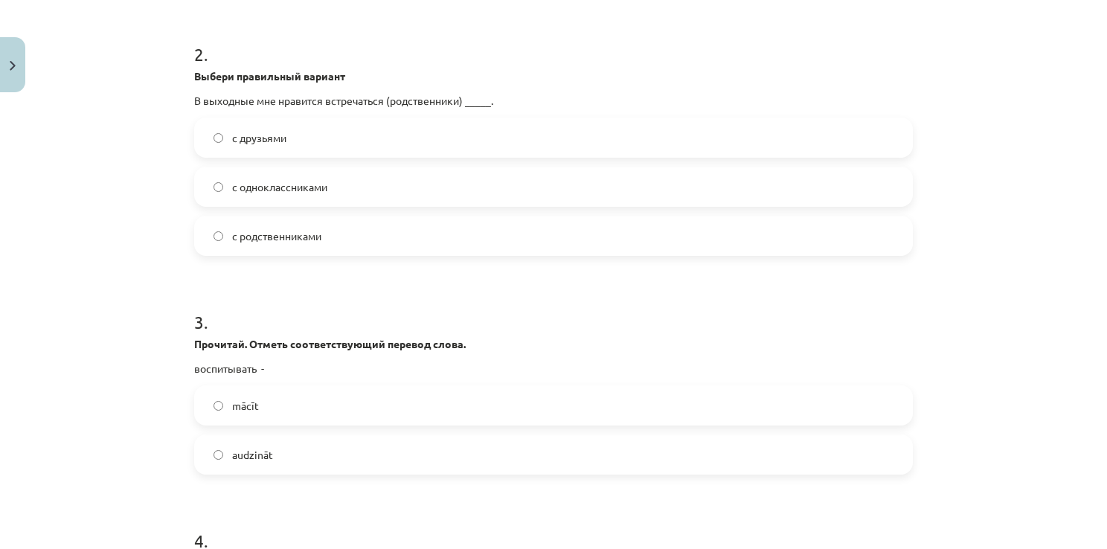
click at [260, 237] on span "с родственниками" at bounding box center [276, 236] width 89 height 16
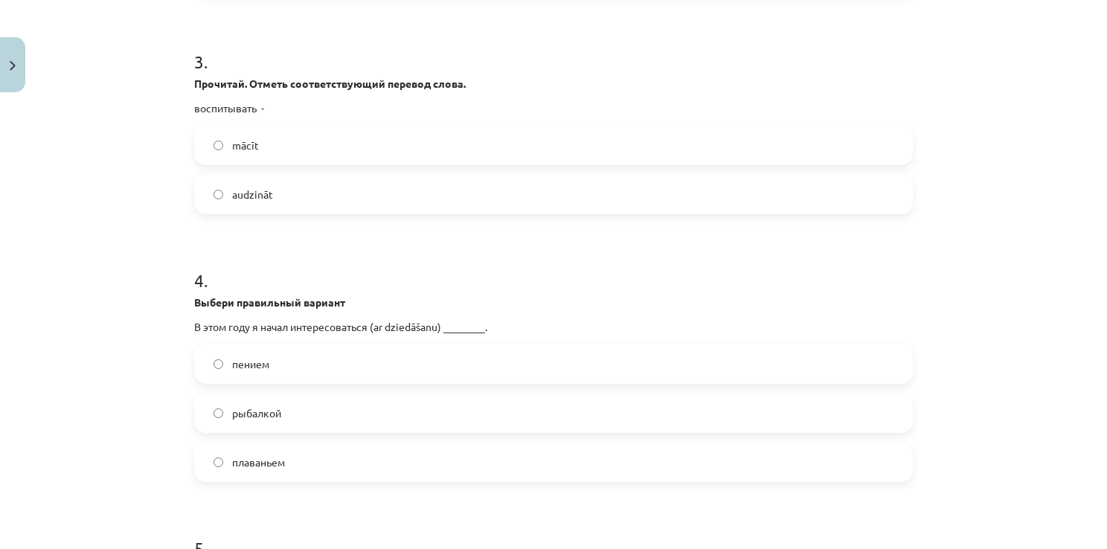
scroll to position [765, 0]
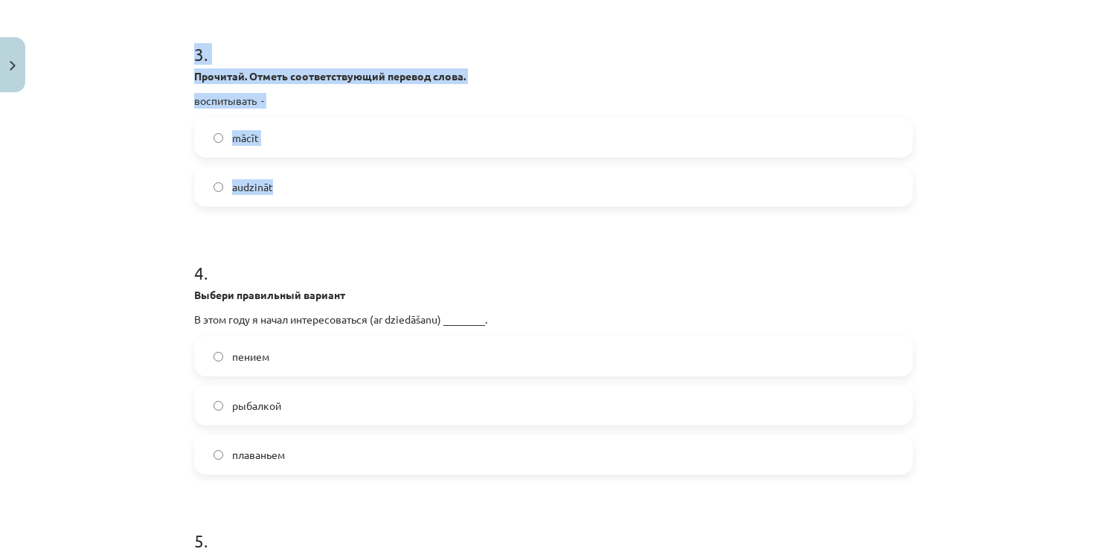
drag, startPoint x: 176, startPoint y: 51, endPoint x: 342, endPoint y: 177, distance: 209.2
click at [342, 177] on div "Mācību tēma: Krievu valodas 8.klases 1.ieskaites mācību materiāls #6 Noslēguma …" at bounding box center [553, 274] width 1107 height 549
click at [149, 179] on div "Mācību tēma: Krievu valodas 8.klases 1.ieskaites mācību materiāls #6 Noslēguma …" at bounding box center [553, 274] width 1107 height 549
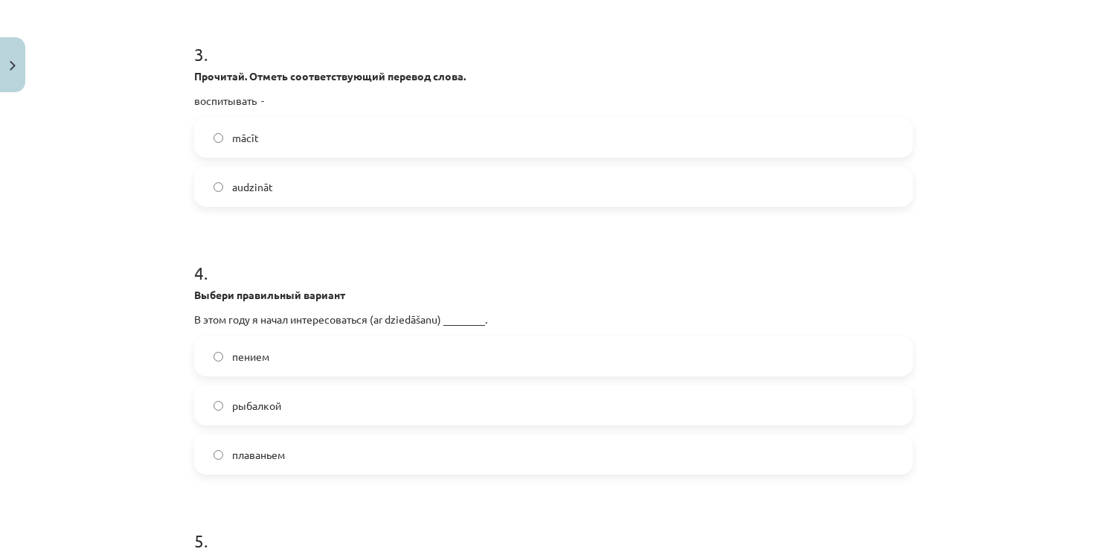
click at [314, 177] on label "audzināt" at bounding box center [554, 186] width 716 height 37
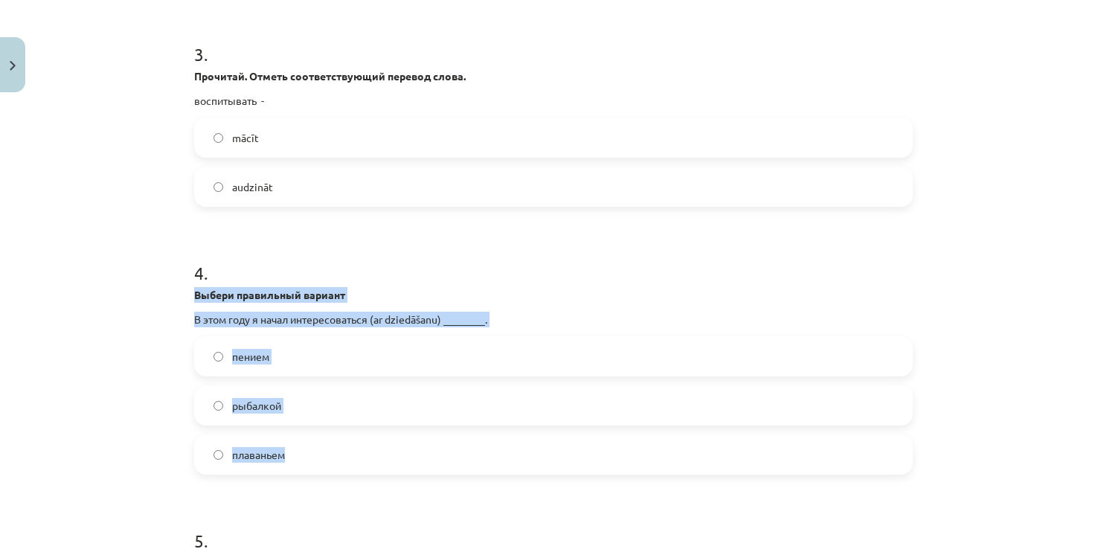
drag, startPoint x: 159, startPoint y: 287, endPoint x: 382, endPoint y: 453, distance: 278.1
click at [382, 453] on div "Mācību tēma: Krievu valodas 8.klases 1.ieskaites mācību materiāls #6 Noslēguma …" at bounding box center [553, 274] width 1107 height 549
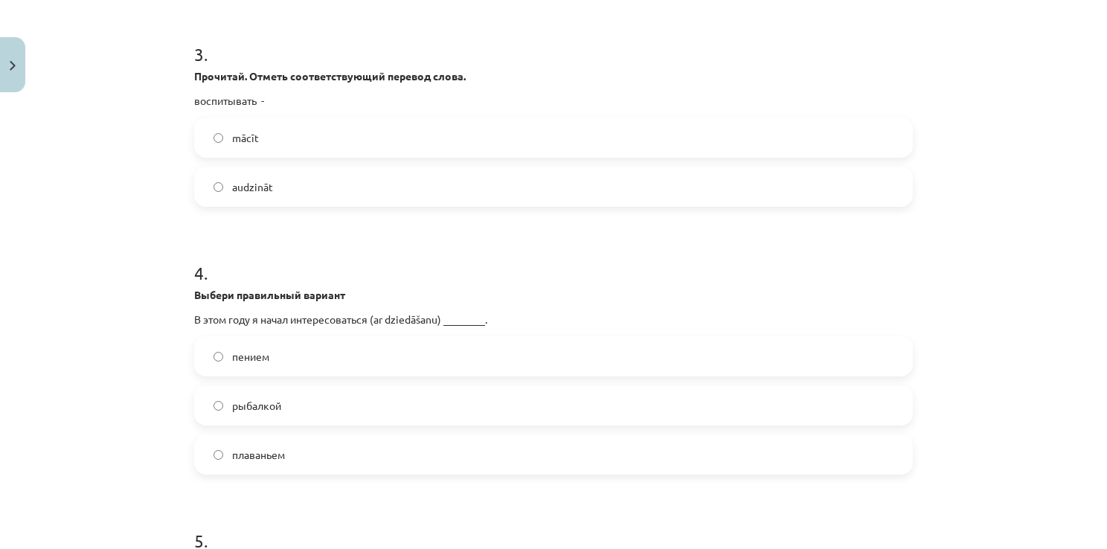
click at [306, 354] on label "пением" at bounding box center [554, 356] width 716 height 37
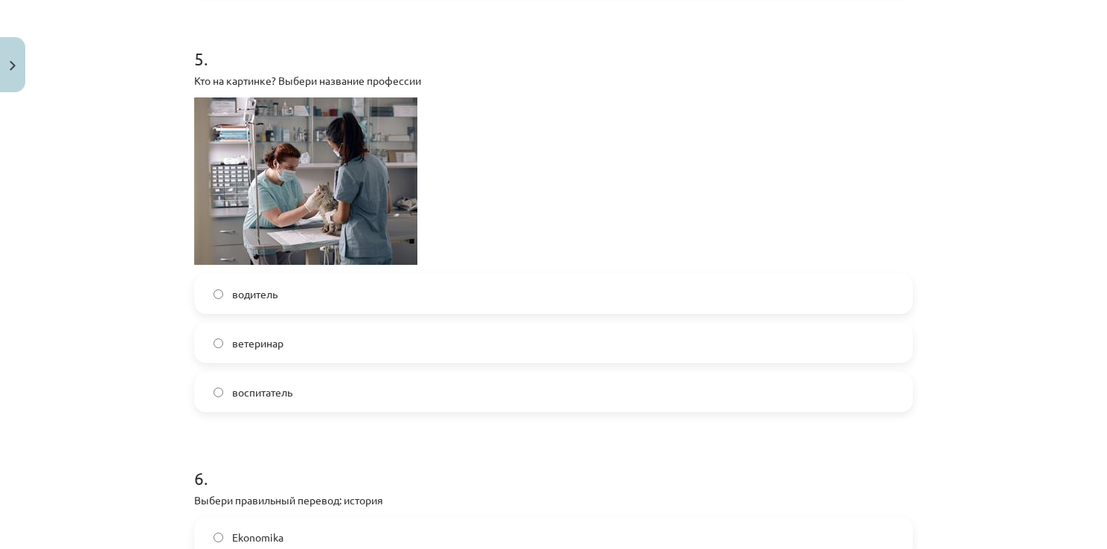
scroll to position [1297, 0]
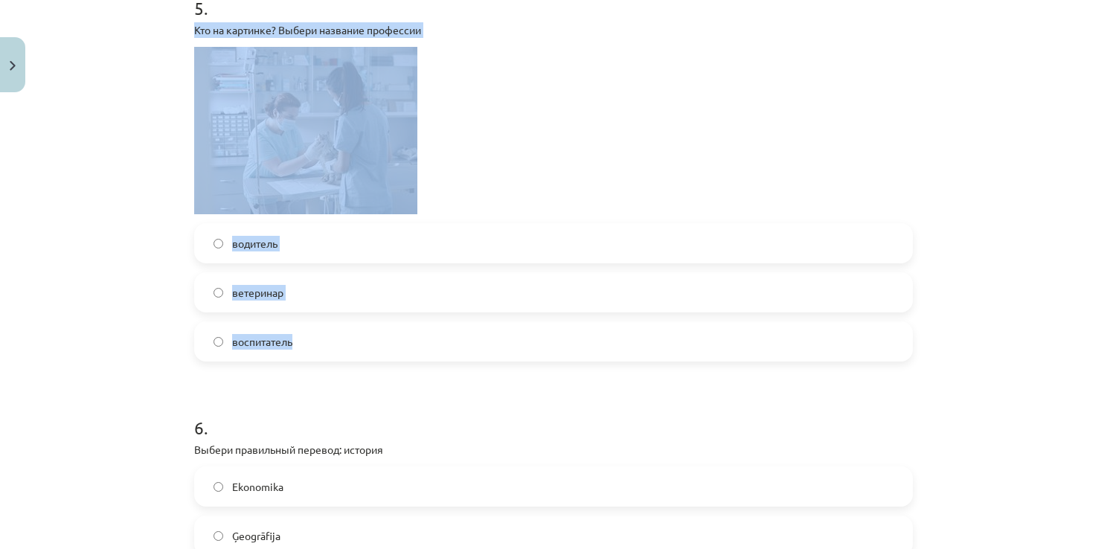
drag, startPoint x: 164, startPoint y: 31, endPoint x: 380, endPoint y: 344, distance: 380.7
click at [380, 344] on div "Mācību tēma: Krievu valodas 8.klases 1.ieskaites mācību materiāls #6 Noslēguma …" at bounding box center [553, 274] width 1107 height 549
click at [423, 129] on p at bounding box center [553, 130] width 719 height 167
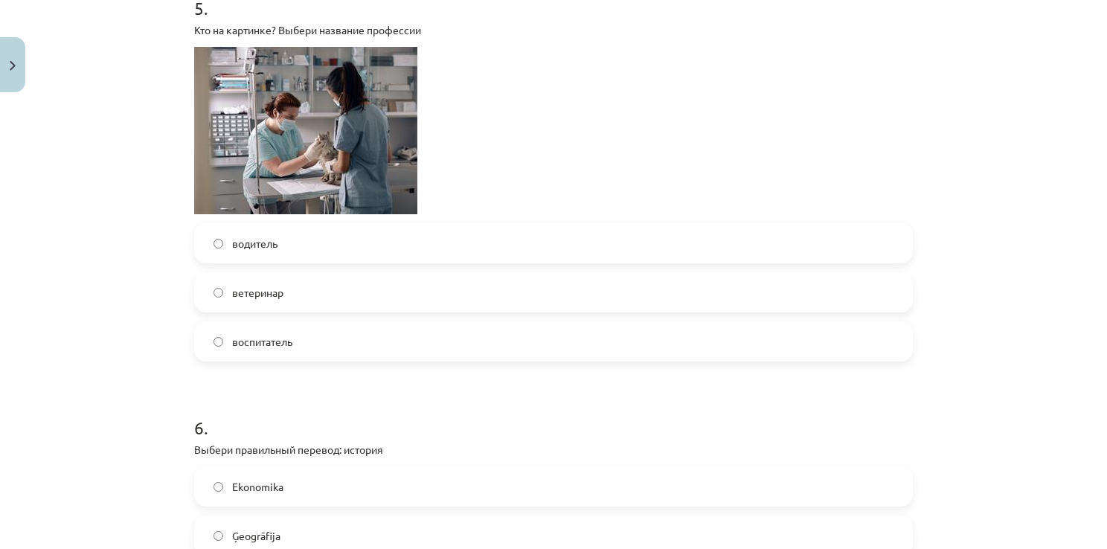
click at [292, 297] on label "ветеринар" at bounding box center [554, 292] width 716 height 37
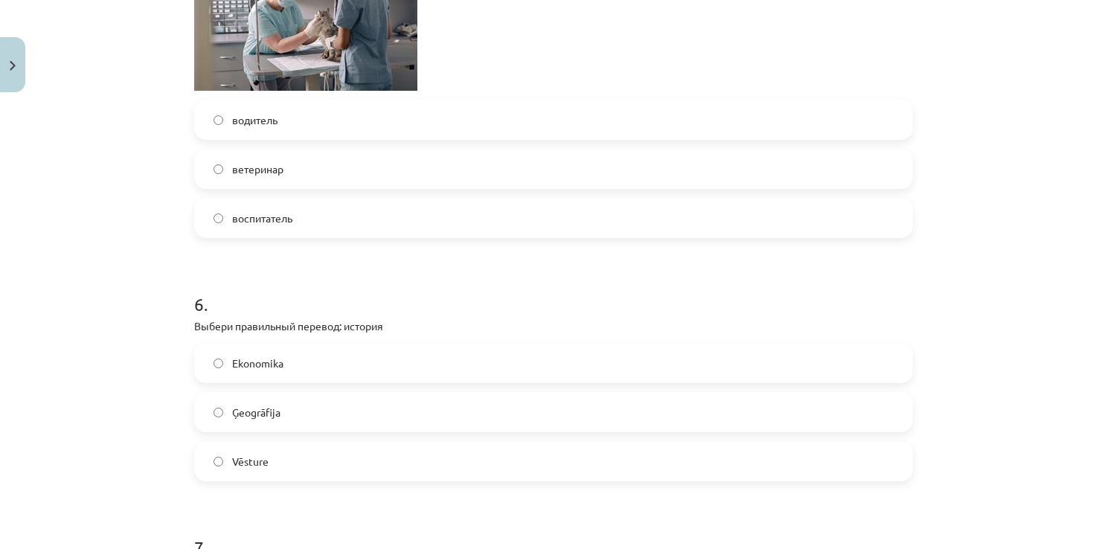
scroll to position [1573, 0]
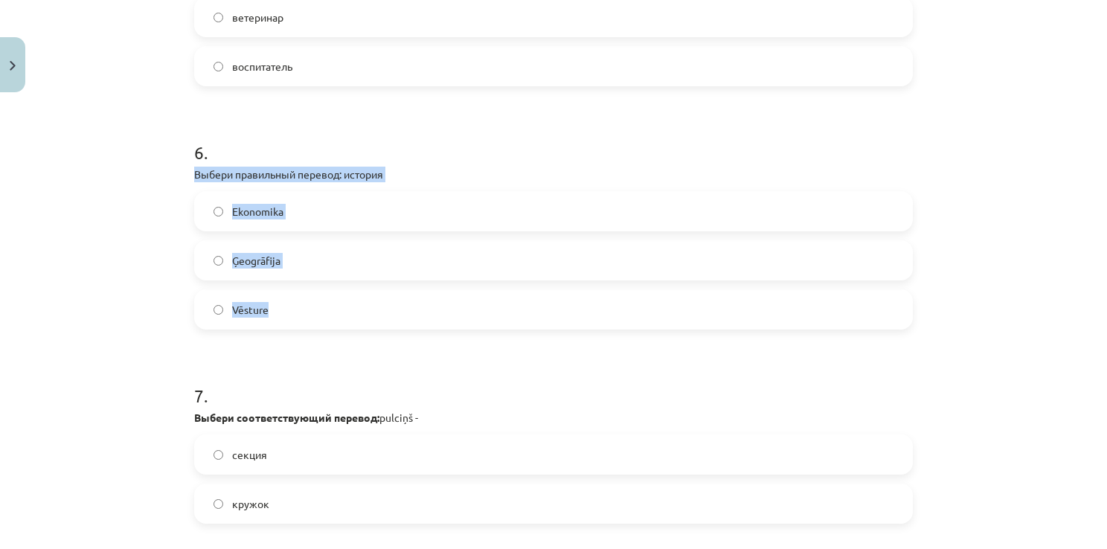
drag, startPoint x: 171, startPoint y: 171, endPoint x: 313, endPoint y: 309, distance: 197.8
click at [313, 309] on div "Mācību tēma: Krievu valodas 8.klases 1.ieskaites mācību materiāls #6 Noslēguma …" at bounding box center [553, 274] width 1107 height 549
click at [95, 195] on div "Mācību tēma: Krievu valodas 8.klases 1.ieskaites mācību materiāls #6 Noslēguma …" at bounding box center [553, 274] width 1107 height 549
click at [298, 324] on label "Vēsture" at bounding box center [554, 309] width 716 height 37
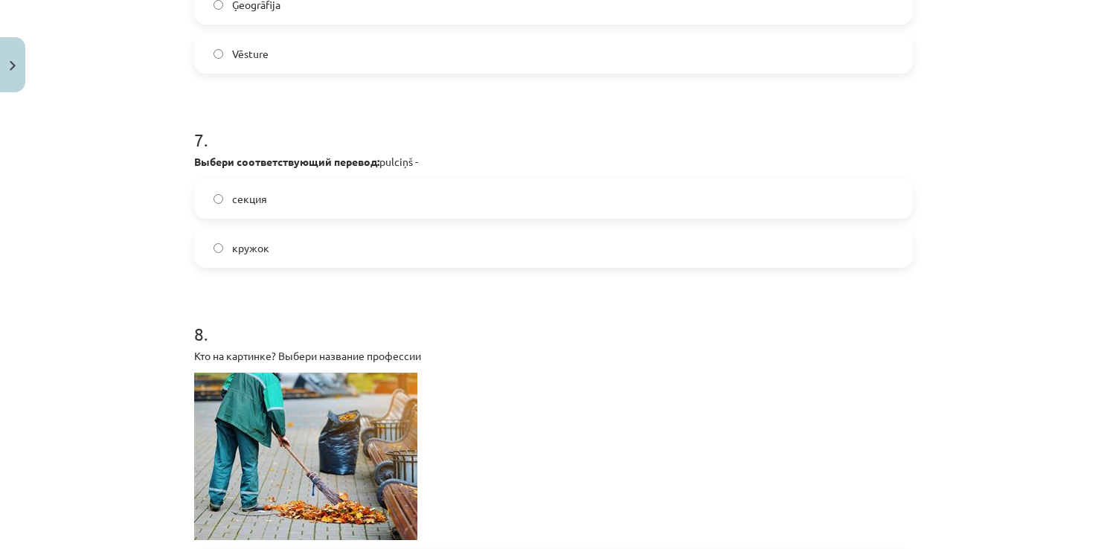
scroll to position [1875, 0]
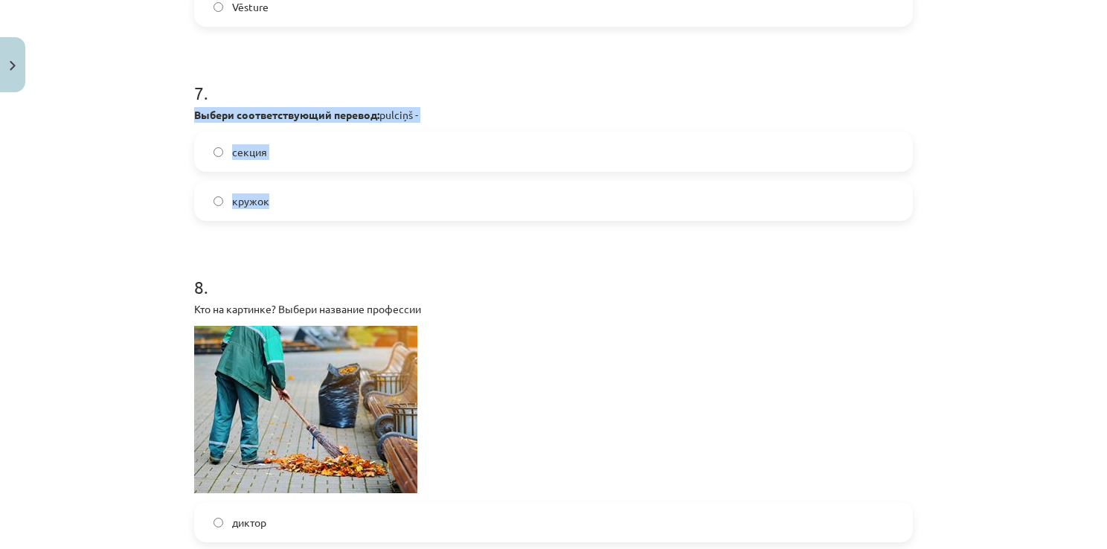
drag, startPoint x: 163, startPoint y: 120, endPoint x: 289, endPoint y: 202, distance: 150.6
click at [289, 202] on div "Mācību tēma: Krievu valodas 8.klases 1.ieskaites mācību materiāls #6 Noslēguma …" at bounding box center [553, 274] width 1107 height 549
click at [108, 168] on div "Mācību tēma: Krievu valodas 8.klases 1.ieskaites mācību materiāls #6 Noslēguma …" at bounding box center [553, 274] width 1107 height 549
click at [262, 210] on label "кружок" at bounding box center [554, 200] width 716 height 37
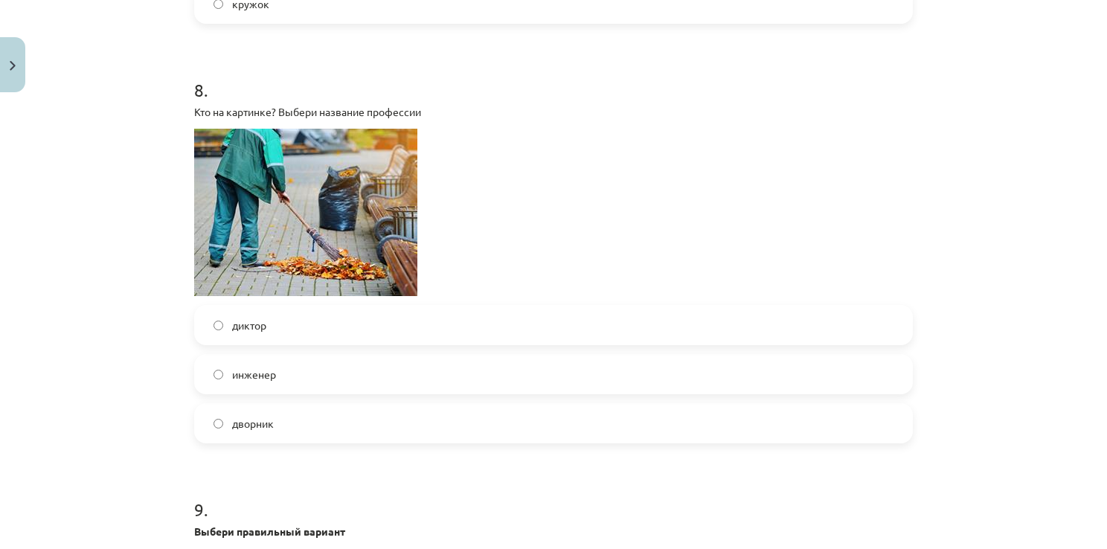
scroll to position [2085, 0]
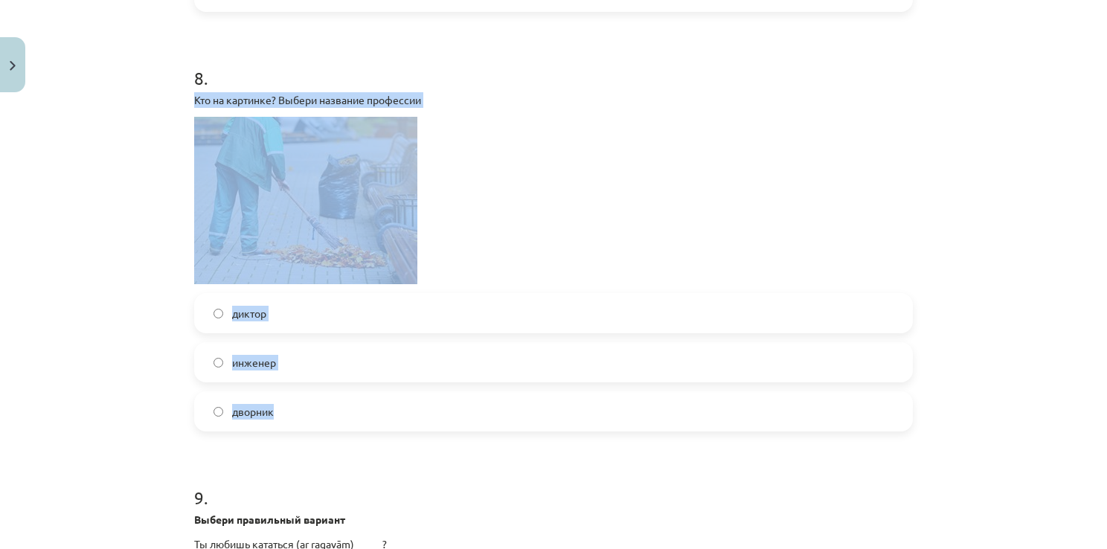
drag, startPoint x: 163, startPoint y: 89, endPoint x: 356, endPoint y: 426, distance: 387.9
click at [356, 426] on div "Mācību tēma: Krievu valodas 8.klases 1.ieskaites mācību materiāls #6 Noslēguma …" at bounding box center [553, 274] width 1107 height 549
click at [63, 173] on div "Mācību tēma: Krievu valodas 8.klases 1.ieskaites mācību materiāls #6 Noslēguma …" at bounding box center [553, 274] width 1107 height 549
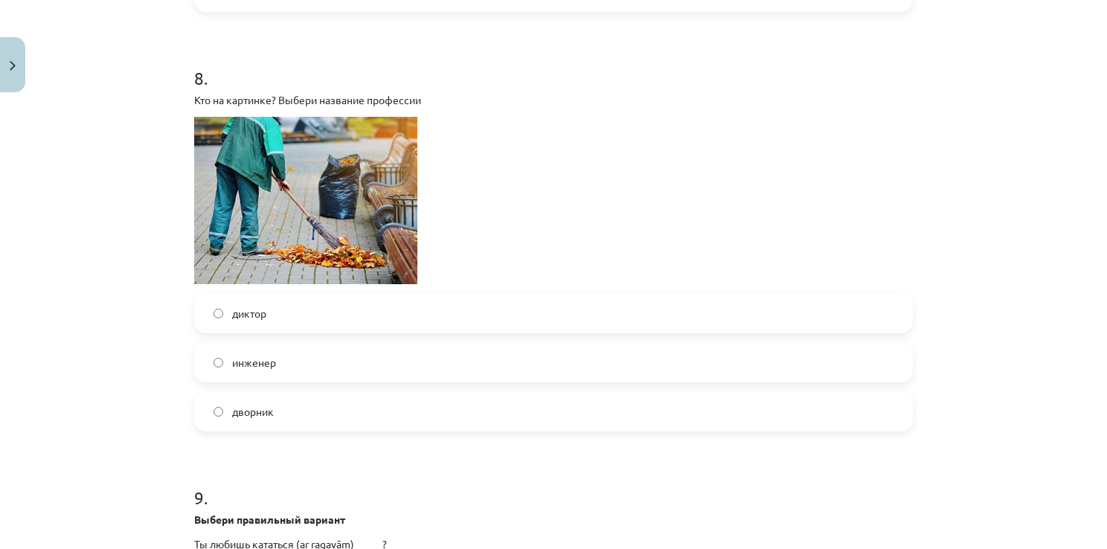
click at [272, 413] on label "дворник" at bounding box center [554, 411] width 716 height 37
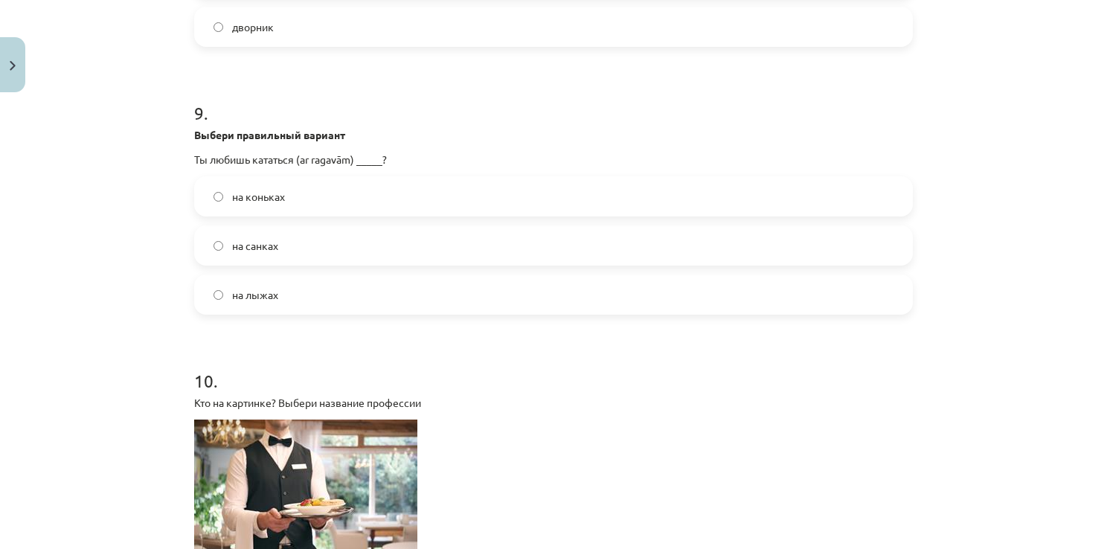
scroll to position [2500, 0]
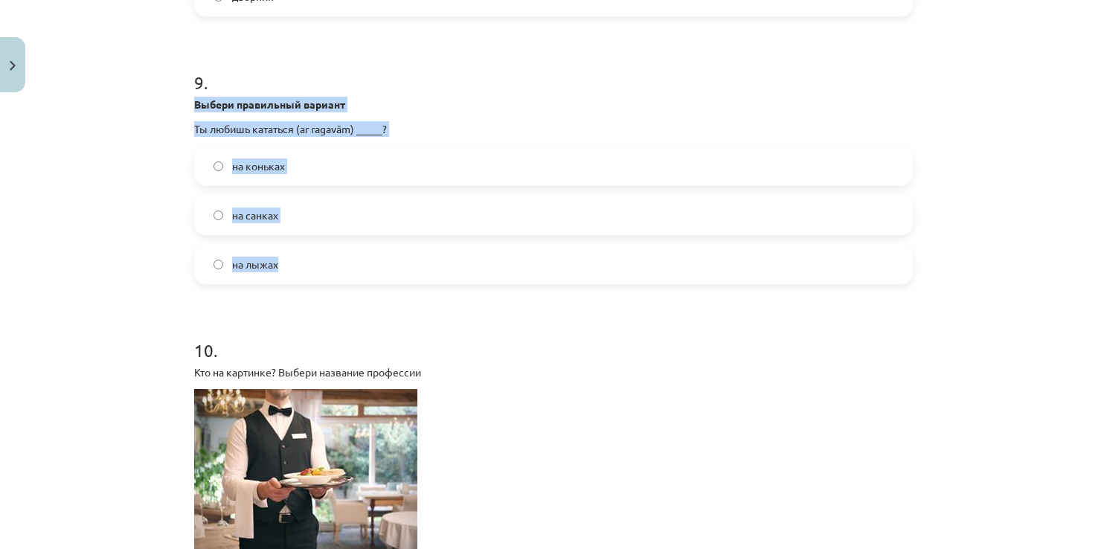
drag, startPoint x: 174, startPoint y: 108, endPoint x: 343, endPoint y: 276, distance: 238.3
click at [343, 276] on div "Mācību tēma: Krievu valodas 8.klases 1.ieskaites mācību materiāls #6 Noslēguma …" at bounding box center [553, 274] width 1107 height 549
click at [149, 208] on div "Mācību tēma: Krievu valodas 8.klases 1.ieskaites mācību materiāls #6 Noslēguma …" at bounding box center [553, 274] width 1107 height 549
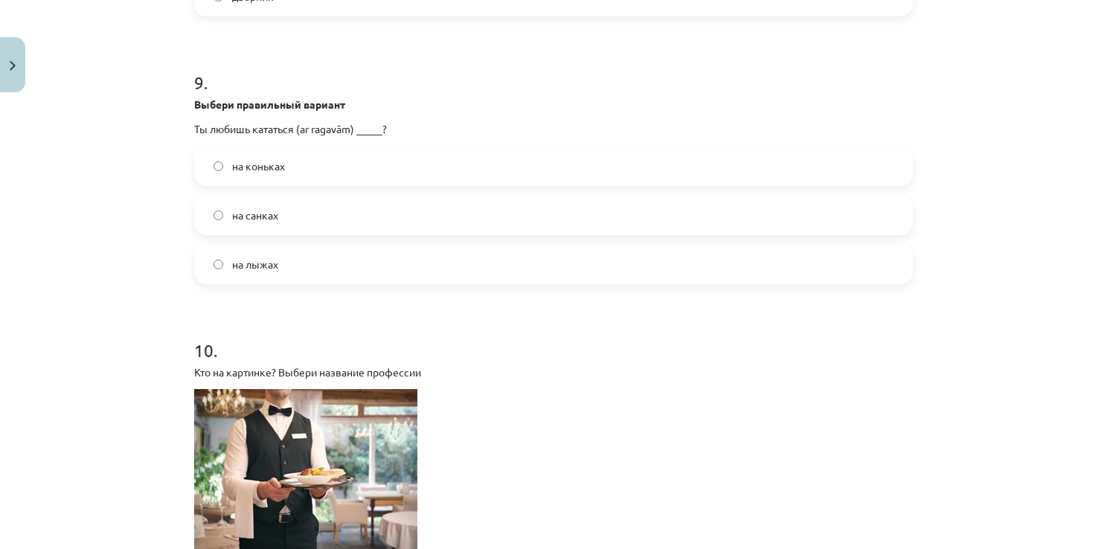
click at [263, 208] on span "на санках" at bounding box center [255, 216] width 46 height 16
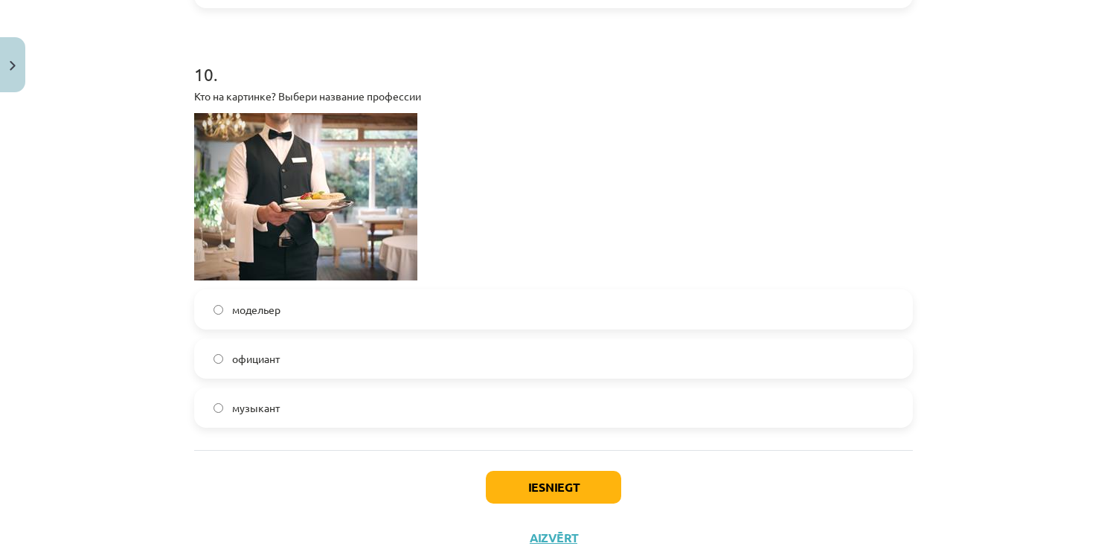
scroll to position [2806, 0]
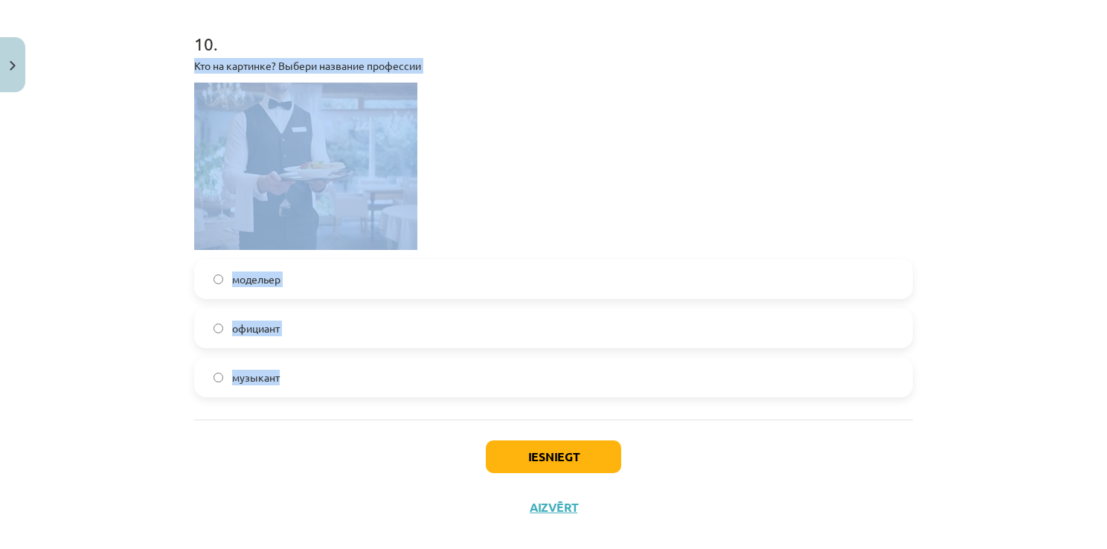
drag, startPoint x: 156, startPoint y: 65, endPoint x: 356, endPoint y: 405, distance: 394.1
click at [356, 405] on div "Mācību tēma: Krievu valodas 8.klases 1.ieskaites mācību materiāls #6 Noslēguma …" at bounding box center [553, 274] width 1107 height 549
click at [62, 154] on div "Mācību tēma: Krievu valodas 8.klases 1.ieskaites mācību materiāls #6 Noslēguma …" at bounding box center [553, 274] width 1107 height 549
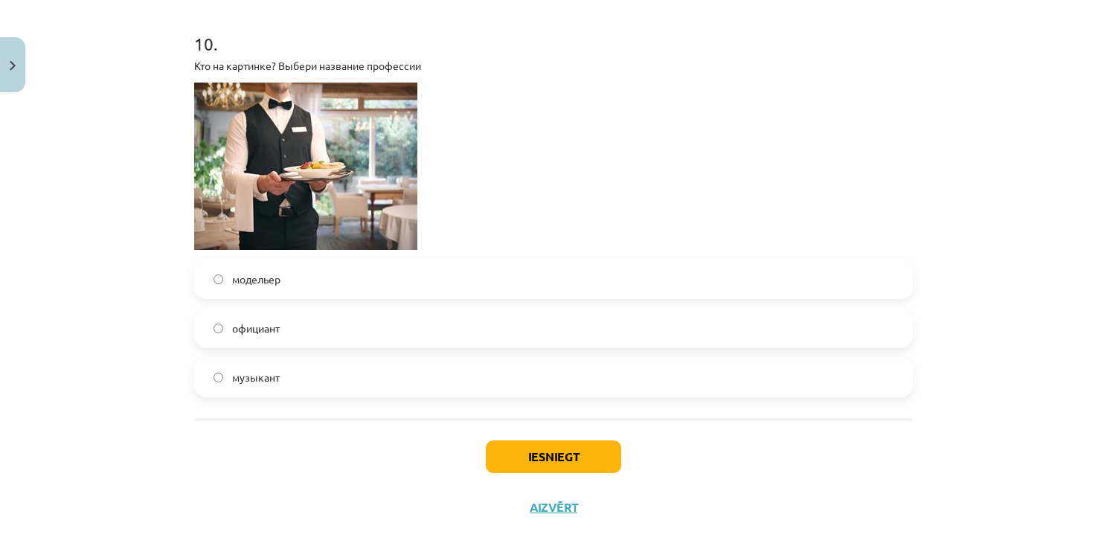
click at [315, 333] on label "официант" at bounding box center [554, 327] width 716 height 37
click at [536, 461] on button "Iesniegt" at bounding box center [553, 456] width 135 height 33
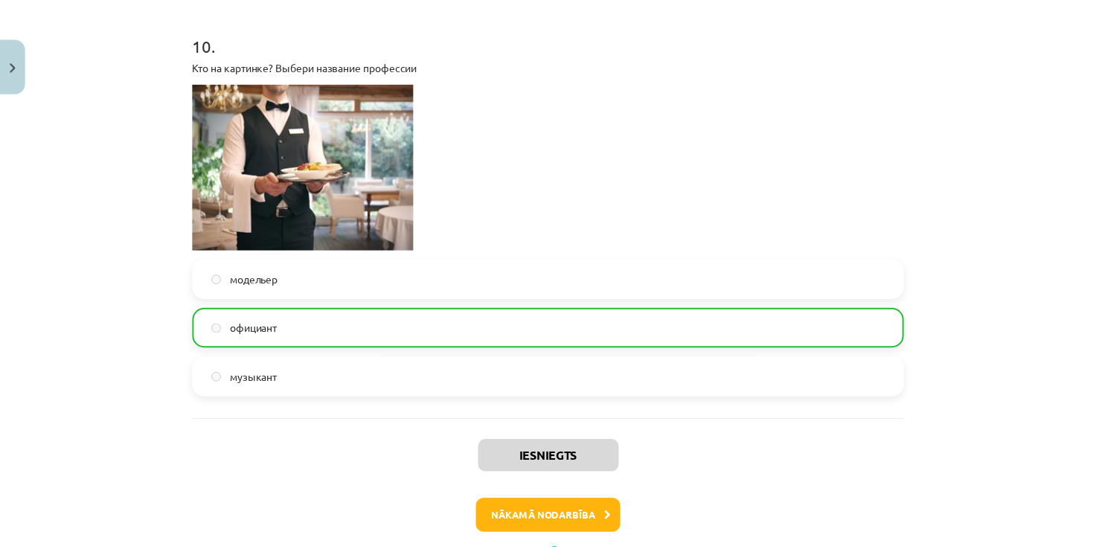
scroll to position [2873, 0]
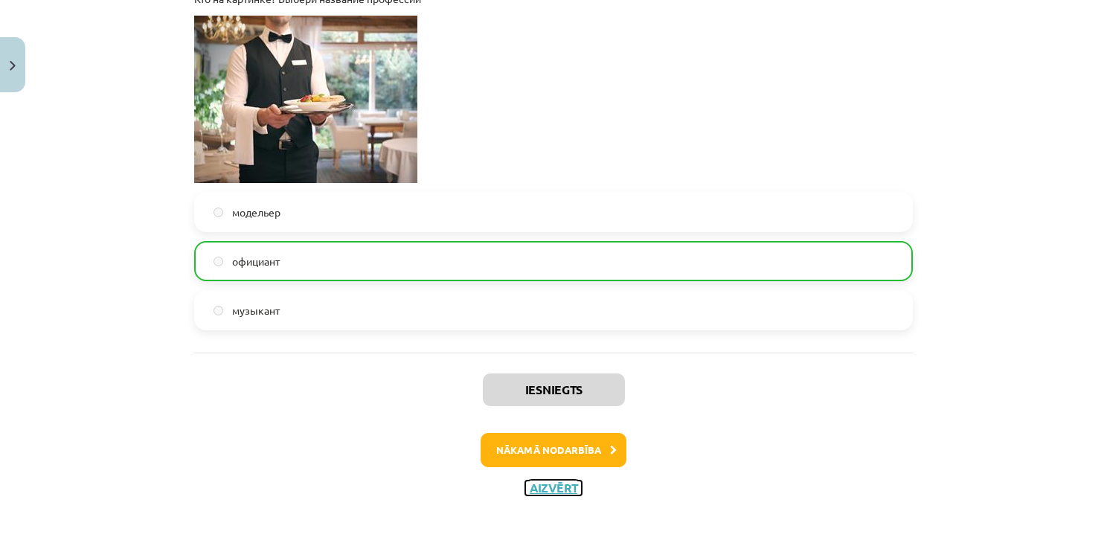
click at [539, 487] on button "Aizvērt" at bounding box center [553, 488] width 57 height 15
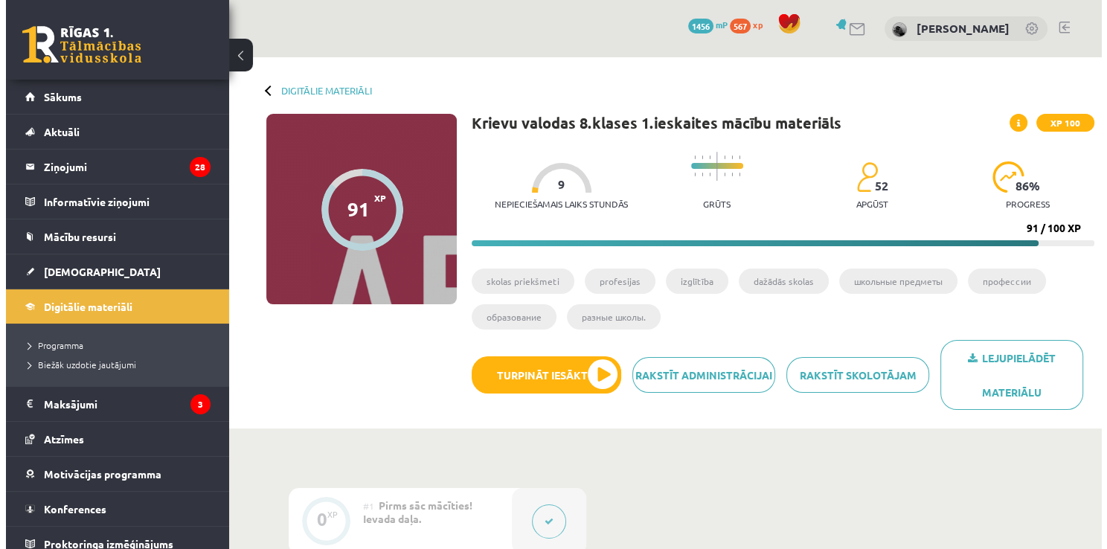
scroll to position [975, 0]
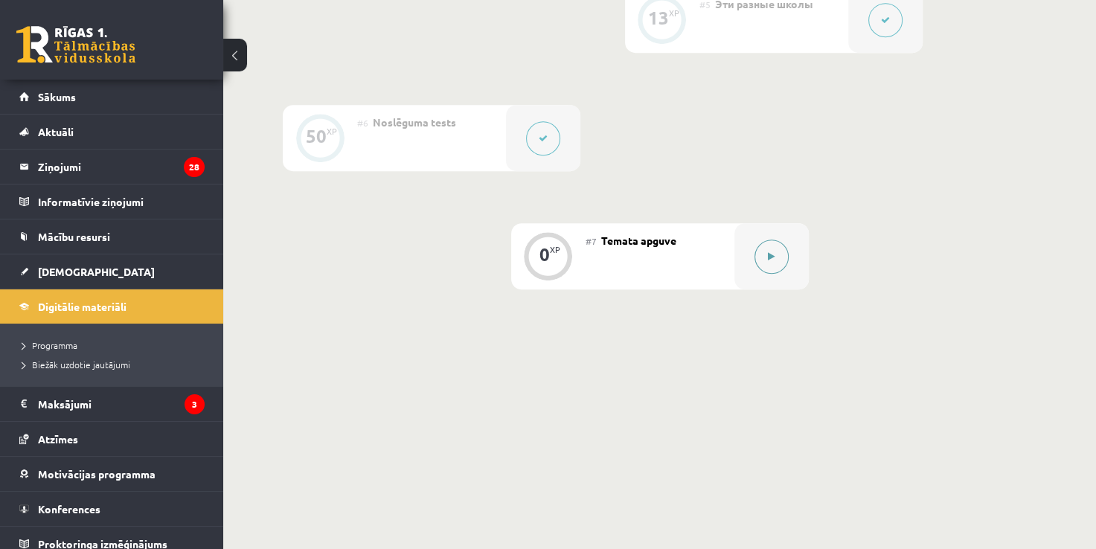
click at [774, 260] on button at bounding box center [771, 257] width 34 height 34
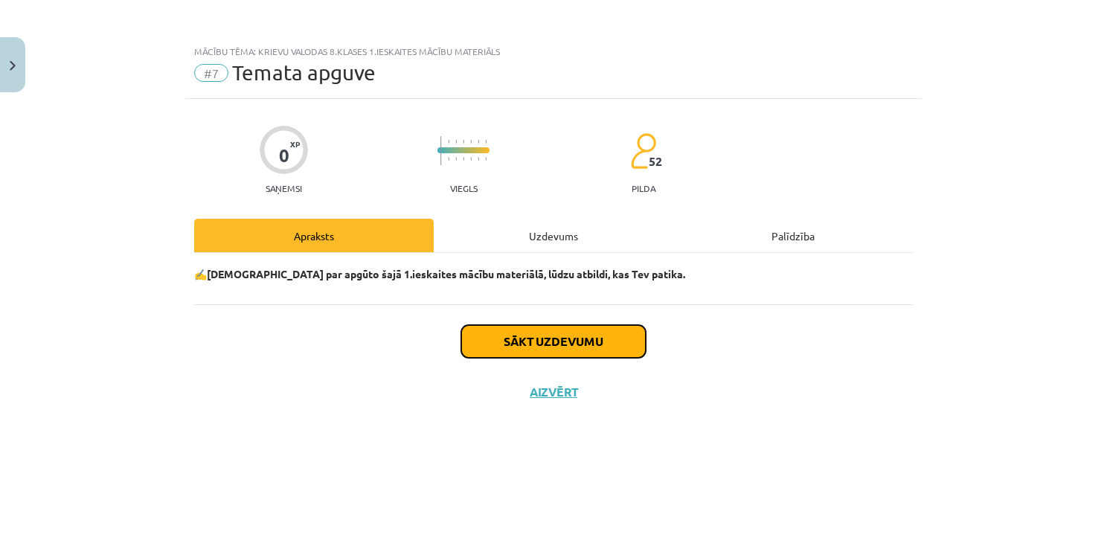
click at [591, 338] on button "Sākt uzdevumu" at bounding box center [553, 341] width 184 height 33
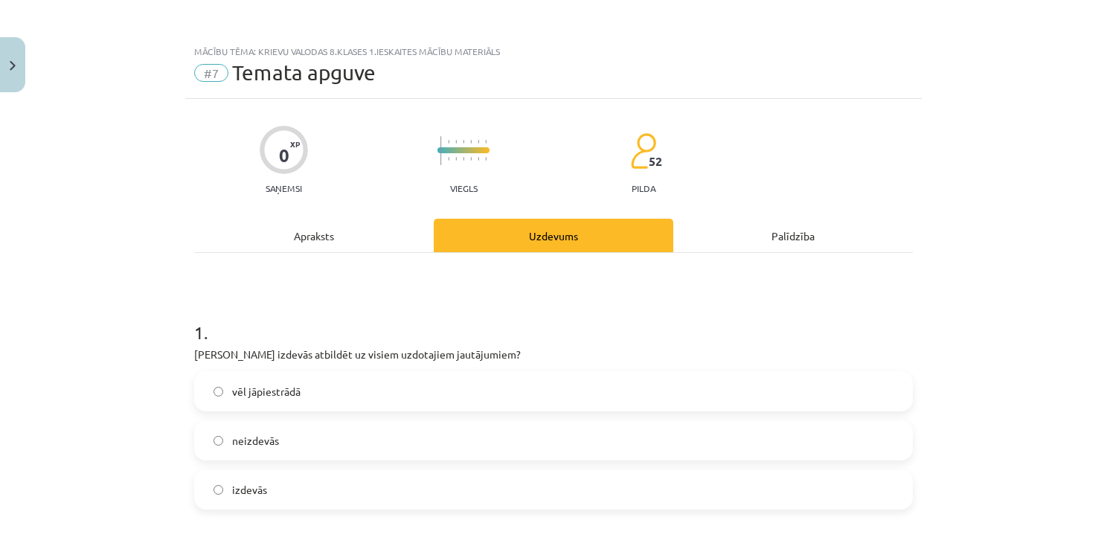
click at [322, 501] on label "izdevās" at bounding box center [554, 489] width 716 height 37
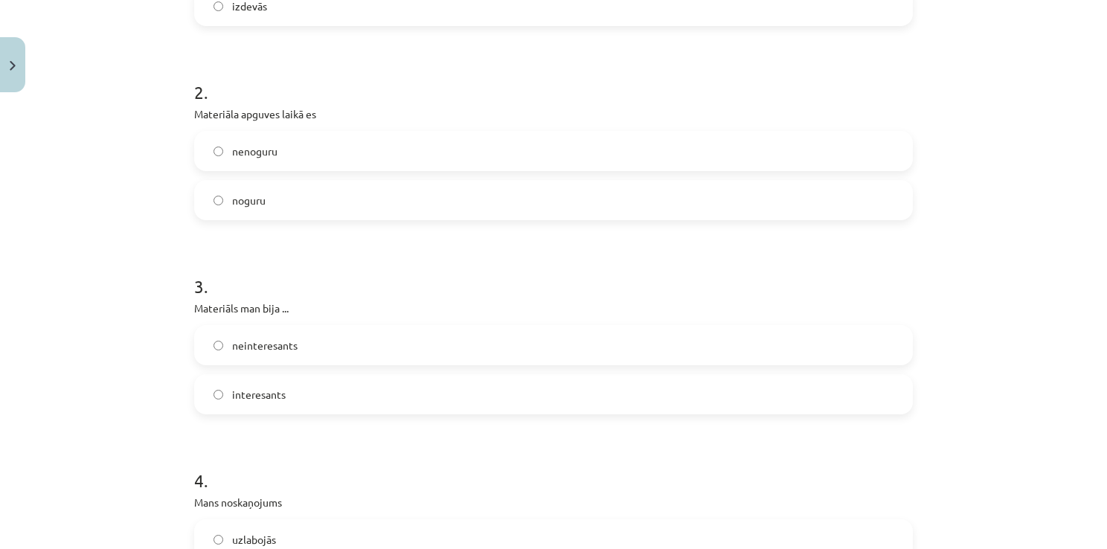
scroll to position [516, 0]
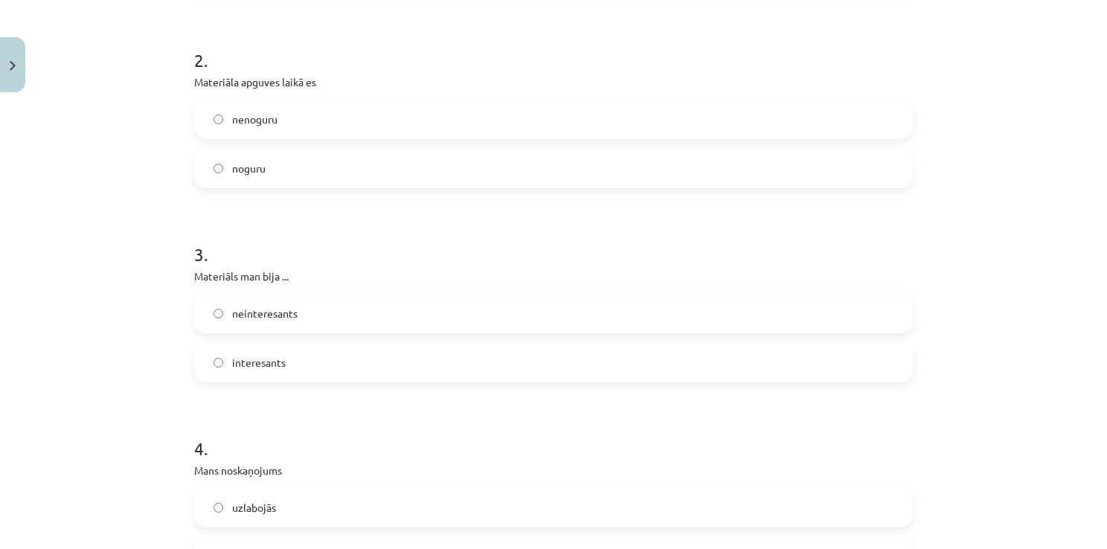
click at [368, 174] on label "noguru" at bounding box center [554, 168] width 716 height 37
click at [266, 368] on span "interesants" at bounding box center [259, 363] width 54 height 16
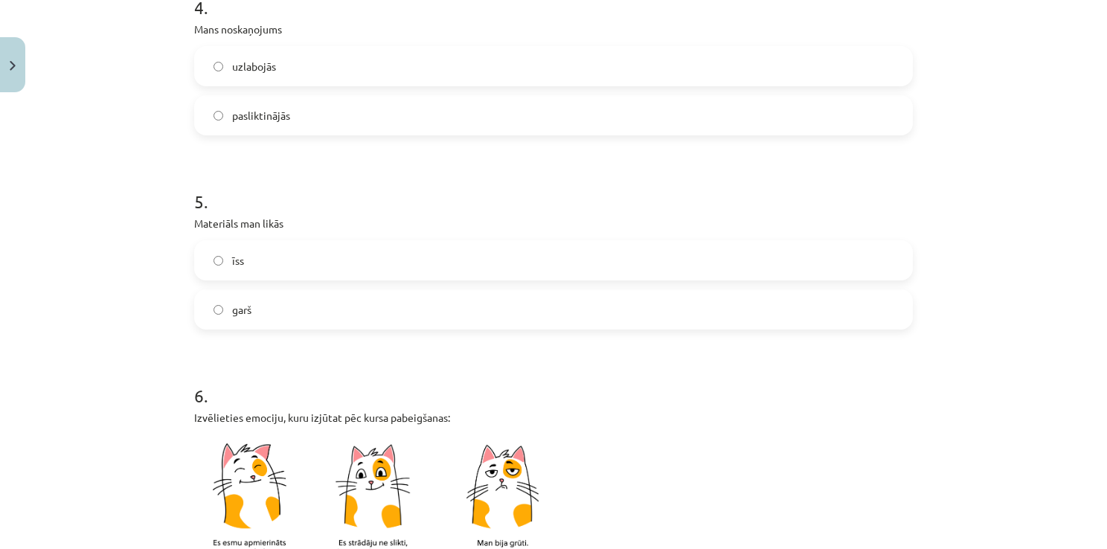
scroll to position [976, 0]
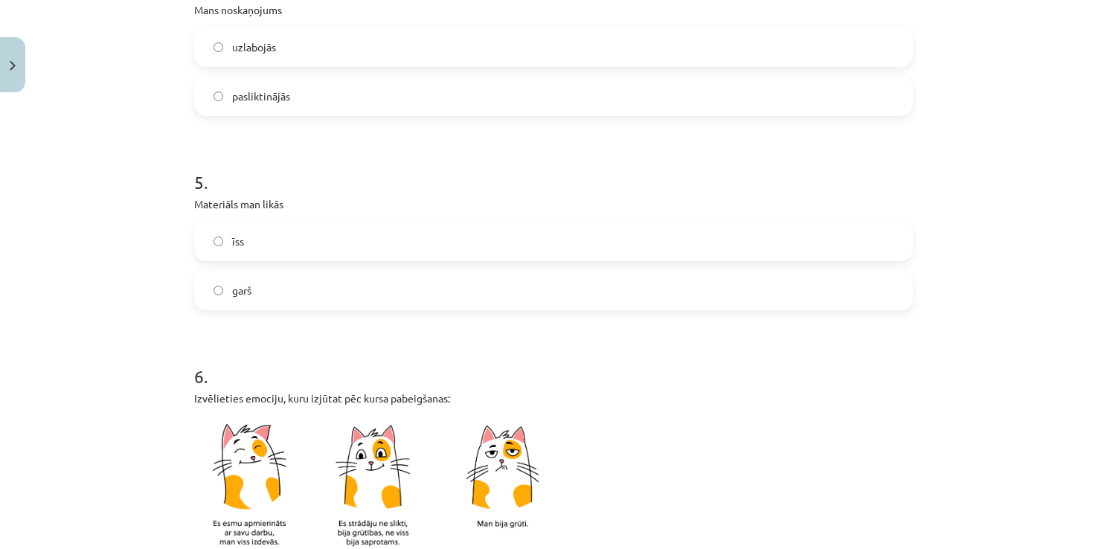
click at [298, 27] on div "uzlabojās" at bounding box center [553, 47] width 719 height 40
click at [322, 112] on label "pasliktinājās" at bounding box center [554, 95] width 716 height 37
click at [315, 233] on label "īss" at bounding box center [554, 240] width 716 height 37
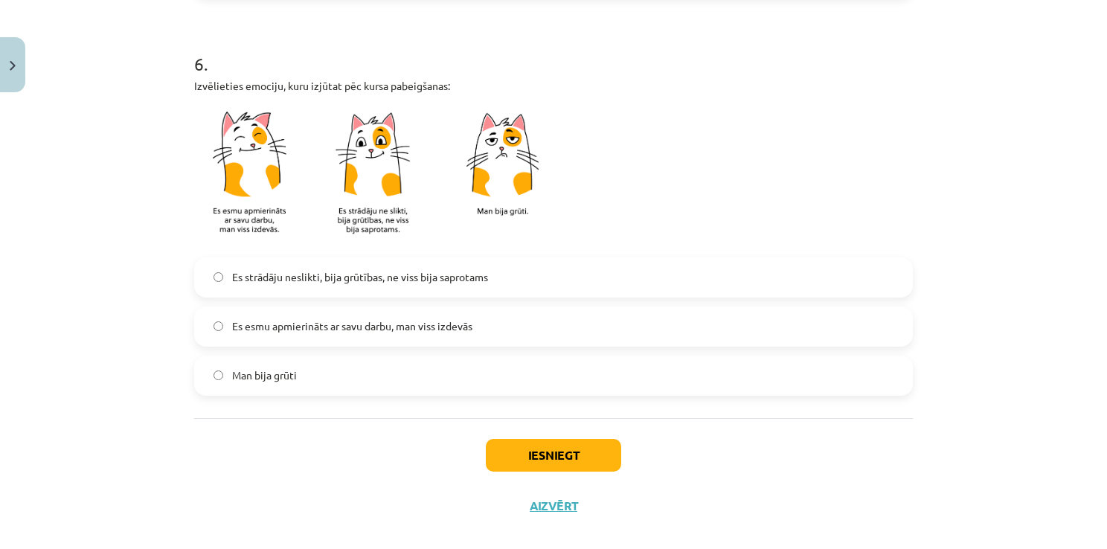
scroll to position [1306, 0]
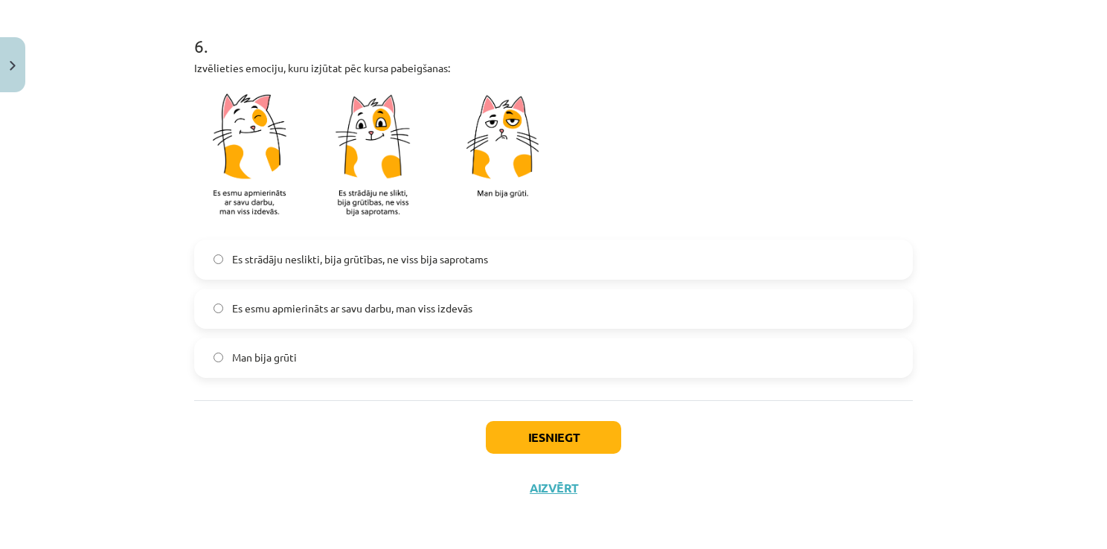
click at [318, 251] on span "Es strādāju neslikti, bija grūtības, ne viss bija saprotams" at bounding box center [360, 259] width 256 height 16
click at [541, 432] on button "Iesniegt" at bounding box center [553, 437] width 135 height 33
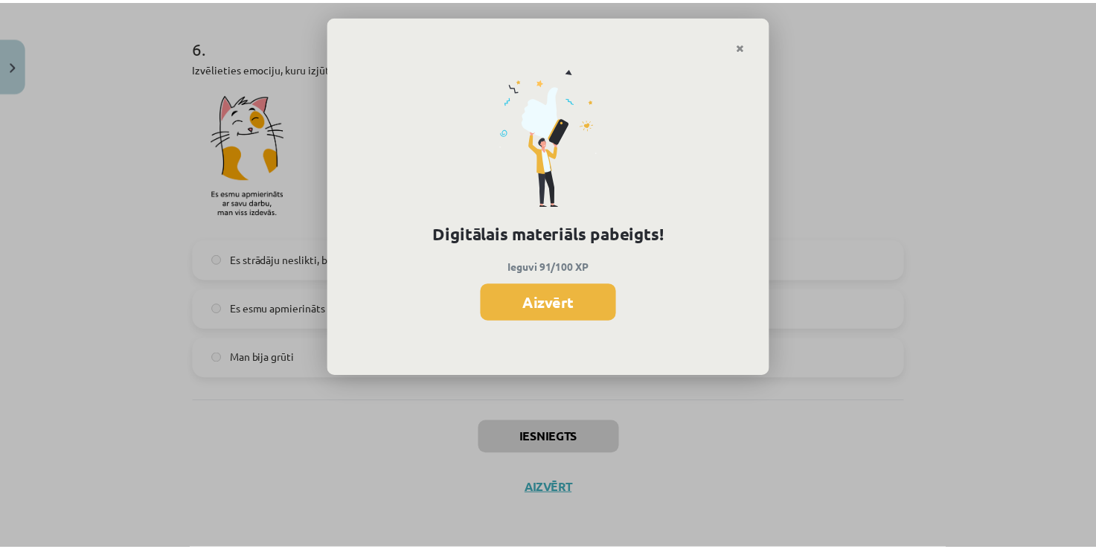
scroll to position [940, 0]
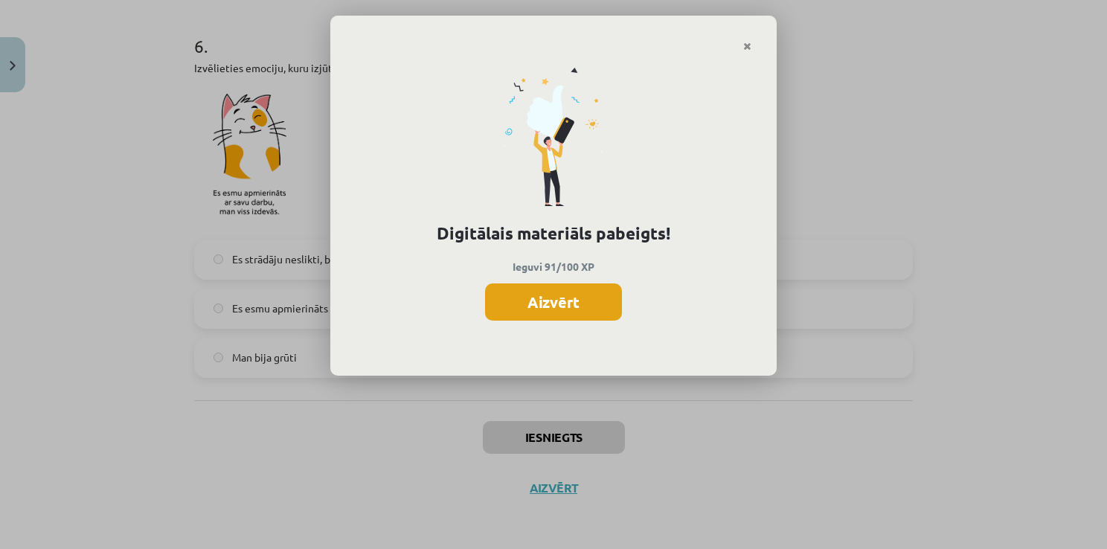
click at [539, 289] on button "Aizvērt" at bounding box center [553, 301] width 137 height 37
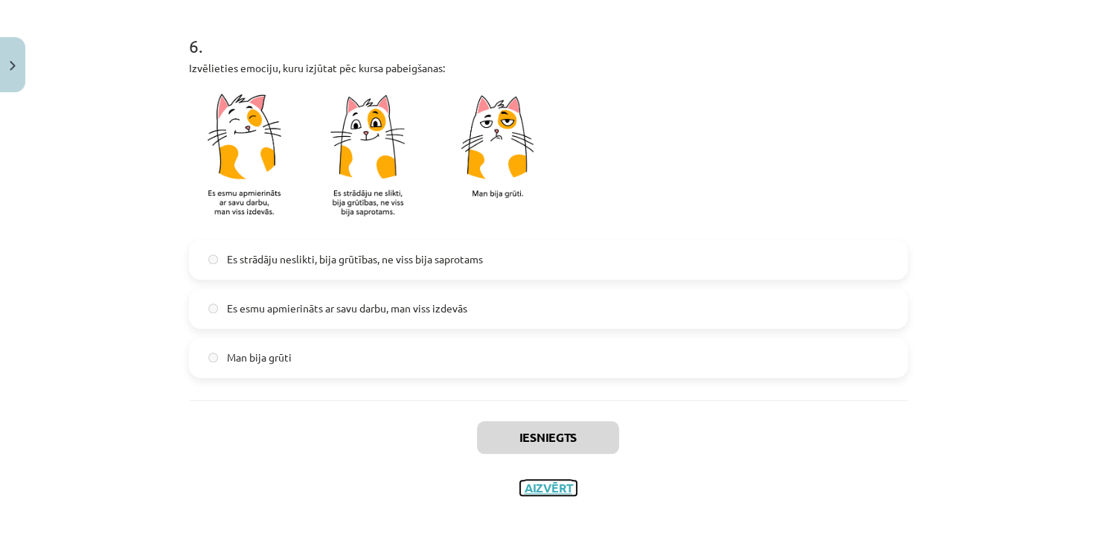
click at [553, 487] on button "Aizvērt" at bounding box center [548, 488] width 57 height 15
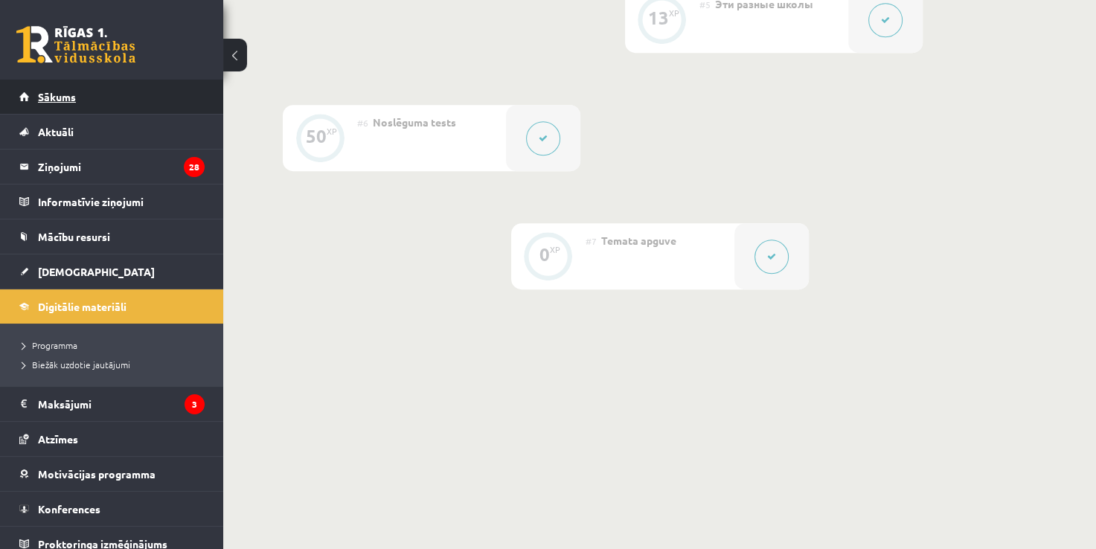
click at [176, 100] on link "Sākums" at bounding box center [111, 97] width 185 height 34
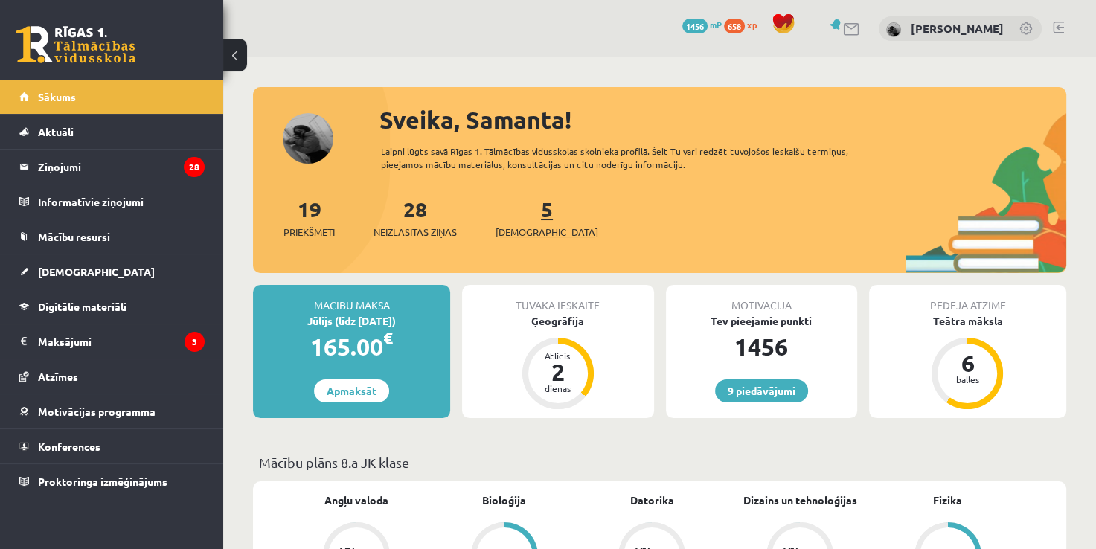
click at [519, 208] on link "5 [DEMOGRAPHIC_DATA]" at bounding box center [546, 218] width 103 height 44
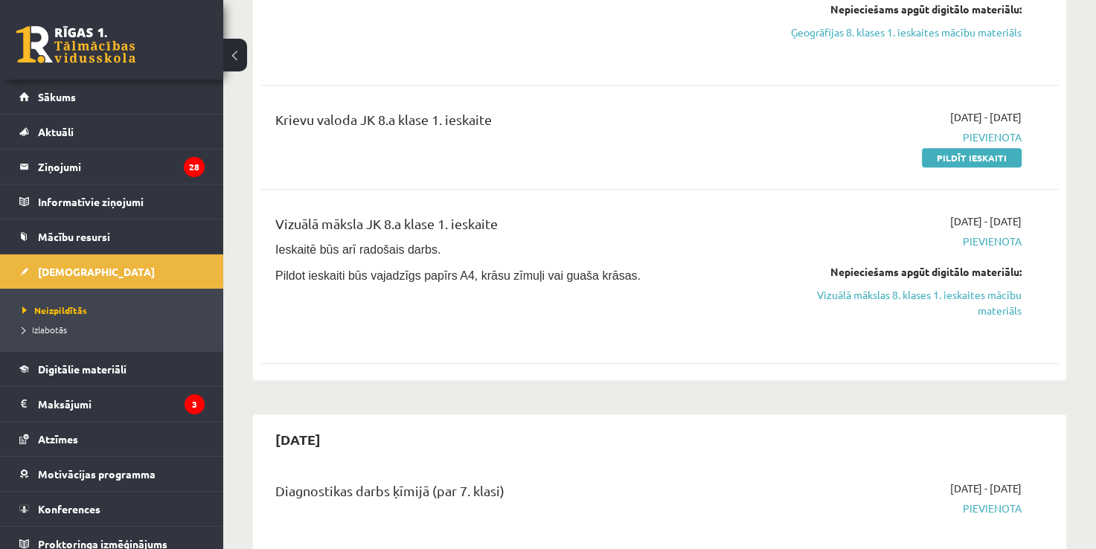
scroll to position [1318, 0]
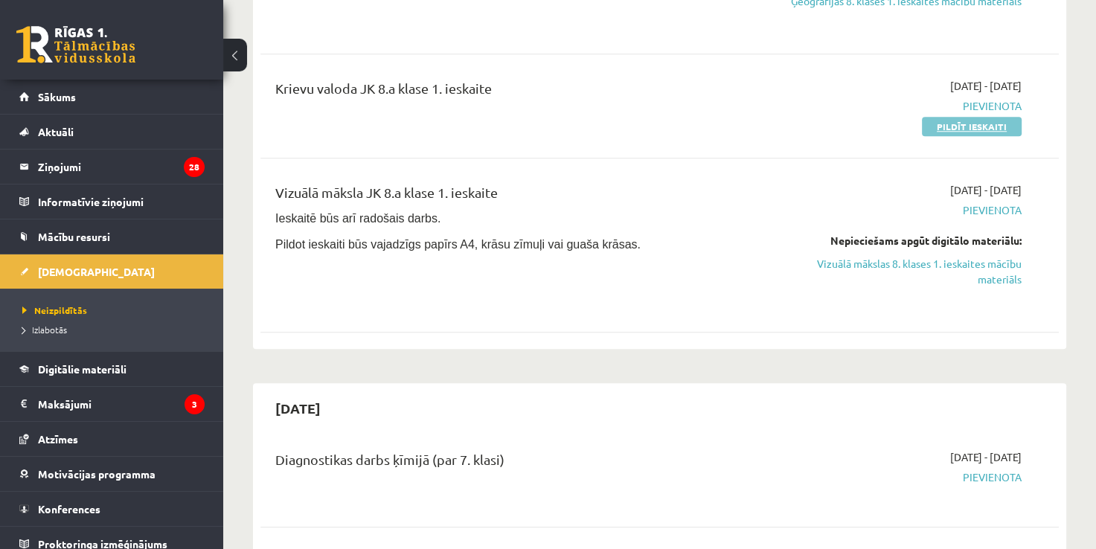
click at [953, 118] on link "Pildīt ieskaiti" at bounding box center [972, 126] width 100 height 19
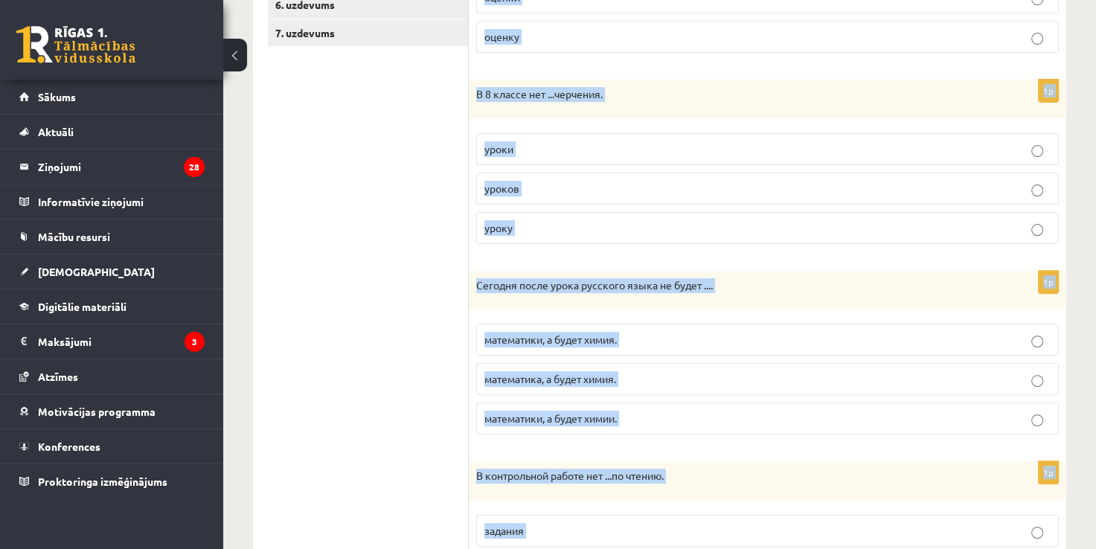
scroll to position [449, 0]
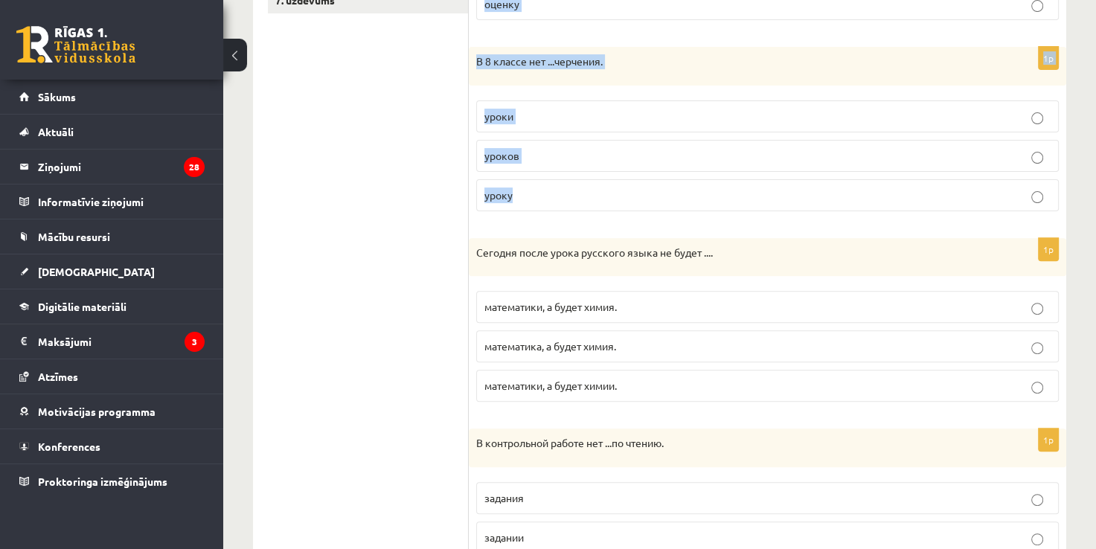
drag, startPoint x: 484, startPoint y: 162, endPoint x: 813, endPoint y: 182, distance: 330.2
click at [813, 182] on form "Что есть и Чего нет/ не будет? Выберите правильный вариант. 1p В первом классе …" at bounding box center [768, 211] width 568 height 787
copy form "Что есть и Чего нет/ не будет? Выберите правильный вариант. 1p В первом классе …"
click at [361, 121] on ul "1. uzdevums 2. uzdevums 3. uzdevums 4. uzdevums 5. uzdevums 6. uzdevums 7. uzde…" at bounding box center [368, 211] width 201 height 787
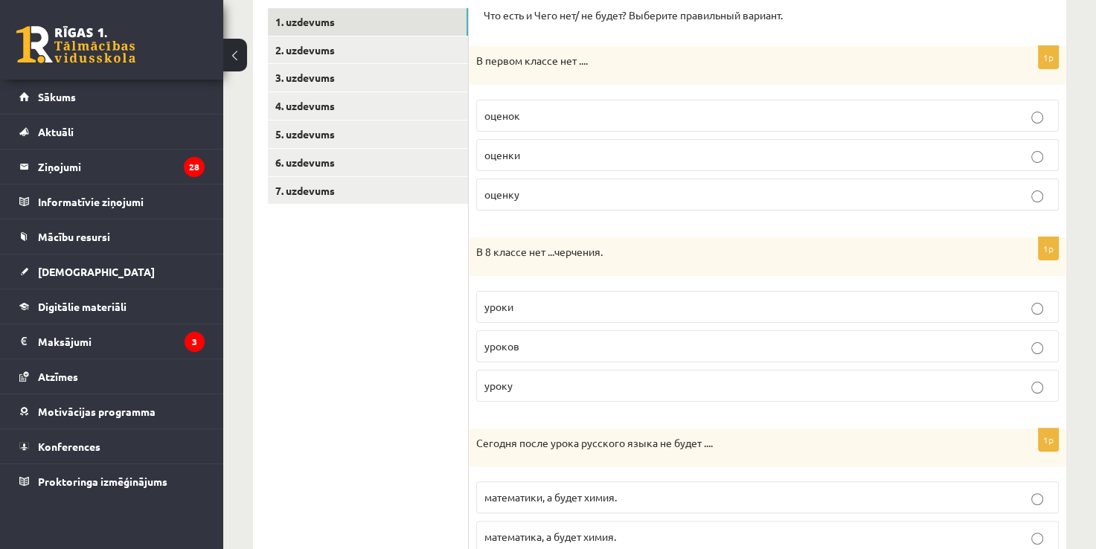
scroll to position [211, 0]
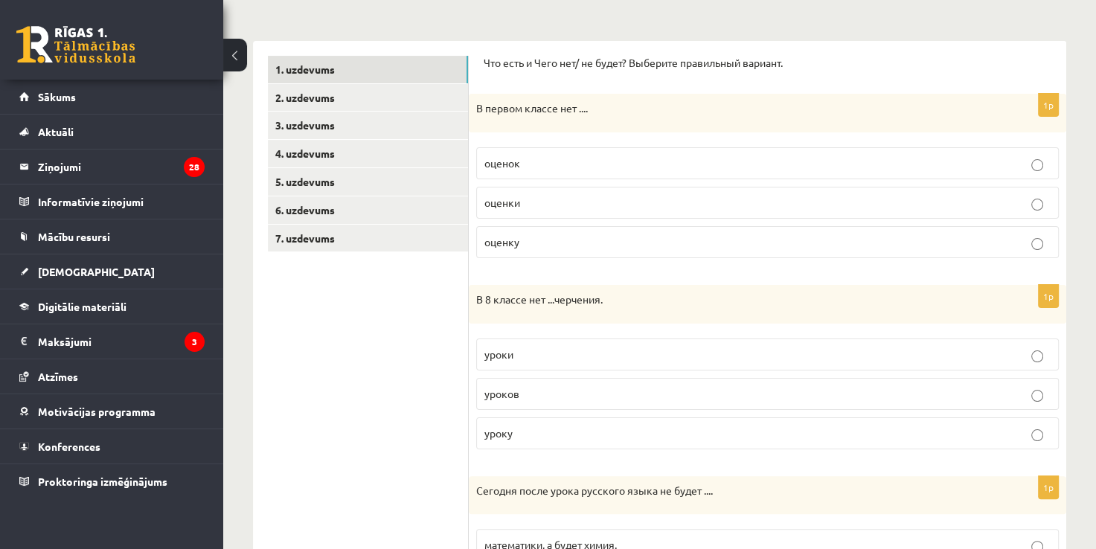
click at [501, 169] on p "оценок" at bounding box center [767, 163] width 566 height 16
click at [515, 388] on span "уроков" at bounding box center [501, 393] width 35 height 13
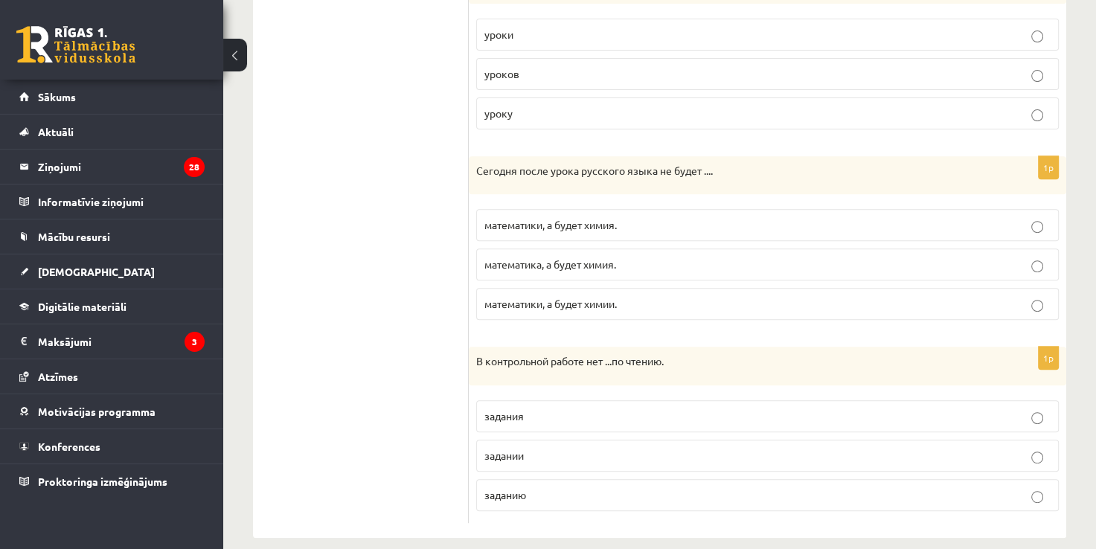
scroll to position [545, 0]
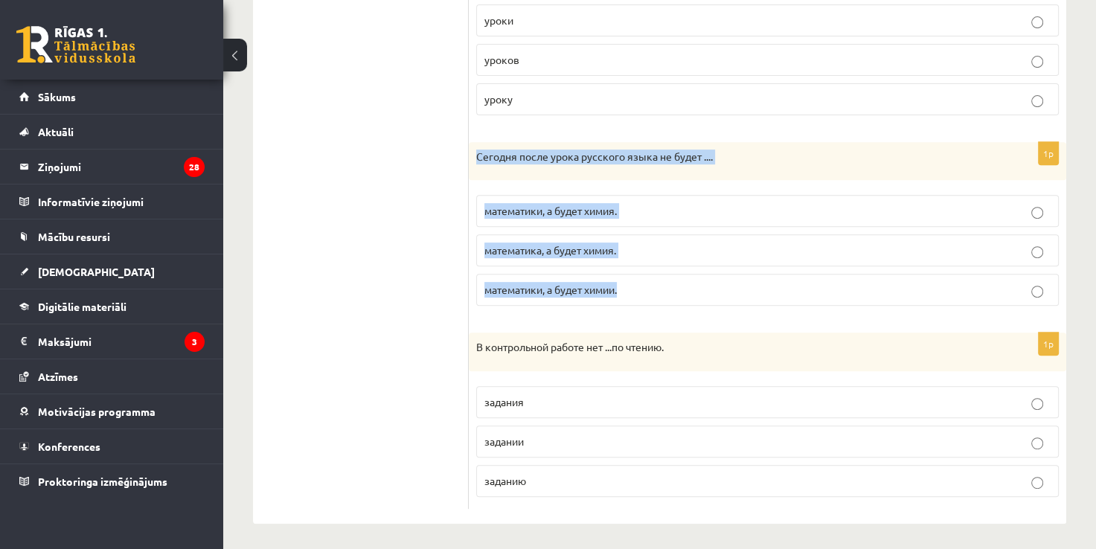
drag, startPoint x: 474, startPoint y: 155, endPoint x: 648, endPoint y: 287, distance: 218.3
click at [648, 287] on div "1p [DATE] после урока русского языка не будет .... математики, а будет химия. м…" at bounding box center [767, 230] width 597 height 176
copy div "[DATE] после урока русского языка не будет .... математики, а будет химия. мате…"
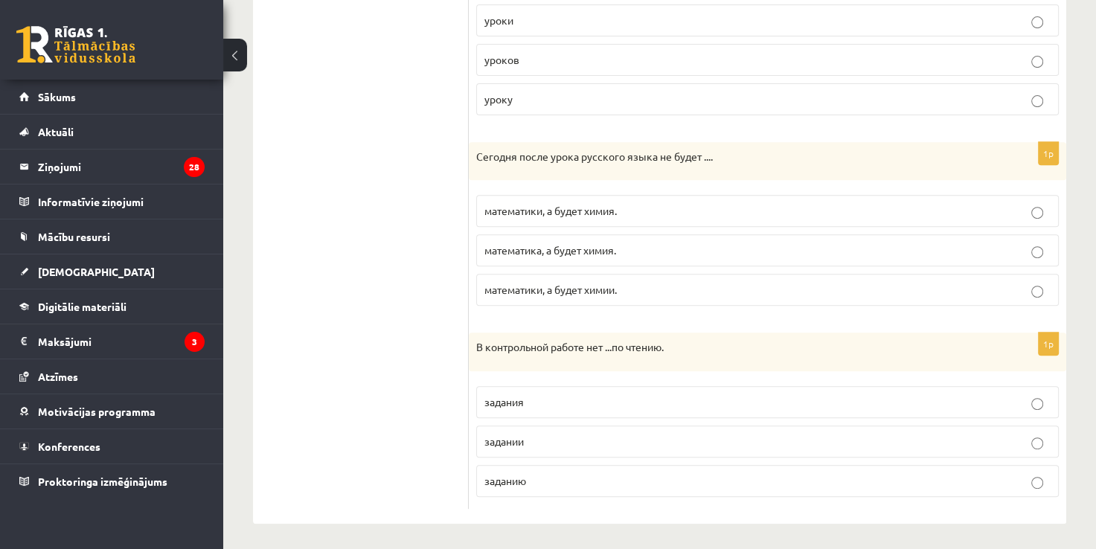
click at [440, 150] on ul "1. uzdevums 2. uzdevums 3. uzdevums 4. uzdevums 5. uzdevums 6. uzdevums 7. uzde…" at bounding box center [368, 115] width 201 height 787
click at [554, 206] on span "математики, а будет химия." at bounding box center [550, 210] width 132 height 13
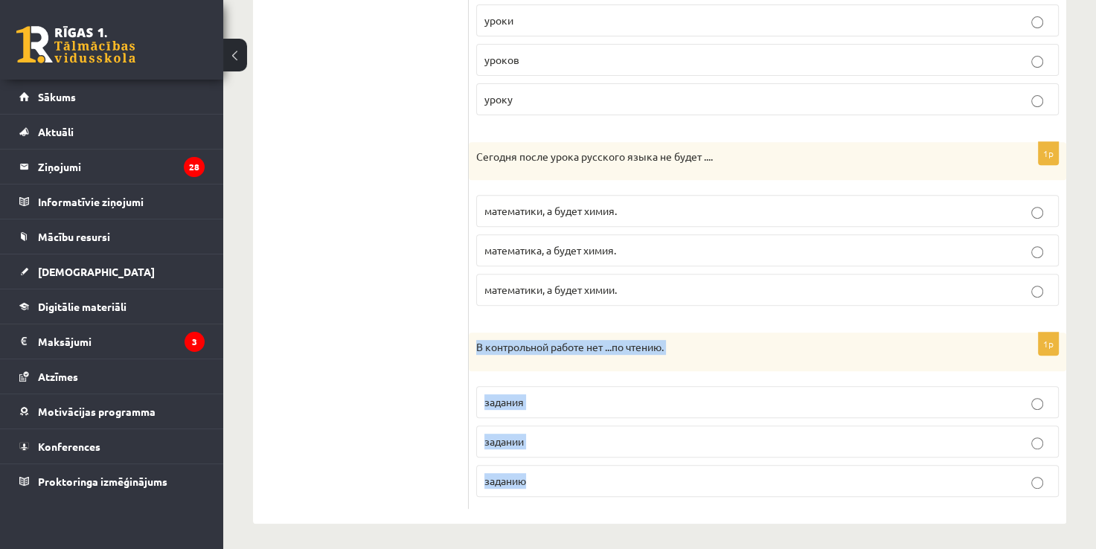
drag, startPoint x: 475, startPoint y: 344, endPoint x: 603, endPoint y: 513, distance: 211.9
click at [603, 513] on div "Что есть и Чего нет/ не будет? Выберите правильный вариант. 1p В первом классе …" at bounding box center [767, 115] width 597 height 817
copy div "В контрольной работе нет ...по чтению. задания задании заданию"
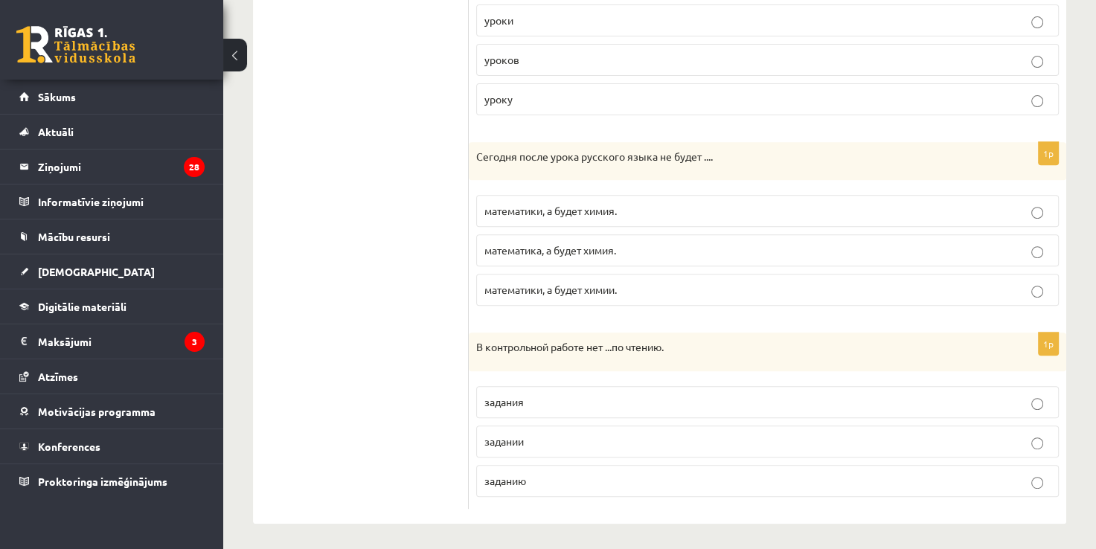
click at [399, 141] on ul "1. uzdevums 2. uzdevums 3. uzdevums 4. uzdevums 5. uzdevums 6. uzdevums 7. uzde…" at bounding box center [368, 115] width 201 height 787
click at [531, 428] on label "задании" at bounding box center [767, 442] width 583 height 32
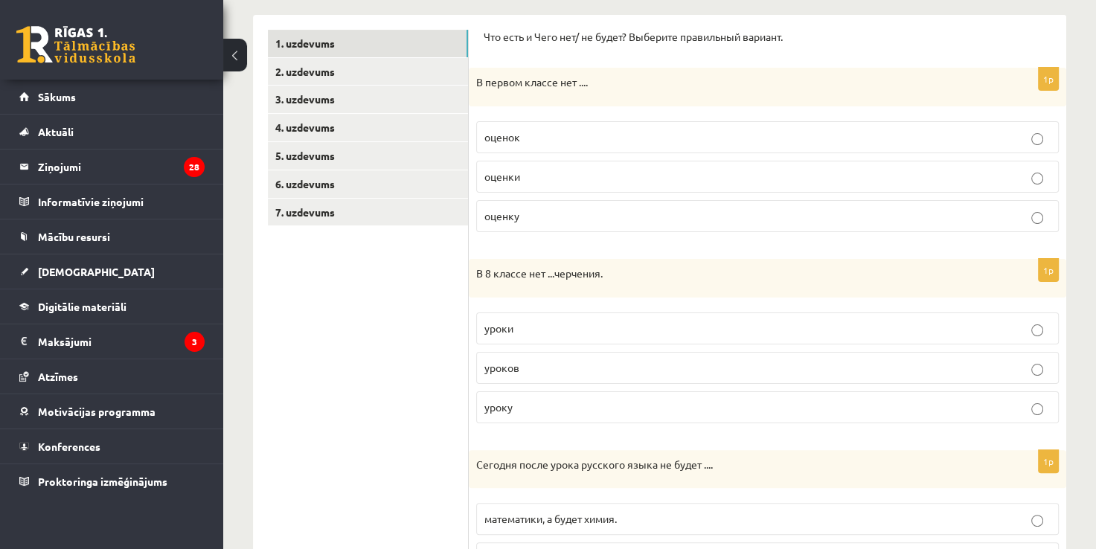
scroll to position [0, 0]
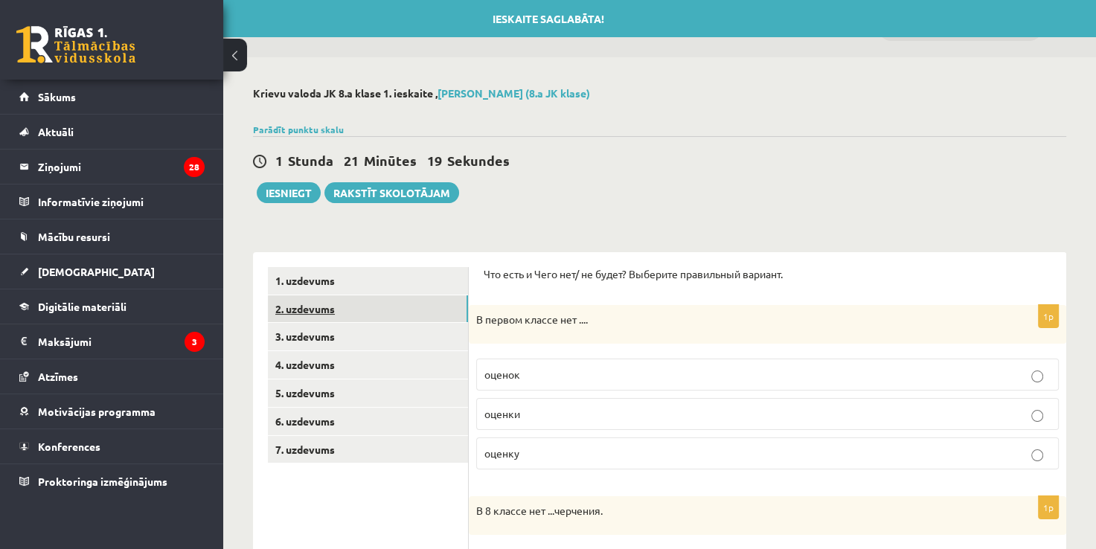
click at [418, 314] on link "2. uzdevums" at bounding box center [368, 309] width 200 height 28
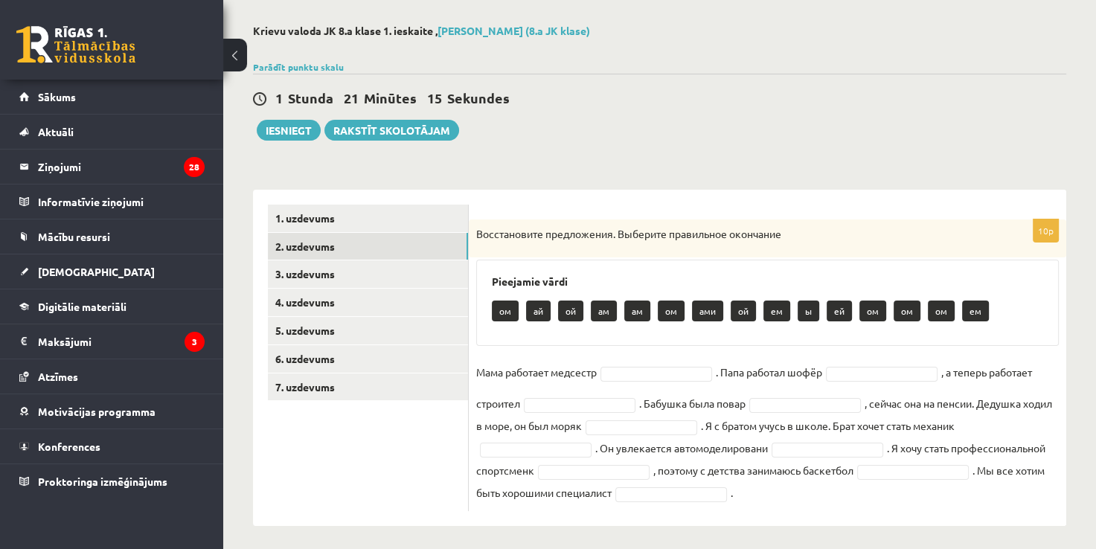
scroll to position [68, 0]
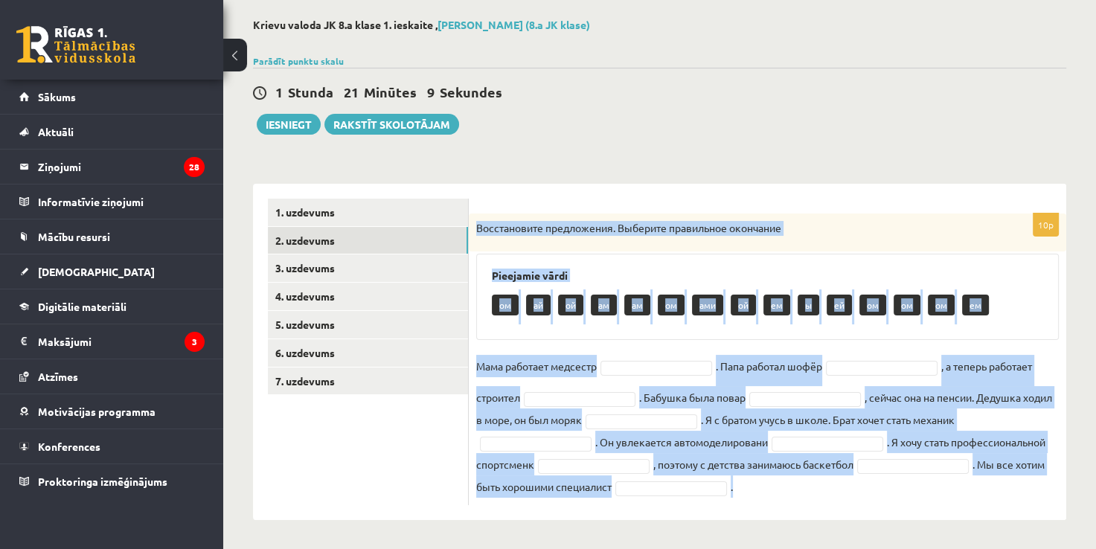
drag, startPoint x: 476, startPoint y: 231, endPoint x: 983, endPoint y: 475, distance: 563.3
click at [983, 475] on div "10p Восстановите предложения. Выберите правильное окончание Pieejamie vārdi ом …" at bounding box center [767, 360] width 597 height 292
copy div "Loremipsumdo sitametcons. Adipisci elitseddoe temporinc Utlaboree dolor ma al e…"
click at [604, 165] on div "**********" at bounding box center [659, 269] width 873 height 561
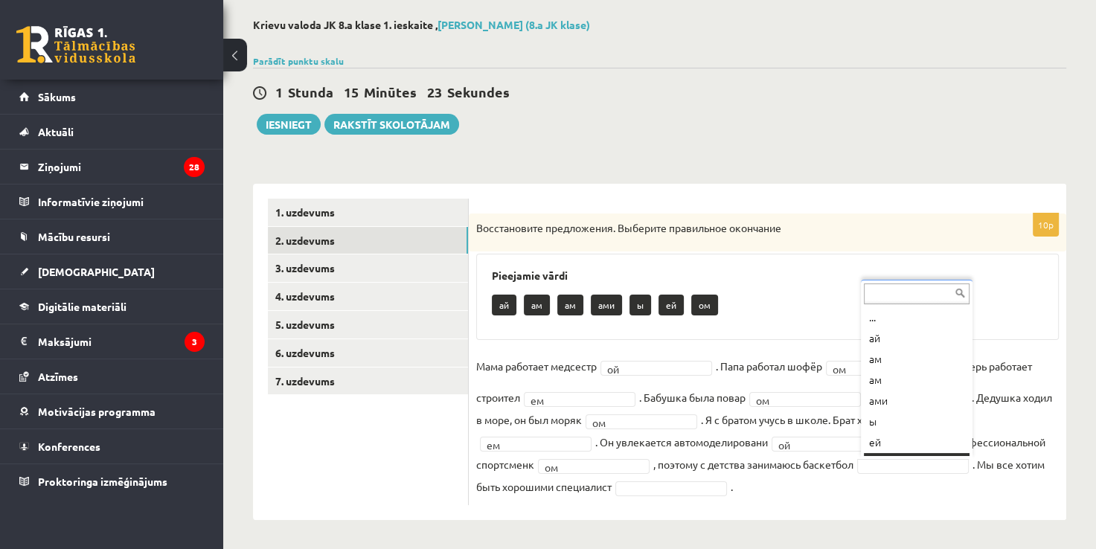
scroll to position [18, 0]
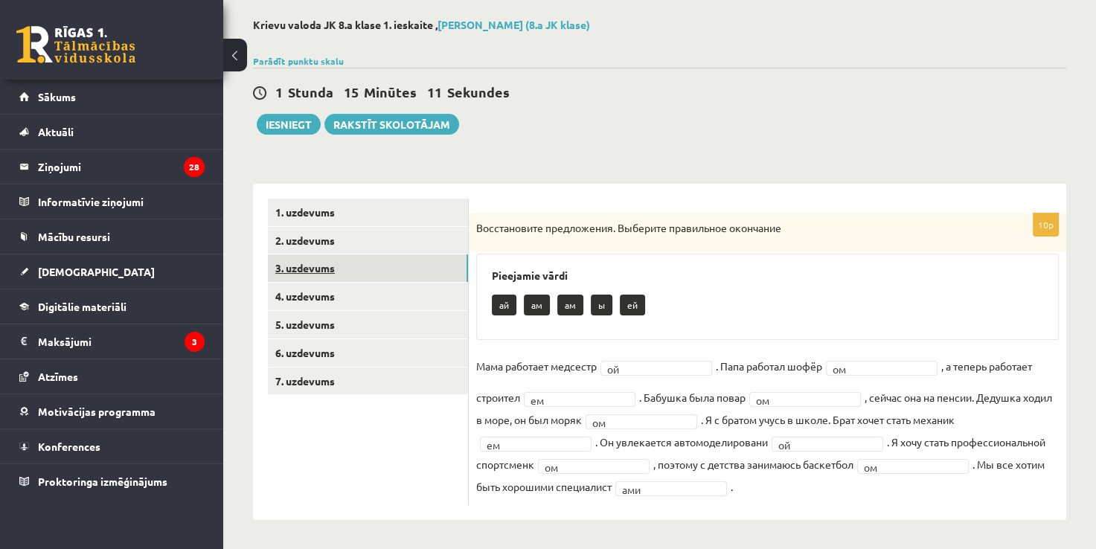
click at [376, 263] on link "3. uzdevums" at bounding box center [368, 268] width 200 height 28
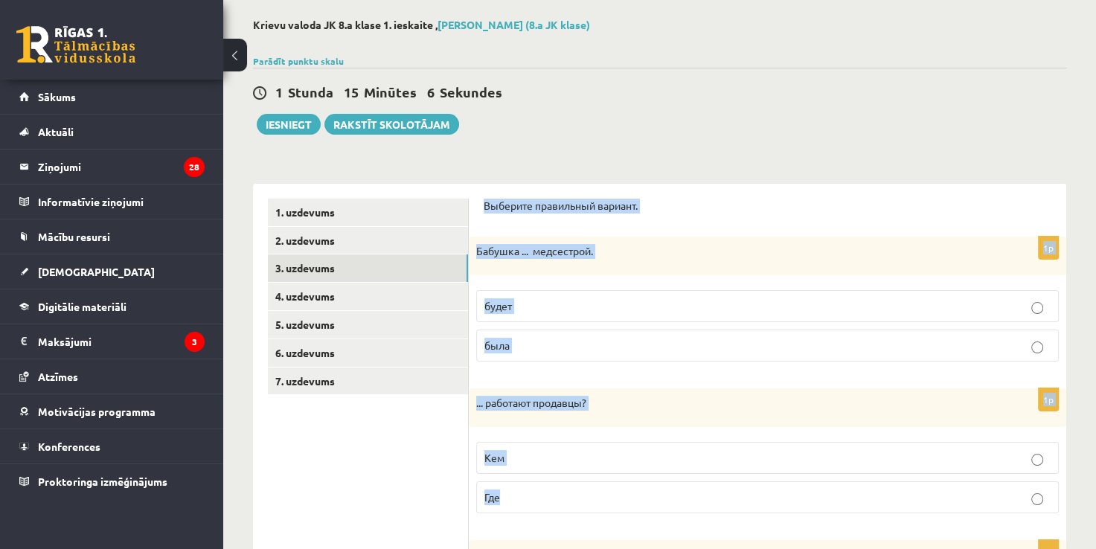
drag, startPoint x: 479, startPoint y: 204, endPoint x: 639, endPoint y: 483, distance: 321.6
copy form "Выберите правильный вариант. 1p Бабушка ... медсестрой. будет была 1p ... работ…"
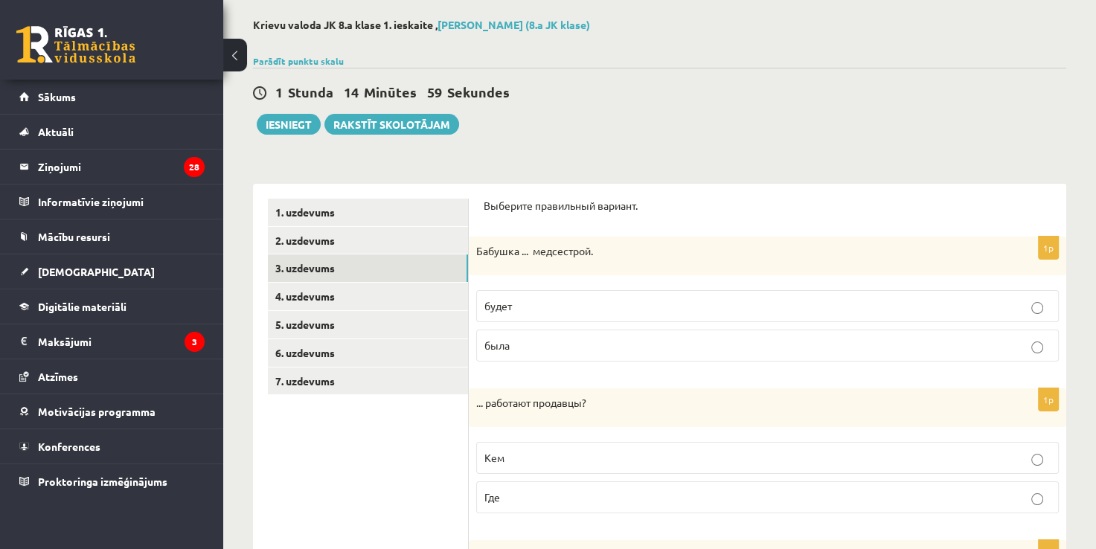
click at [520, 129] on div "1 Stunda 14 Minūtes 59 Sekundes Ieskaite saglabāta! Iesniegt Rakstīt skolotājam" at bounding box center [659, 101] width 813 height 67
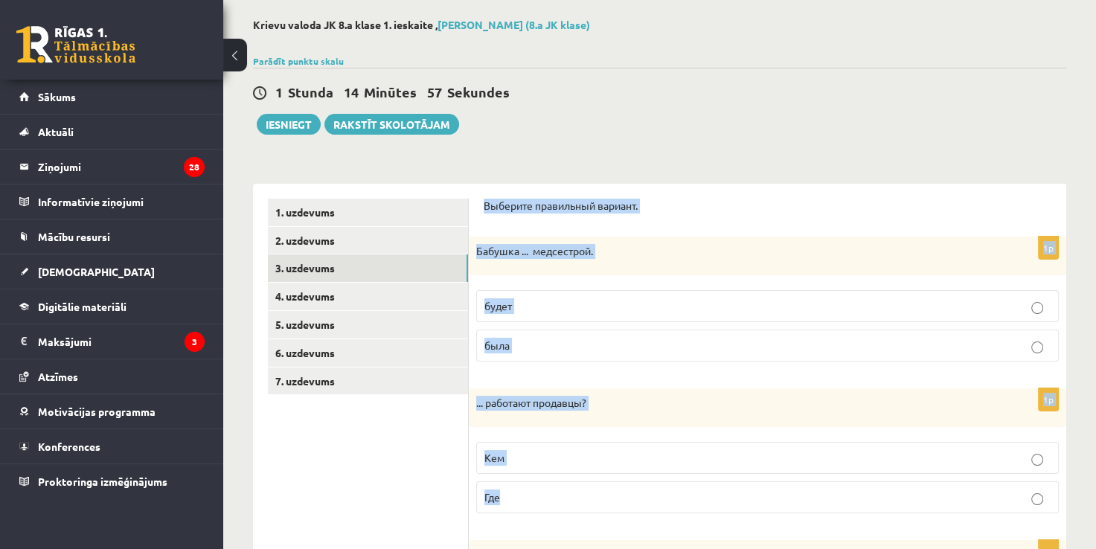
drag, startPoint x: 476, startPoint y: 210, endPoint x: 650, endPoint y: 508, distance: 345.4
copy form "Выберите правильный вариант. 1p Бабушка ... медсестрой. будет была 1p ... работ…"
click at [690, 245] on p "Бабушка ... медсестрой." at bounding box center [730, 251] width 508 height 15
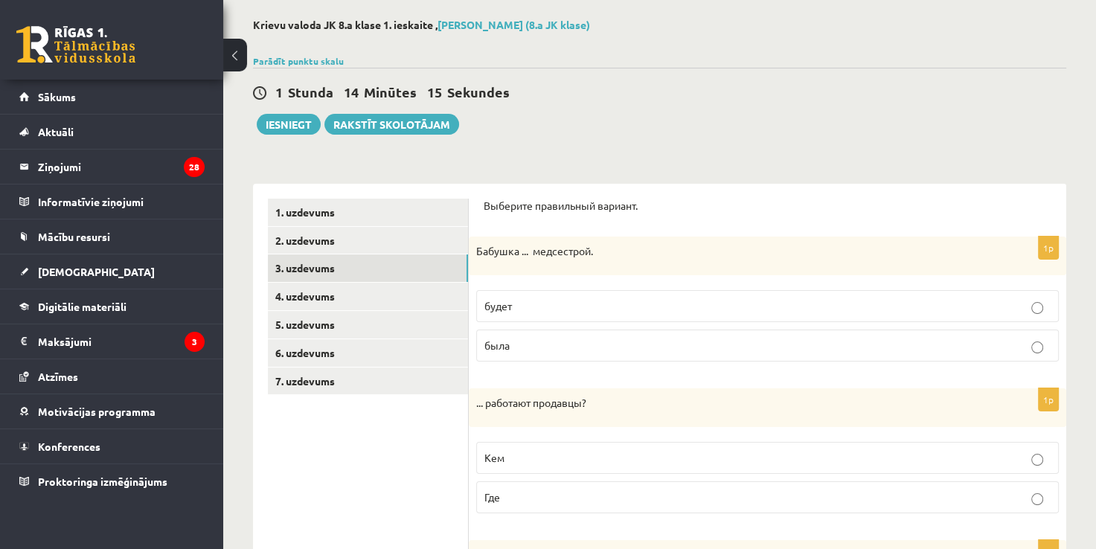
click at [529, 336] on label "была" at bounding box center [767, 346] width 583 height 32
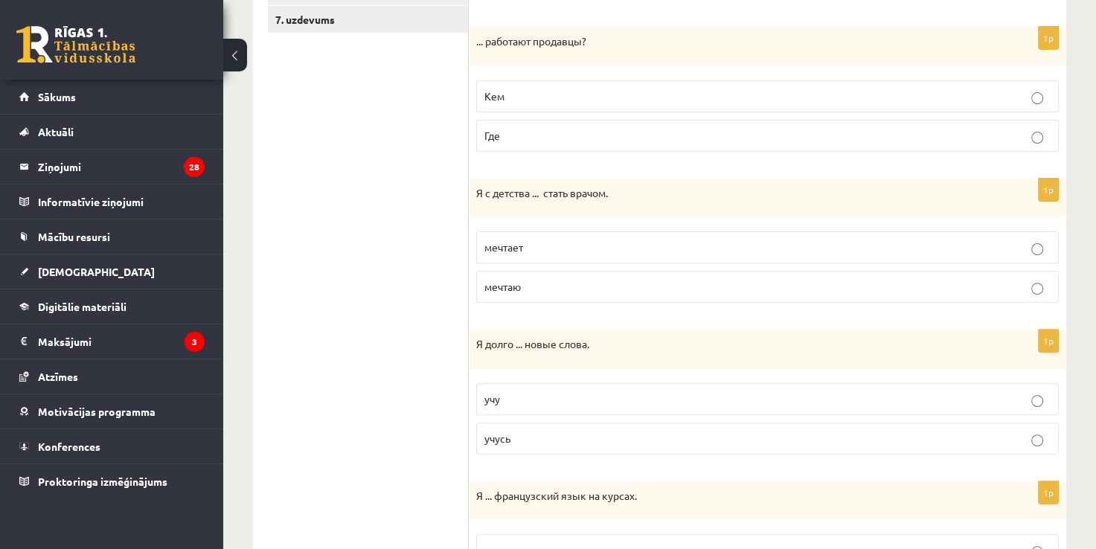
scroll to position [434, 0]
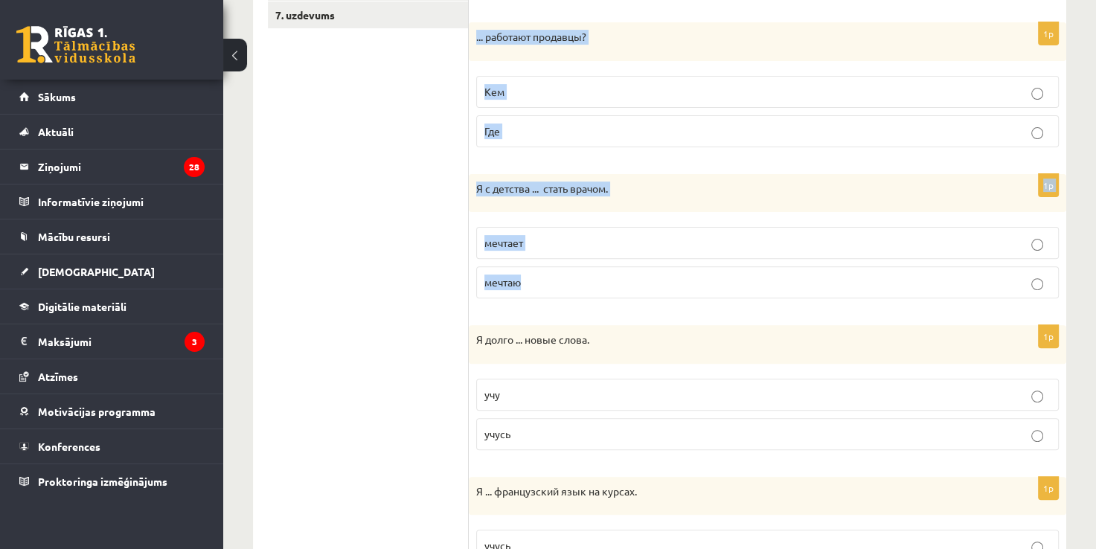
drag, startPoint x: 472, startPoint y: 34, endPoint x: 663, endPoint y: 263, distance: 297.4
copy form "... работают продавцы? Кем Где 1p Я с детства ... стать врачом. мечтает мечтаю"
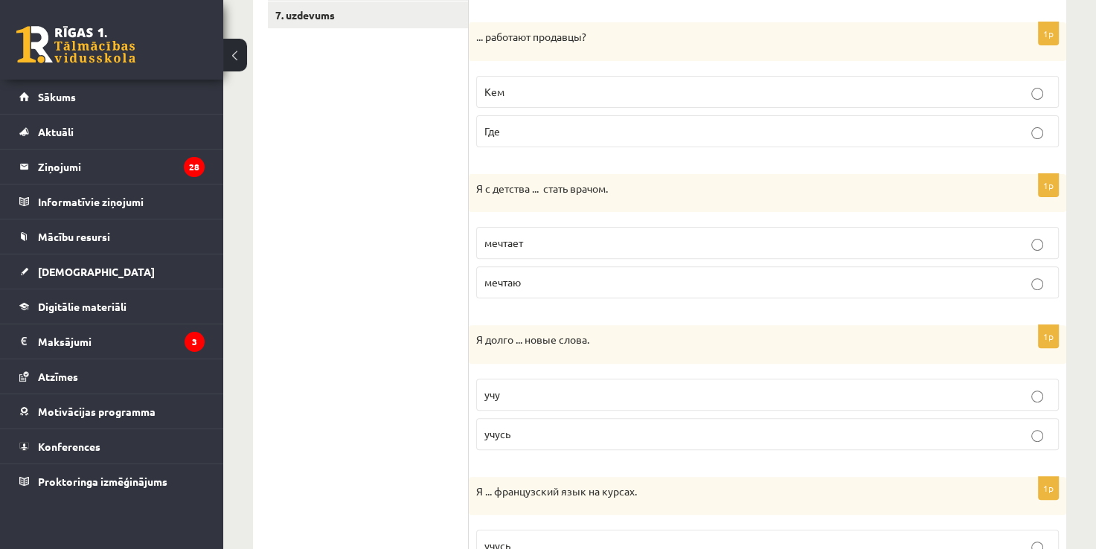
click at [498, 138] on label "Где" at bounding box center [767, 131] width 583 height 32
click at [519, 283] on span "мечтаю" at bounding box center [502, 281] width 36 height 13
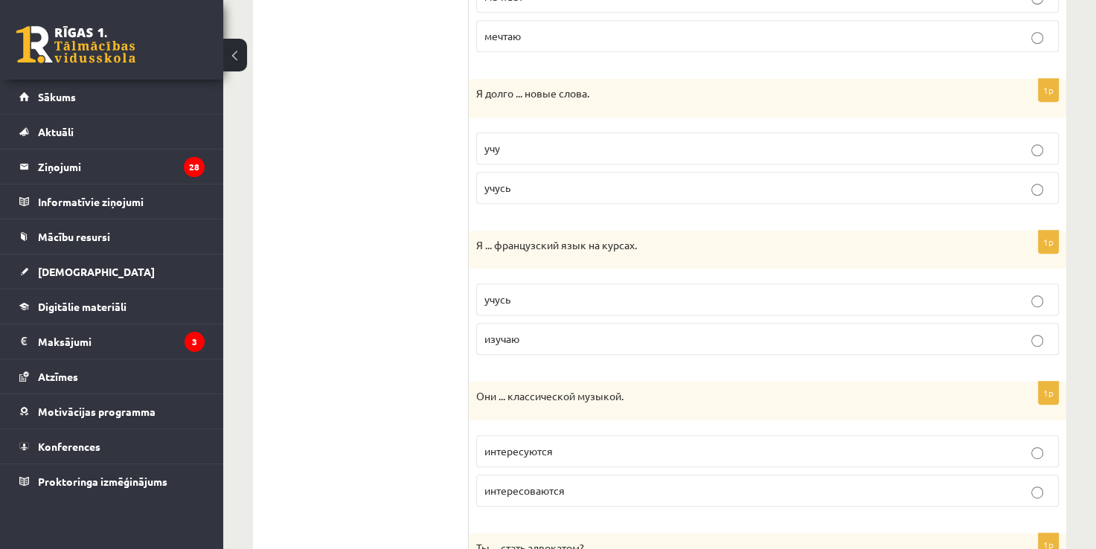
scroll to position [696, 0]
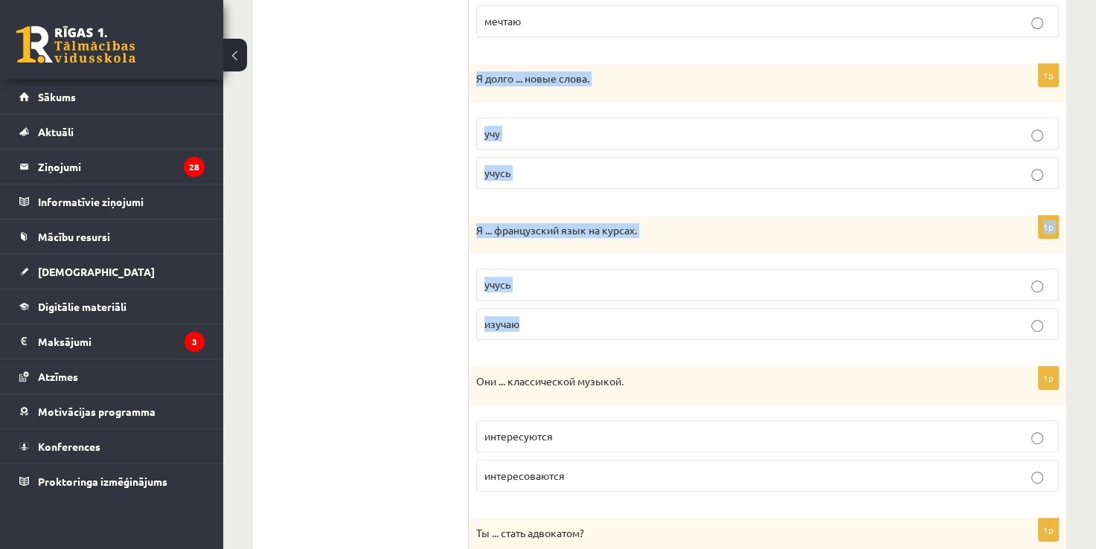
drag, startPoint x: 472, startPoint y: 81, endPoint x: 711, endPoint y: 336, distance: 348.9
click at [711, 336] on form "Выберите правильный вариант. 1p Бабушка ... медсестрой. будет была 1p ... работ…" at bounding box center [768, 340] width 568 height 1538
copy form "Я долго ... новые слова. учу учусь 1p Я ... французский язык на курсах. учусь и…"
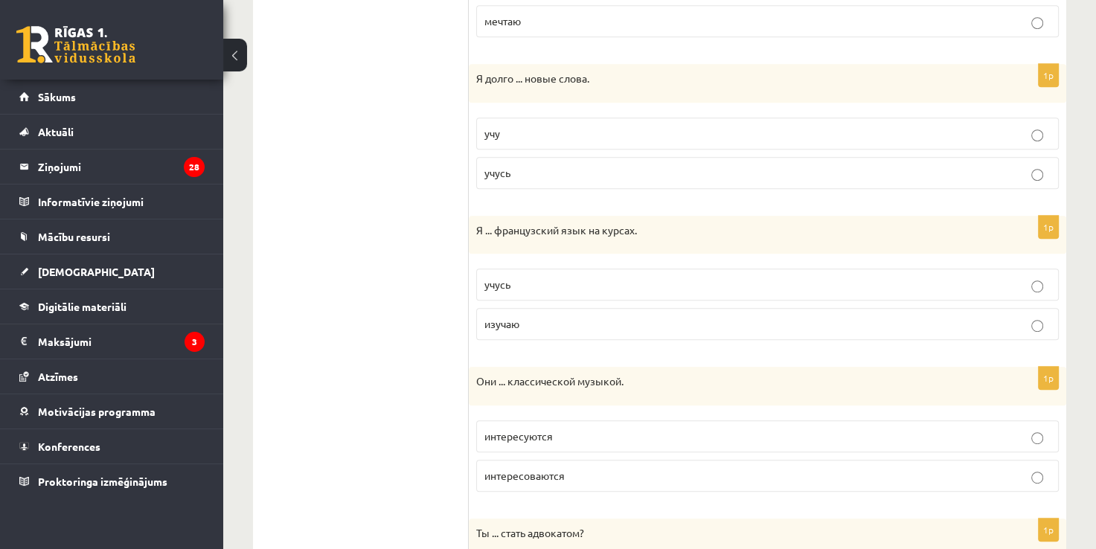
click at [356, 161] on ul "1. uzdevums 2. uzdevums 3. uzdevums 4. uzdevums 5. uzdevums 6. uzdevums 7. uzde…" at bounding box center [368, 340] width 201 height 1538
click at [523, 118] on label "учу" at bounding box center [767, 134] width 583 height 32
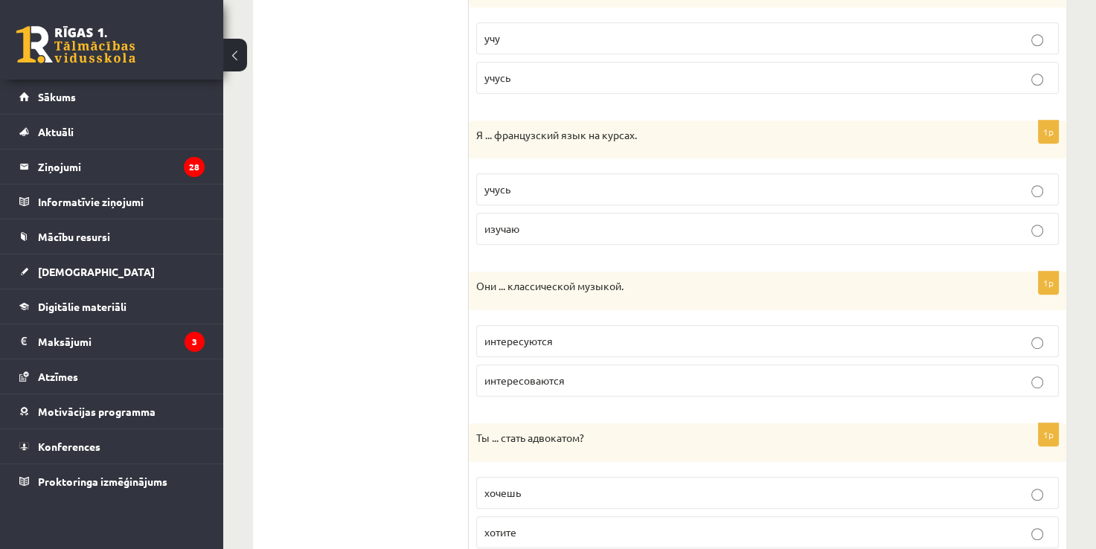
scroll to position [816, 0]
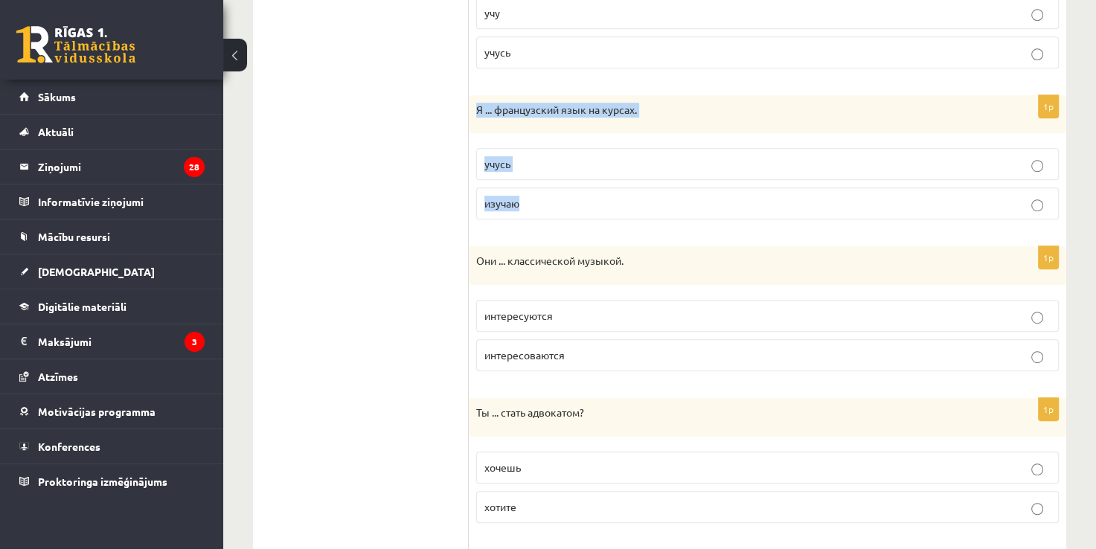
drag, startPoint x: 472, startPoint y: 118, endPoint x: 678, endPoint y: 189, distance: 218.1
click at [678, 189] on div "1p Я ... французский язык на курсах. учусь изучаю" at bounding box center [767, 163] width 597 height 137
copy div "Я ... французский язык на курсах. учусь изучаю"
click at [454, 202] on ul "1. uzdevums 2. uzdevums 3. uzdevums 4. uzdevums 5. uzdevums 6. uzdevums 7. uzde…" at bounding box center [368, 220] width 201 height 1538
click at [513, 196] on span "изучаю" at bounding box center [501, 202] width 35 height 13
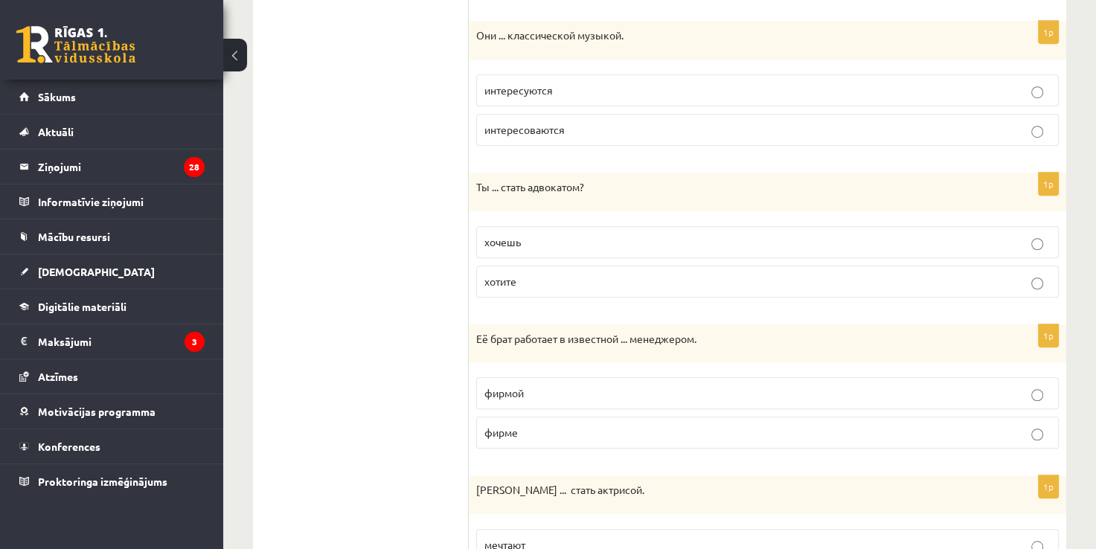
scroll to position [1060, 0]
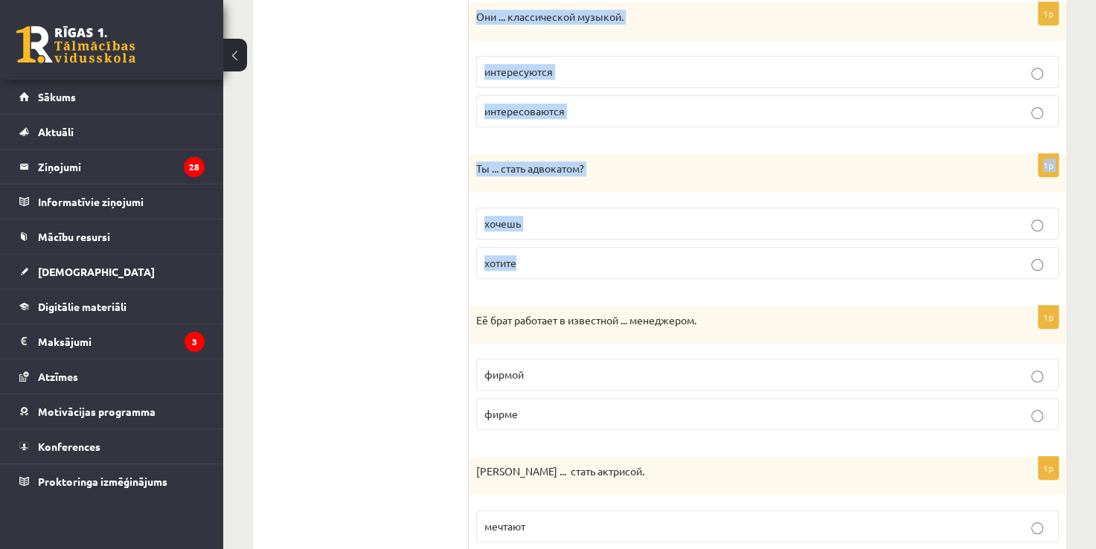
drag, startPoint x: 472, startPoint y: 13, endPoint x: 714, endPoint y: 248, distance: 337.2
copy form "Они ... классической музыкой. интересуются интересоваются 1p Ты ... стать адвок…"
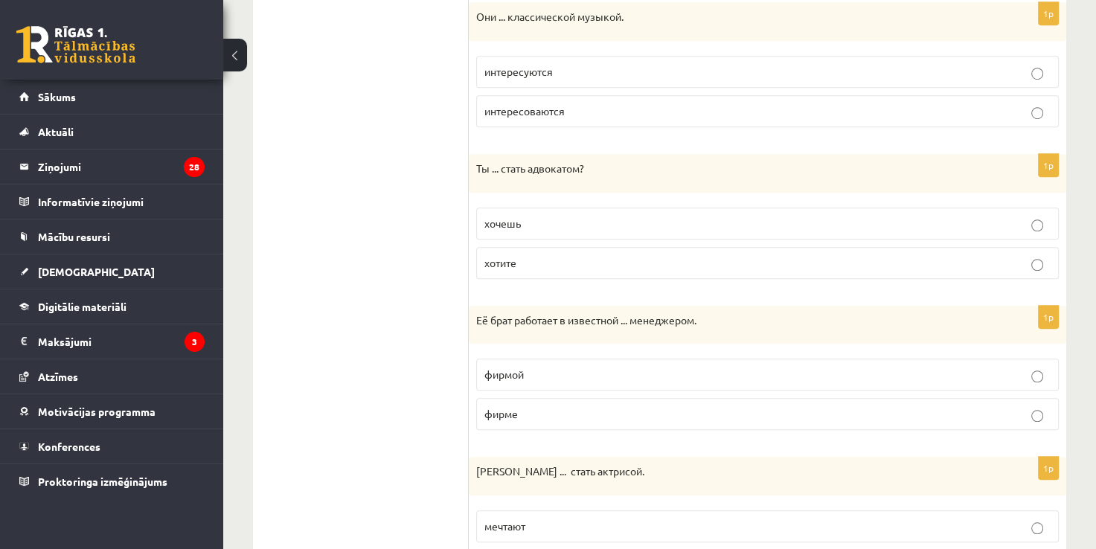
click at [528, 72] on span "интересуются" at bounding box center [518, 71] width 68 height 13
click at [528, 220] on p "хочешь" at bounding box center [767, 224] width 566 height 16
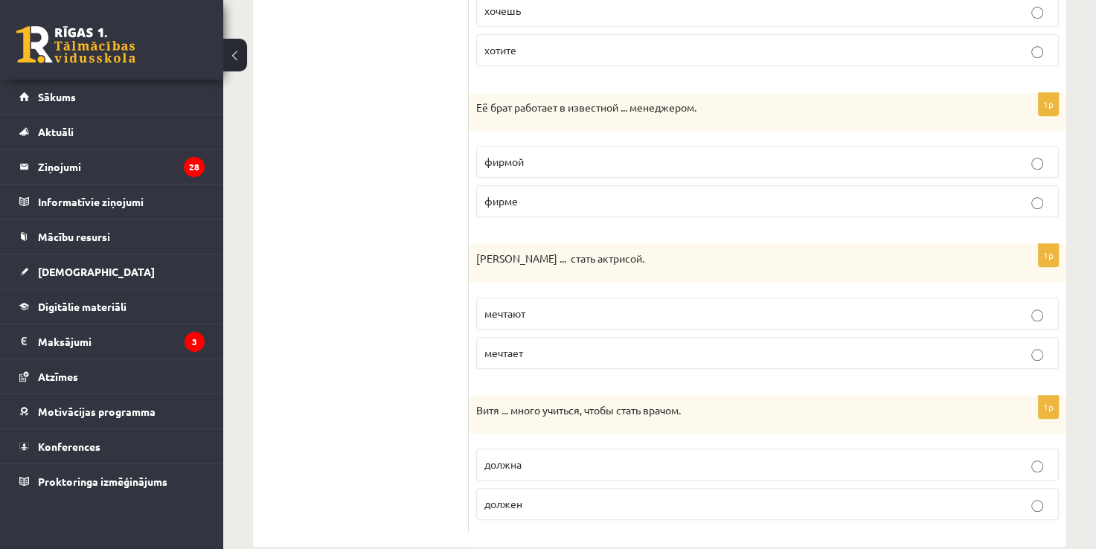
scroll to position [1294, 0]
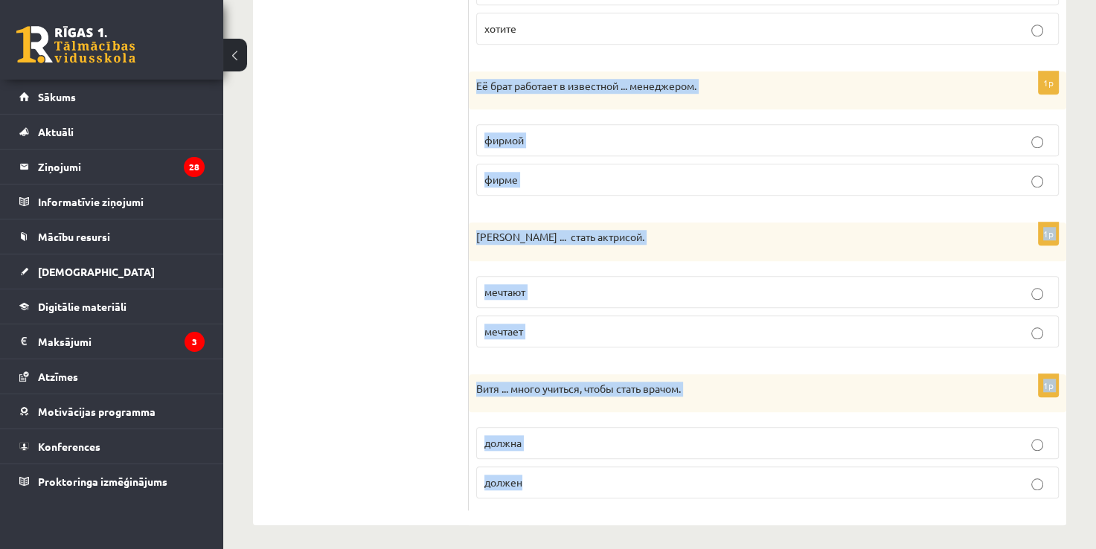
drag, startPoint x: 471, startPoint y: 85, endPoint x: 715, endPoint y: 465, distance: 451.7
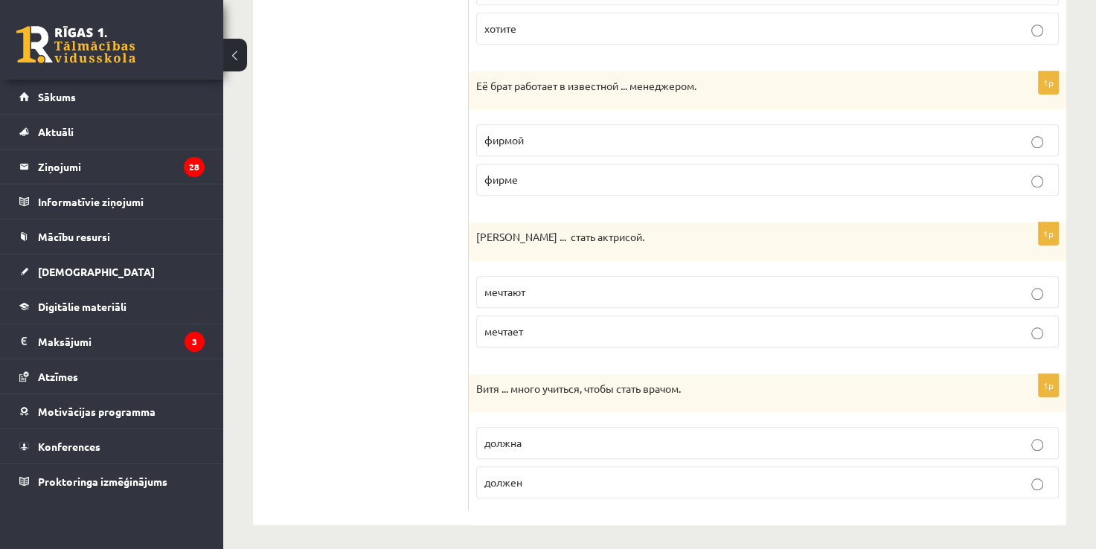
drag, startPoint x: 715, startPoint y: 465, endPoint x: 371, endPoint y: 247, distance: 407.0
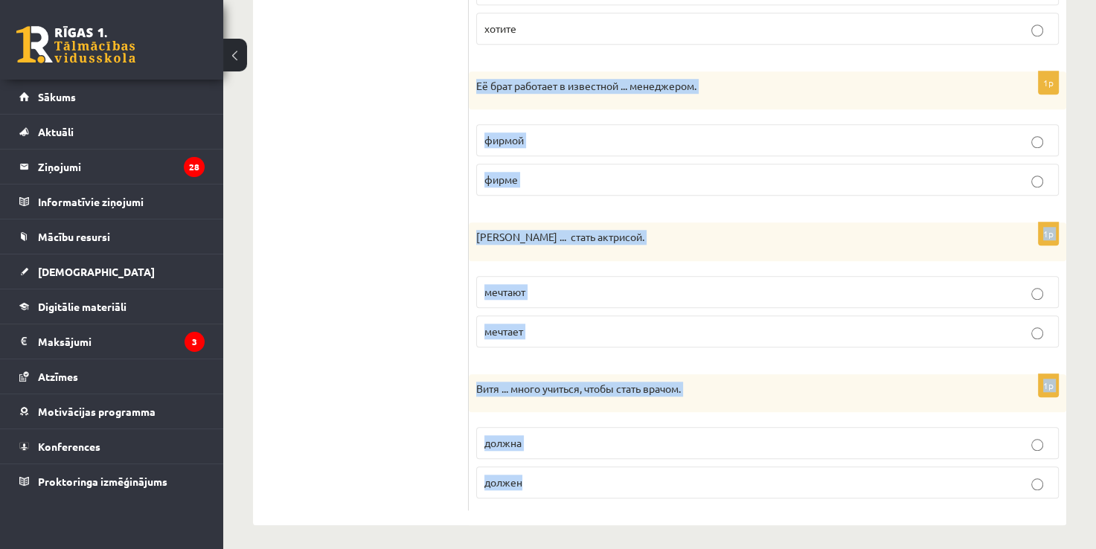
drag, startPoint x: 473, startPoint y: 82, endPoint x: 745, endPoint y: 563, distance: 553.0
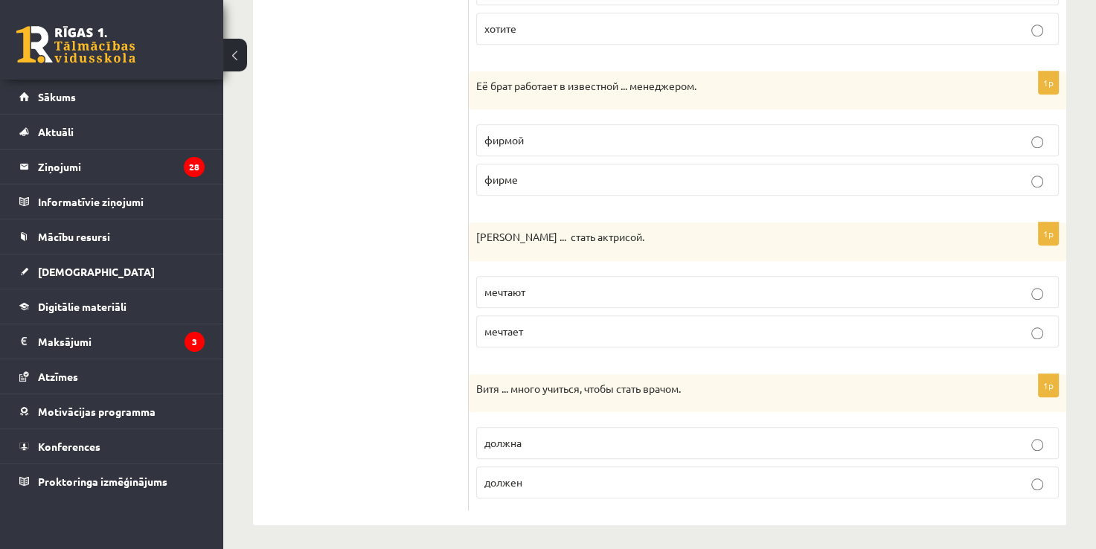
click at [509, 176] on span "фирме" at bounding box center [500, 179] width 33 height 13
click at [531, 330] on p "мечтает" at bounding box center [767, 332] width 566 height 16
click at [521, 475] on span "должен" at bounding box center [503, 481] width 38 height 13
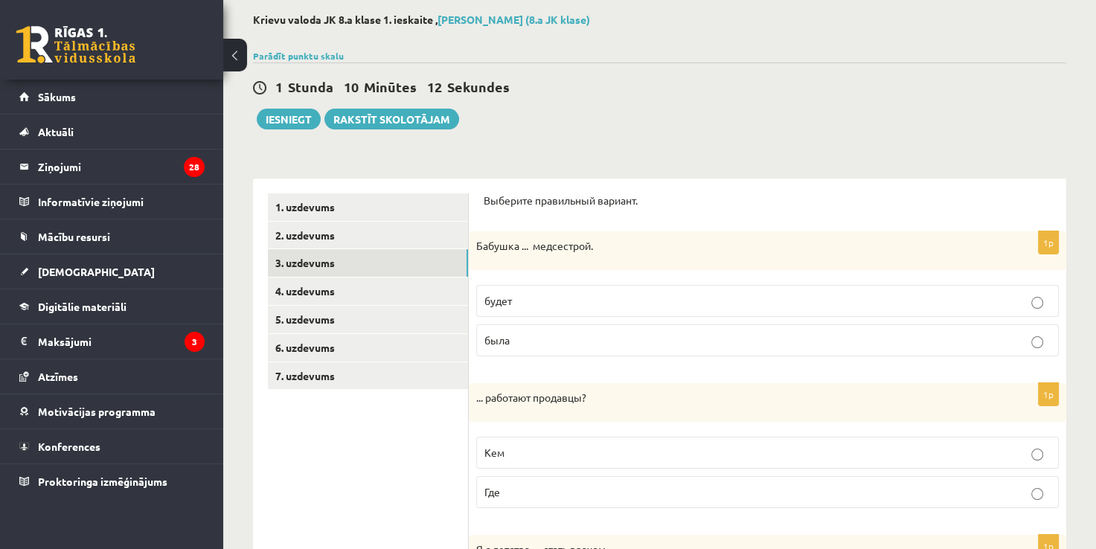
scroll to position [33, 0]
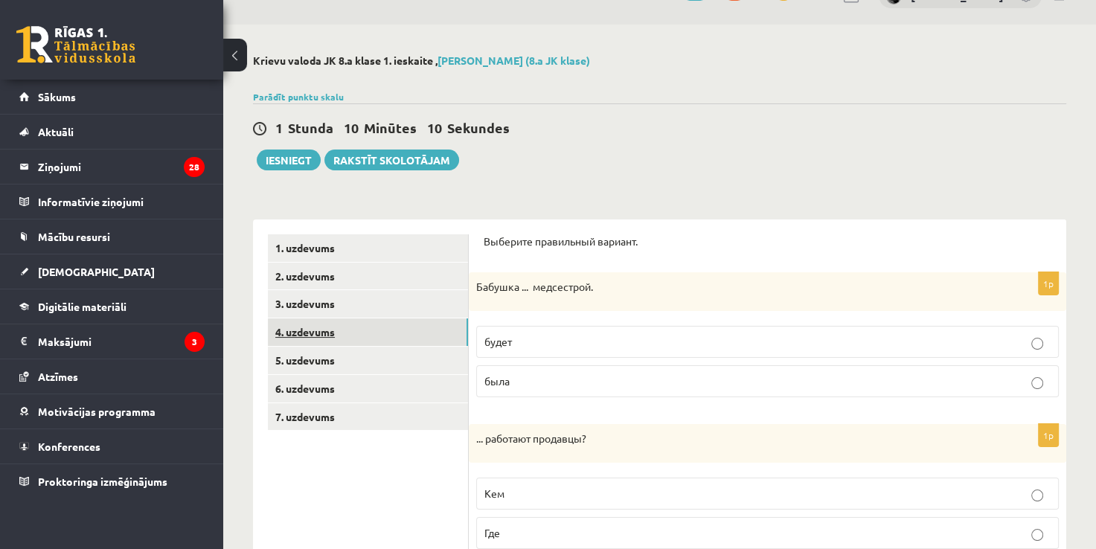
click at [393, 339] on link "4. uzdevums" at bounding box center [368, 332] width 200 height 28
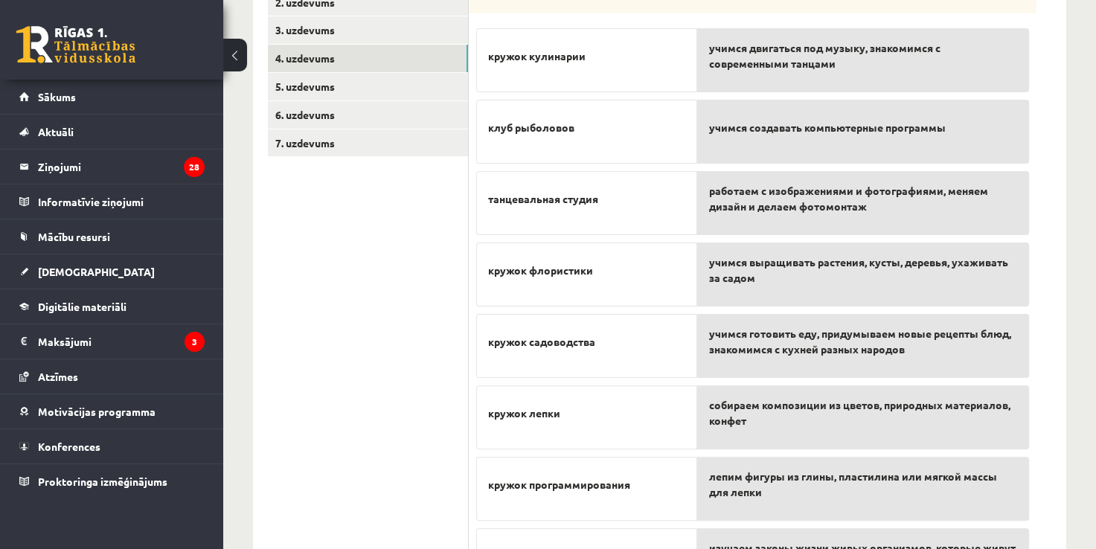
scroll to position [399, 0]
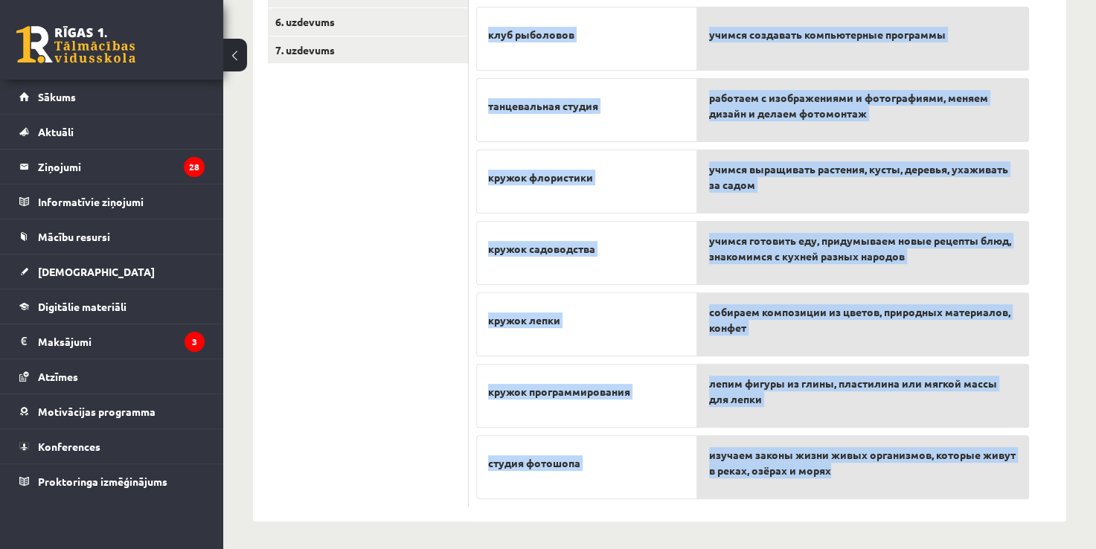
drag, startPoint x: 473, startPoint y: 17, endPoint x: 995, endPoint y: 481, distance: 697.7
click at [995, 481] on div "8p Прочитайте и соедините кружок кулинарии клуб рыболовов танцевальная студия к…" at bounding box center [753, 194] width 568 height 625
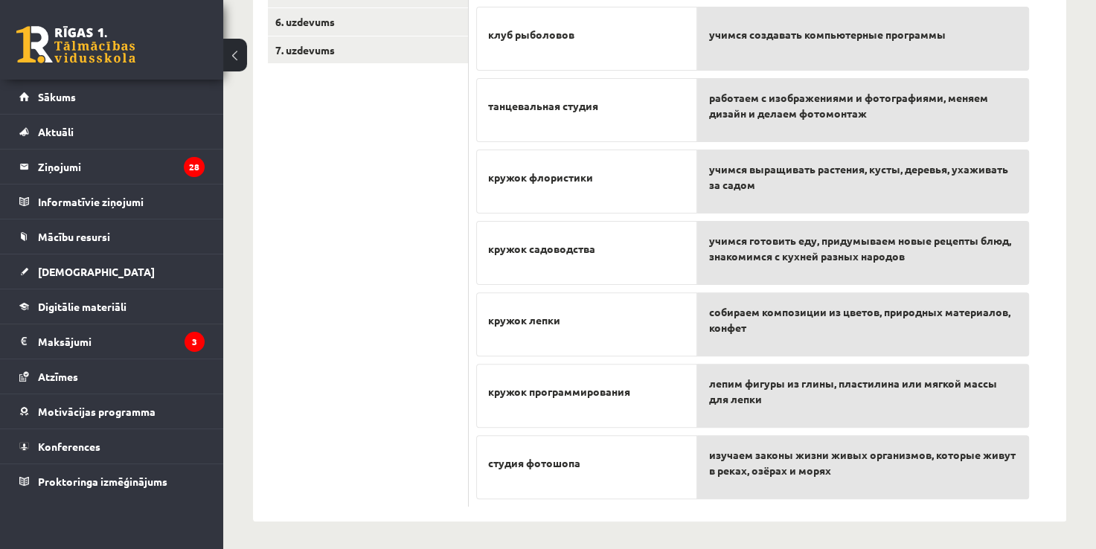
click at [296, 187] on ul "1. uzdevums 2. uzdevums 3. uzdevums 4. uzdevums 5. uzdevums 6. uzdevums 7. uzde…" at bounding box center [368, 188] width 201 height 640
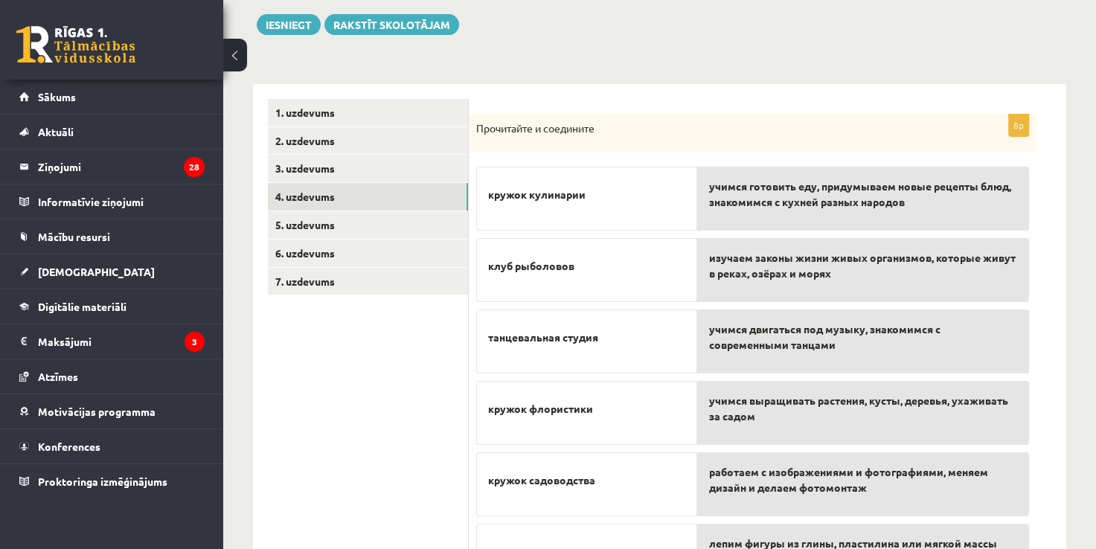
scroll to position [0, 0]
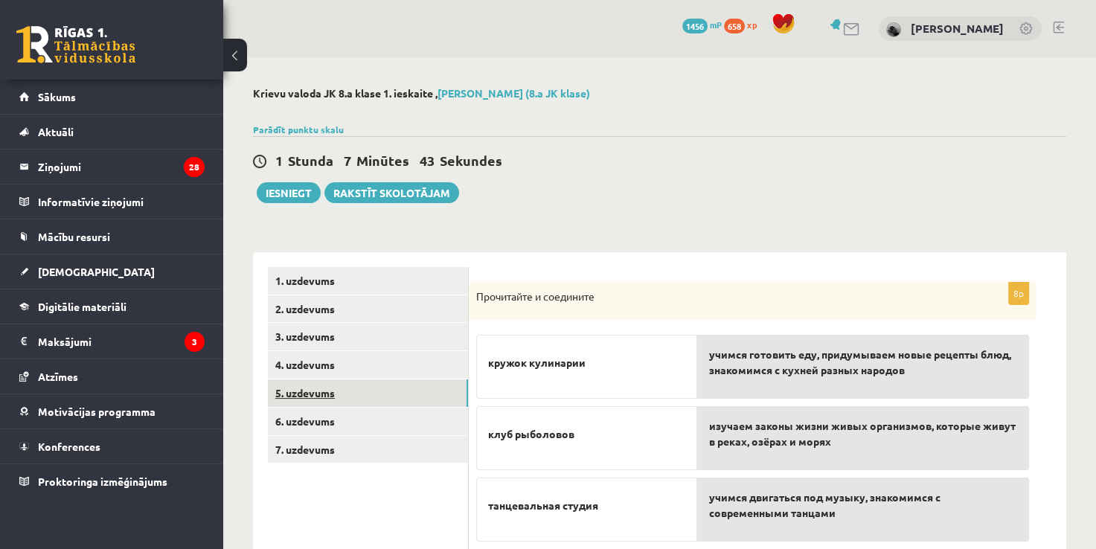
click at [387, 397] on link "5. uzdevums" at bounding box center [368, 393] width 200 height 28
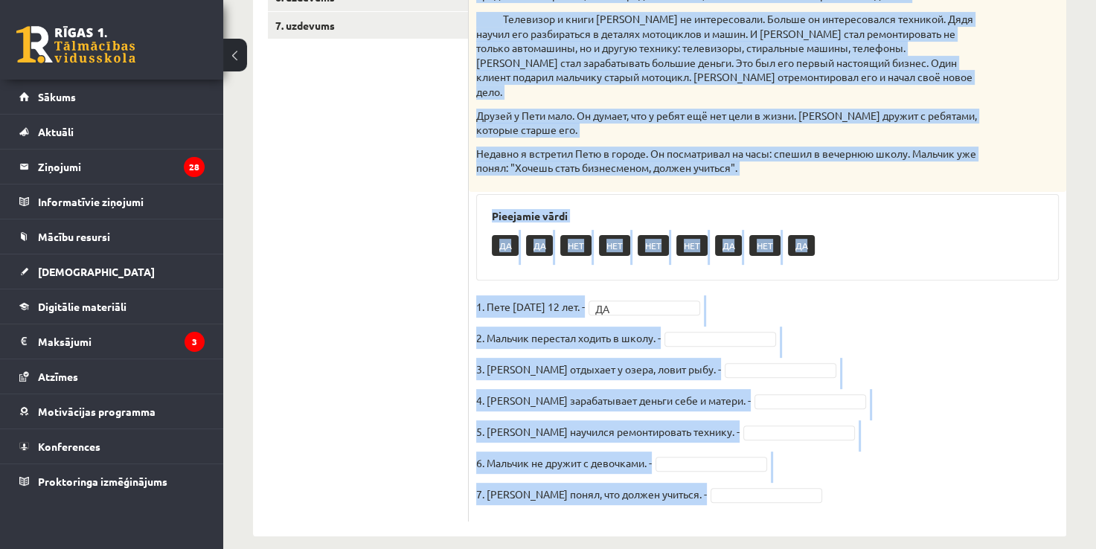
scroll to position [426, 0]
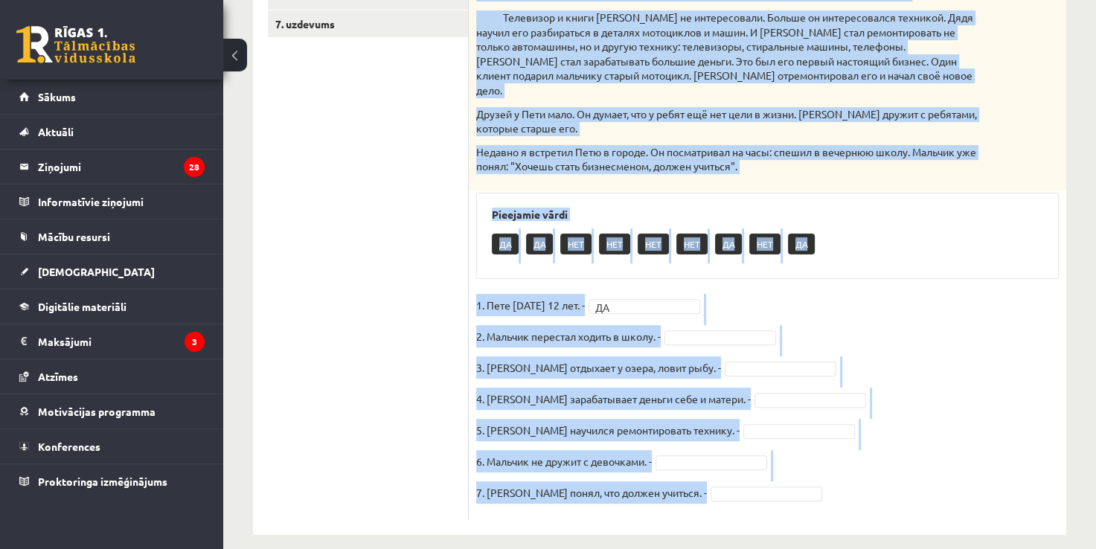
drag, startPoint x: 490, startPoint y: 75, endPoint x: 775, endPoint y: 508, distance: 518.7
click at [775, 508] on div "7p Прочитайте текст и выполните задания. Двенадцатилетний бизнесмен Пете 12 лет…" at bounding box center [767, 181] width 597 height 708
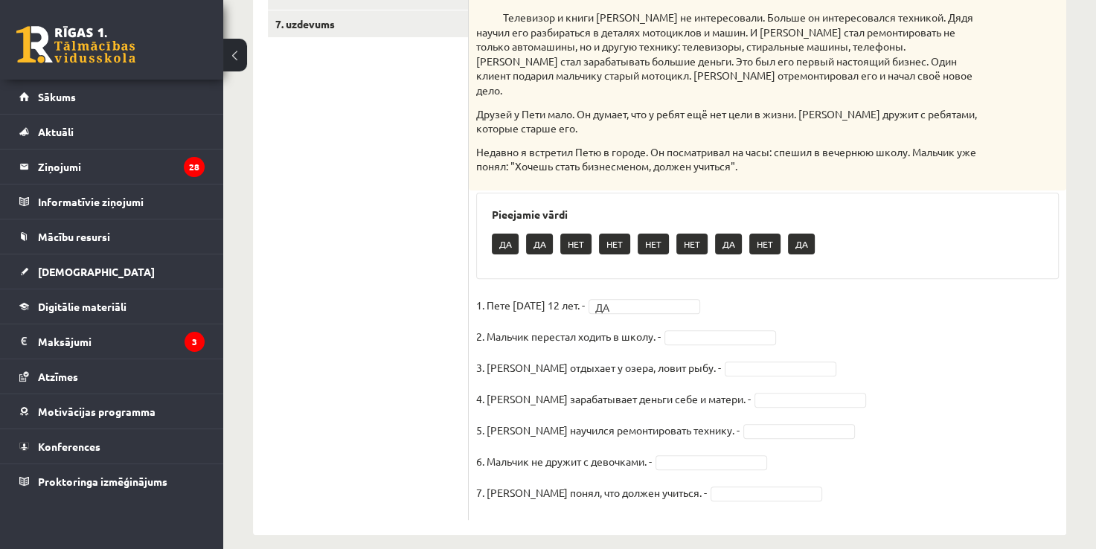
click at [318, 249] on ul "1. uzdevums 2. uzdevums 3. uzdevums 4. uzdevums 5. uzdevums 6. uzdevums 7. uzde…" at bounding box center [368, 181] width 201 height 678
click at [697, 329] on fieldset "1. Пете сегодня 12 лет. - ДА ** 2. Мальчик перестал ходить в школу. - 3. Петя о…" at bounding box center [767, 403] width 583 height 219
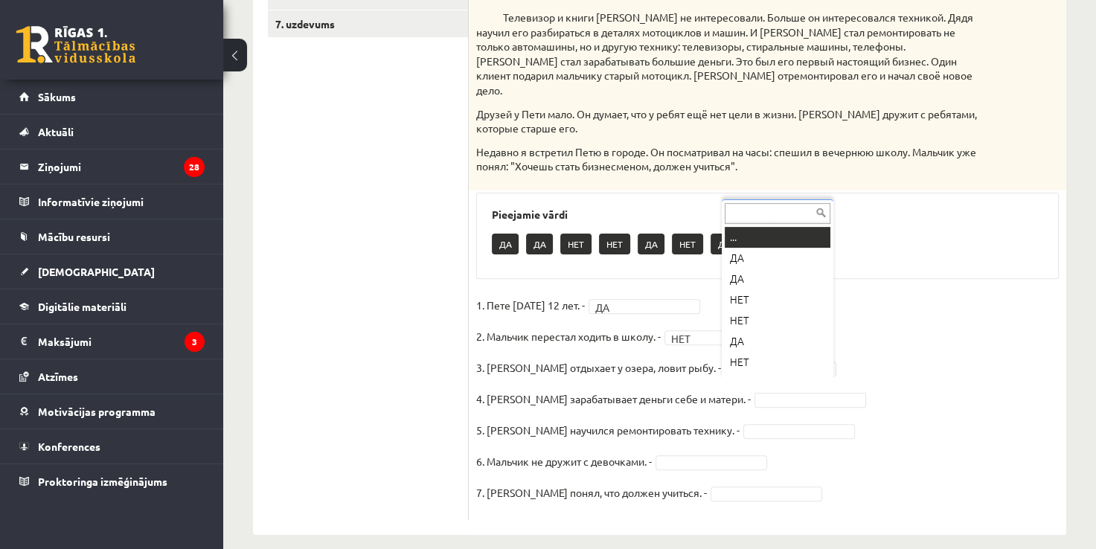
scroll to position [18, 0]
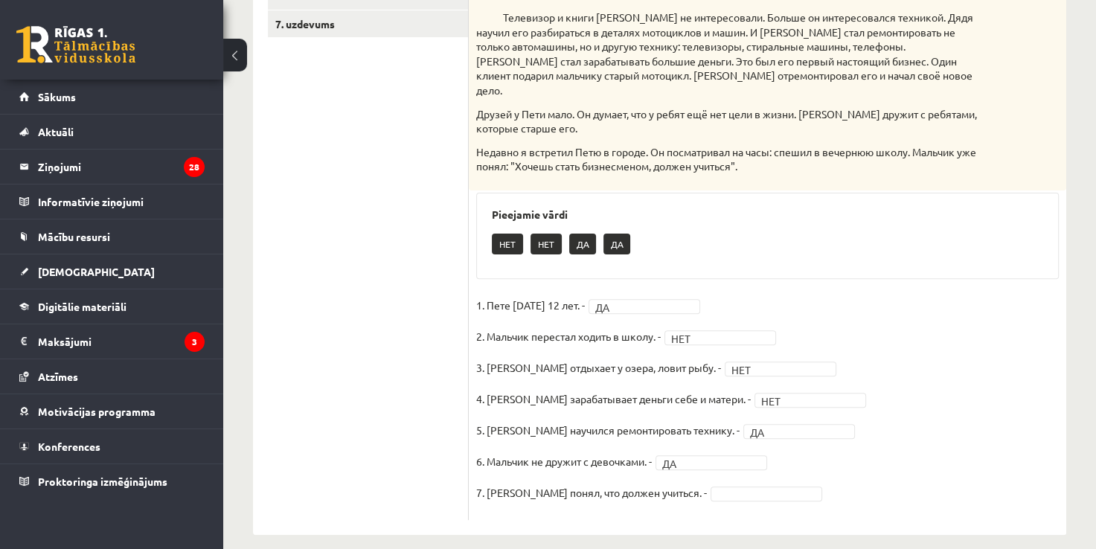
click at [675, 487] on fieldset "1. Пете сегодня 12 лет. - ДА ** 2. Мальчик перестал ходить в школу. - НЕТ *** 3…" at bounding box center [767, 403] width 583 height 219
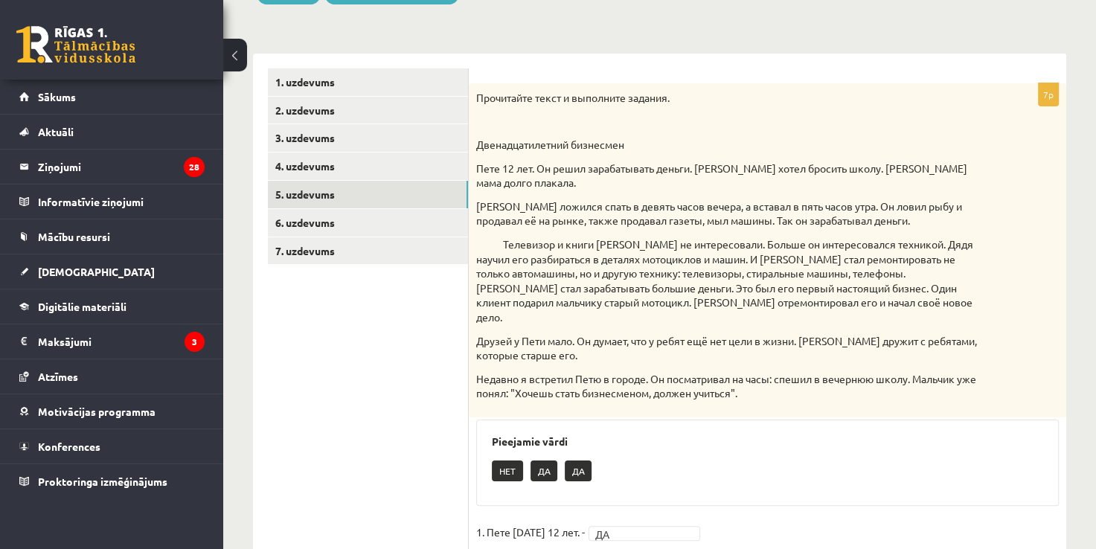
scroll to position [187, 0]
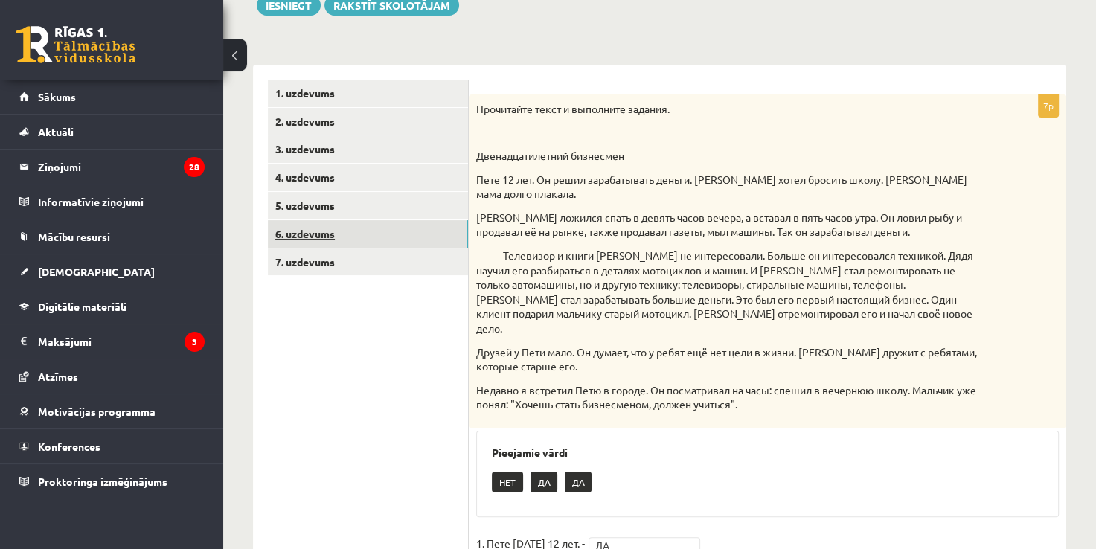
click at [421, 228] on link "6. uzdevums" at bounding box center [368, 234] width 200 height 28
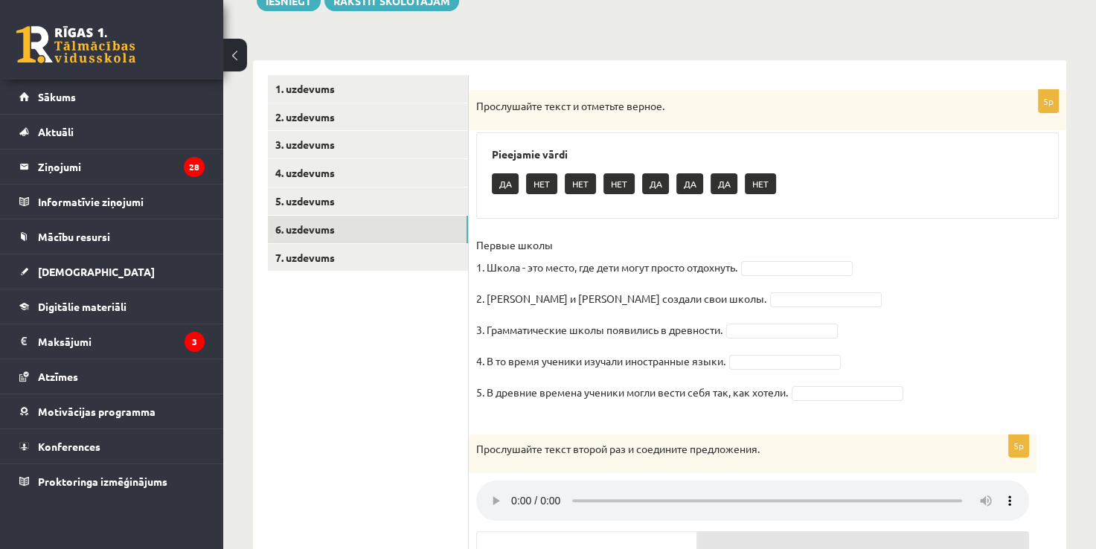
scroll to position [189, 0]
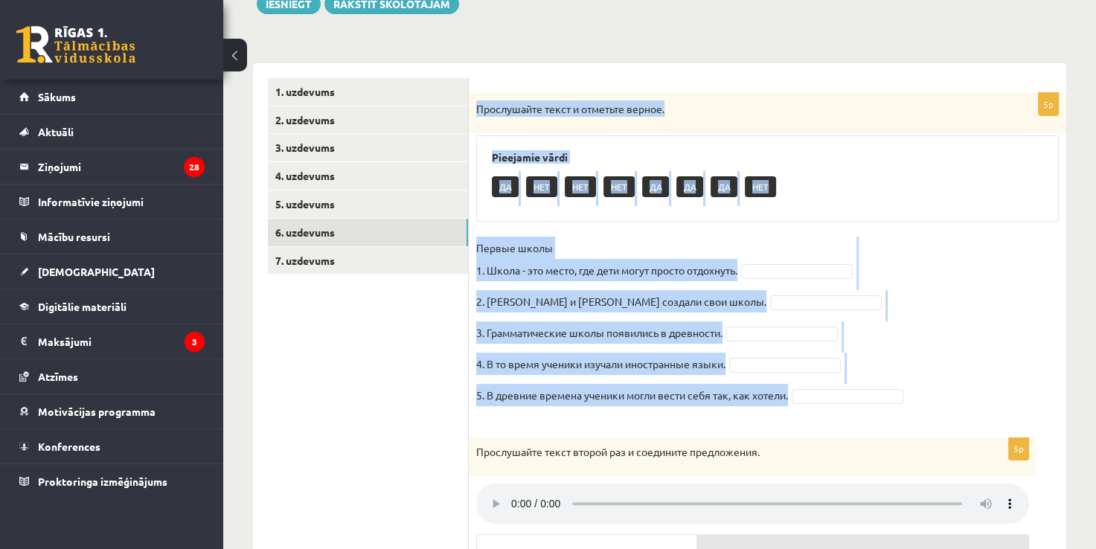
drag, startPoint x: 473, startPoint y: 118, endPoint x: 925, endPoint y: 389, distance: 527.2
click at [925, 389] on div "5p Прослушайте текст и отметьте верное. Pieejamie vārdi ДА НЕТ НЕТ НЕТ ДА ДА ДА…" at bounding box center [767, 258] width 597 height 330
click at [890, 277] on fieldset "Первые школы 1. Школа - это место, где дети могут просто отдохнуть. 2. Платон и…" at bounding box center [767, 326] width 583 height 179
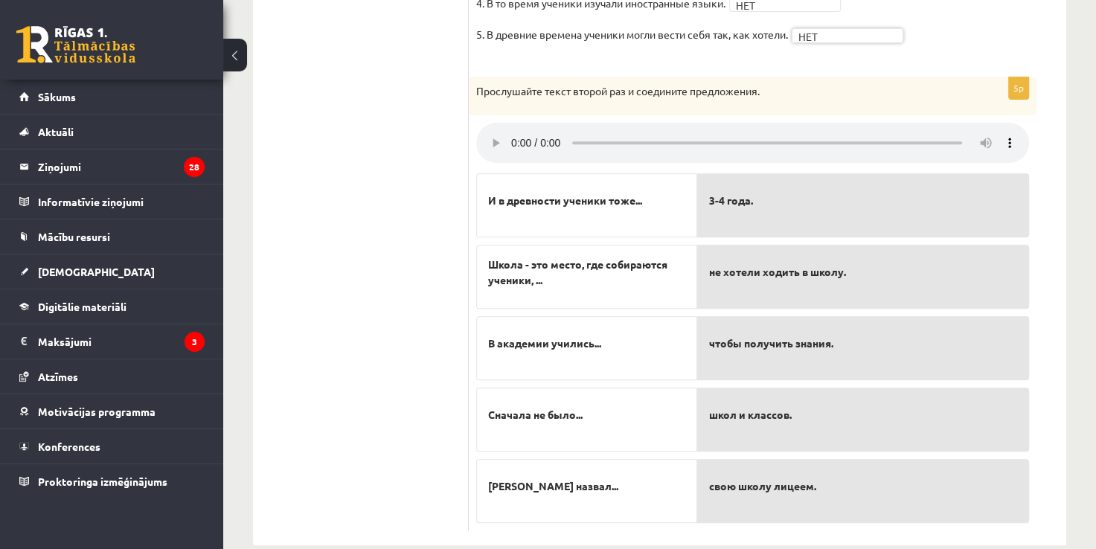
scroll to position [560, 0]
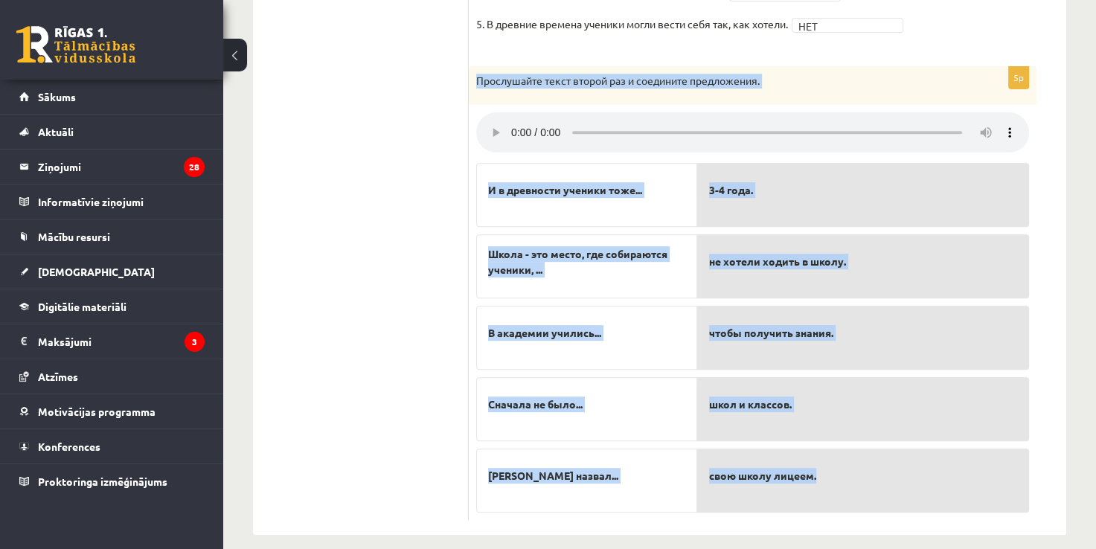
drag, startPoint x: 469, startPoint y: 80, endPoint x: 990, endPoint y: 462, distance: 646.1
click at [990, 462] on div "5p Прослушайте текст второй раз и соедините предложения. И в древности ученики …" at bounding box center [753, 293] width 568 height 454
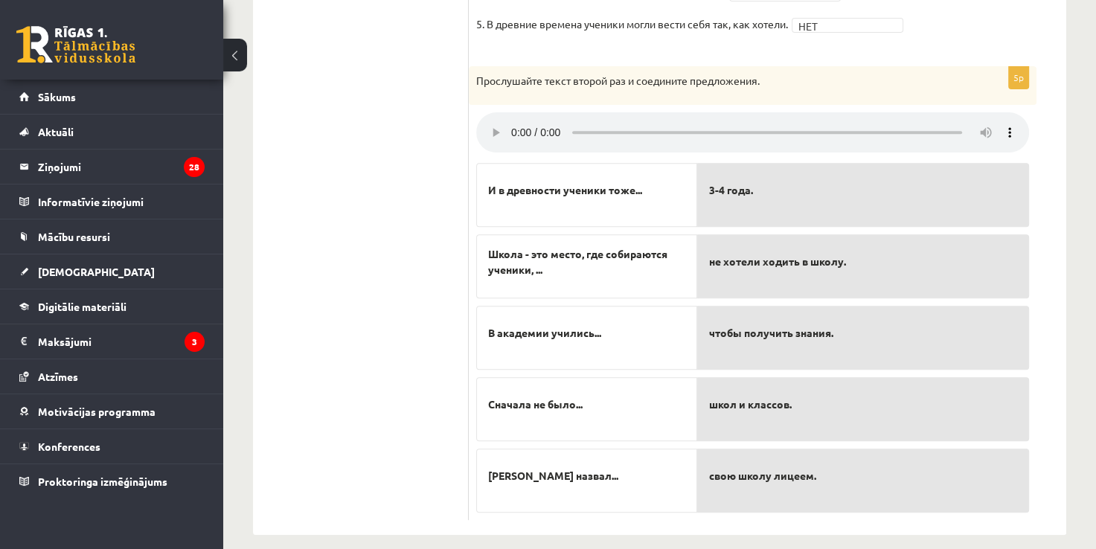
click at [433, 169] on ul "1. uzdevums 2. uzdevums 3. uzdevums 4. uzdevums 5. uzdevums 6. uzdevums 7. uzde…" at bounding box center [368, 113] width 201 height 813
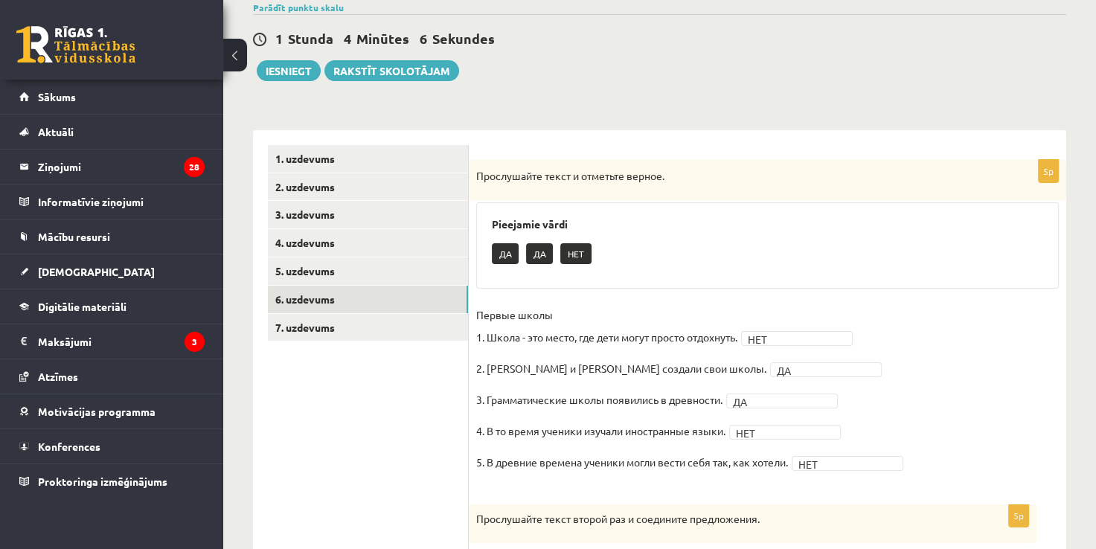
scroll to position [68, 0]
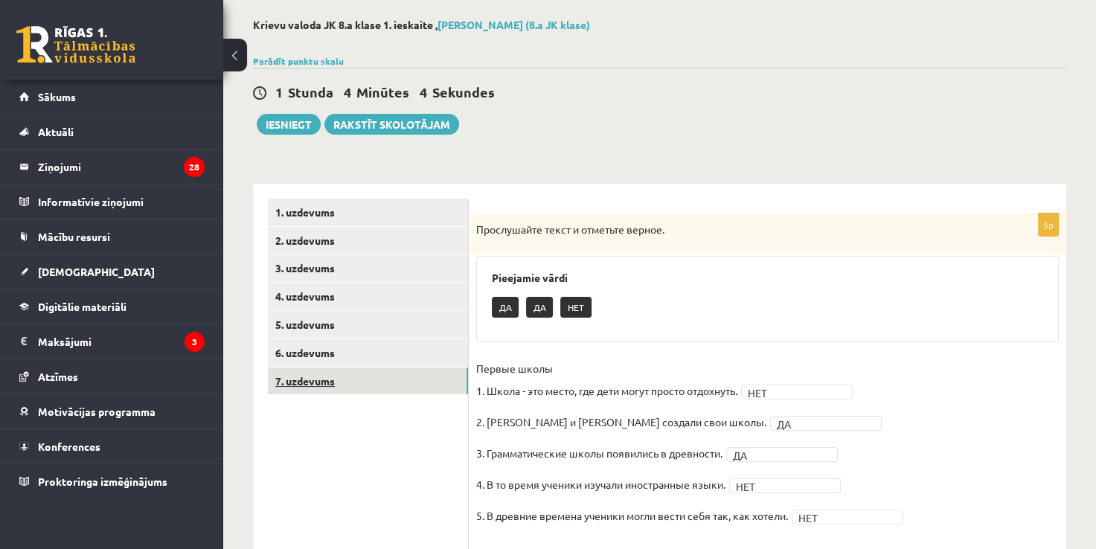
click at [422, 385] on link "7. uzdevums" at bounding box center [368, 382] width 200 height 28
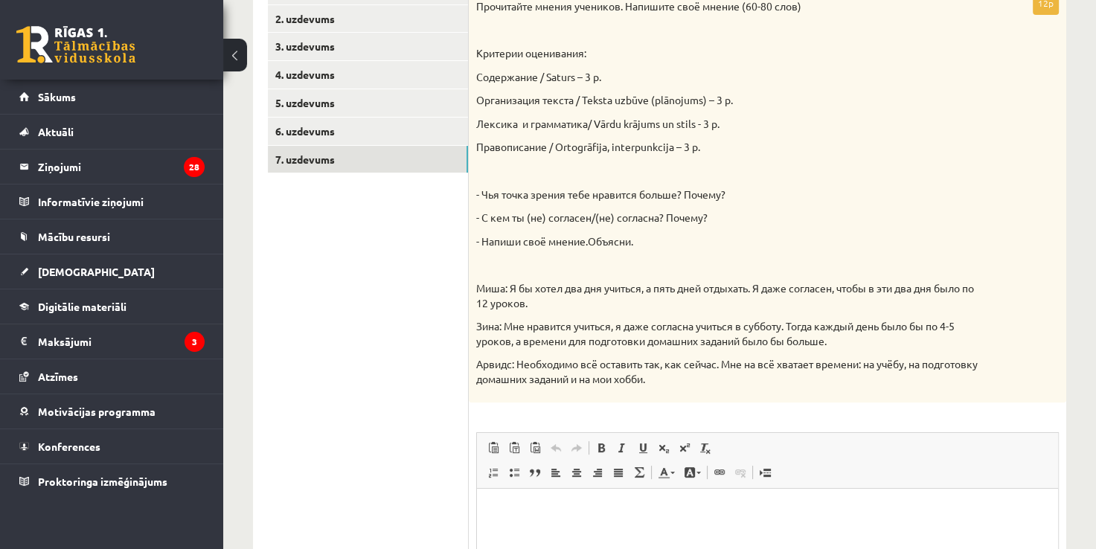
scroll to position [233, 0]
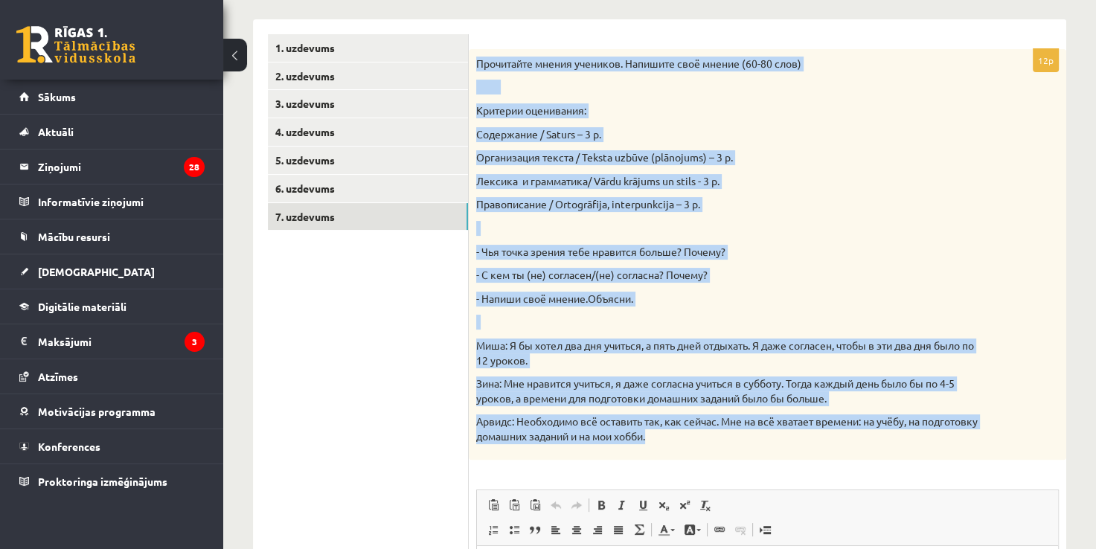
drag, startPoint x: 471, startPoint y: 67, endPoint x: 950, endPoint y: 439, distance: 606.5
click at [950, 439] on div "Прочитайте мнения учеников. Напишите своё мнение (60-80 слов) Критерии оцениван…" at bounding box center [767, 254] width 597 height 411
click at [905, 221] on p at bounding box center [730, 228] width 508 height 15
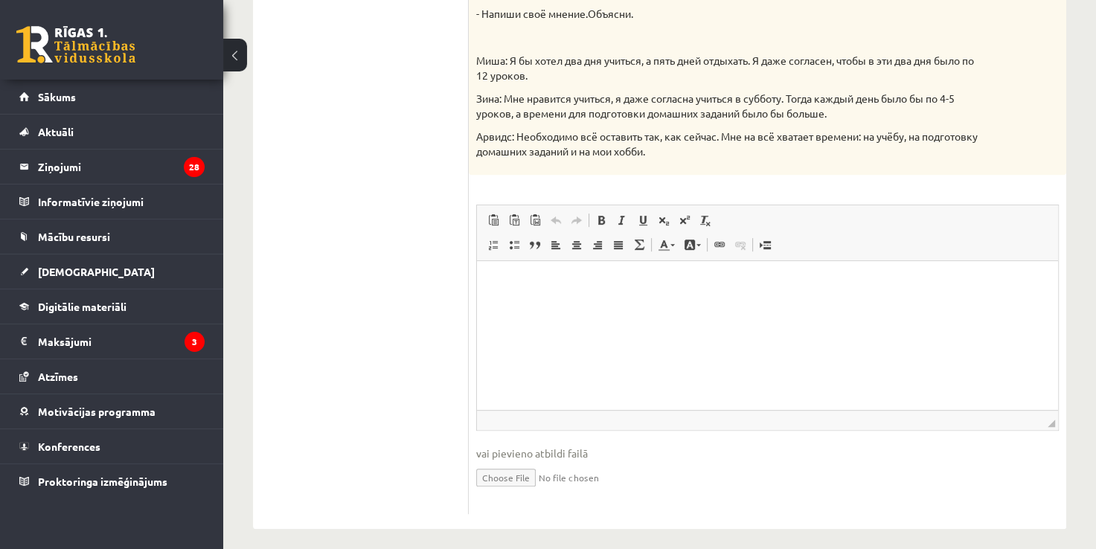
scroll to position [527, 0]
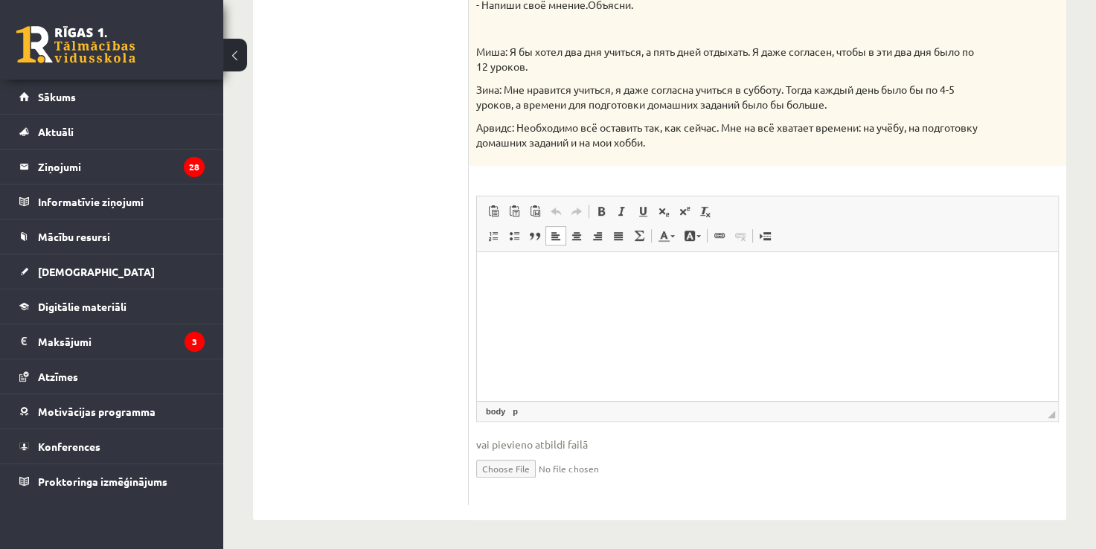
click at [524, 288] on html at bounding box center [767, 274] width 581 height 45
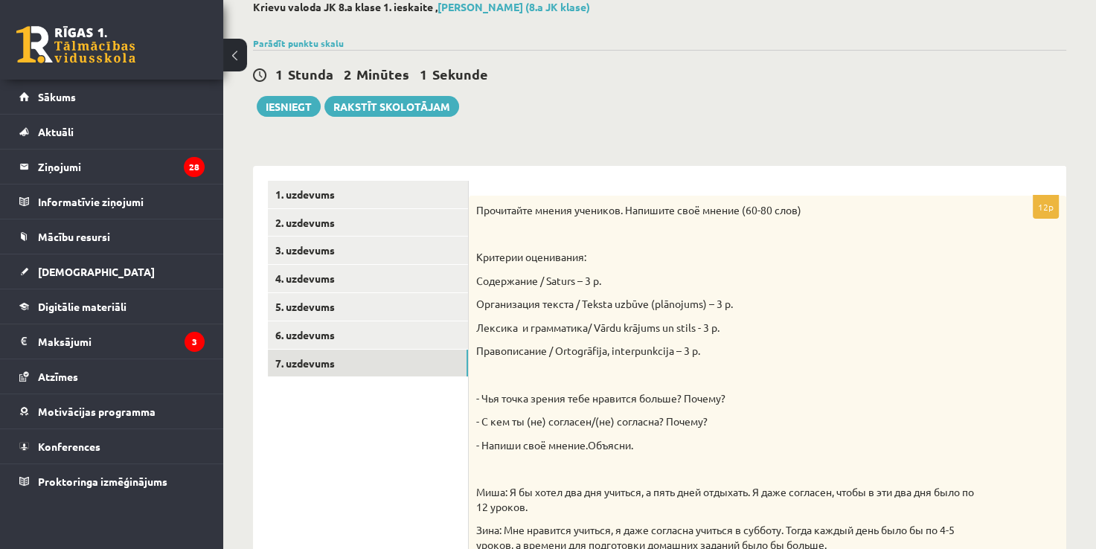
scroll to position [68, 0]
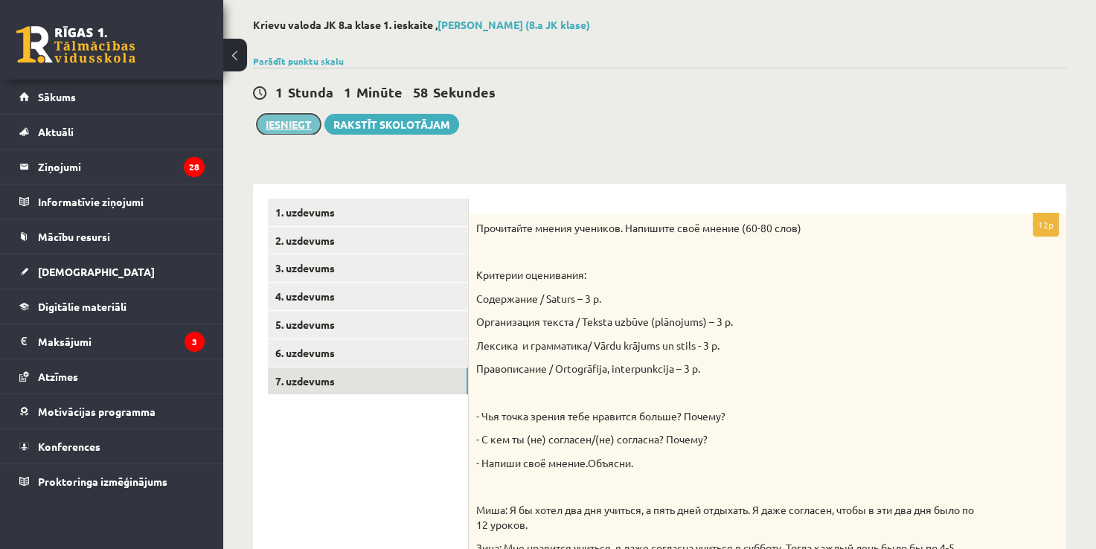
click at [283, 123] on button "Iesniegt" at bounding box center [289, 124] width 64 height 21
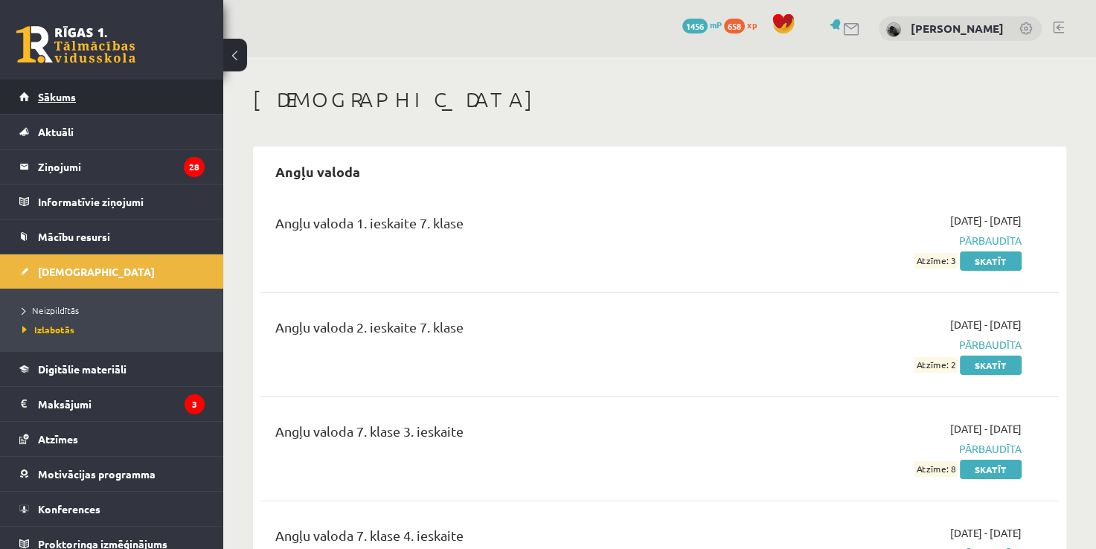
click at [180, 103] on link "Sākums" at bounding box center [111, 97] width 185 height 34
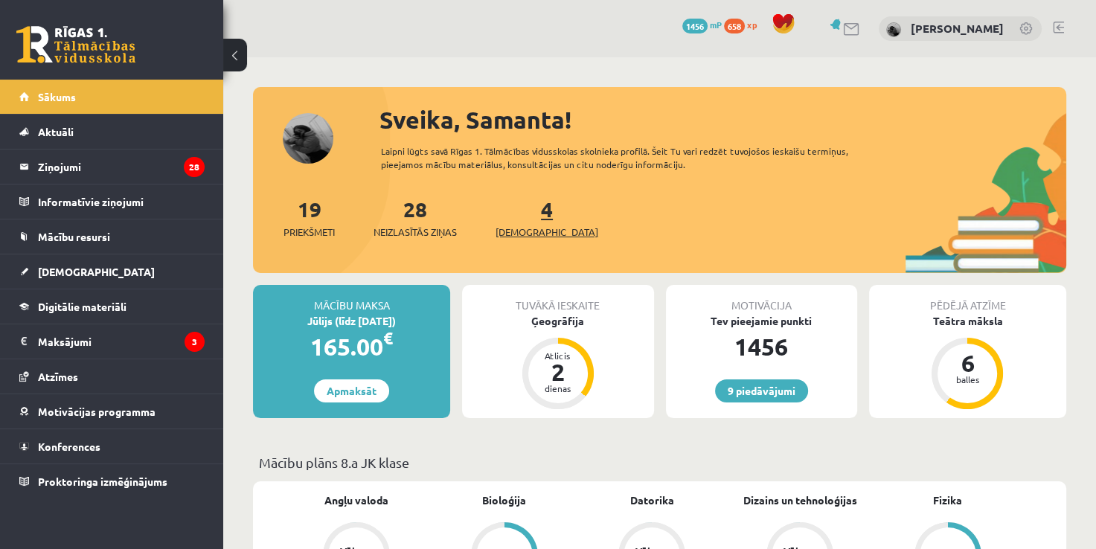
click at [523, 216] on link "4 Ieskaites" at bounding box center [546, 218] width 103 height 44
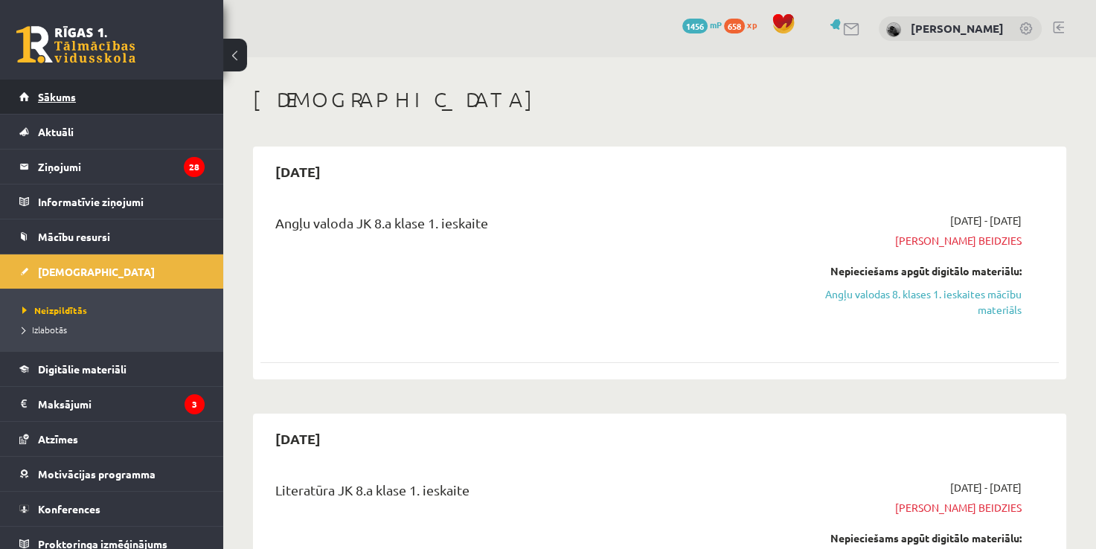
click at [170, 86] on link "Sākums" at bounding box center [111, 97] width 185 height 34
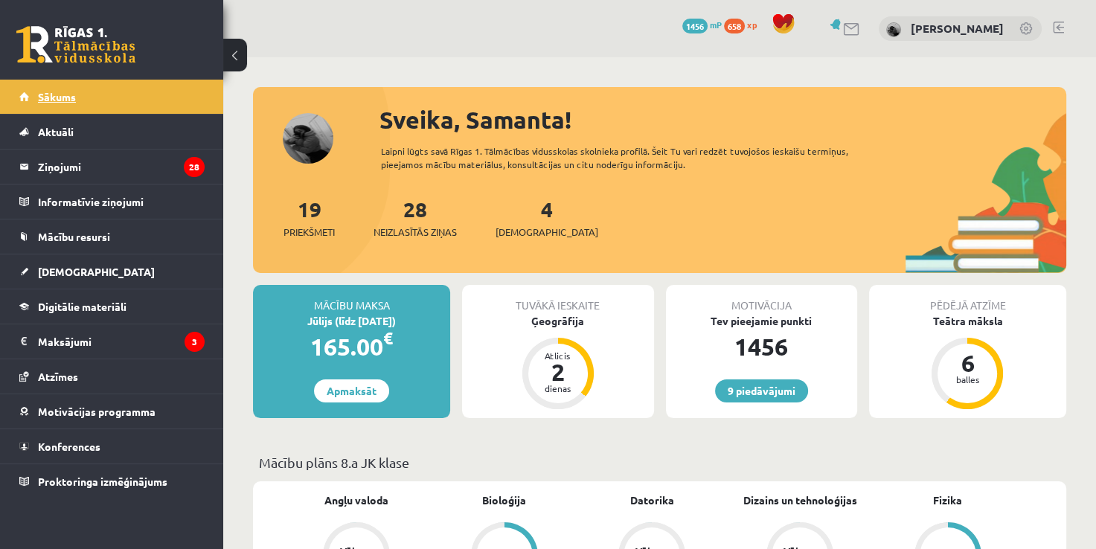
click at [150, 100] on link "Sākums" at bounding box center [111, 97] width 185 height 34
